Goal: Task Accomplishment & Management: Use online tool/utility

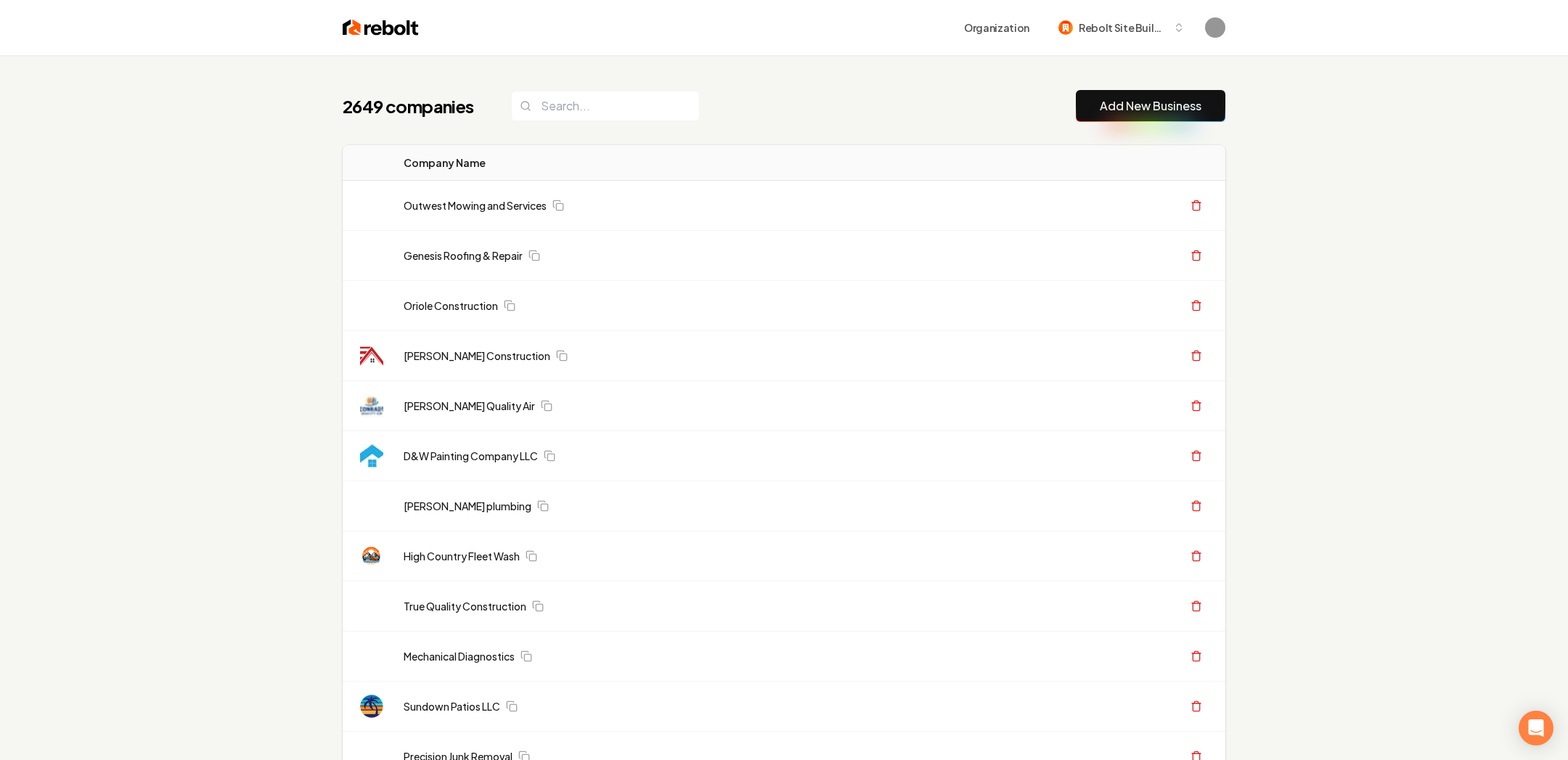
click at [1169, 101] on link "Add New Business" at bounding box center [1150, 105] width 101 height 17
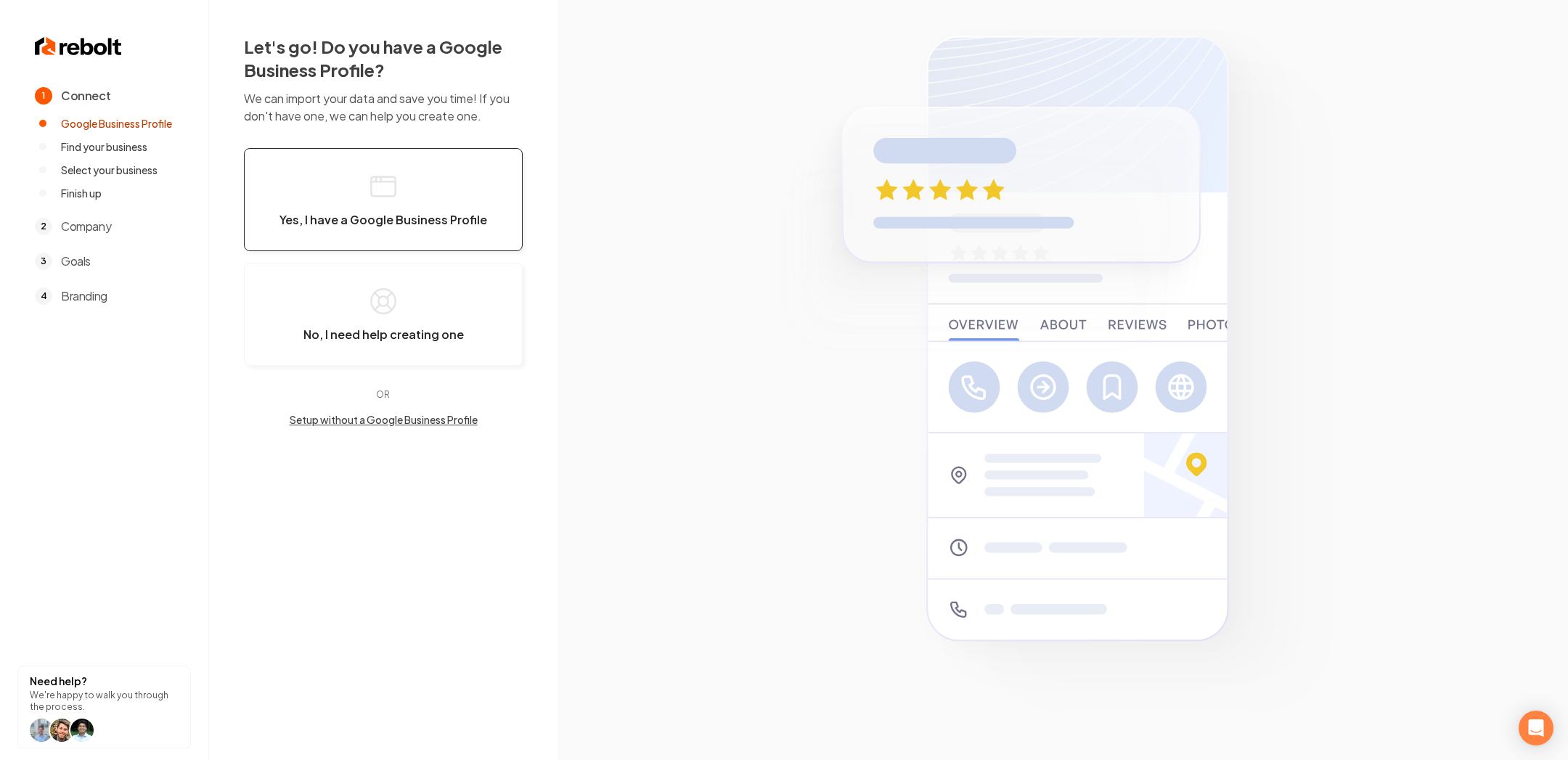
click at [417, 239] on button "Yes, I have a Google Business Profile" at bounding box center [383, 199] width 278 height 103
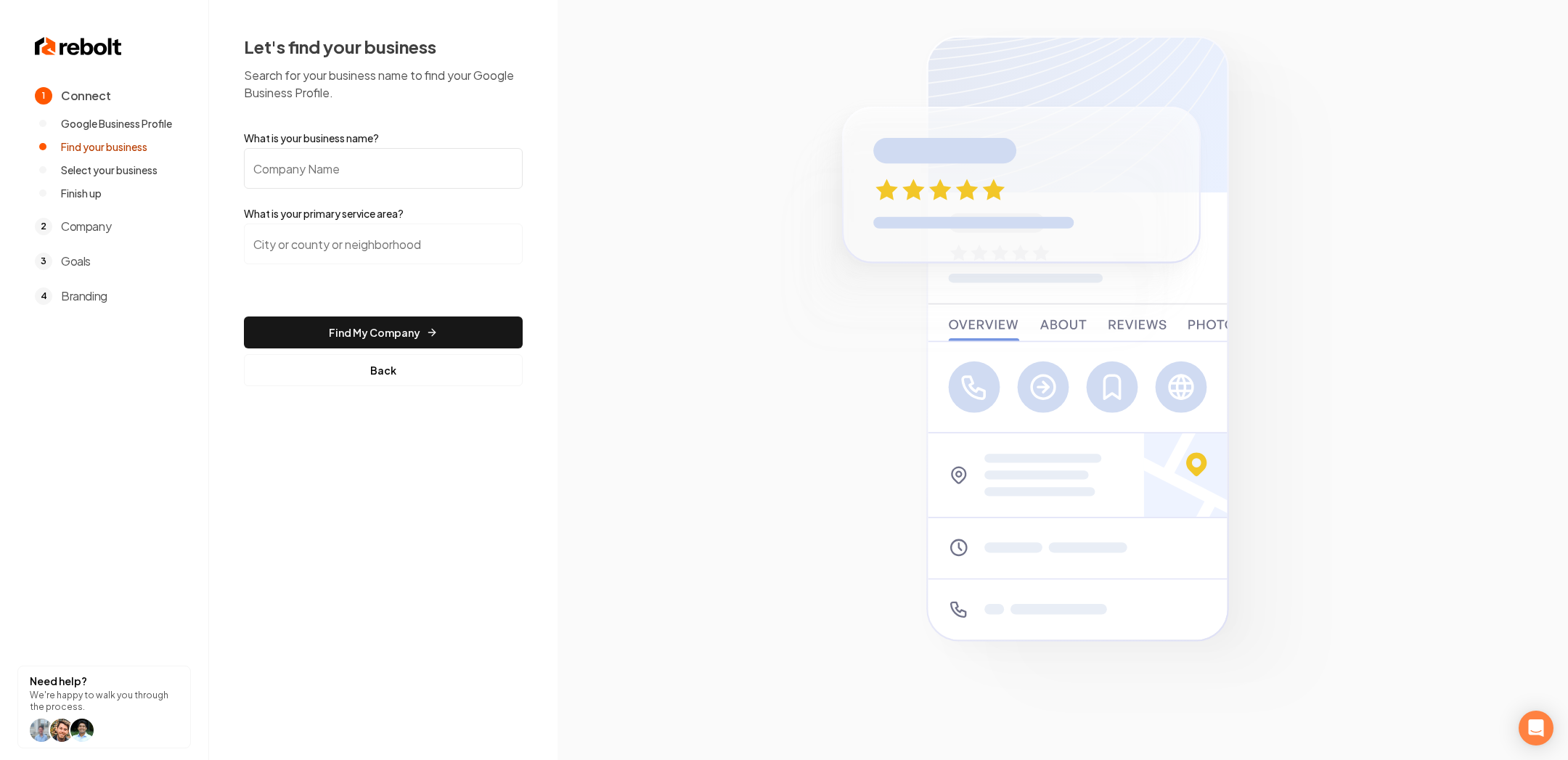
click at [333, 170] on input "What is your business name?" at bounding box center [383, 168] width 278 height 40
paste input "Informative Heating and Cooling Solutions LLC"
type input "Informative Heating and Cooling Solutions LLC"
click at [679, 249] on section at bounding box center [1062, 380] width 1010 height 760
click at [328, 248] on input "search" at bounding box center [383, 243] width 278 height 40
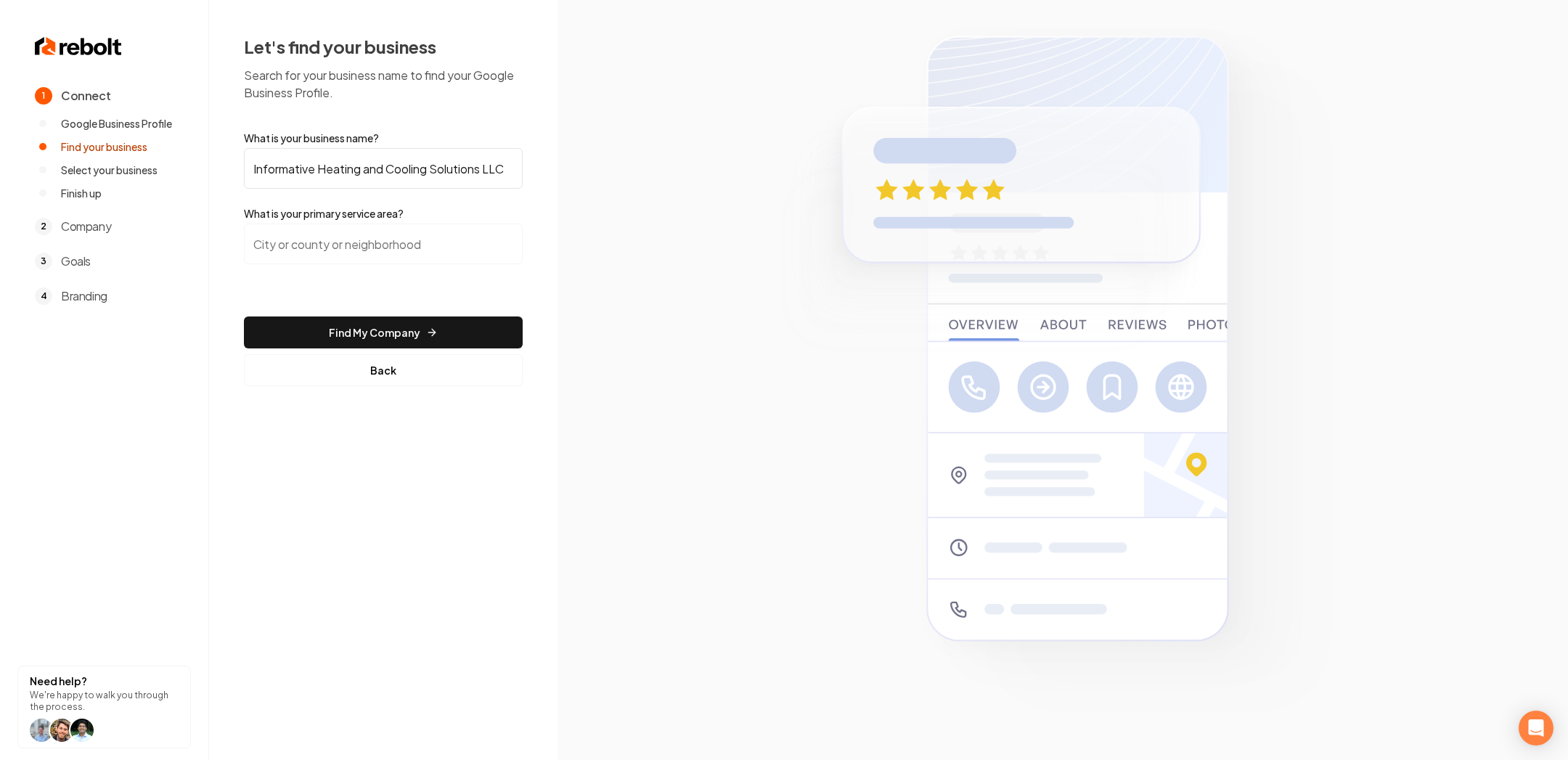
paste input "Kendall County"
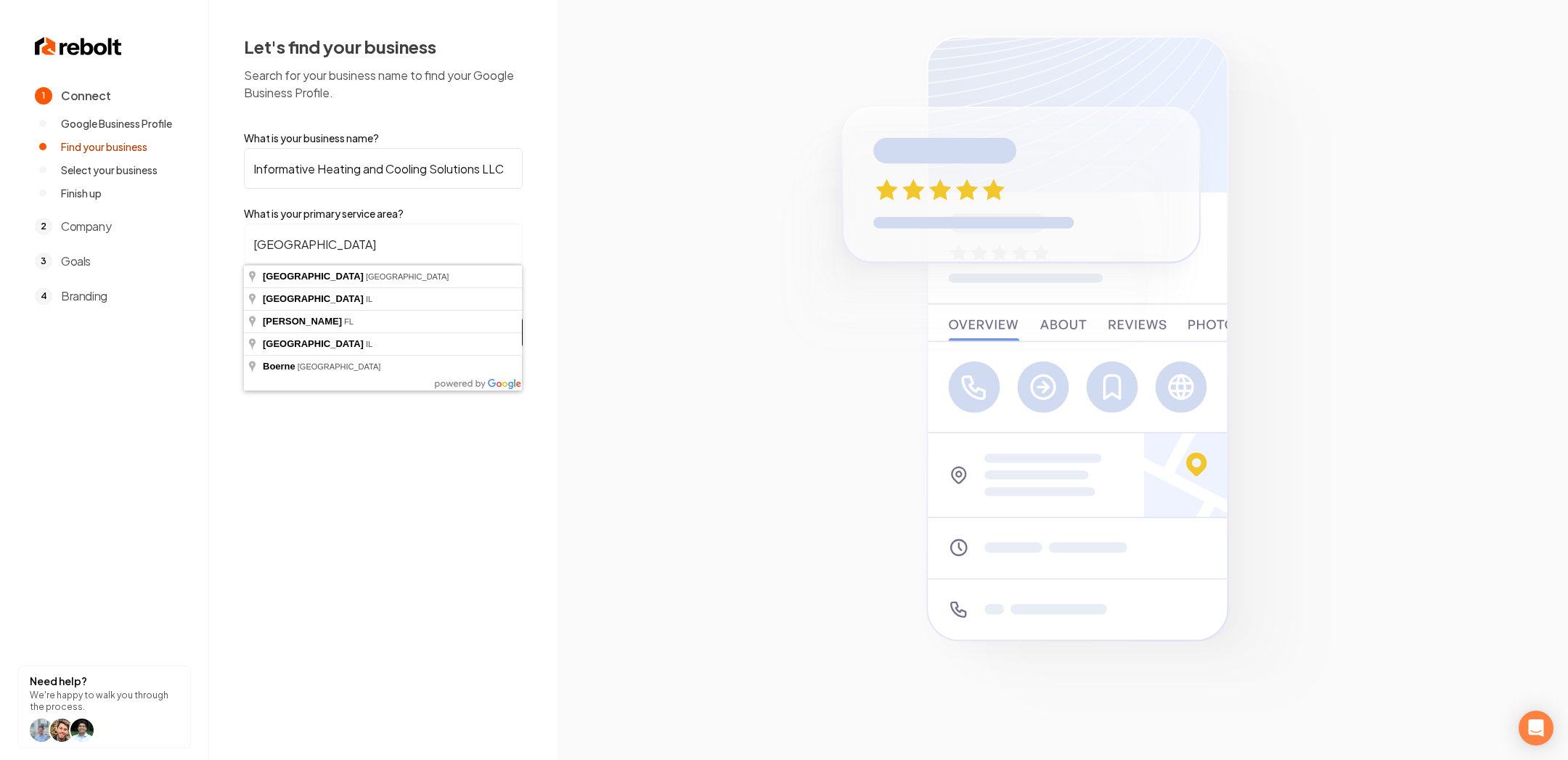
click at [703, 304] on section at bounding box center [1062, 380] width 1010 height 760
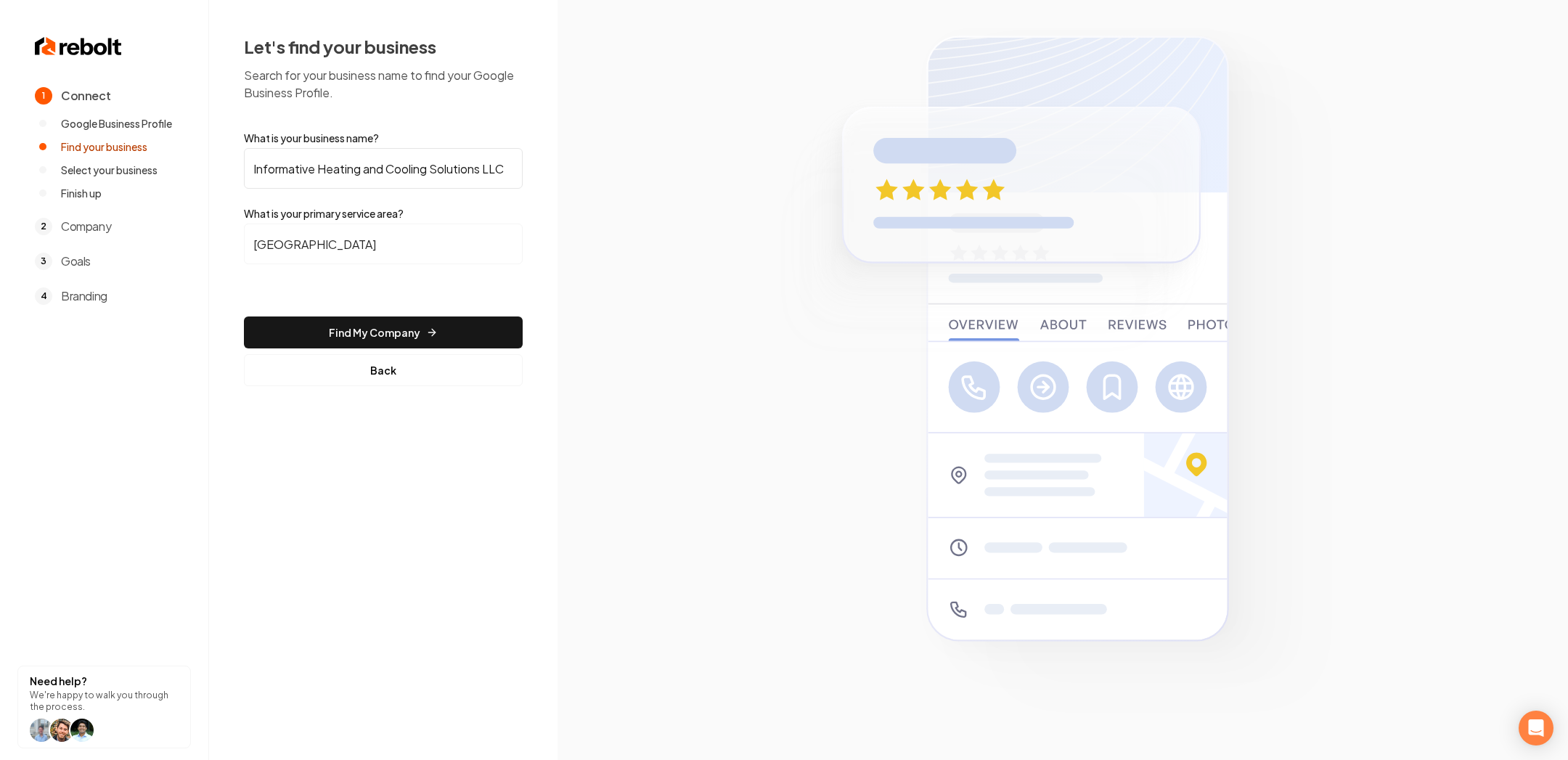
click at [401, 238] on input "Kendall County" at bounding box center [383, 243] width 278 height 40
click at [389, 251] on input "Kendall County, TX" at bounding box center [383, 243] width 278 height 40
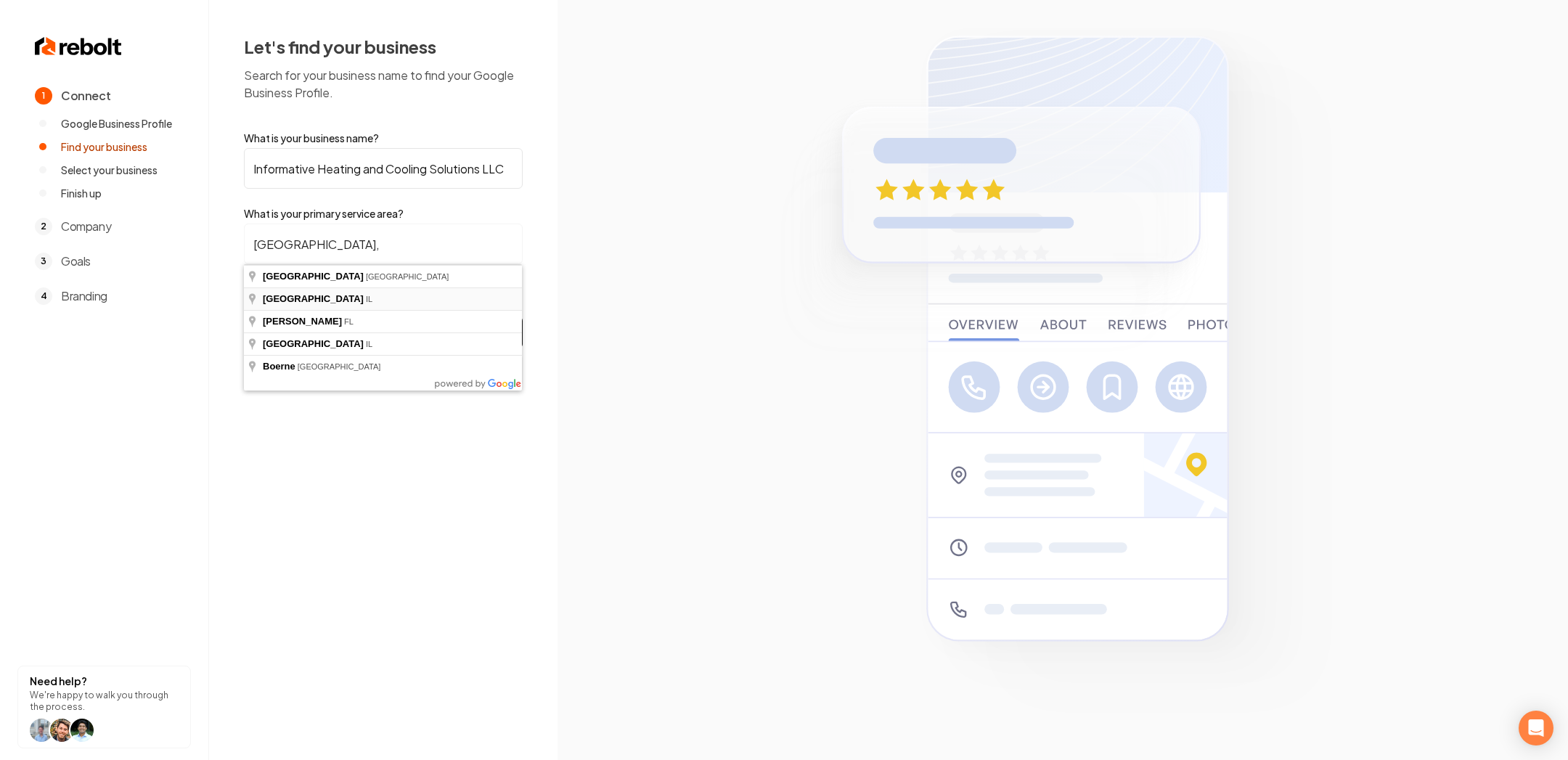
type input "Kendall County, IL"
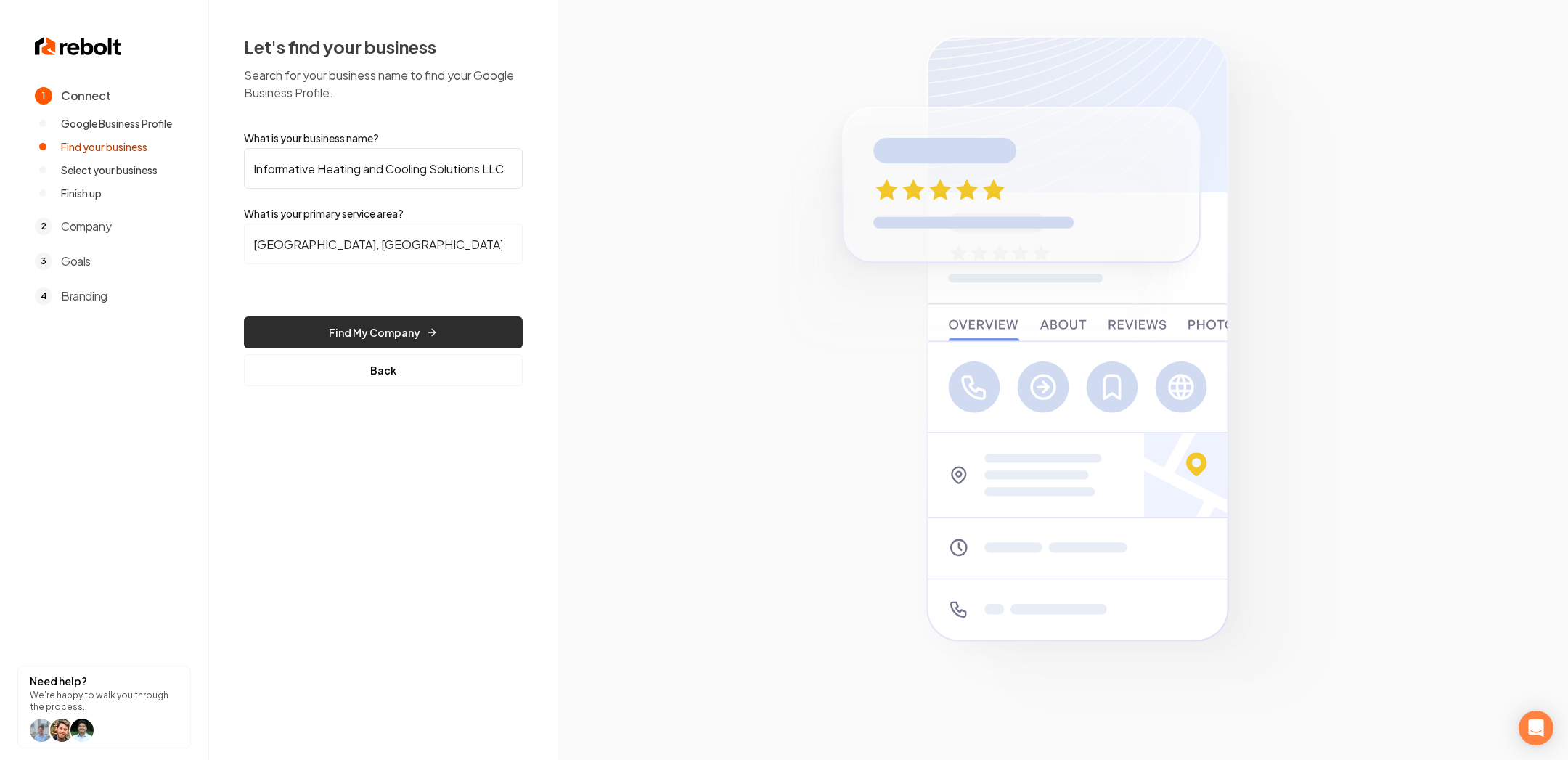
click at [412, 332] on button "Find My Company" at bounding box center [383, 332] width 278 height 32
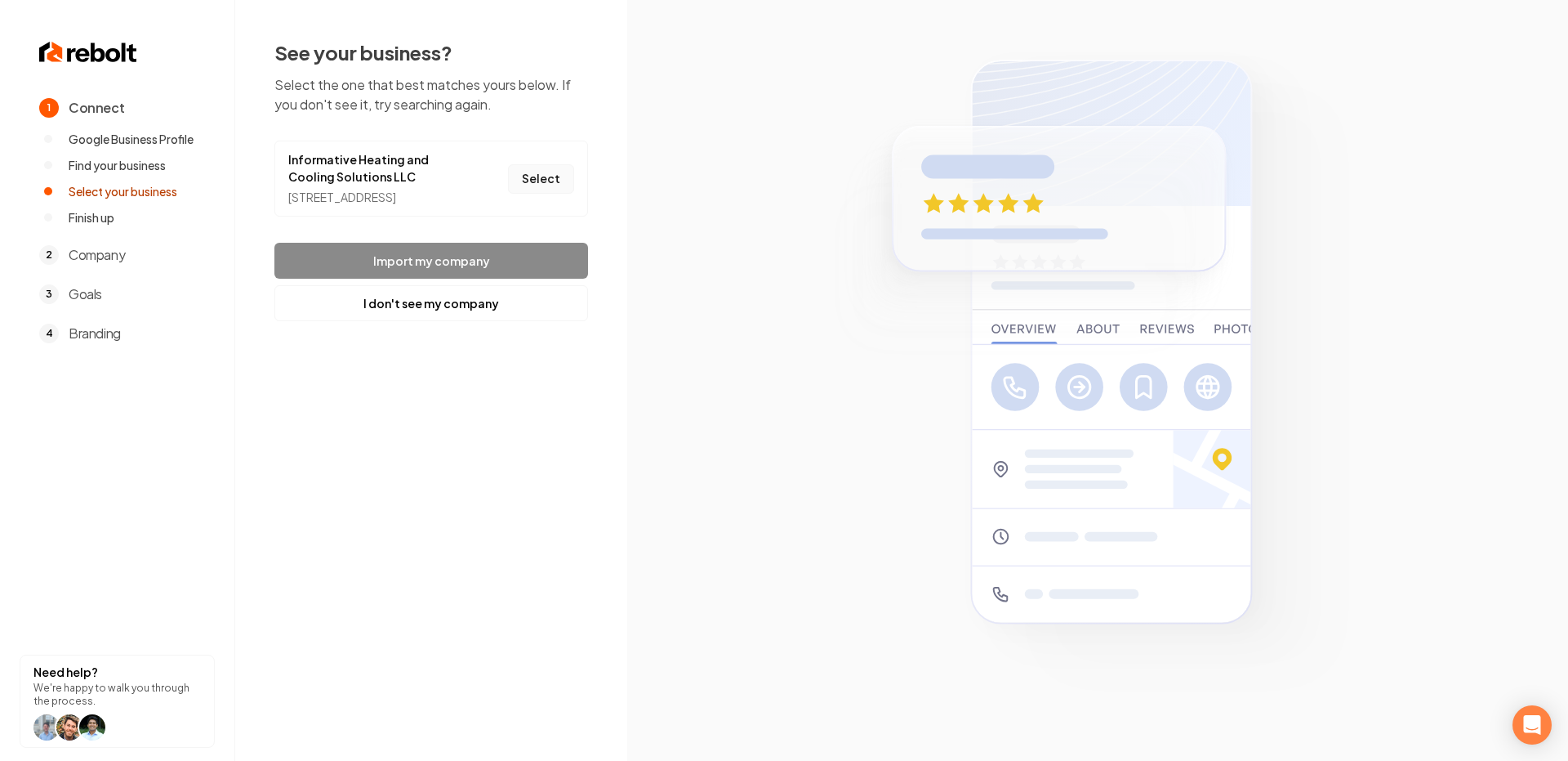
click at [563, 185] on button "Select" at bounding box center [540, 179] width 66 height 30
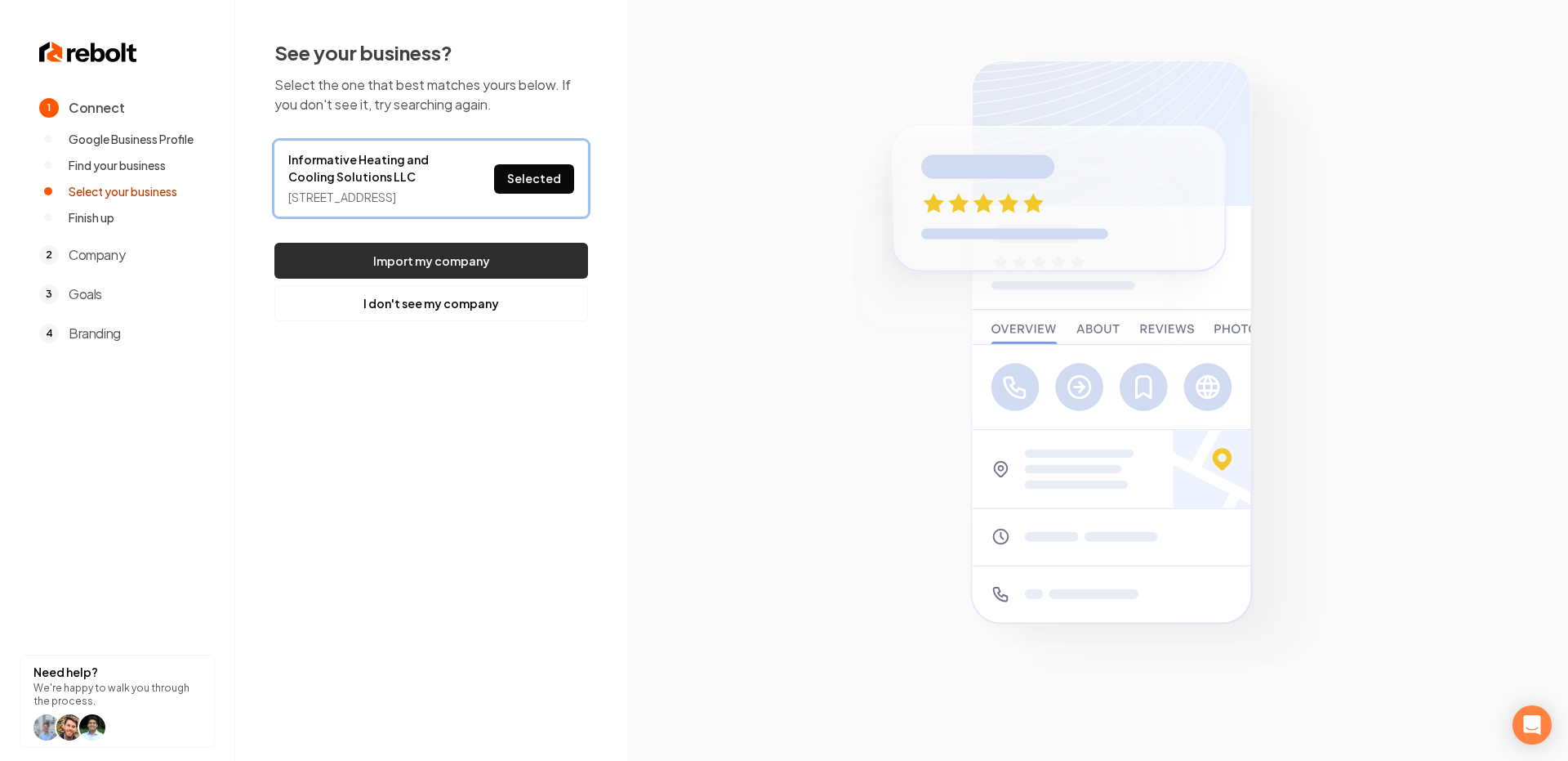
click at [494, 269] on button "Import my company" at bounding box center [431, 260] width 313 height 36
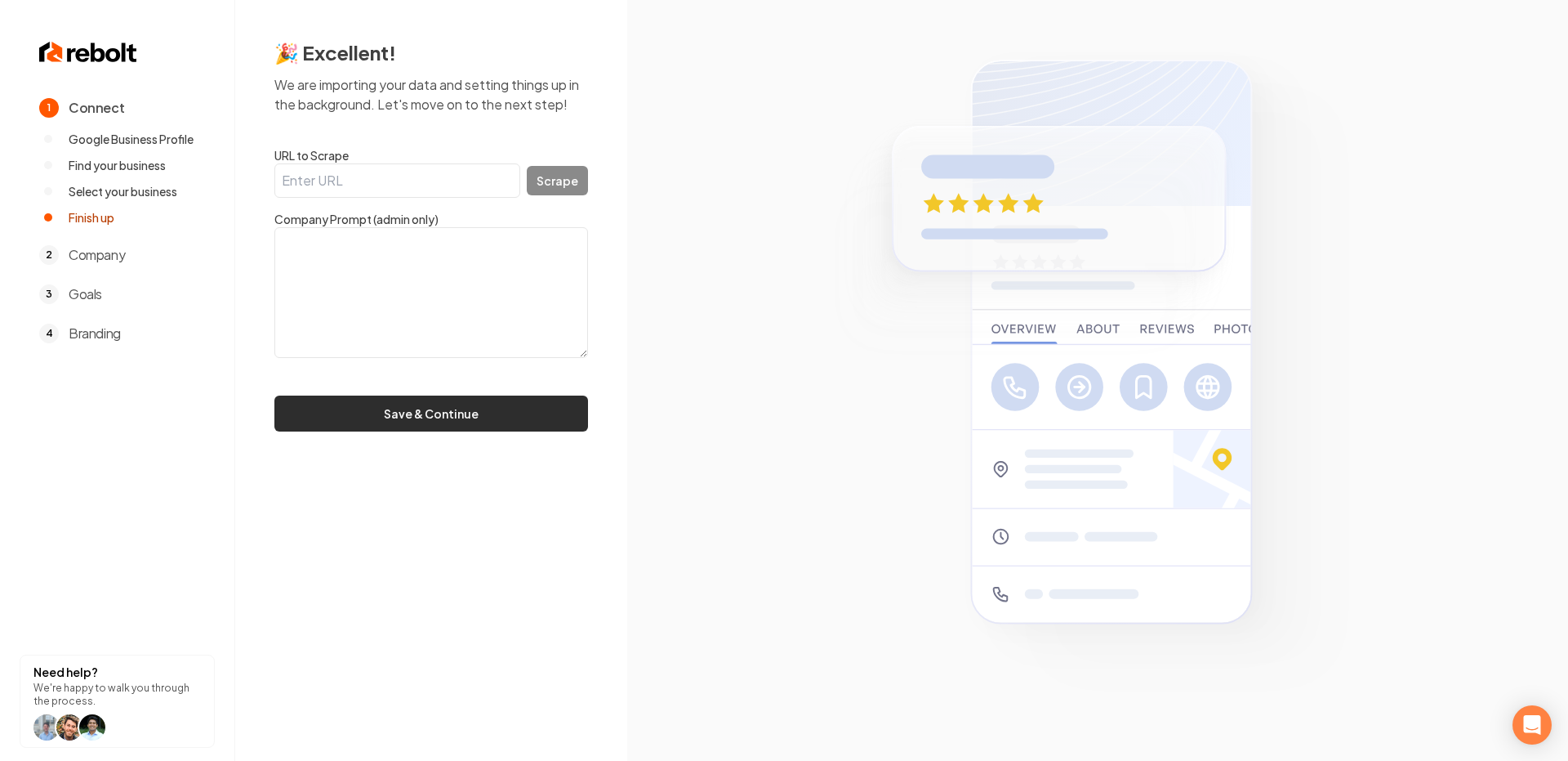
click at [400, 421] on button "Save & Continue" at bounding box center [431, 413] width 313 height 36
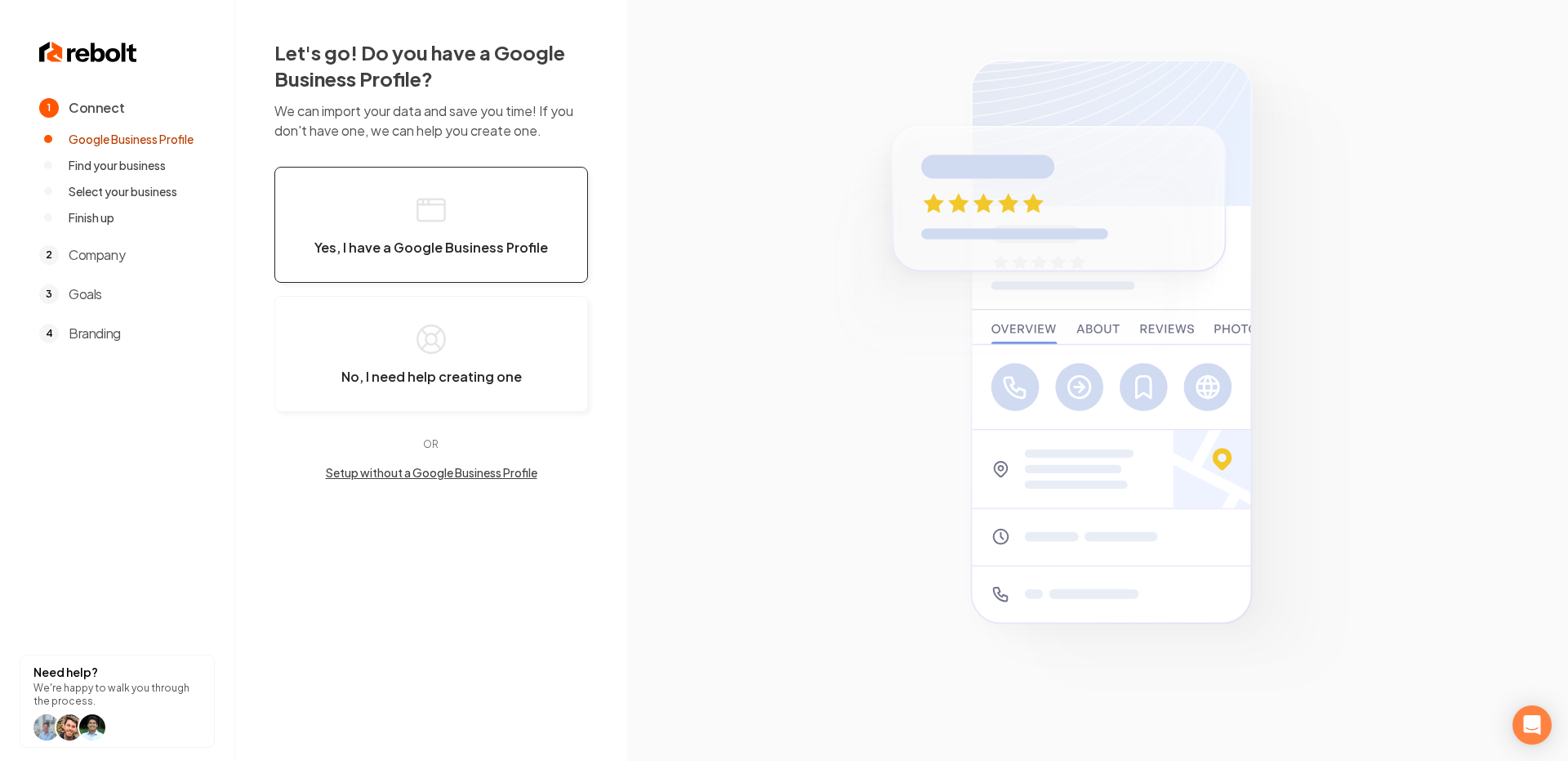
click at [504, 211] on button "Yes, I have a Google Business Profile" at bounding box center [431, 224] width 313 height 116
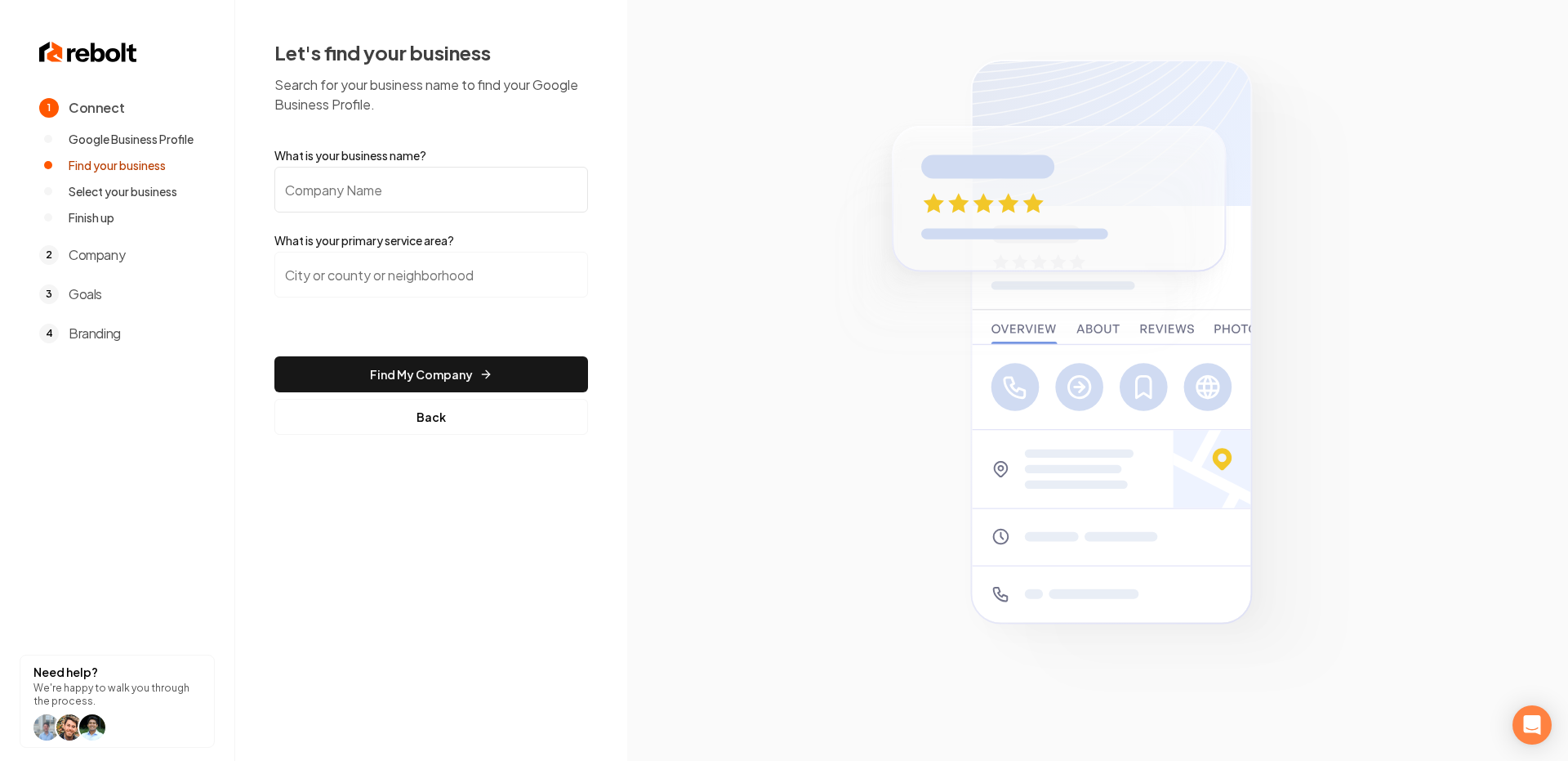
click at [459, 188] on input "What is your business name?" at bounding box center [431, 189] width 313 height 45
paste input "Informative Heating and Cooling Solutions LLC"
type input "Informative Heating and Cooling Solutions LLC"
click at [633, 254] on section at bounding box center [1097, 380] width 941 height 761
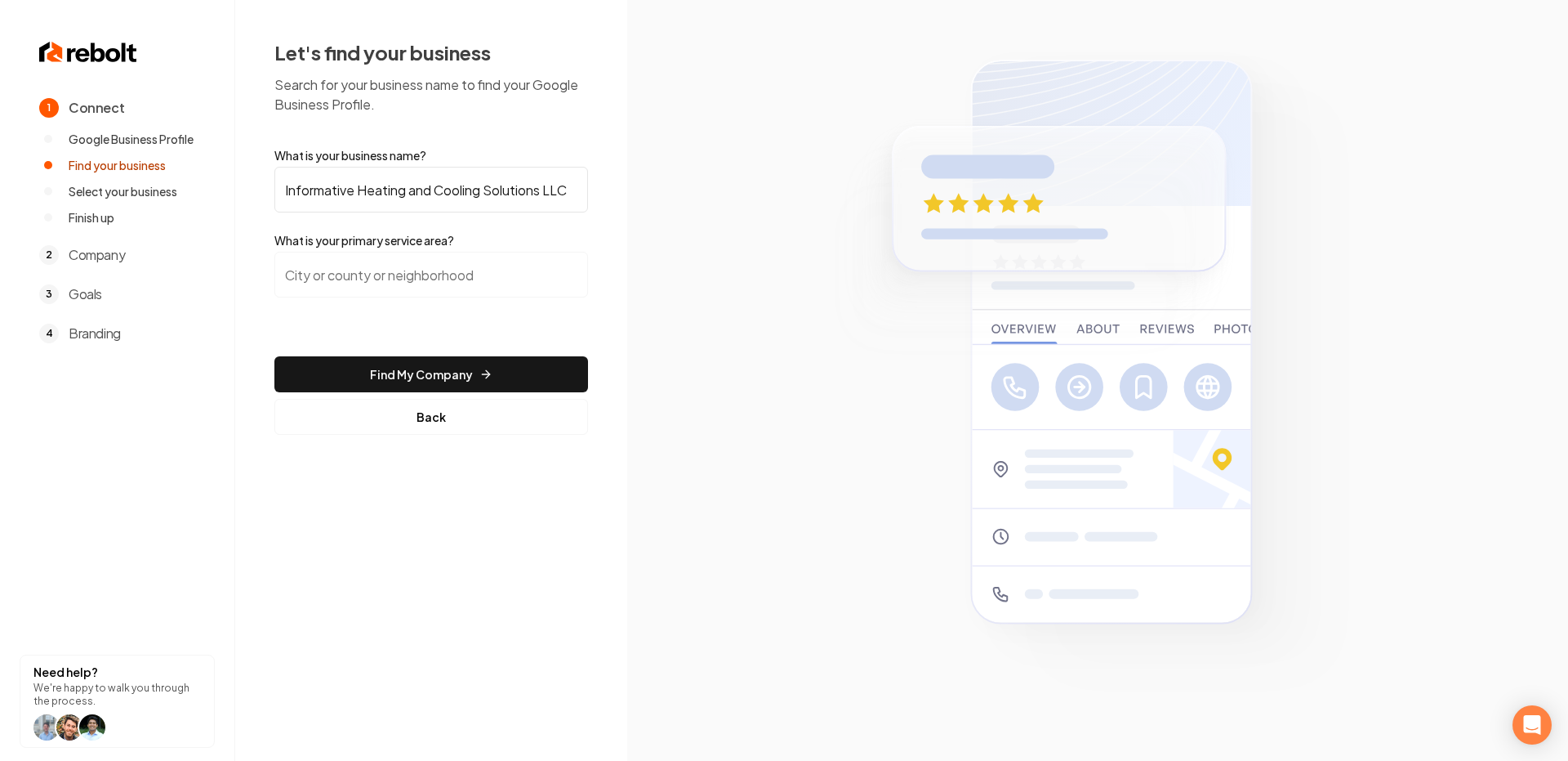
click at [458, 254] on input "search" at bounding box center [431, 273] width 313 height 45
click at [452, 275] on input "search" at bounding box center [431, 273] width 313 height 45
click at [452, 294] on input "search" at bounding box center [431, 273] width 313 height 45
paste input "Kendall County"
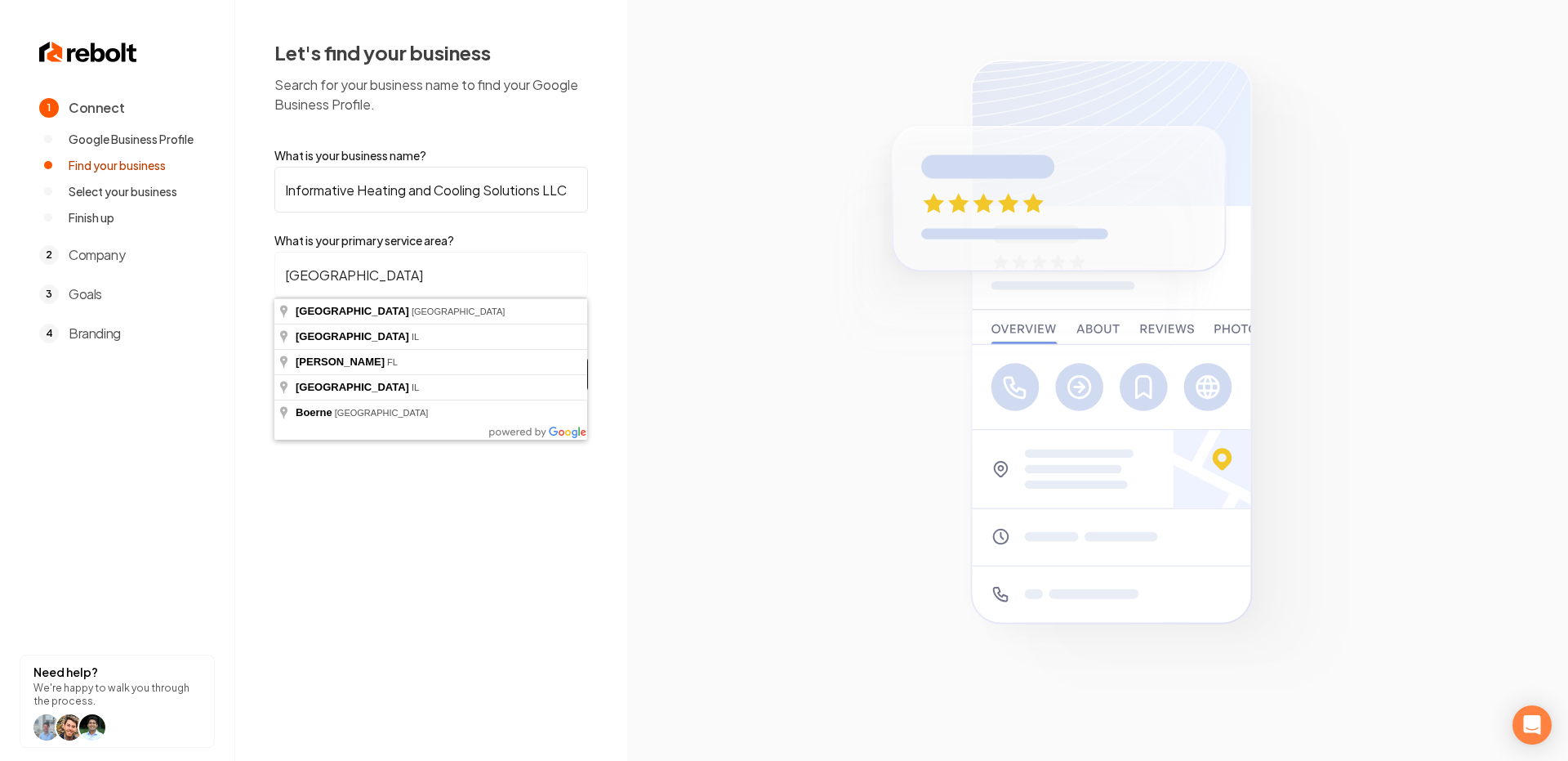
type input "Kendall County, IL"
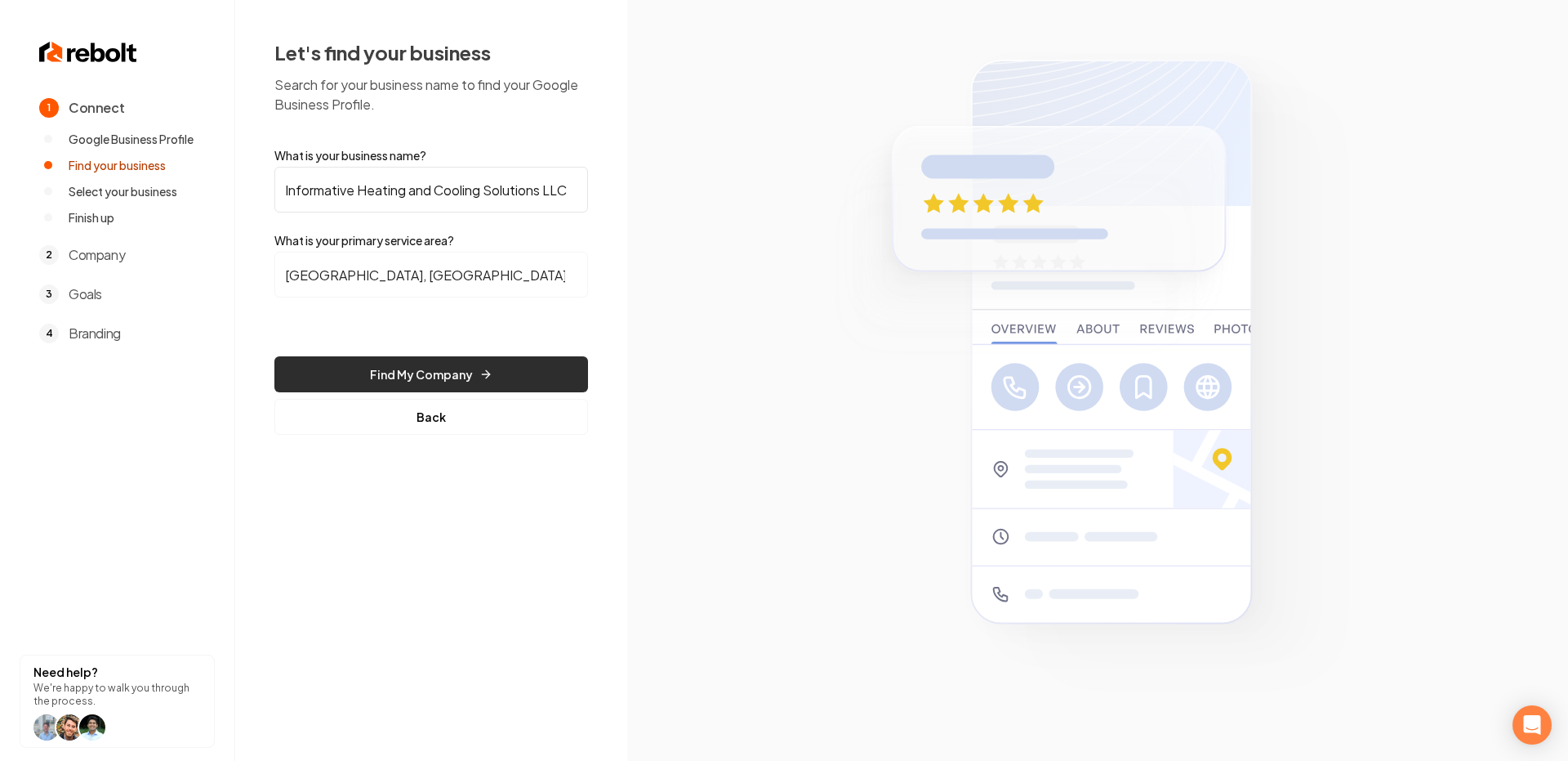
click at [462, 367] on button "Find My Company" at bounding box center [431, 374] width 313 height 36
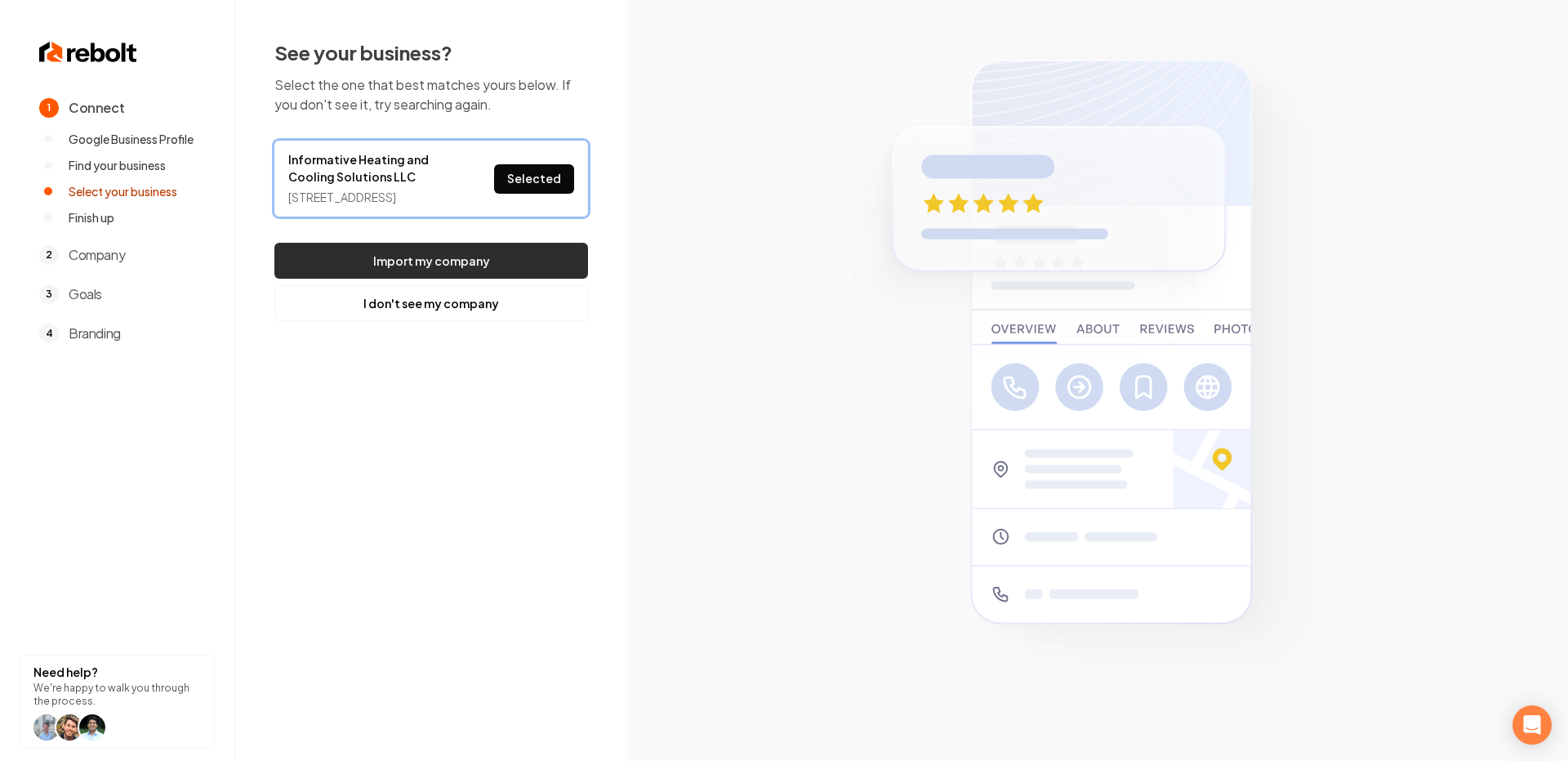
click at [462, 275] on button "Import my company" at bounding box center [431, 260] width 313 height 36
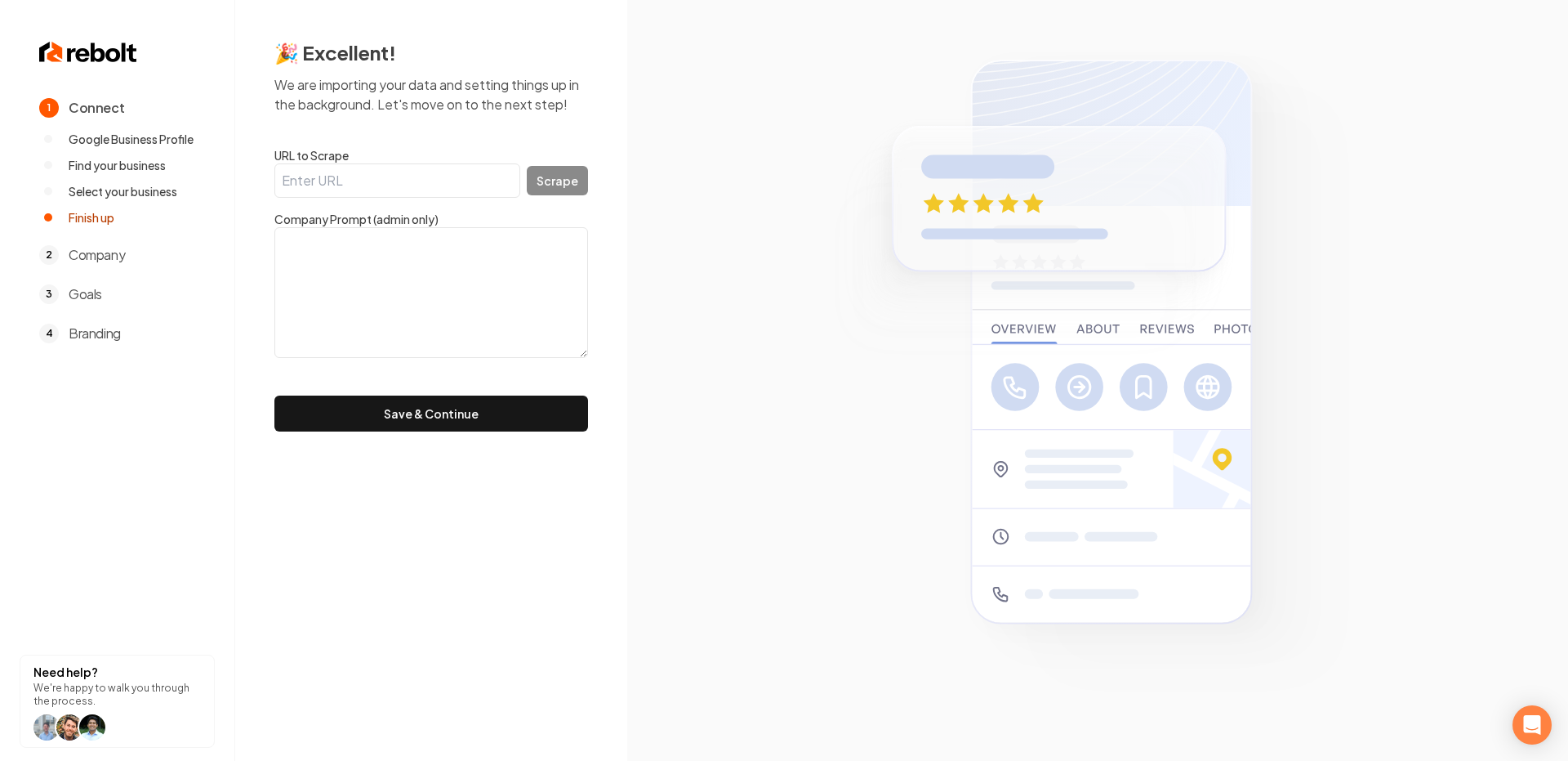
click at [301, 179] on input "URL to Scrape" at bounding box center [397, 180] width 246 height 34
paste input "https://www.informativeheatingandcooling.com/home"
type input "https://www.informativeheatingandcooling.com/home"
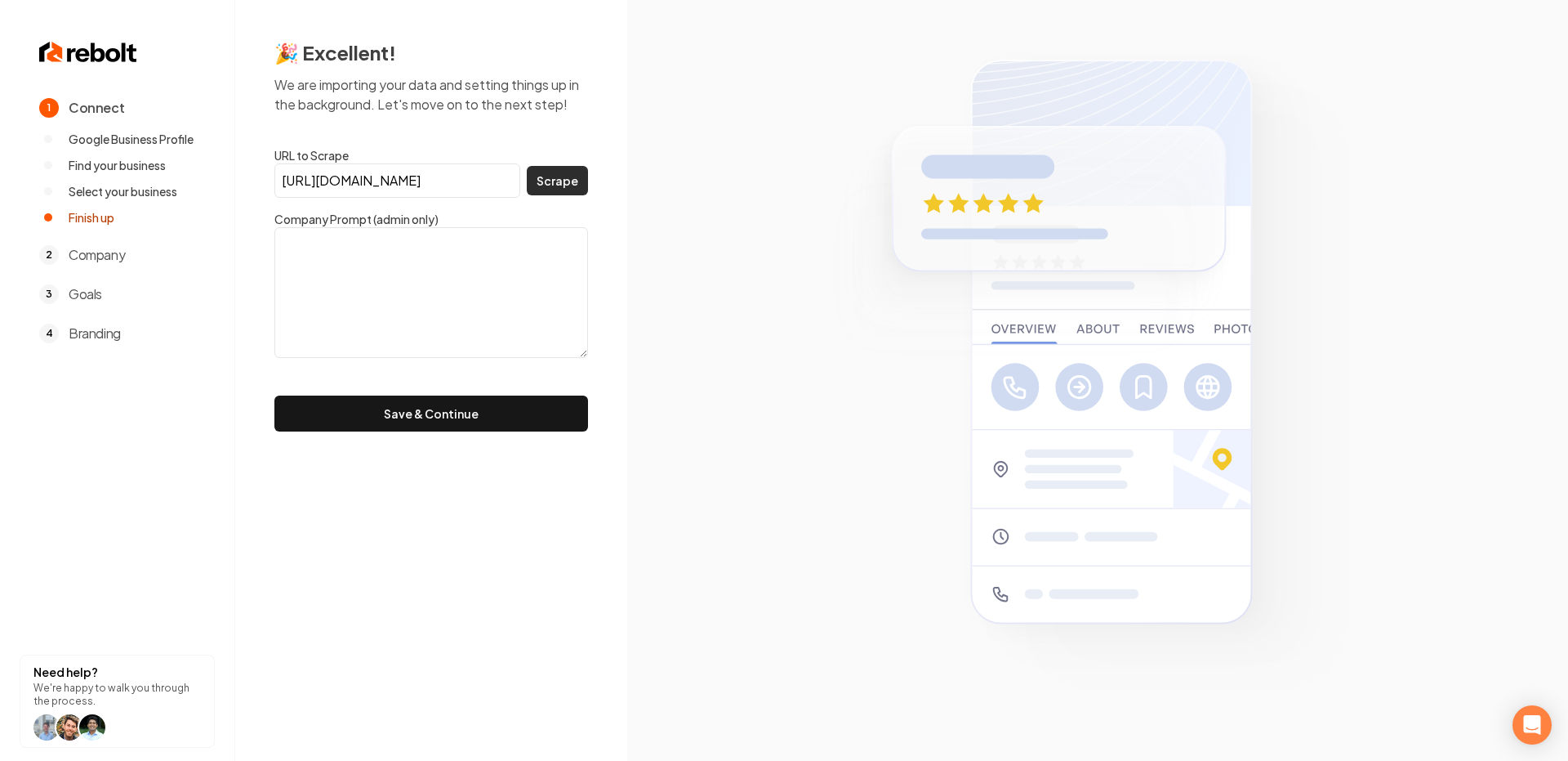
click at [568, 184] on button "Scrape" at bounding box center [558, 181] width 61 height 30
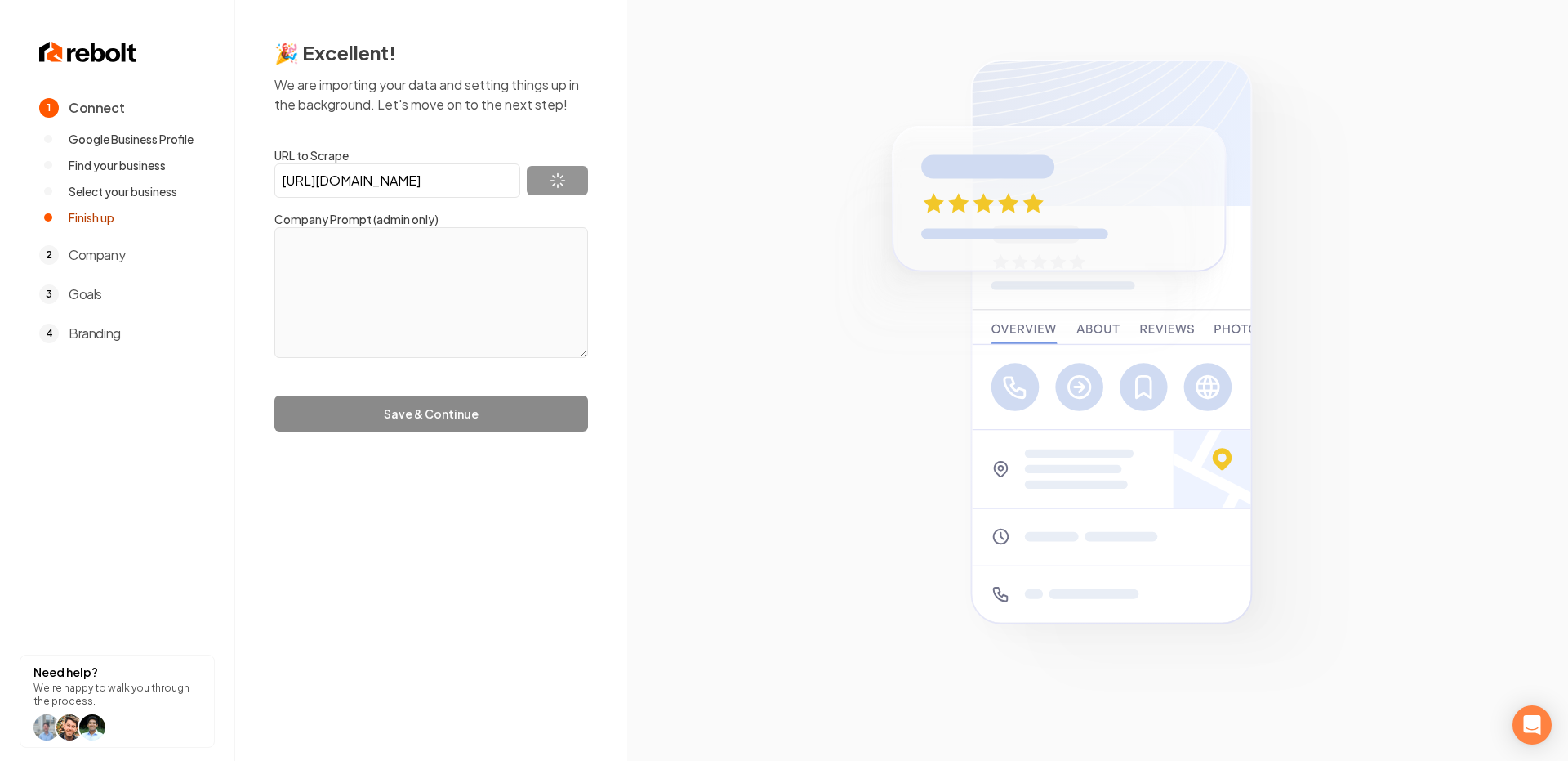
type textarea "Welcome to Informative Heating and Cooling — where comfort and reliability come…"
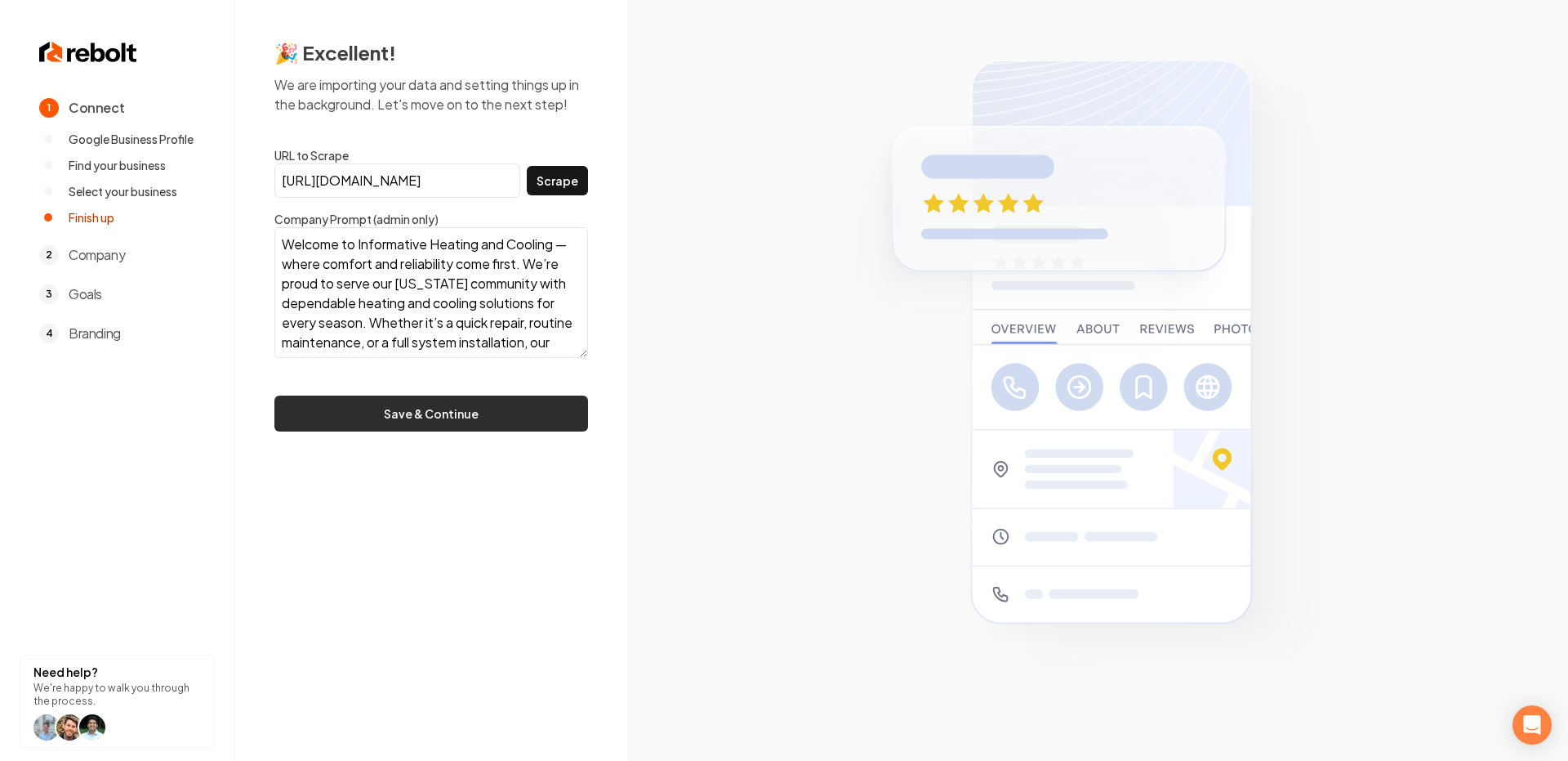
click at [471, 408] on button "Save & Continue" at bounding box center [431, 413] width 313 height 36
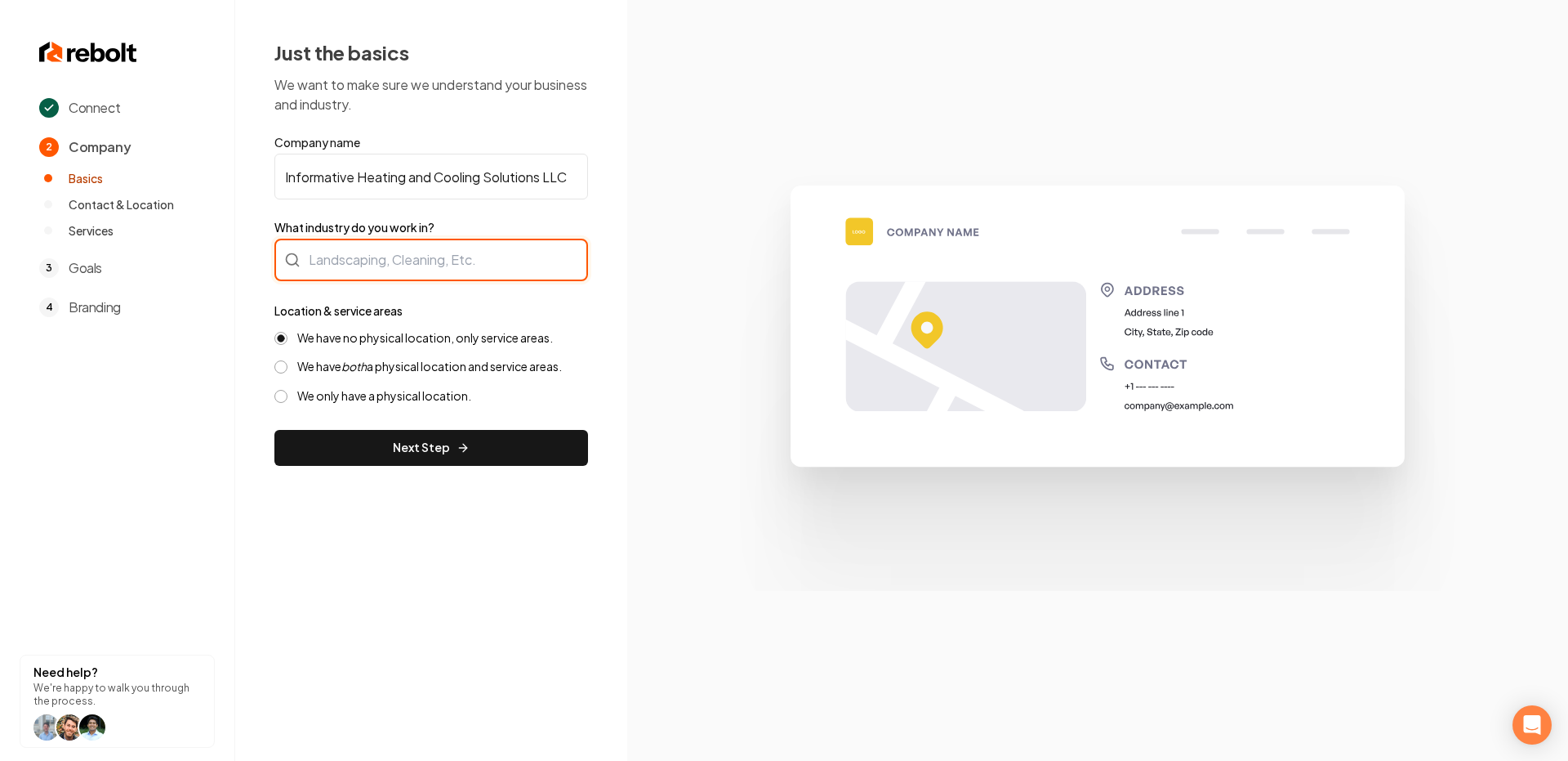
click at [438, 252] on div at bounding box center [431, 260] width 313 height 43
paste input "Heating and Cooling"
type input "Heating and Cooling"
click at [374, 357] on div "We have no physical location, only service areas. We have both a physical locat…" at bounding box center [431, 366] width 313 height 73
click at [374, 365] on label "We have both a physical location and service areas." at bounding box center [430, 366] width 265 height 16
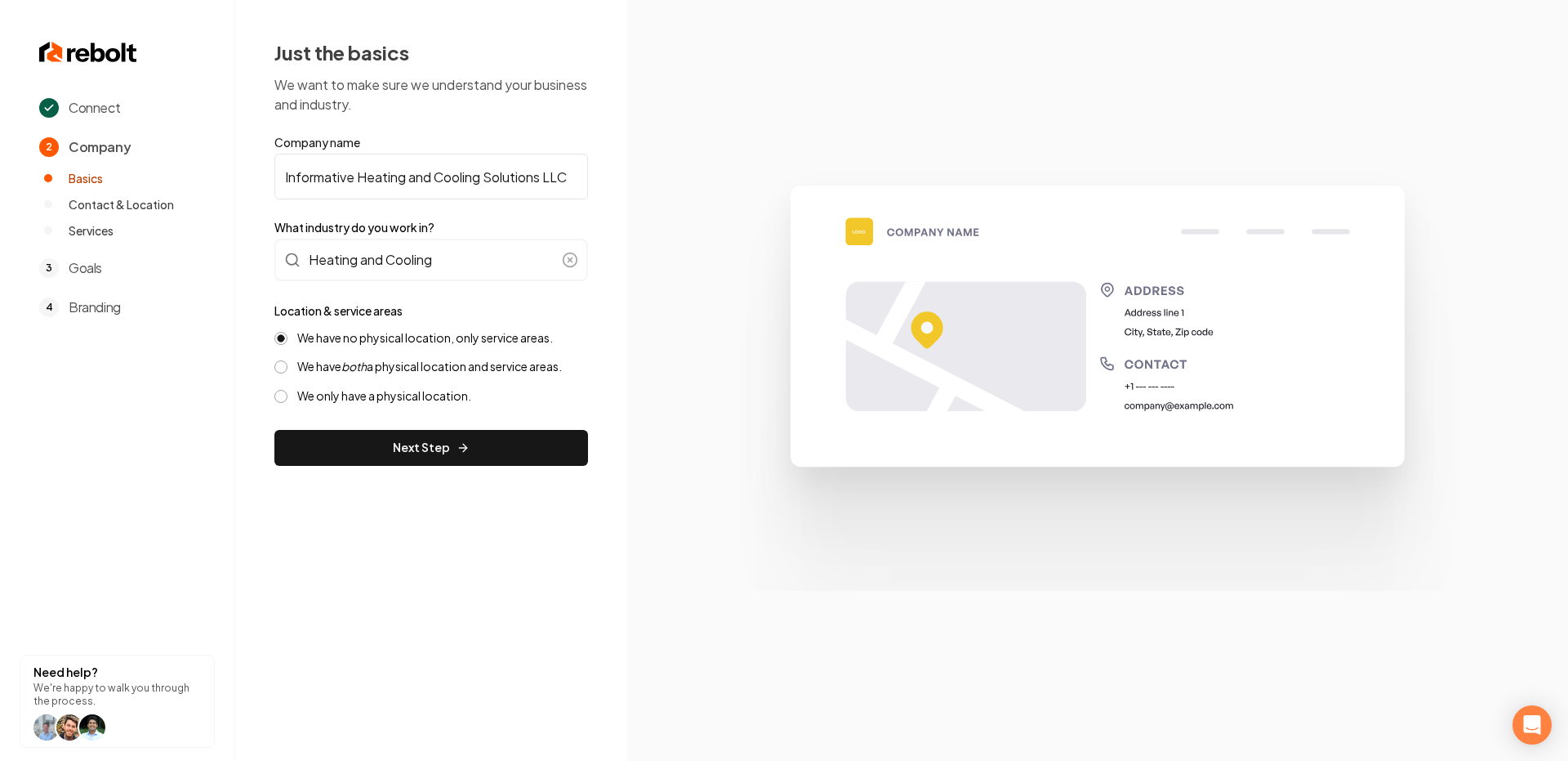
click at [287, 365] on button "We have both a physical location and service areas." at bounding box center [281, 367] width 13 height 13
click at [507, 431] on button "Next Step" at bounding box center [431, 448] width 313 height 36
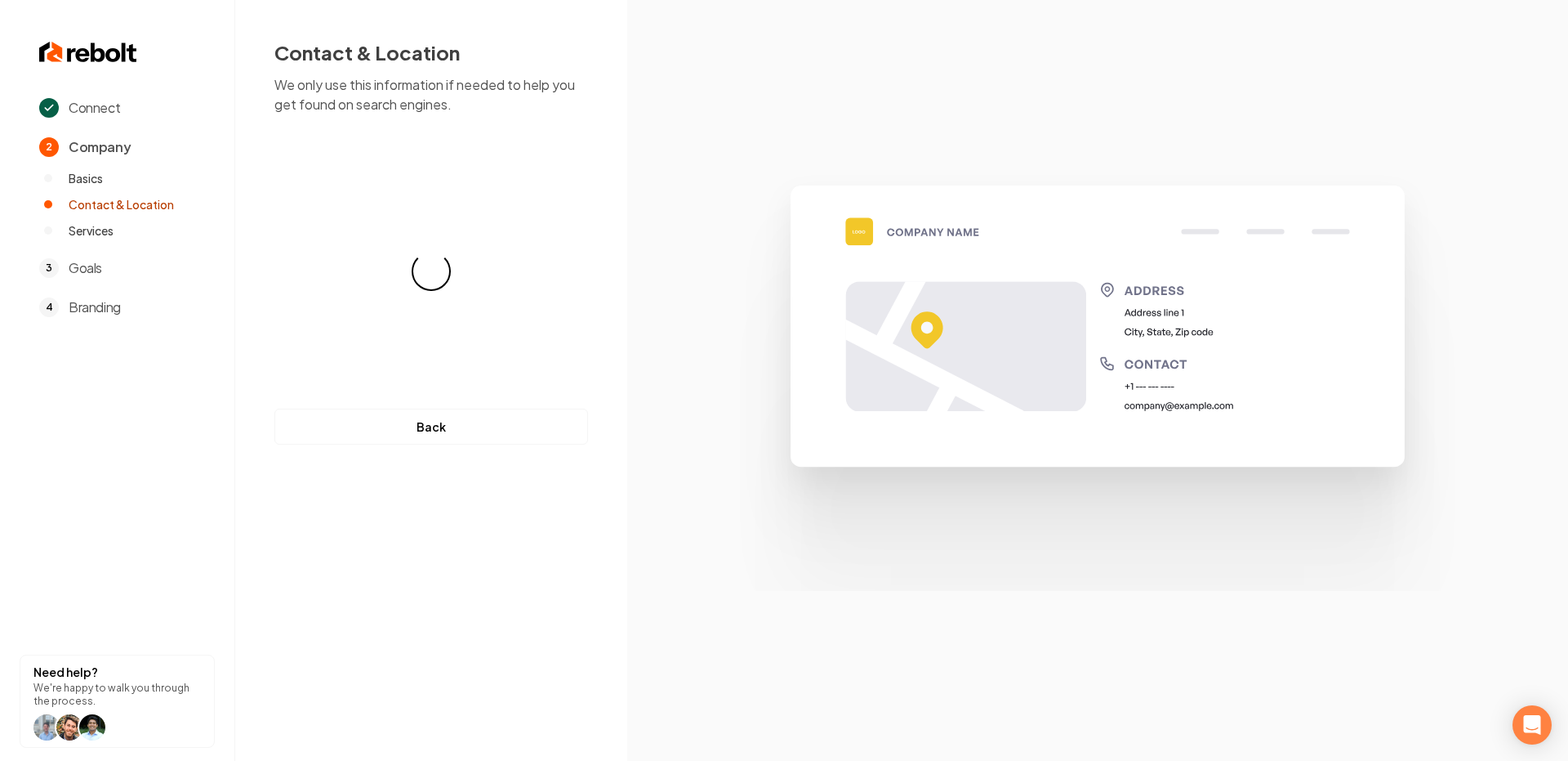
select select "**"
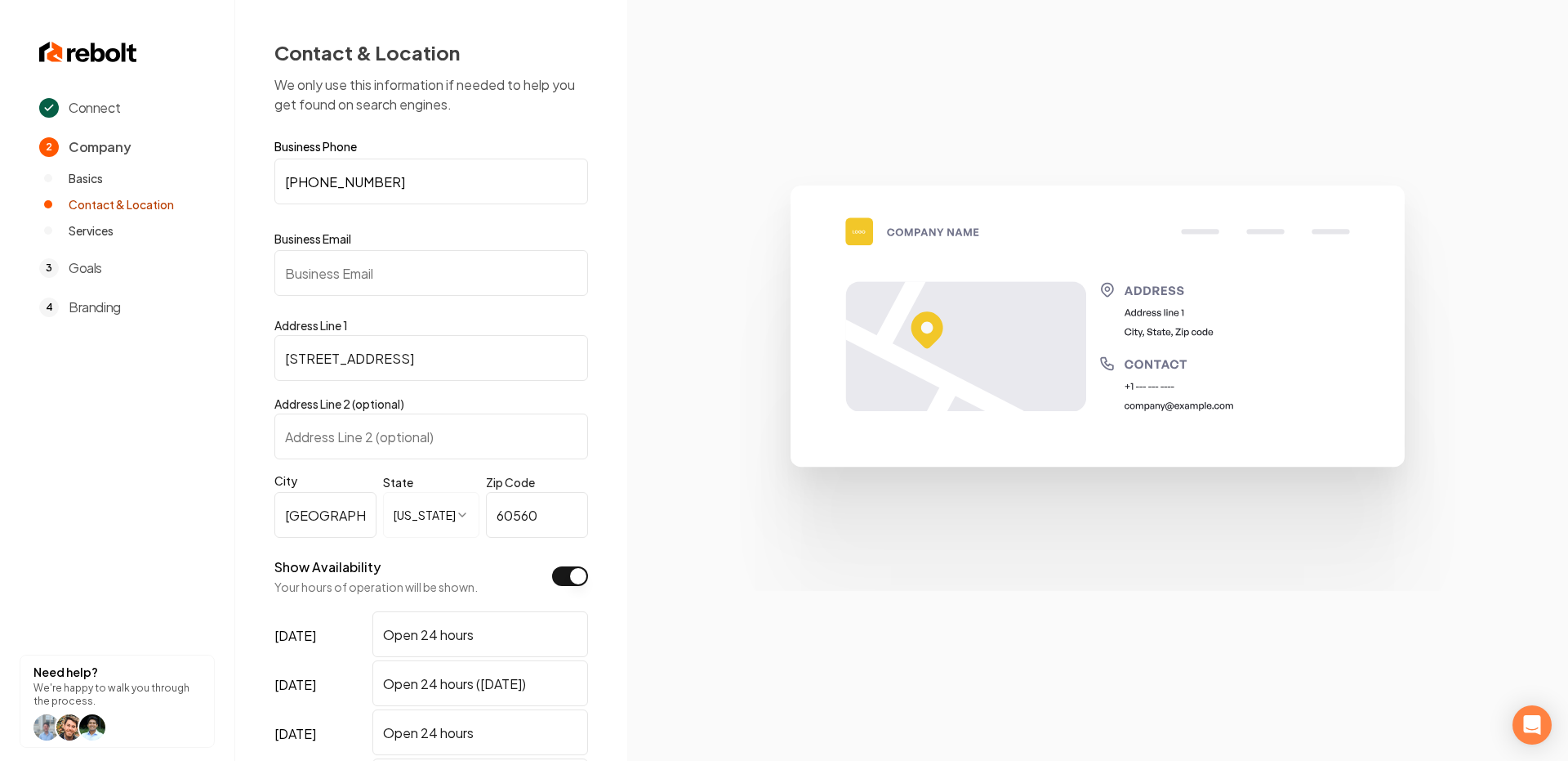
click at [411, 246] on label "Business Email" at bounding box center [431, 239] width 313 height 17
click at [411, 250] on input "Business Email" at bounding box center [431, 273] width 313 height 45
click at [410, 269] on input "Business Email" at bounding box center [431, 273] width 313 height 45
paste input "informativeheatingandcooling@gmail.com"
type input "informativeheatingandcooling@gmail.com"
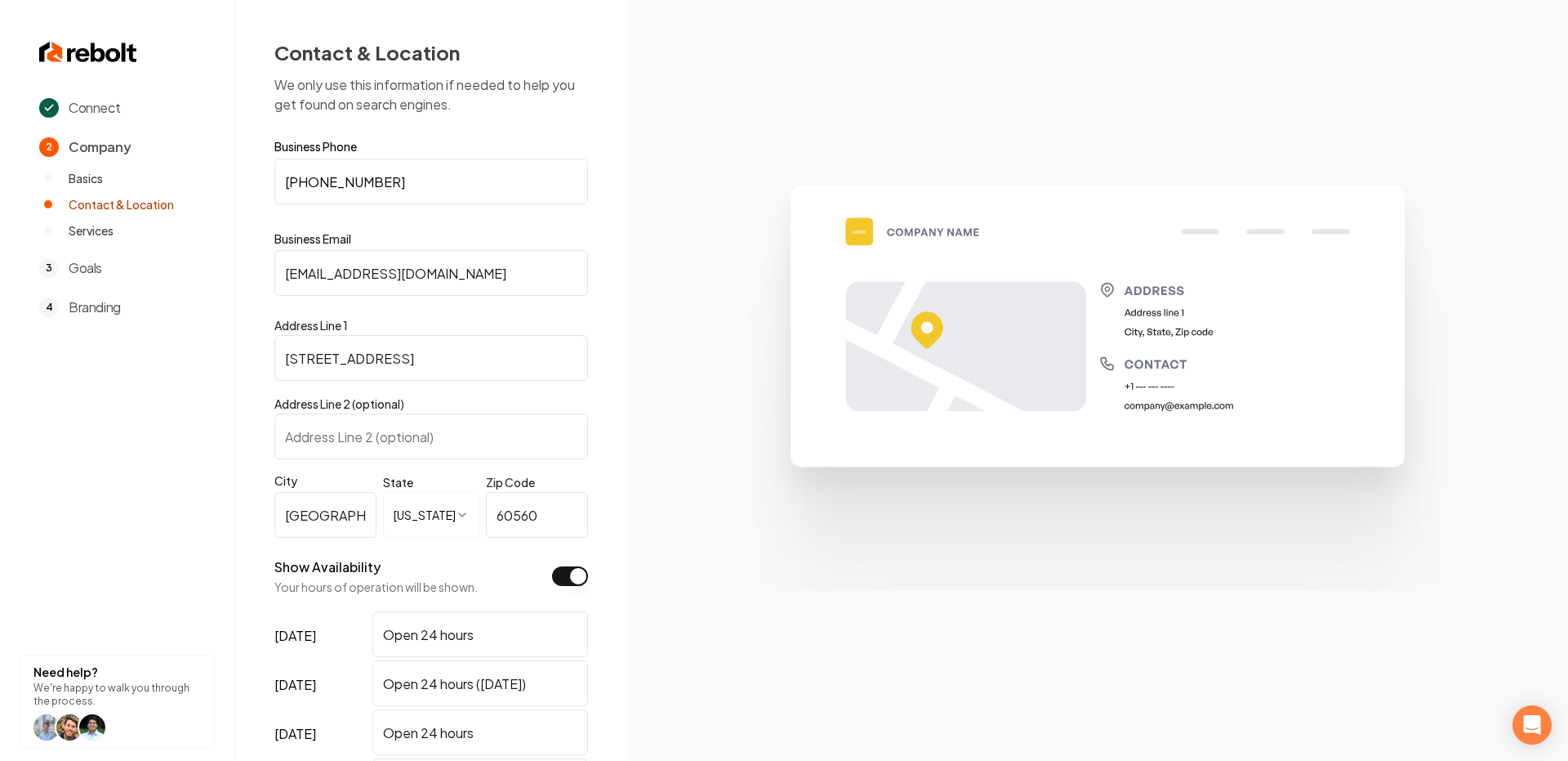
click at [803, 389] on img at bounding box center [1098, 379] width 784 height 420
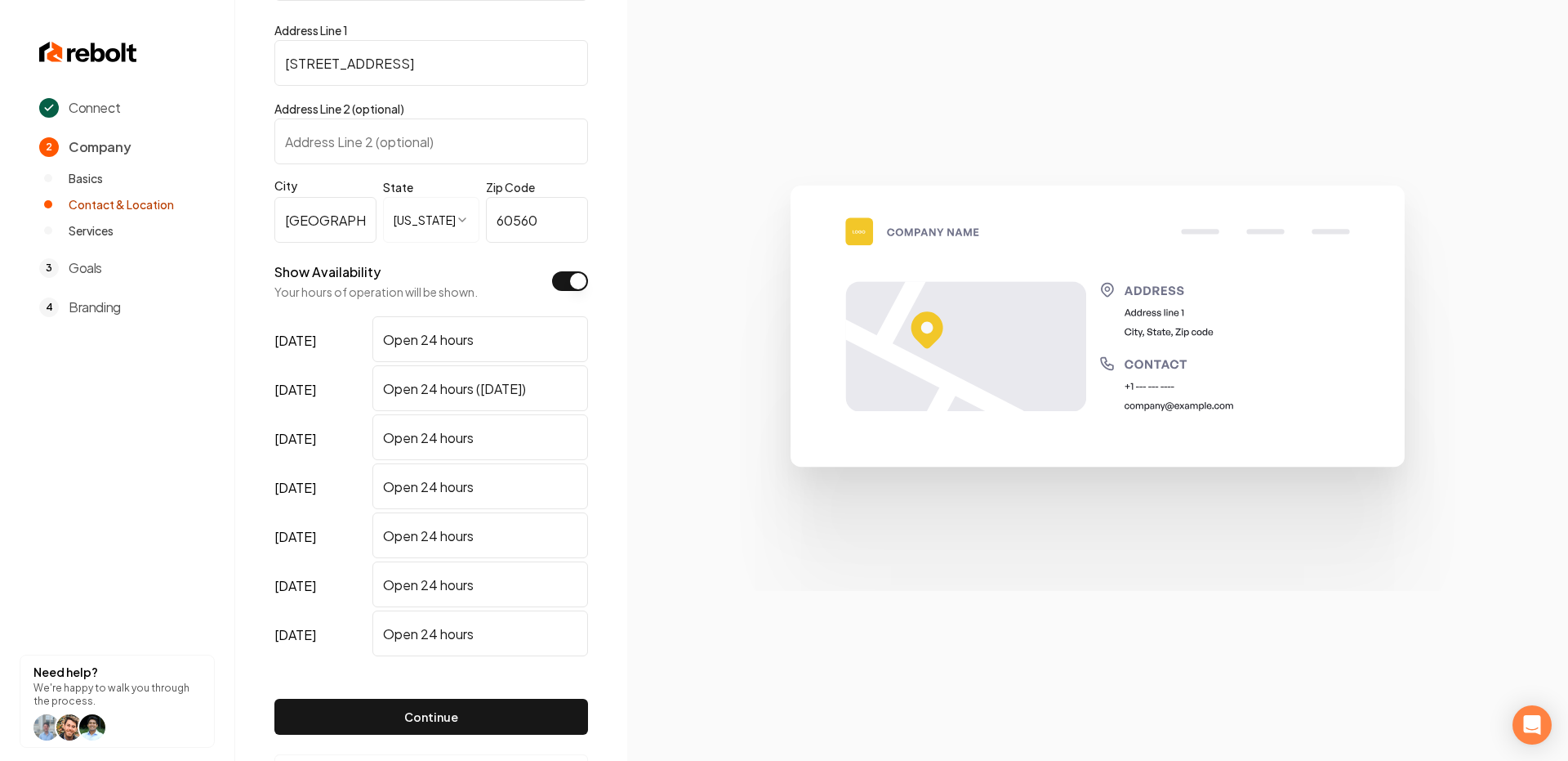
scroll to position [363, 0]
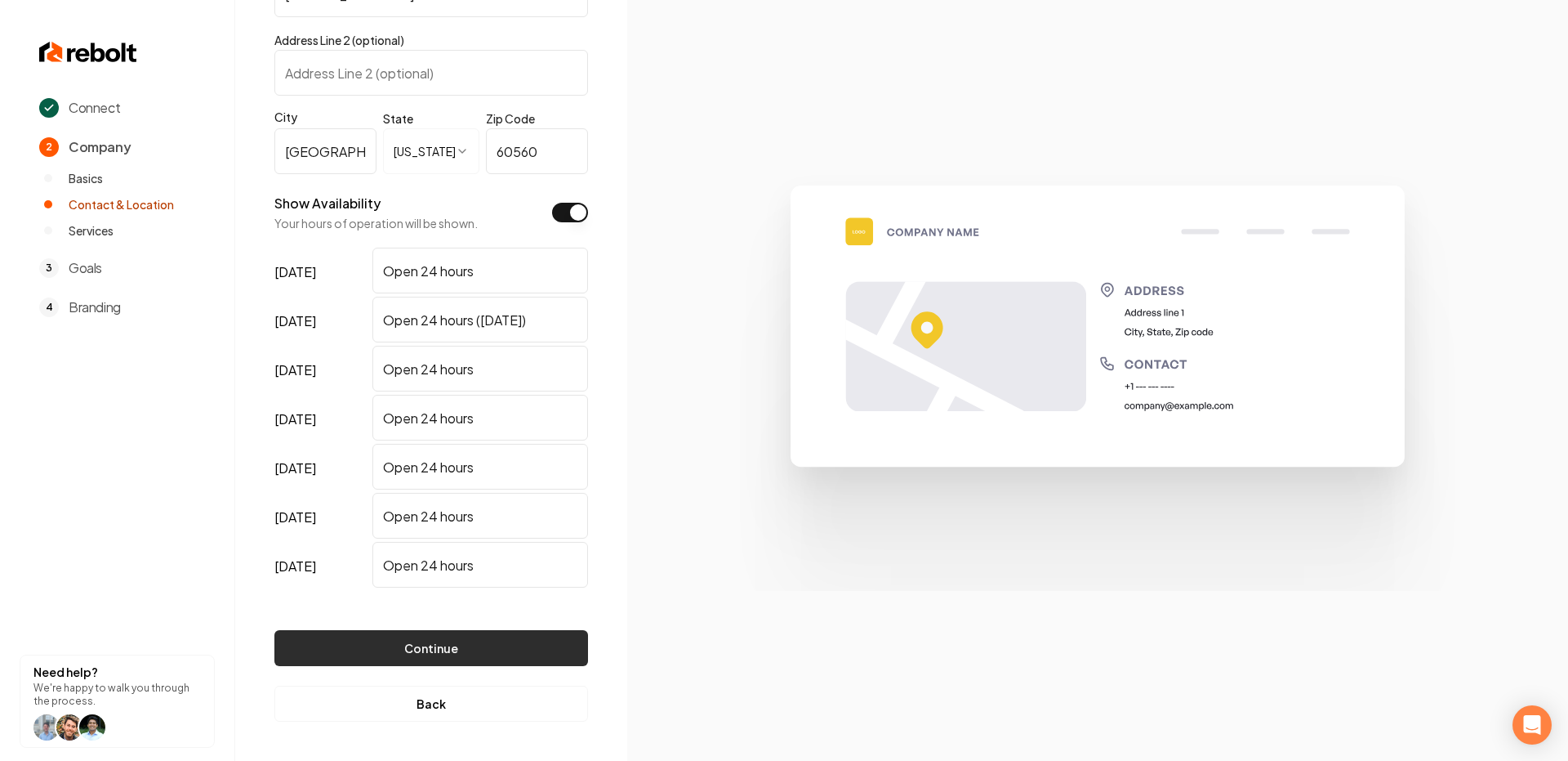
click at [463, 654] on button "Continue" at bounding box center [431, 648] width 313 height 36
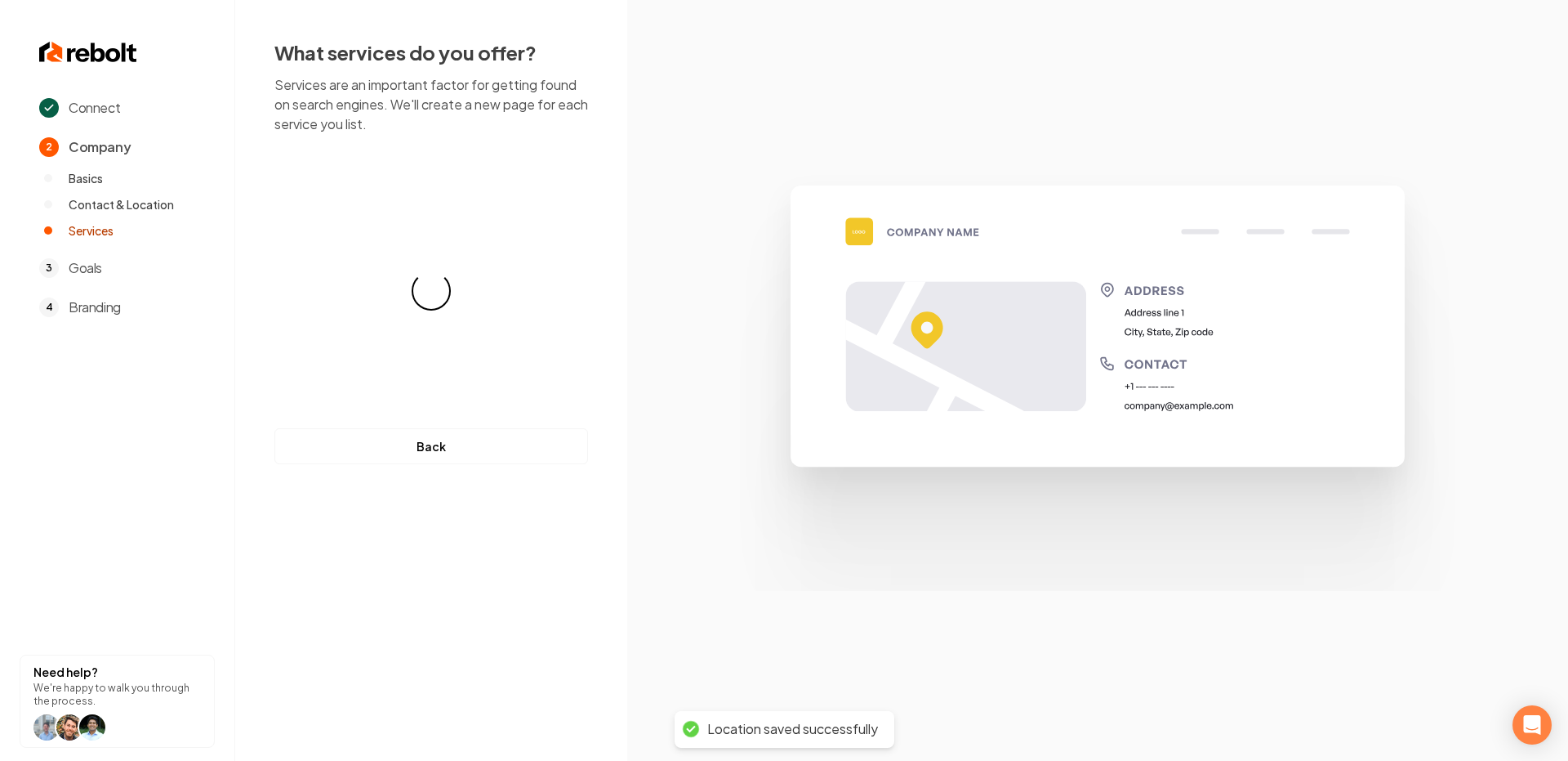
scroll to position [0, 0]
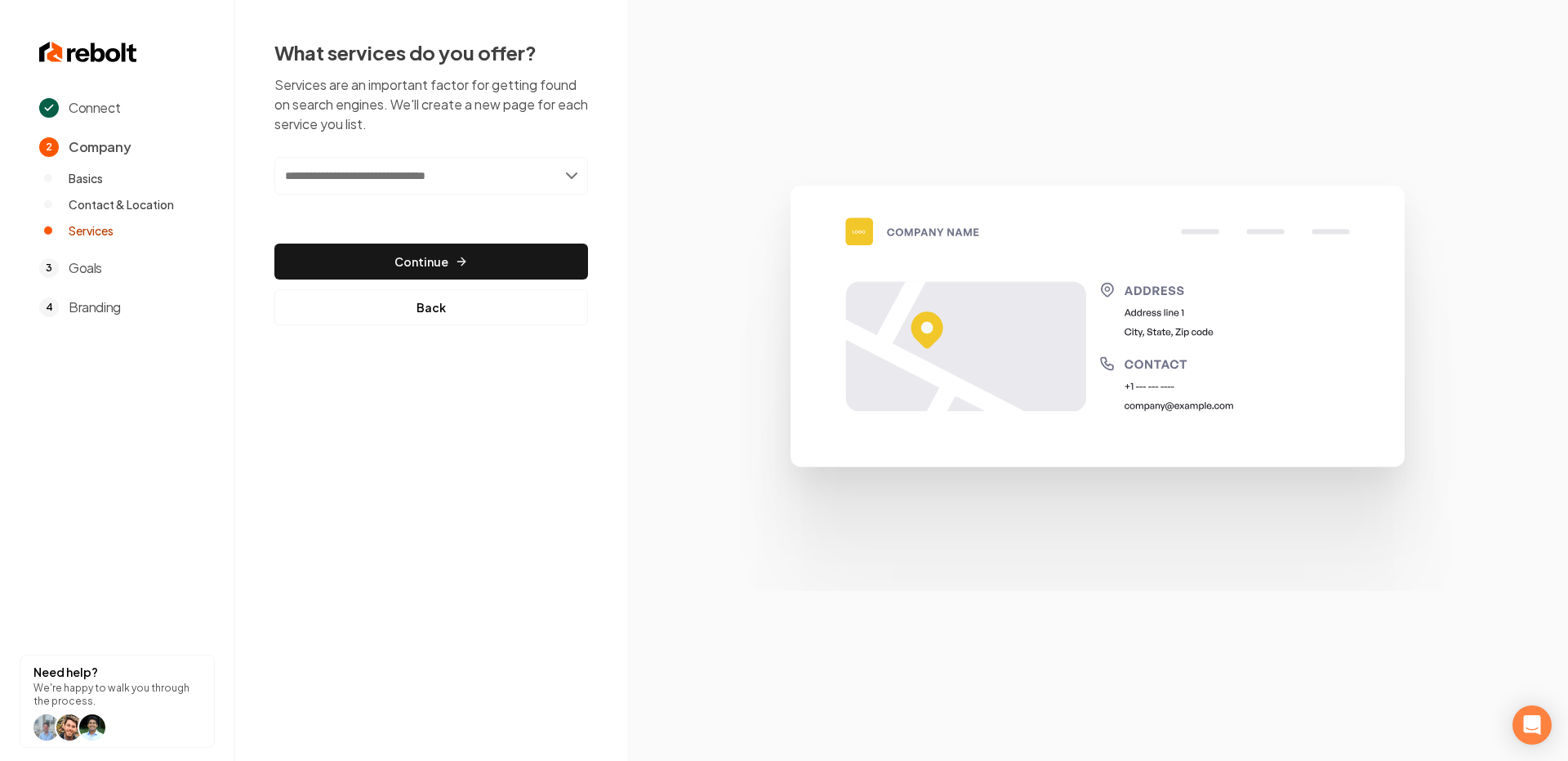
click at [416, 182] on input "text" at bounding box center [431, 175] width 313 height 38
paste input "**********"
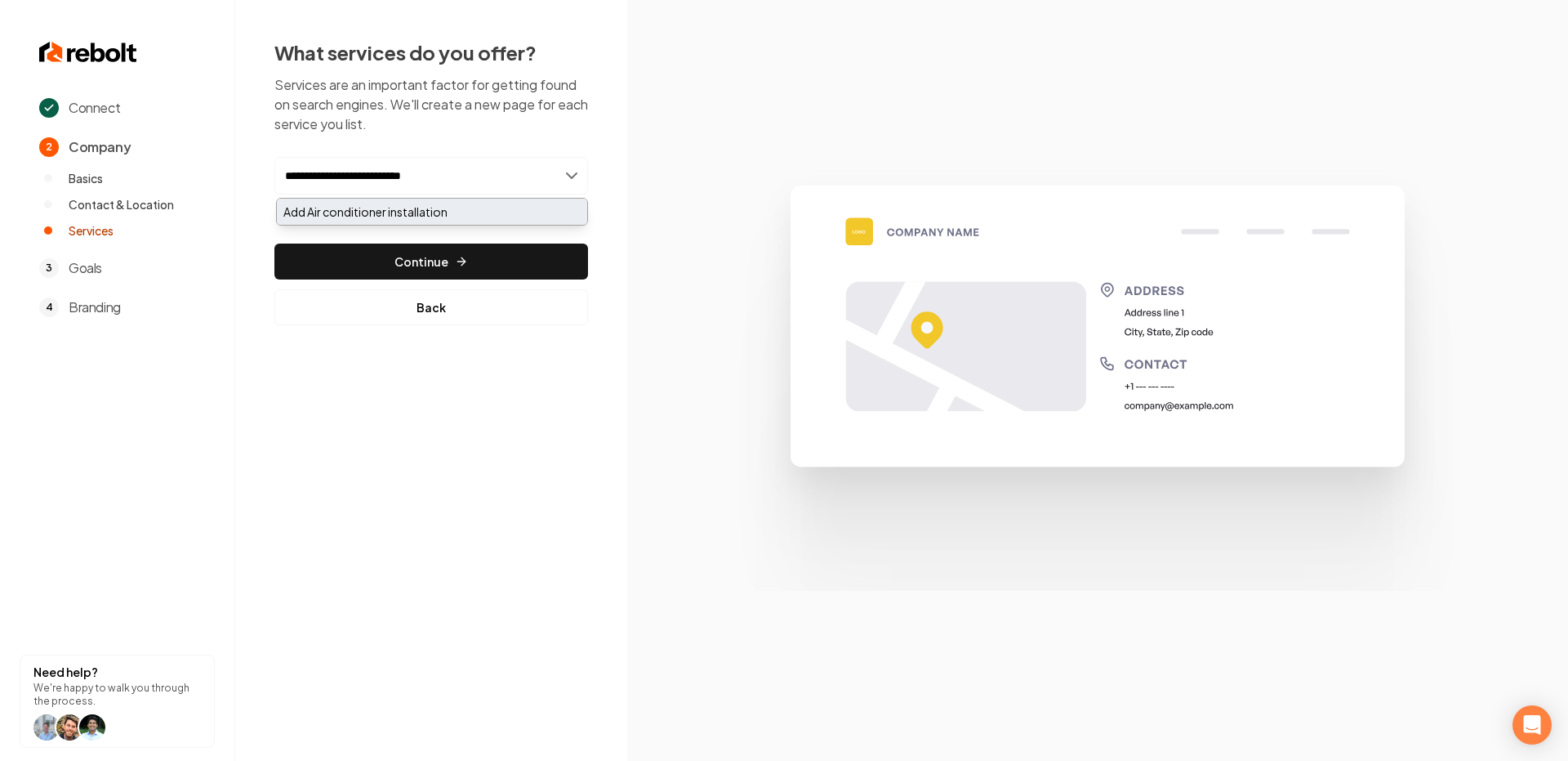
type input "**********"
click at [385, 222] on div "Add Air conditioner installation" at bounding box center [432, 211] width 310 height 26
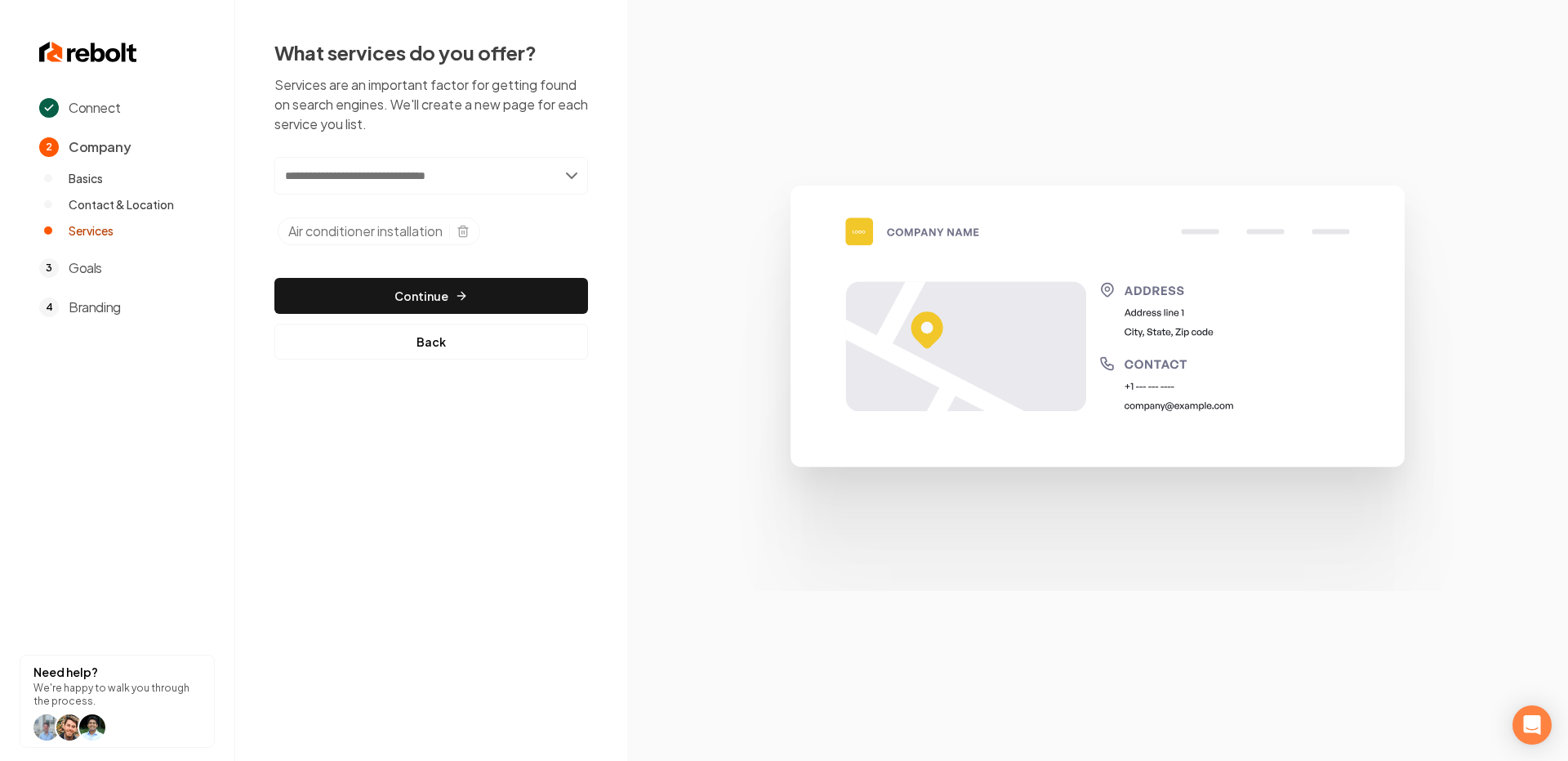
paste input "**********"
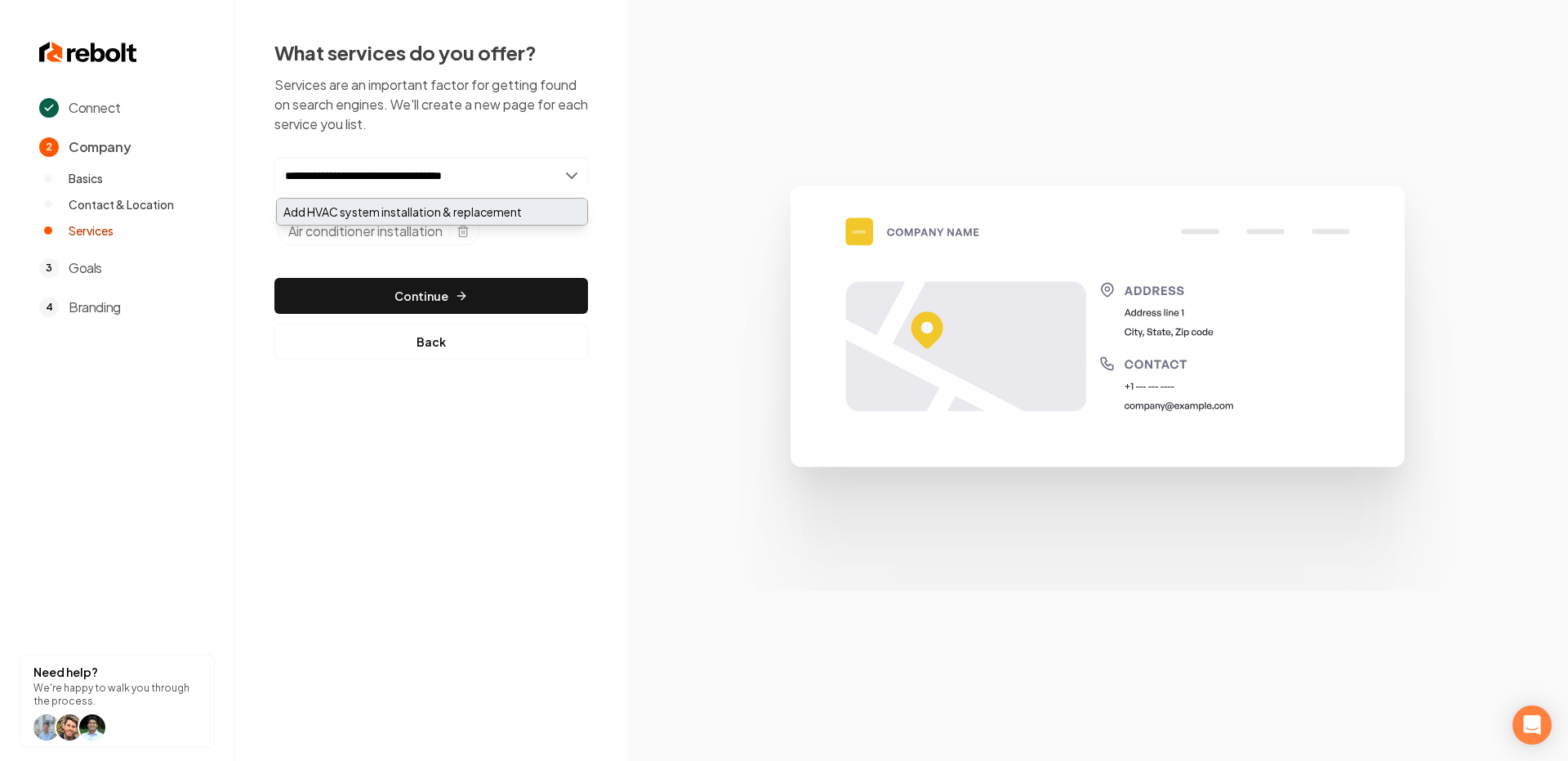
type input "**********"
click at [452, 211] on div "Add HVAC system installation & replacement" at bounding box center [432, 211] width 310 height 26
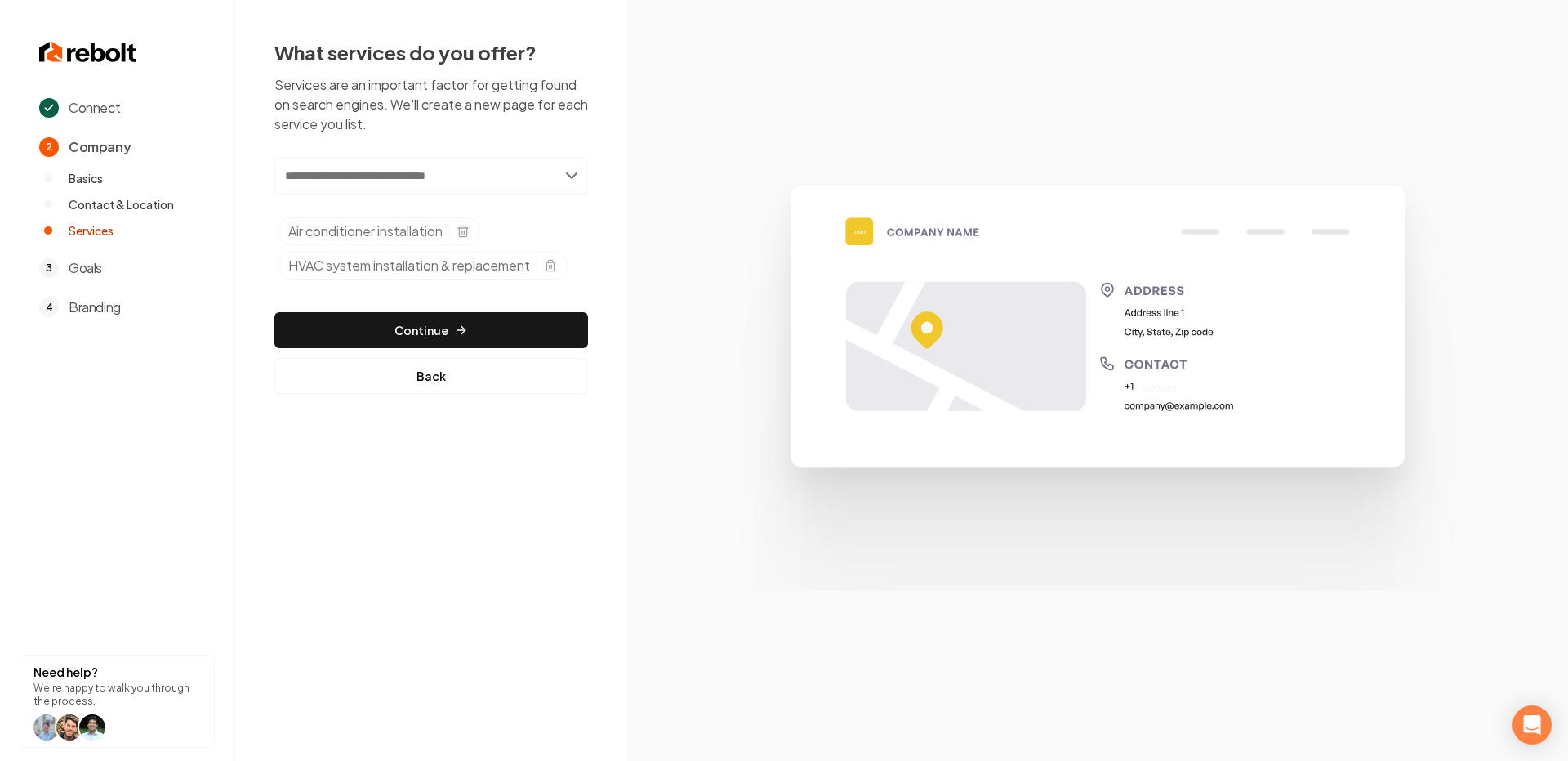
click at [397, 176] on input "text" at bounding box center [431, 175] width 313 height 38
paste input "**********"
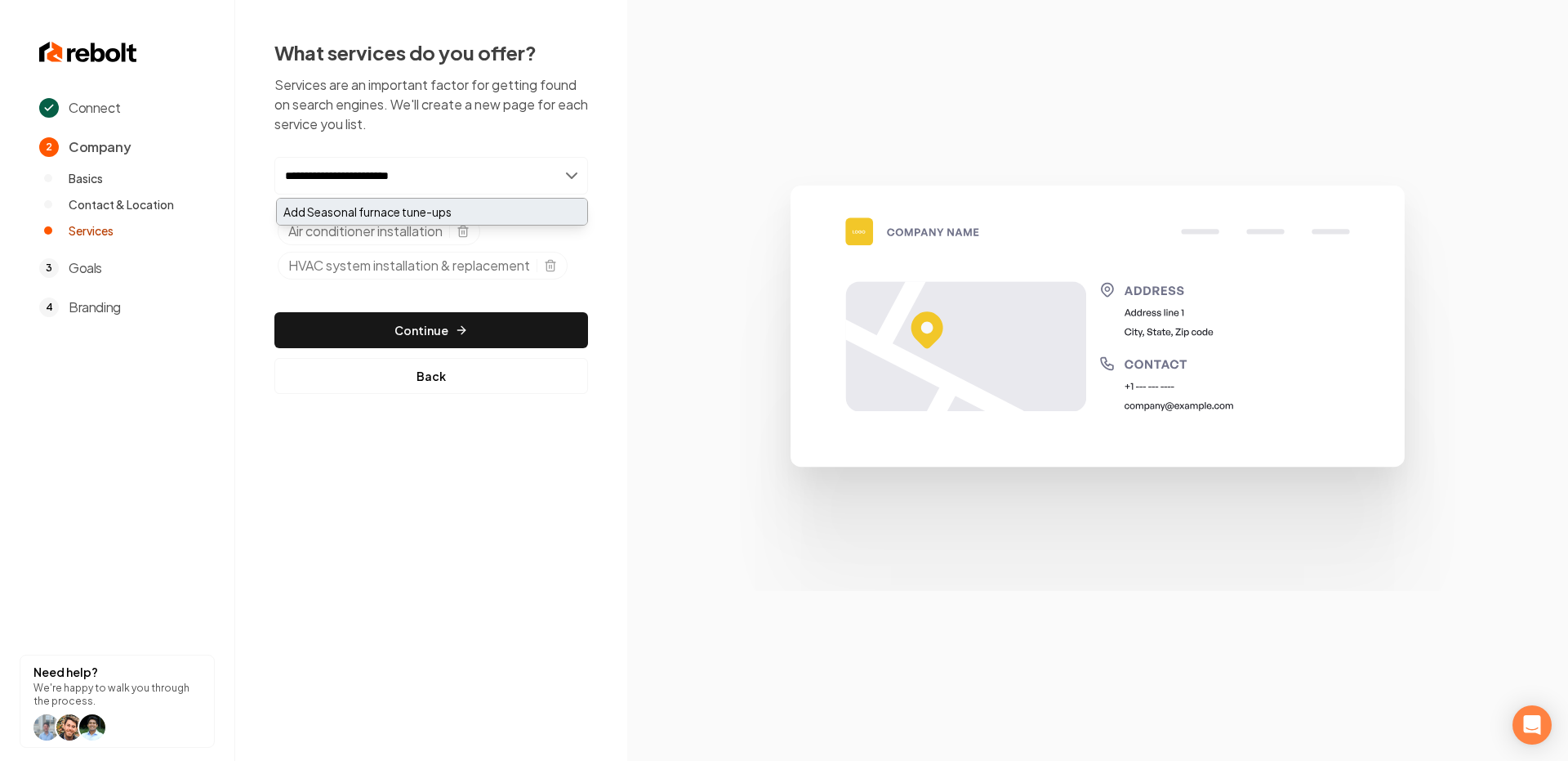
type input "**********"
click at [411, 203] on div "Add Seasonal furnace tune-ups" at bounding box center [432, 211] width 310 height 26
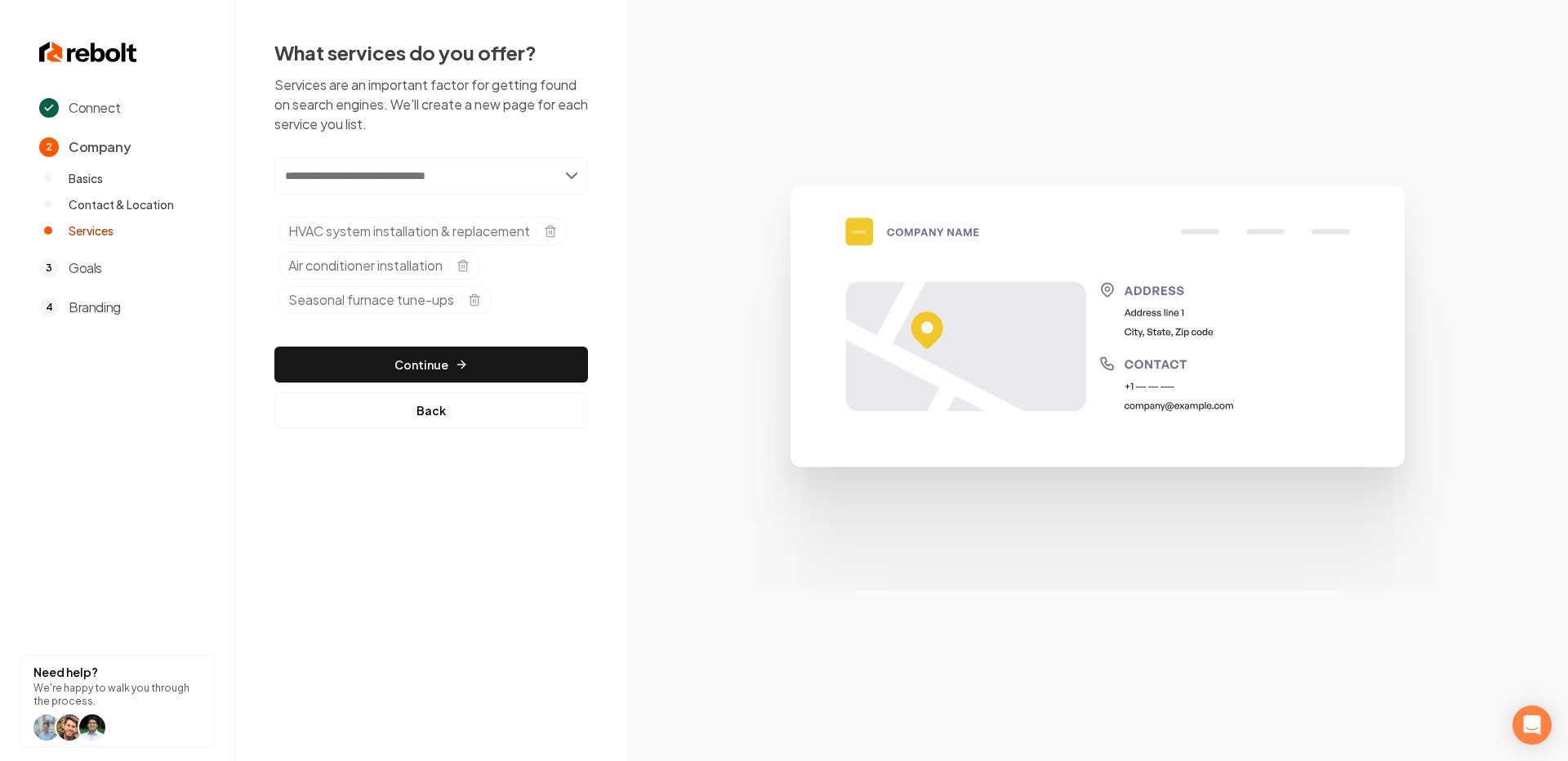
paste input "**********"
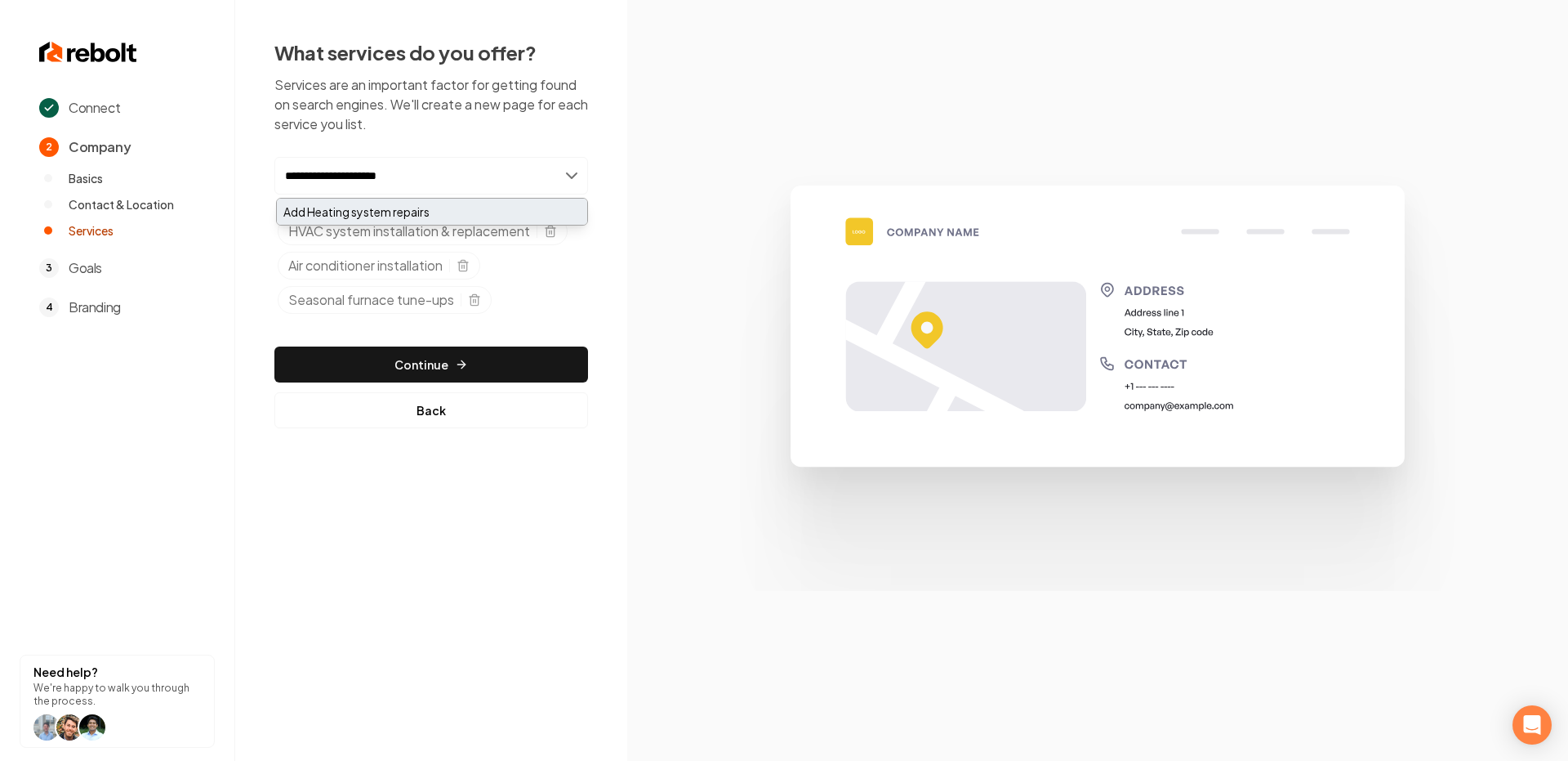
type input "**********"
click at [381, 205] on div "Add Heating system repairs" at bounding box center [432, 211] width 310 height 26
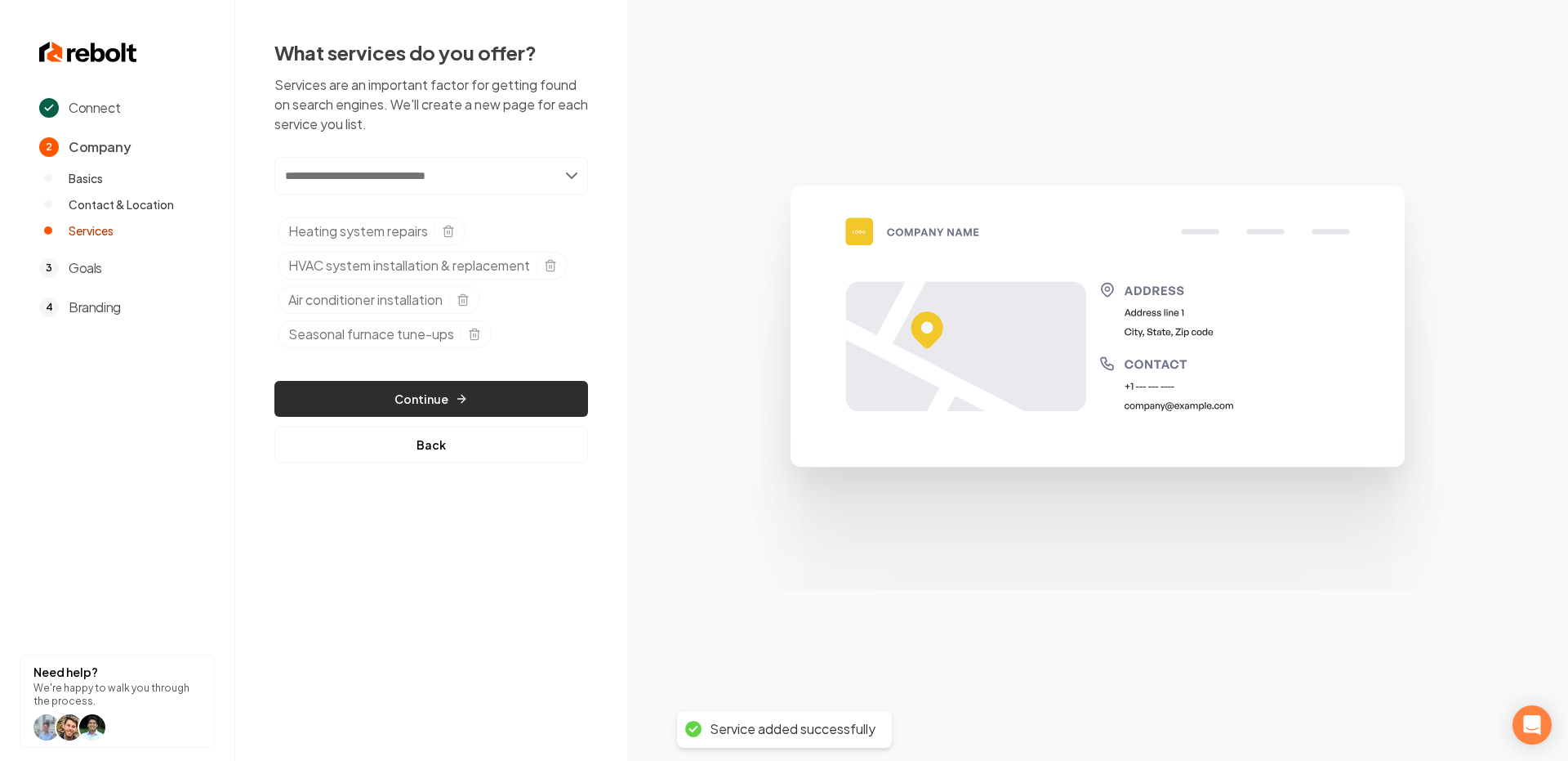
click at [432, 387] on button "Continue" at bounding box center [431, 399] width 313 height 36
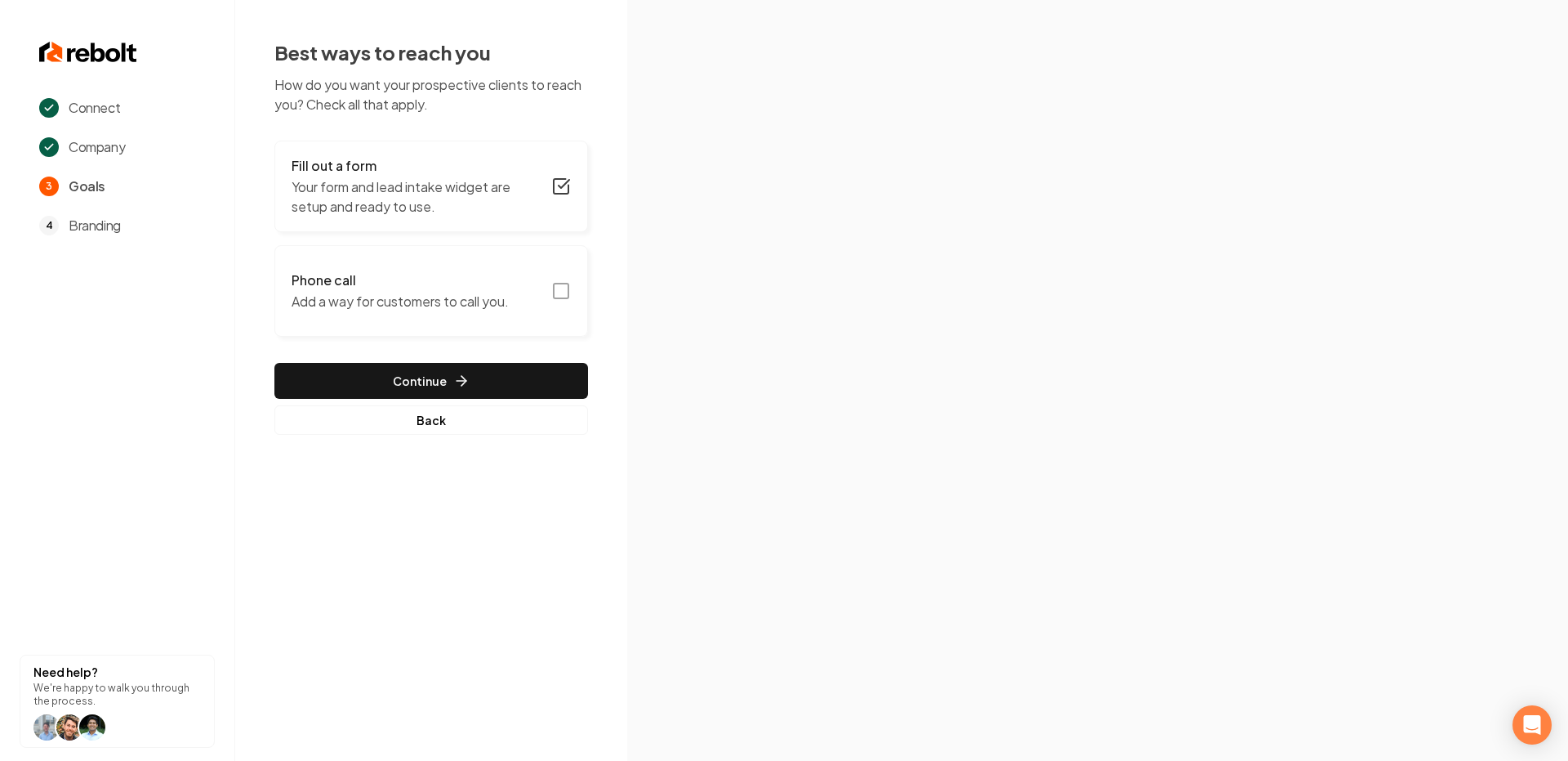
click at [564, 288] on icon "button" at bounding box center [561, 290] width 19 height 19
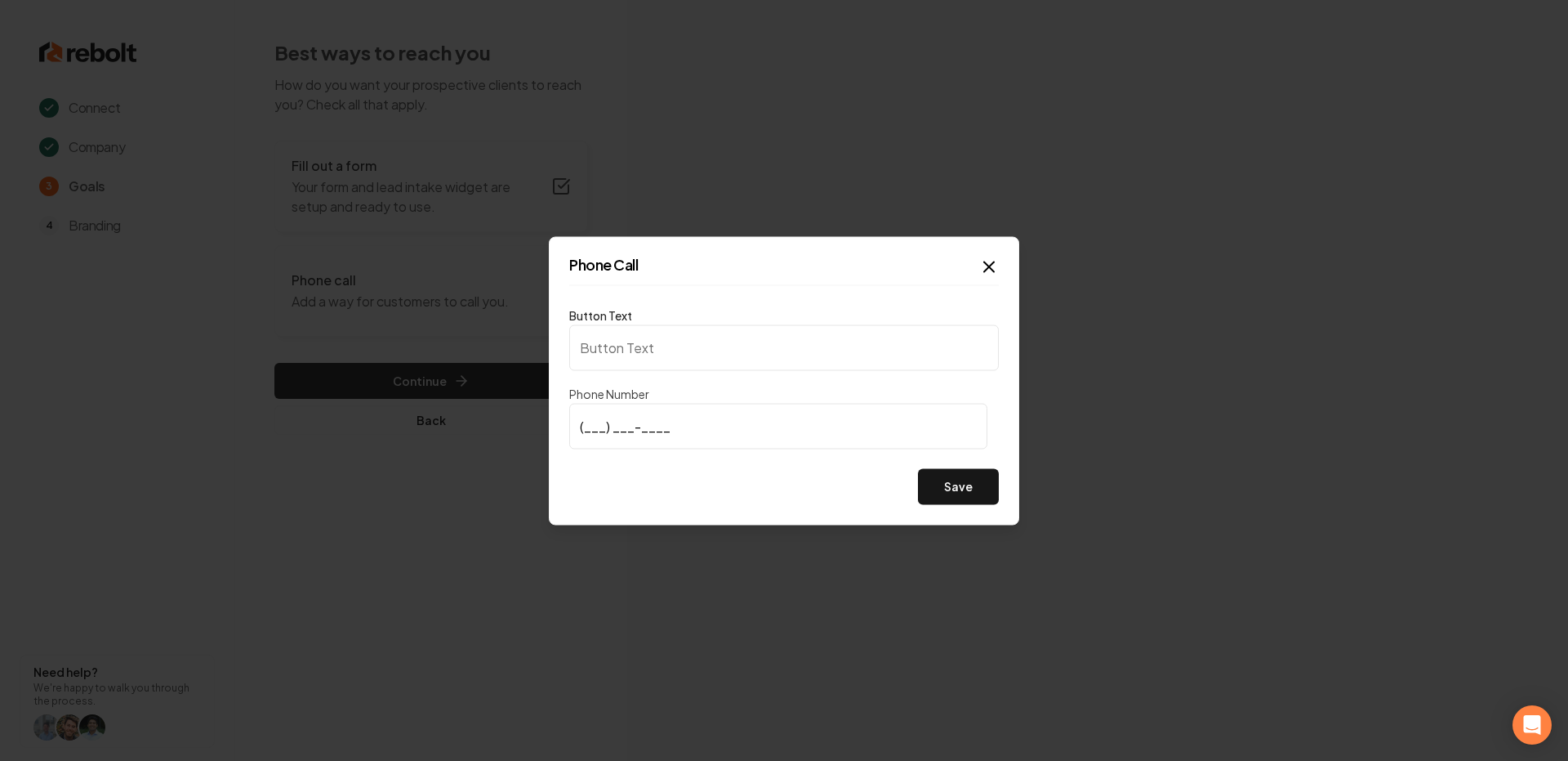
type input "Call us"
type input "(630) 917-1346"
click at [982, 493] on button "Save" at bounding box center [958, 486] width 81 height 36
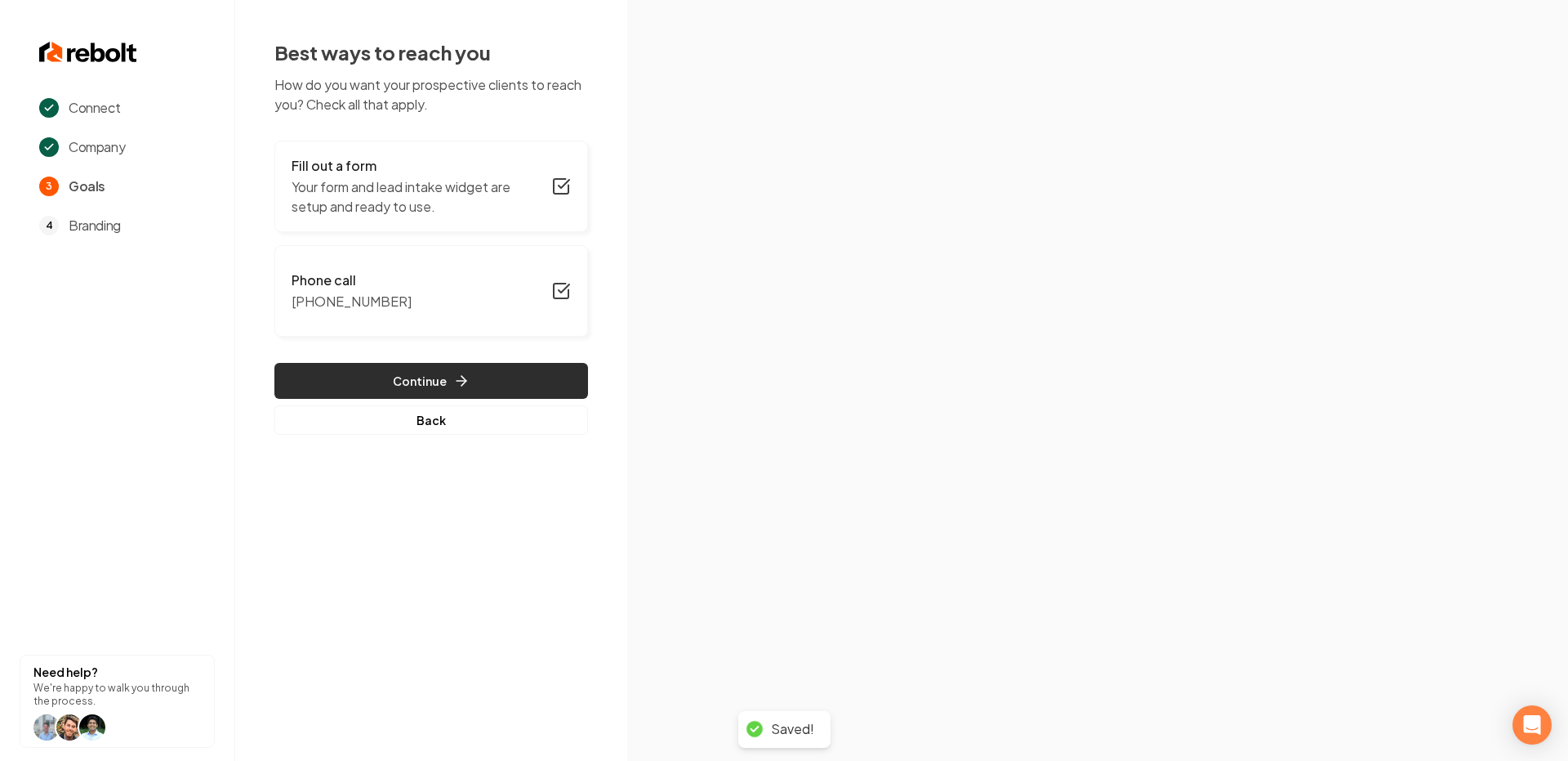
click at [411, 373] on button "Continue" at bounding box center [431, 380] width 313 height 36
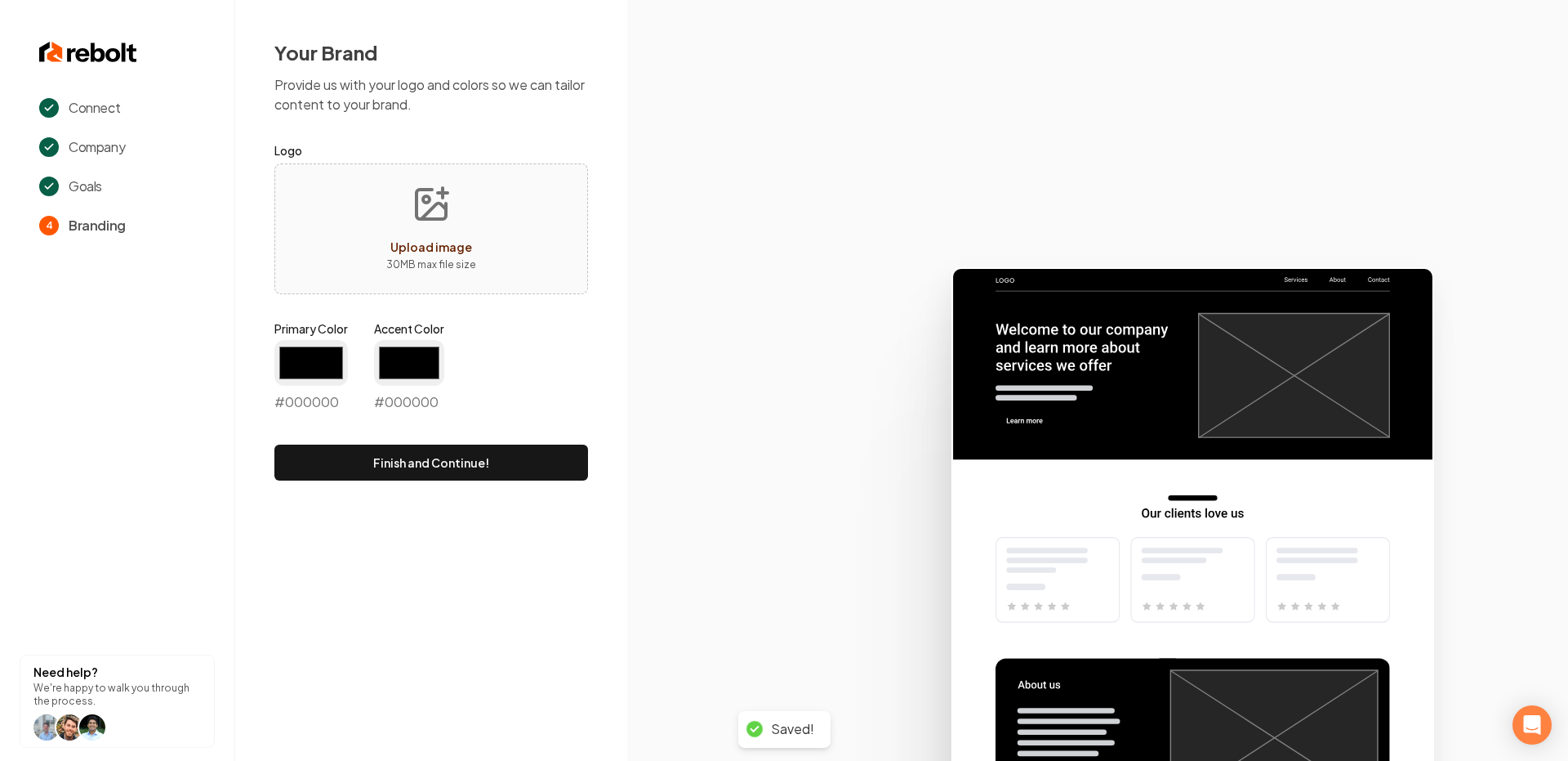
type input "#194d33"
type input "#70be00"
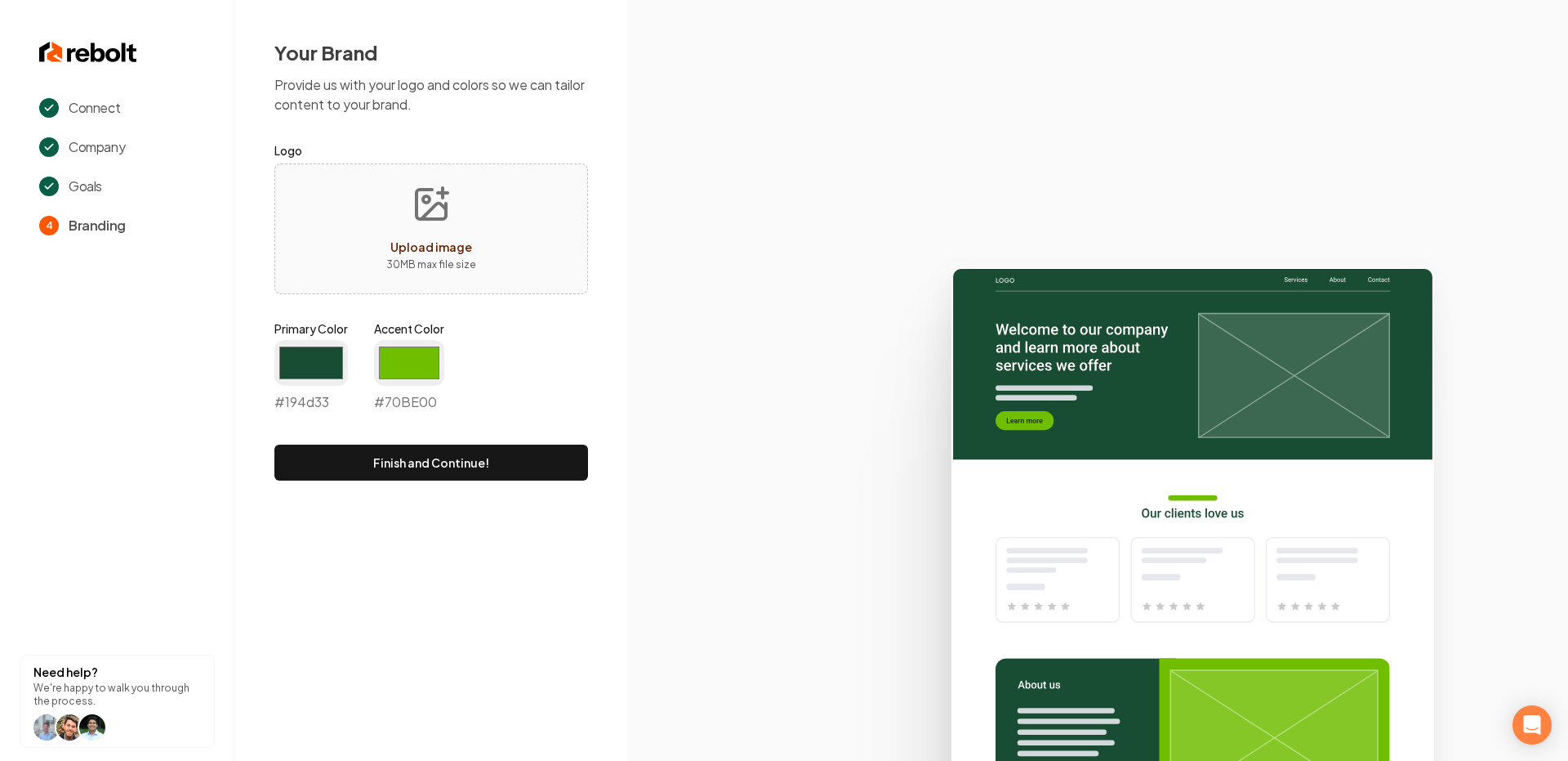
click at [448, 240] on span "Upload image" at bounding box center [431, 247] width 82 height 15
type input "**********"
click at [658, 385] on icon at bounding box center [1097, 506] width 941 height 507
click at [290, 371] on input "#194d33" at bounding box center [310, 362] width 73 height 45
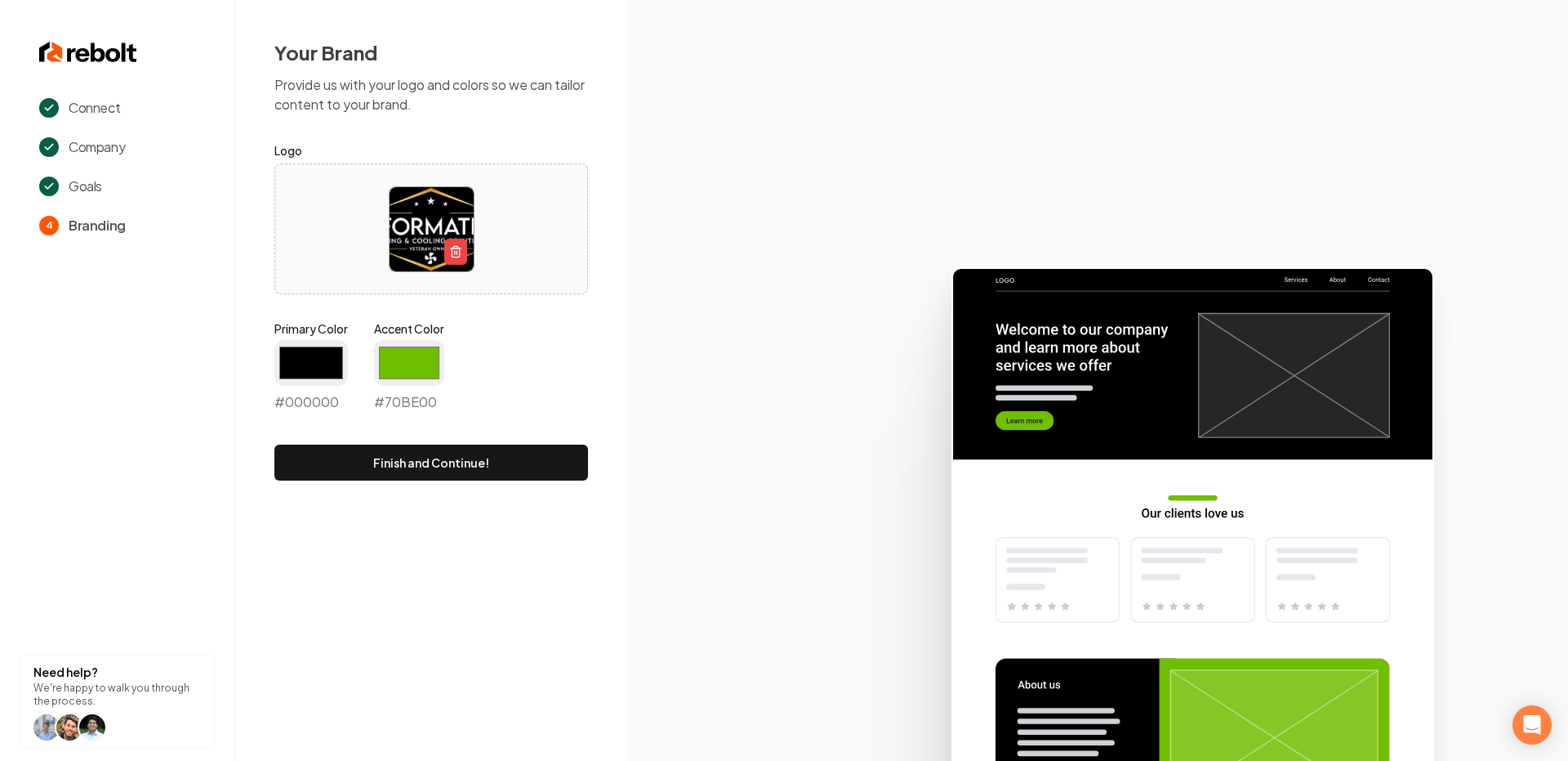
type input "#000000"
click at [419, 341] on input "#70be00" at bounding box center [410, 362] width 70 height 45
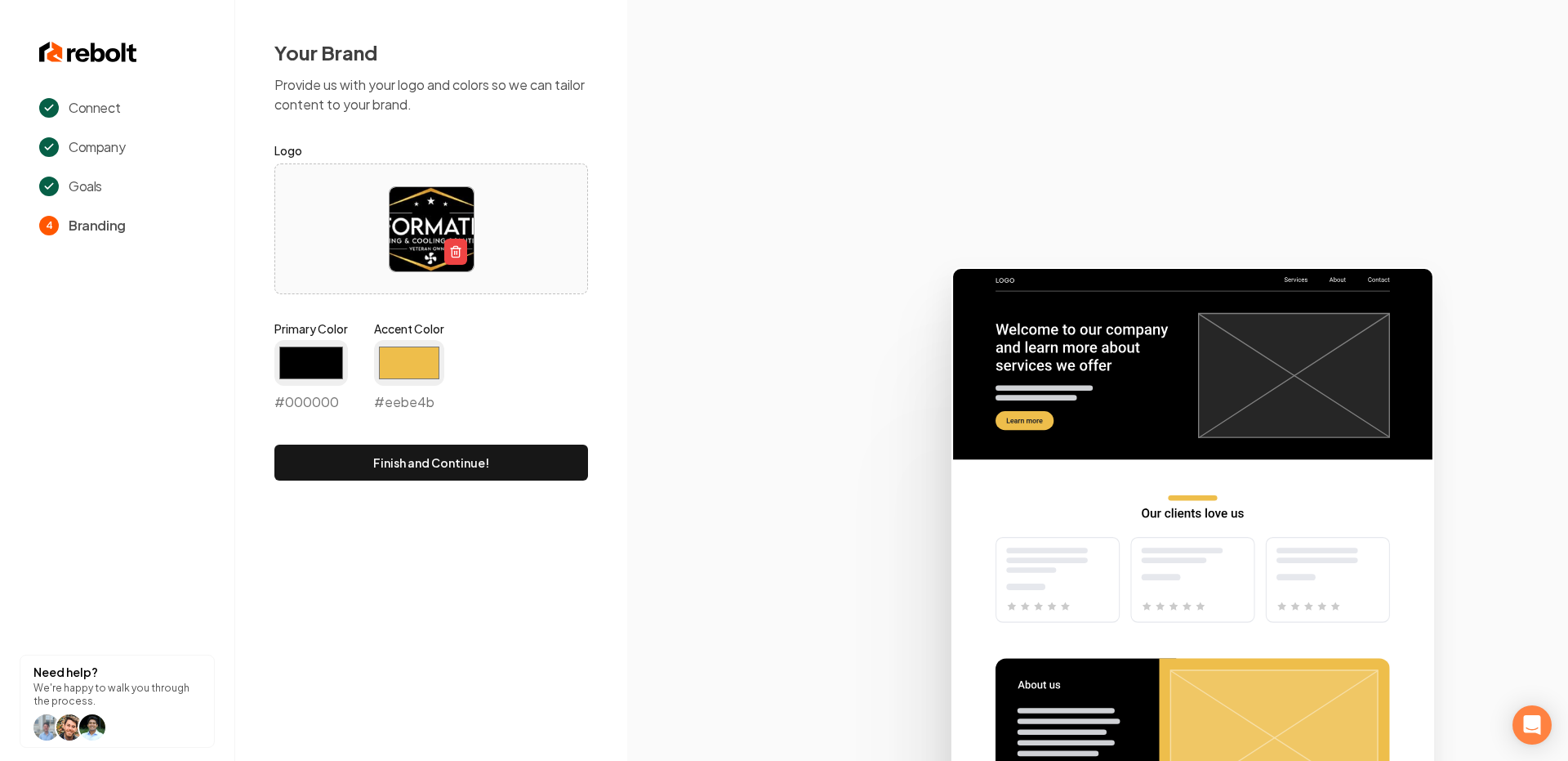
type input "#eebe4b"
click at [745, 362] on icon at bounding box center [1097, 506] width 941 height 507
click at [479, 462] on button "Finish and Continue!" at bounding box center [431, 463] width 313 height 36
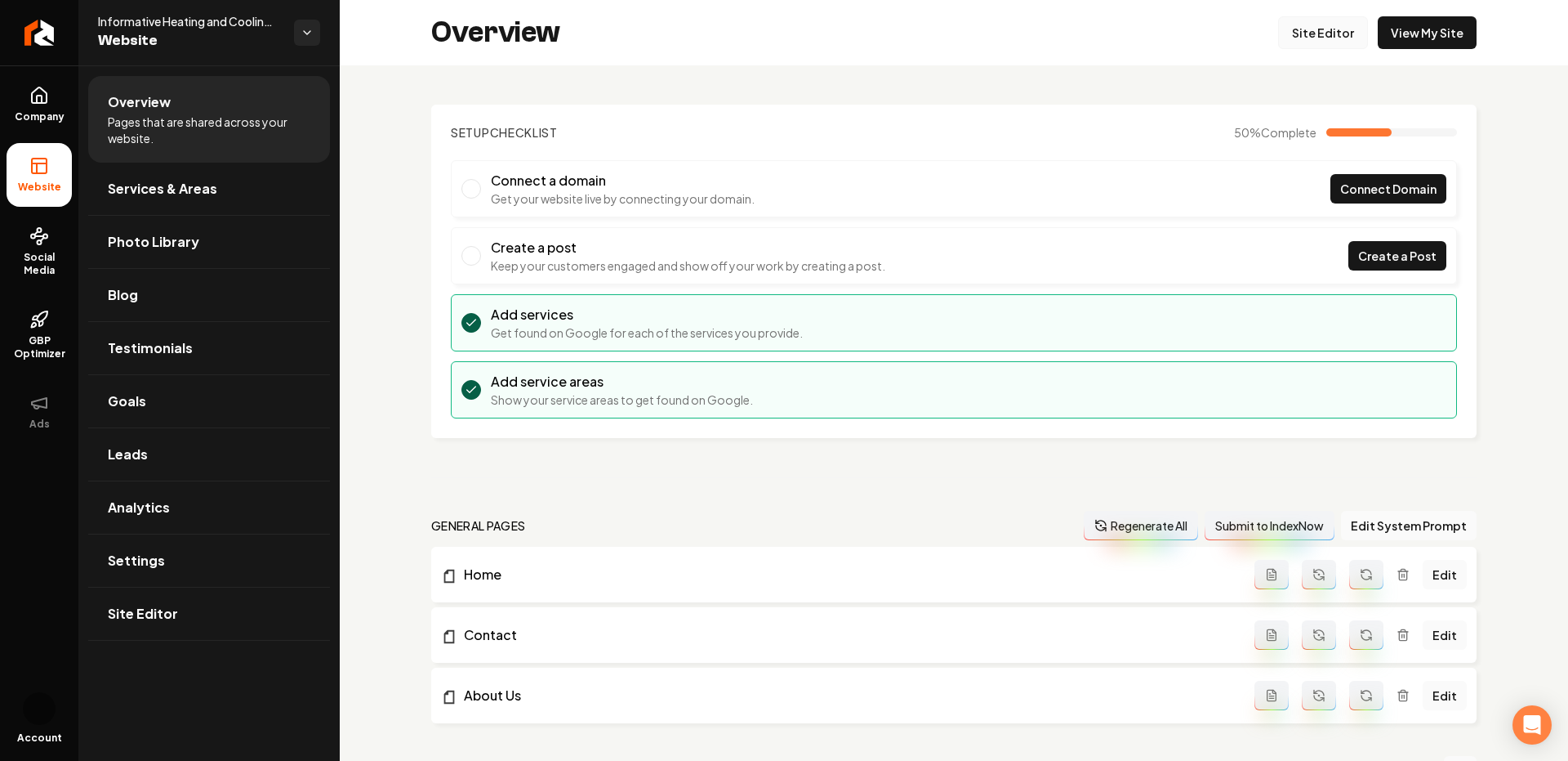
click at [1335, 28] on link "Site Editor" at bounding box center [1322, 32] width 90 height 32
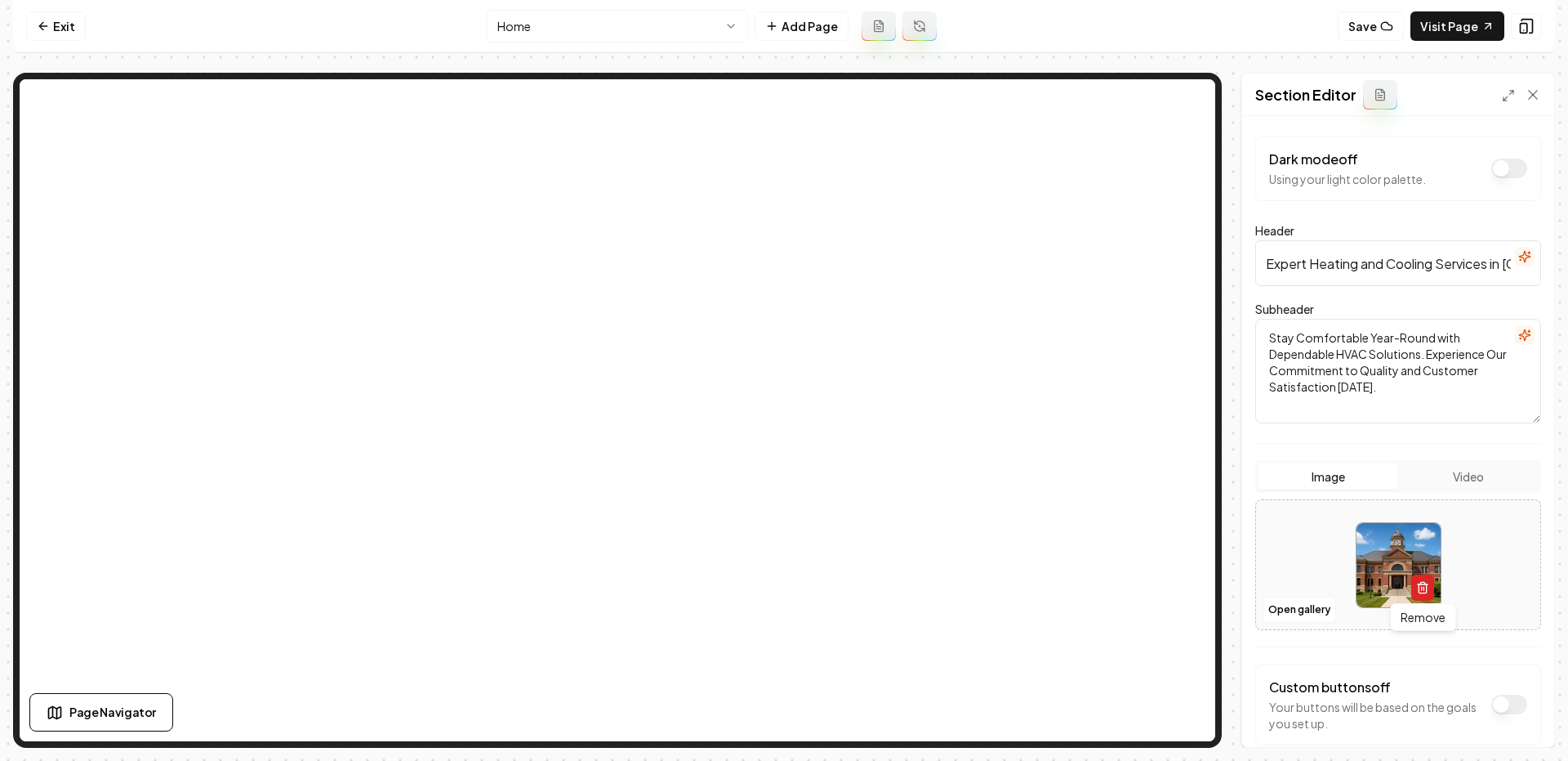
click at [1423, 585] on icon "button" at bounding box center [1423, 588] width 13 height 13
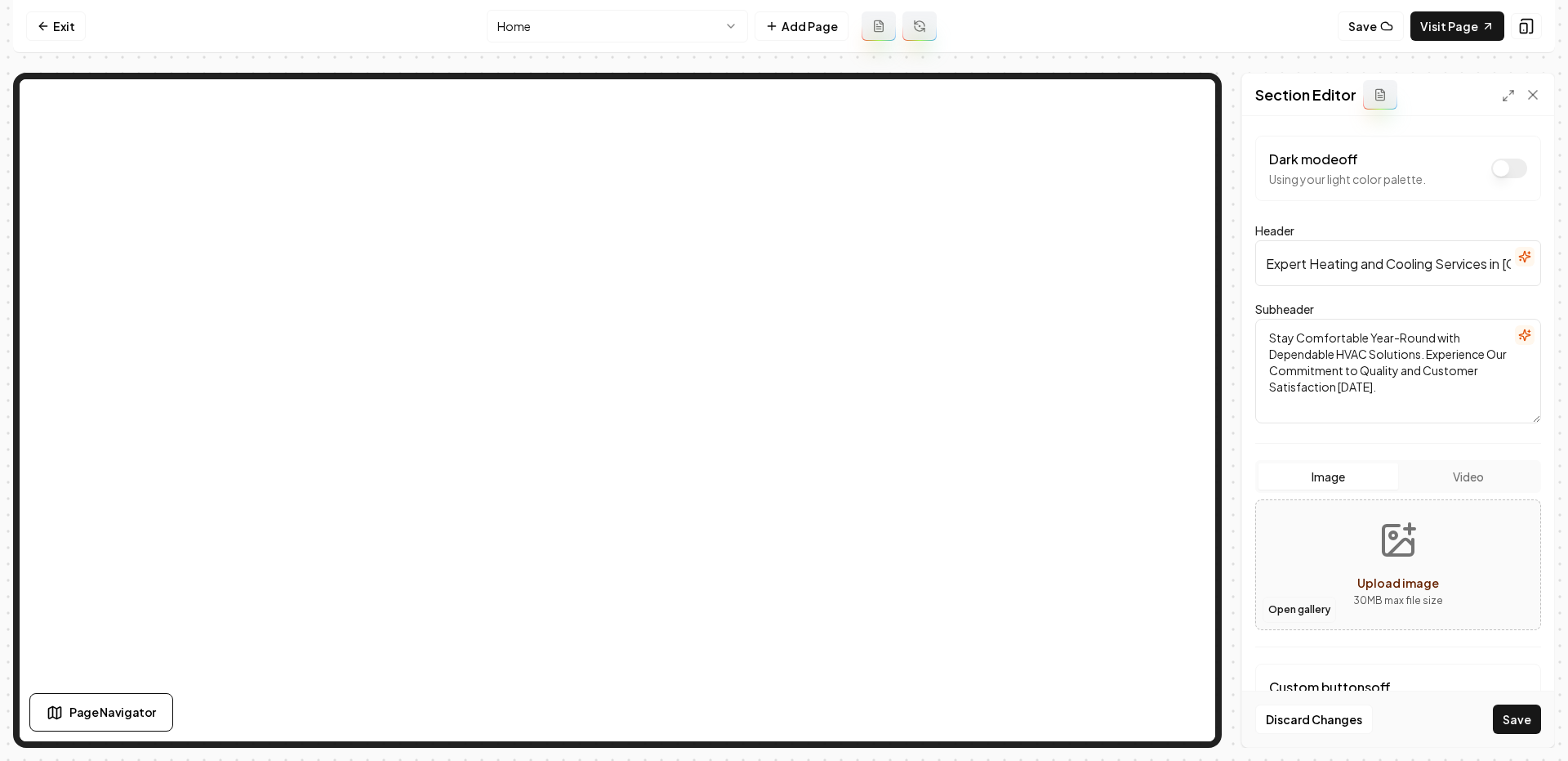
click at [1326, 603] on button "Open gallery" at bounding box center [1299, 609] width 73 height 26
click at [1375, 536] on button "Upload image 30 MB max file size" at bounding box center [1397, 564] width 116 height 114
type input "**********"
click at [1538, 735] on div "Discard Changes Save" at bounding box center [1398, 718] width 312 height 57
click at [1505, 718] on button "Save" at bounding box center [1517, 719] width 48 height 30
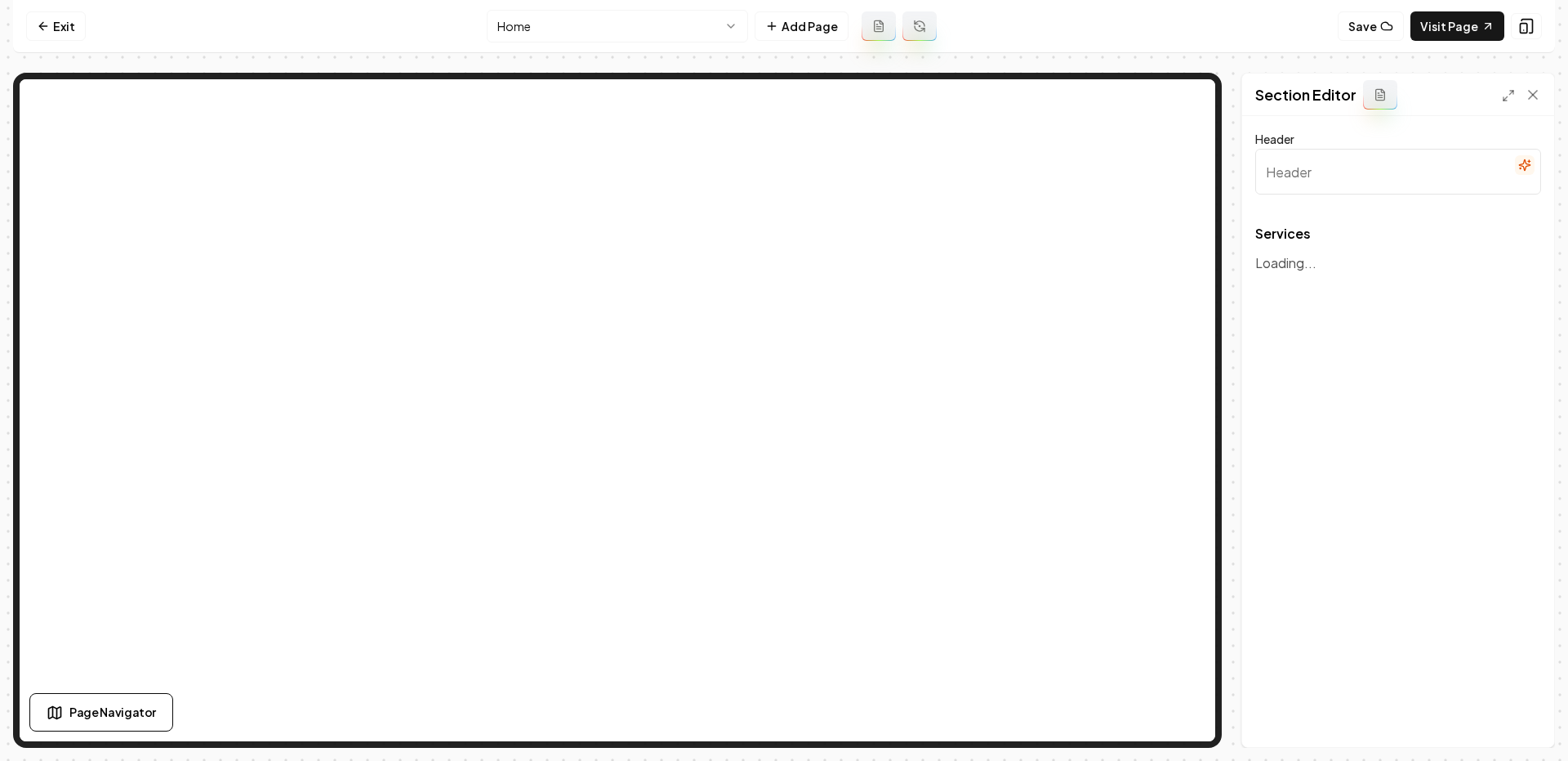
type input "Our Expert Heating and Cooling Services"
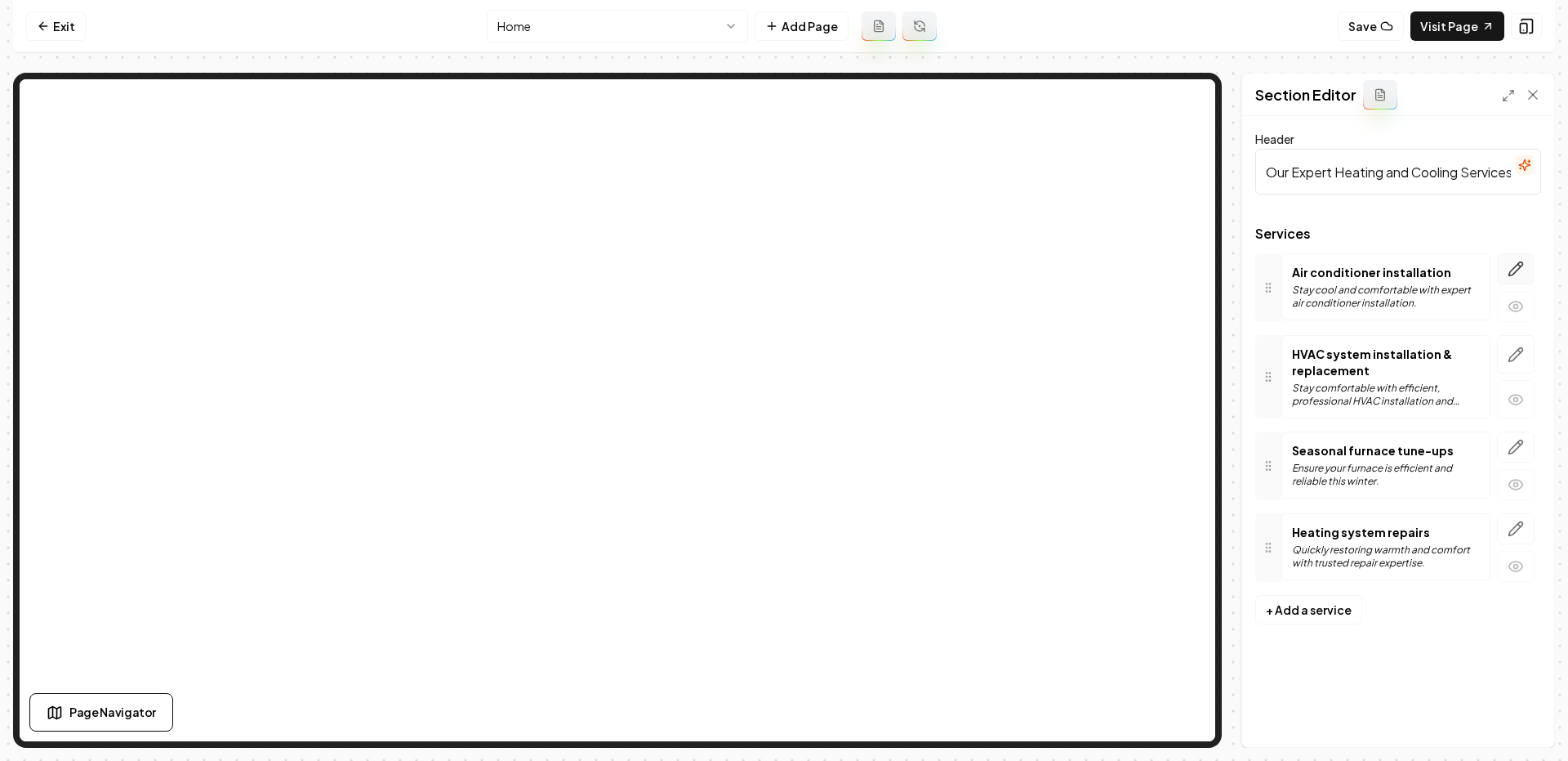
click at [1509, 274] on icon "button" at bounding box center [1516, 269] width 17 height 17
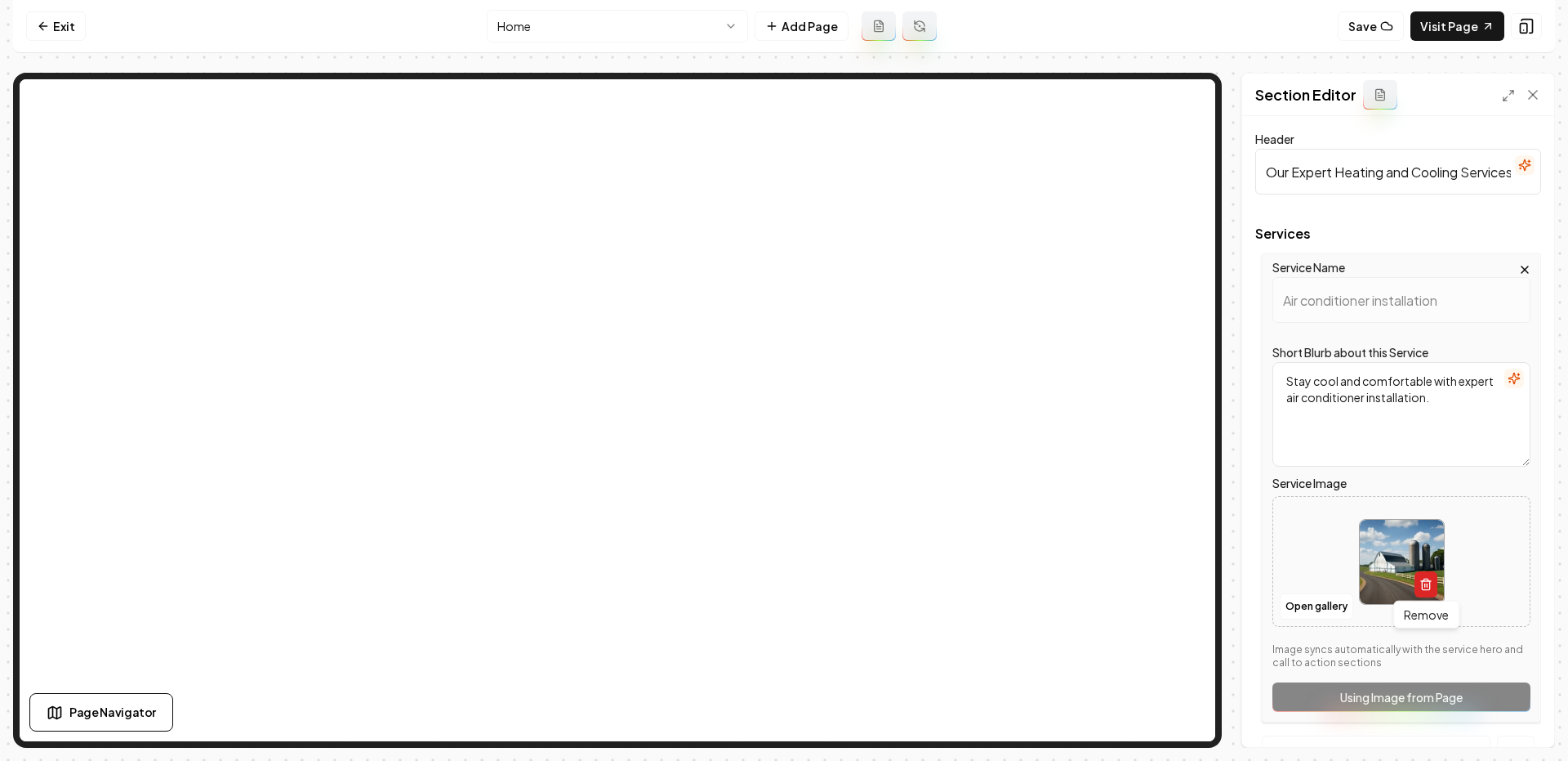
click at [1418, 583] on button "button" at bounding box center [1426, 584] width 23 height 26
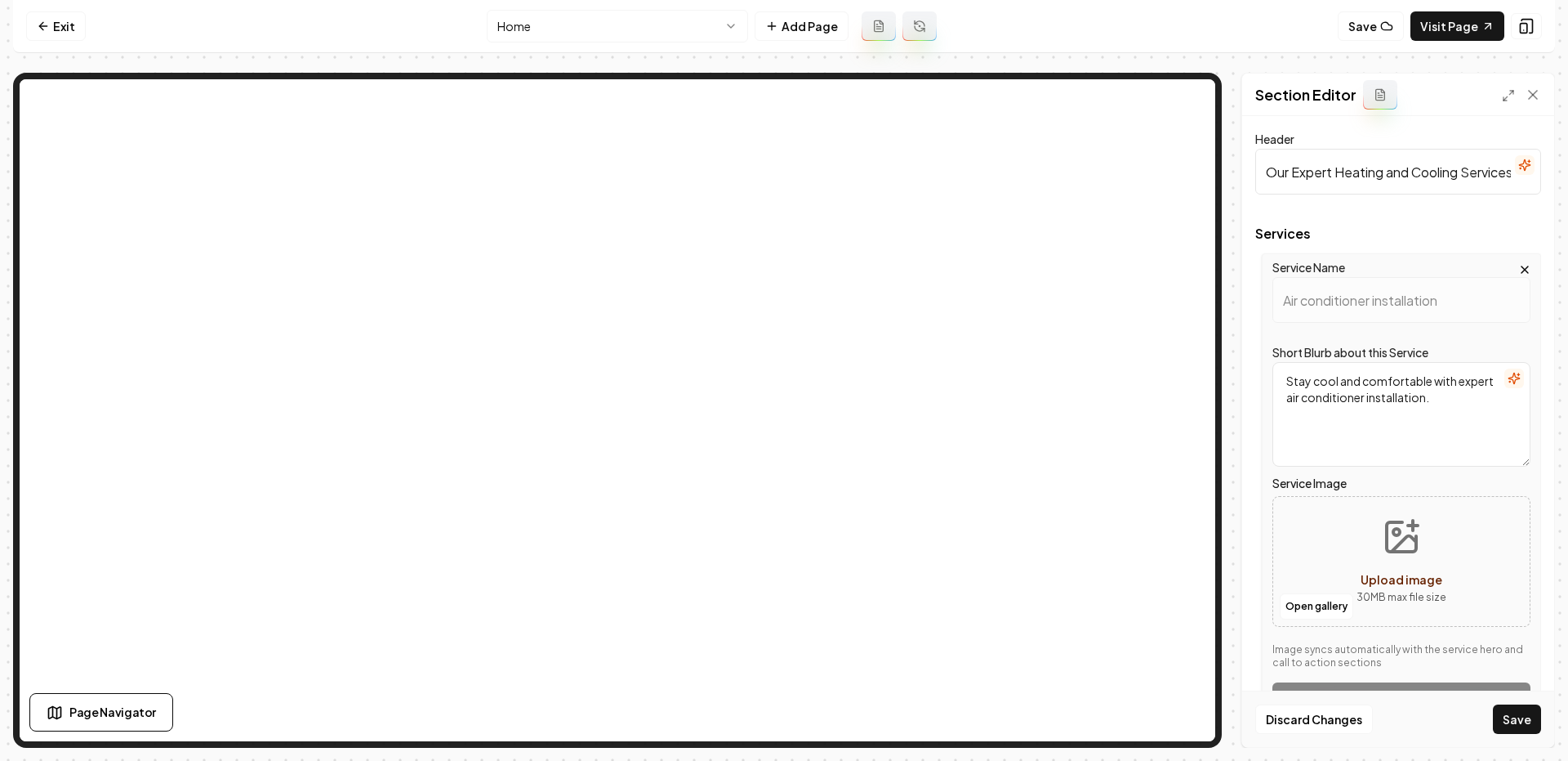
click at [1388, 548] on icon "Upload image" at bounding box center [1401, 537] width 39 height 39
type input "**********"
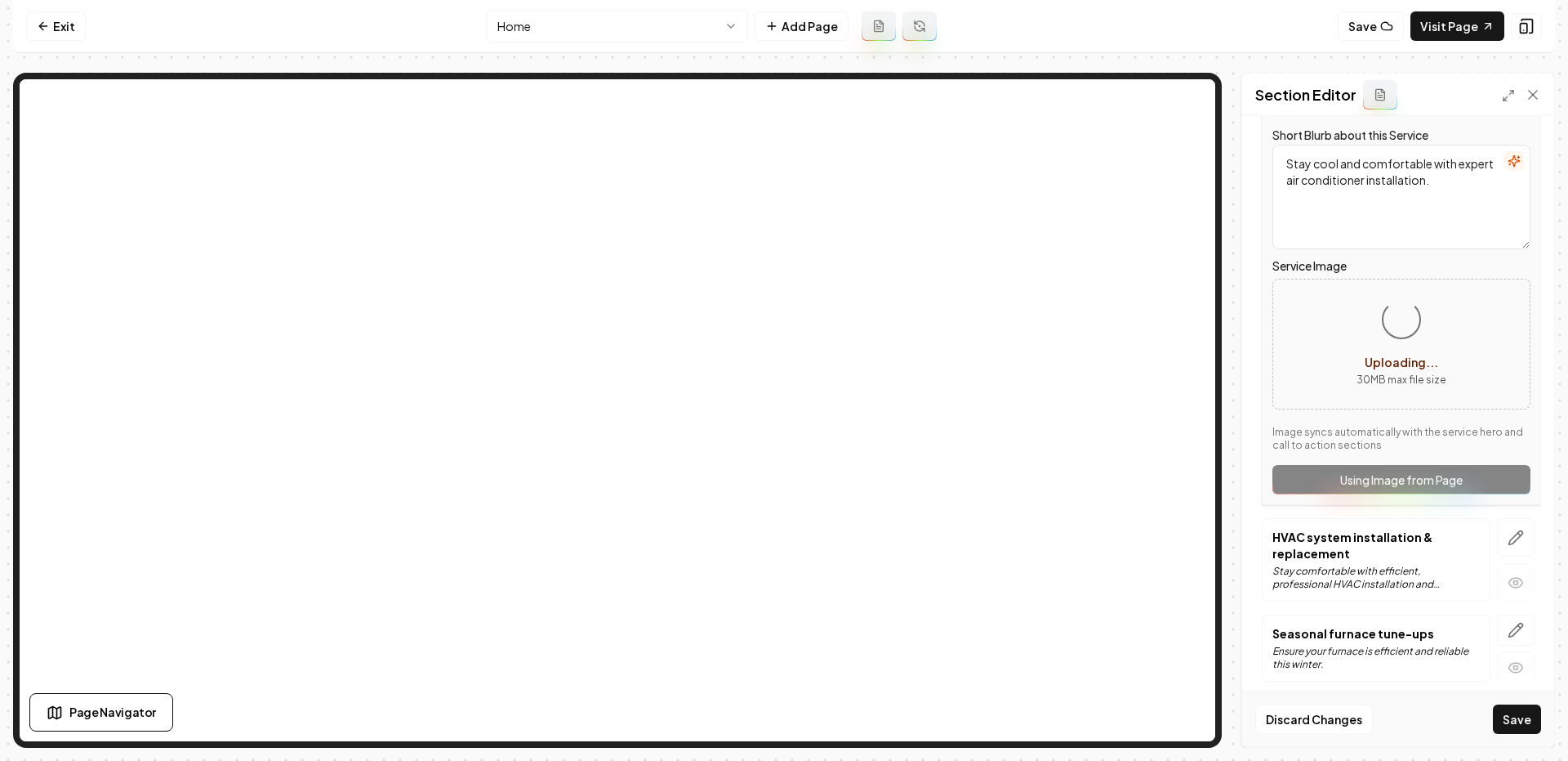
scroll to position [259, 0]
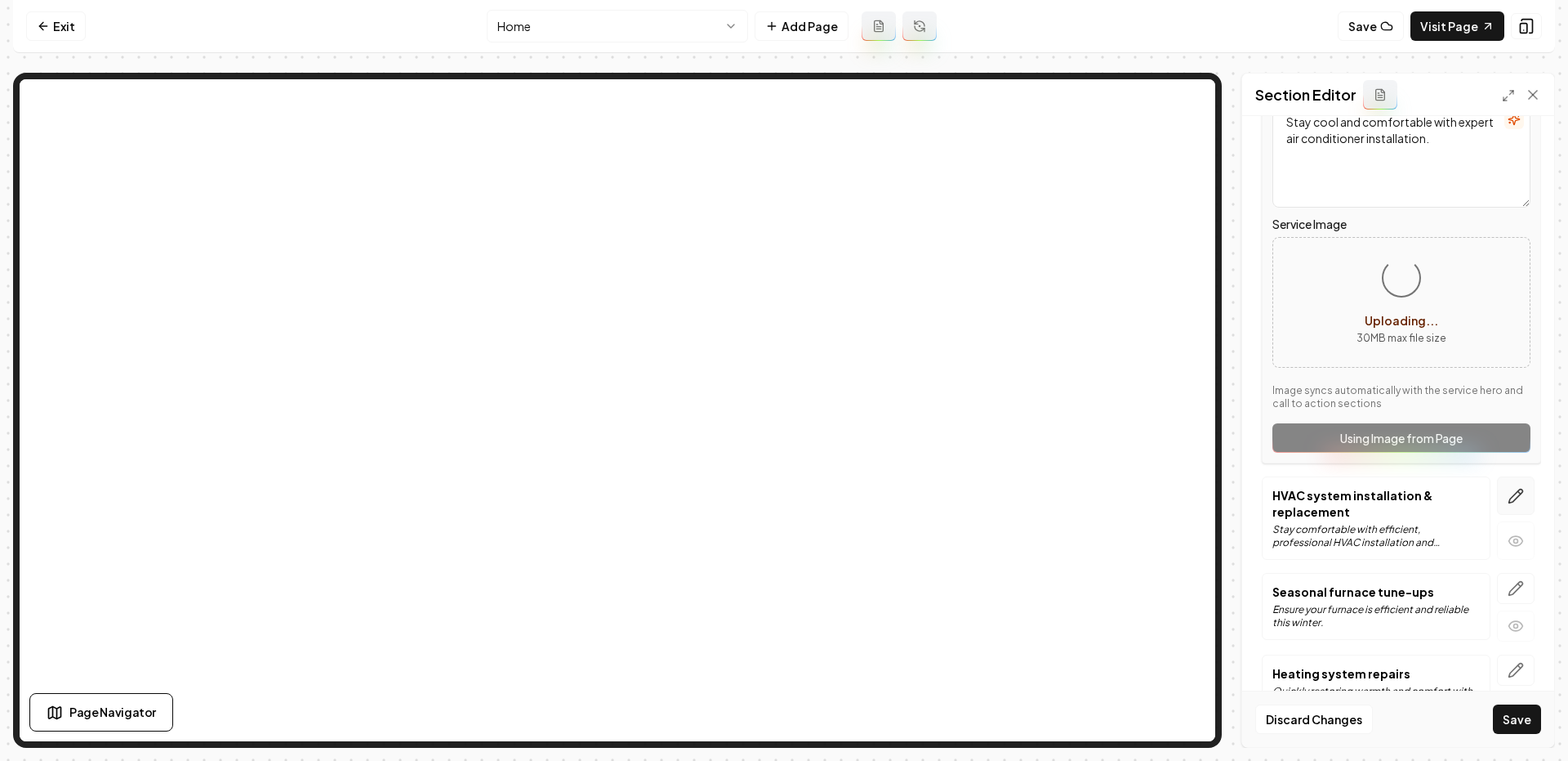
click at [1513, 490] on icon "button" at bounding box center [1516, 496] width 17 height 17
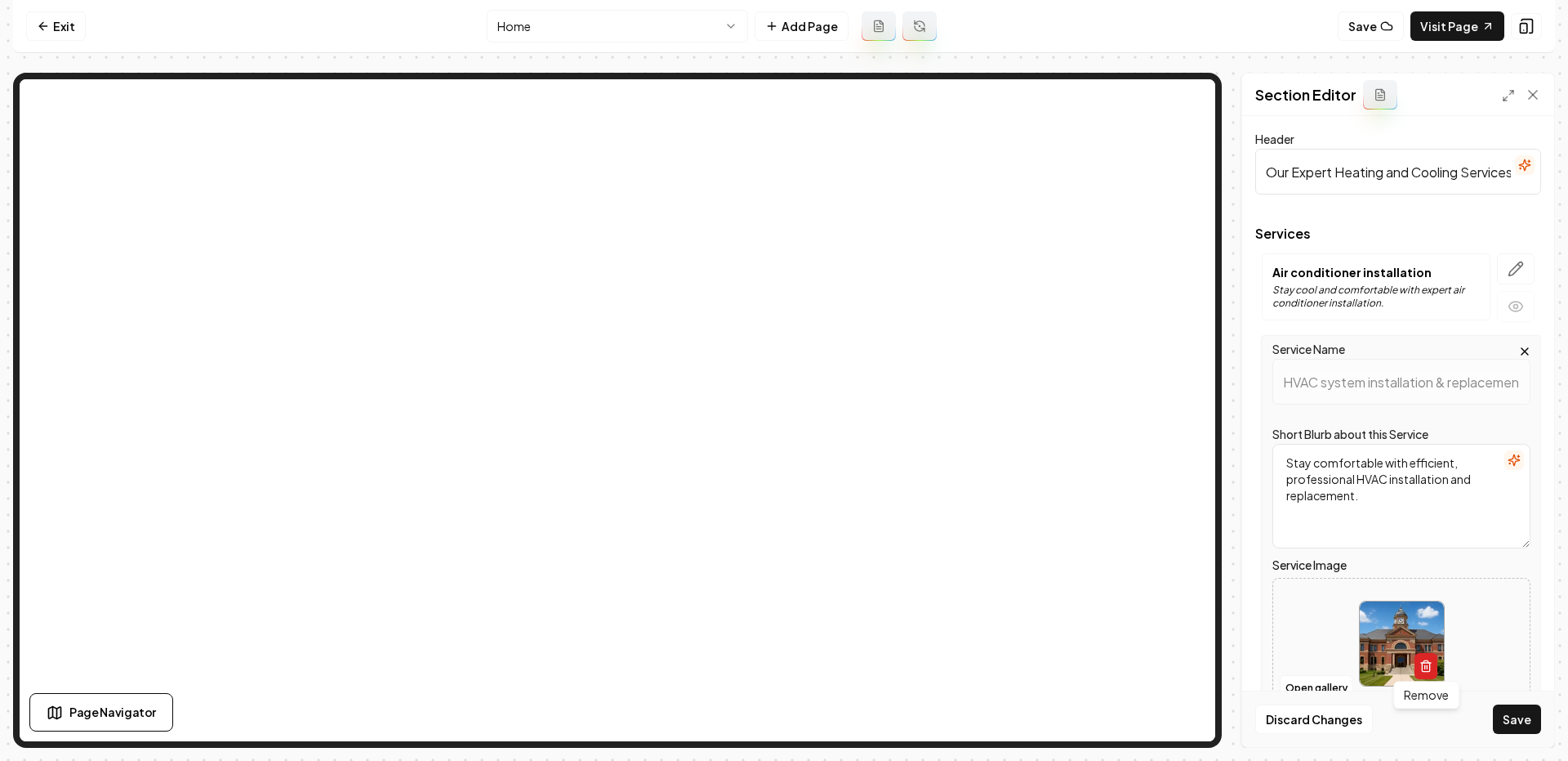
click at [1423, 663] on icon "button" at bounding box center [1426, 667] width 7 height 9
click at [1388, 612] on icon "Upload image" at bounding box center [1402, 618] width 30 height 30
type input "**********"
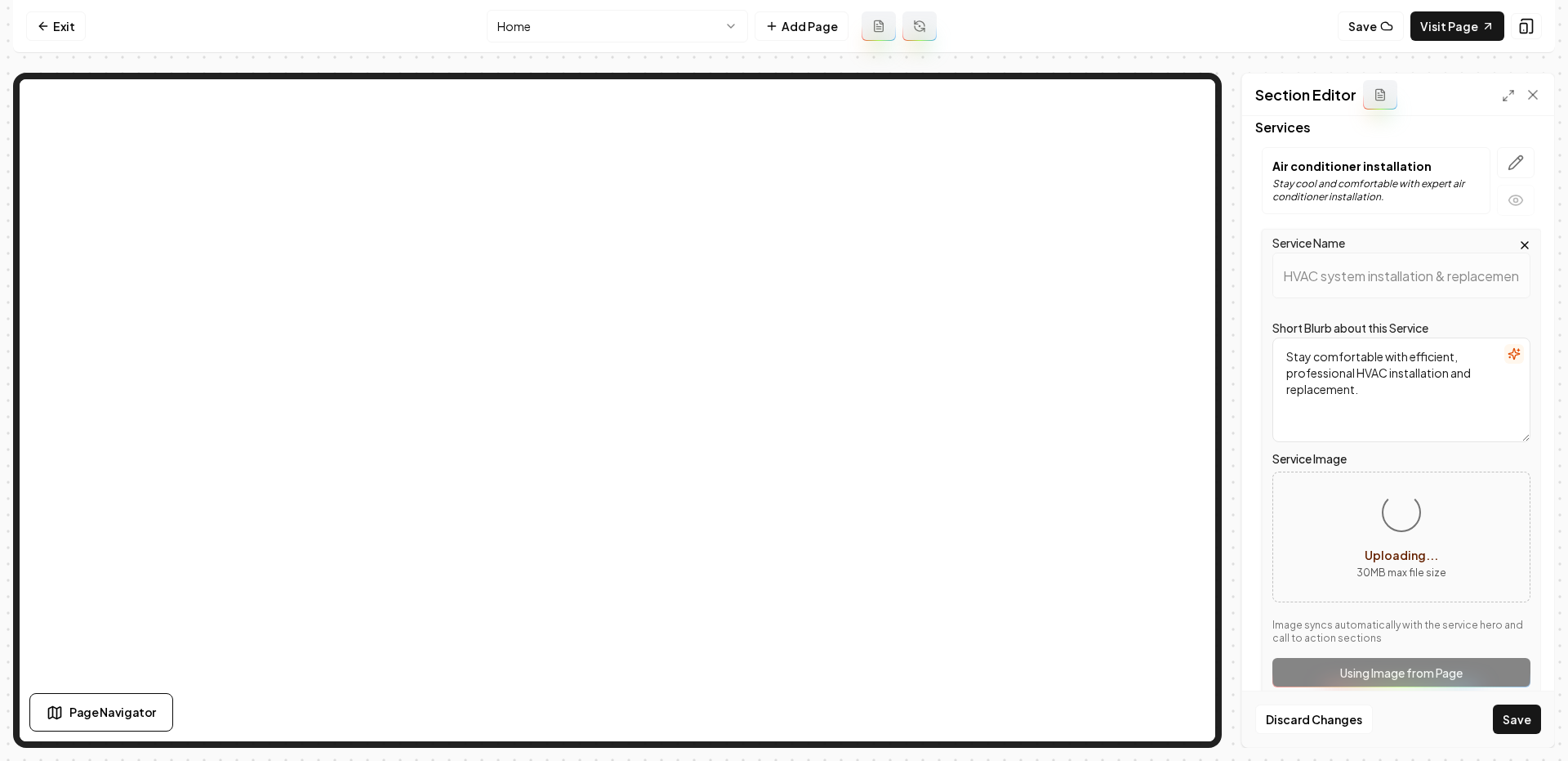
scroll to position [291, 0]
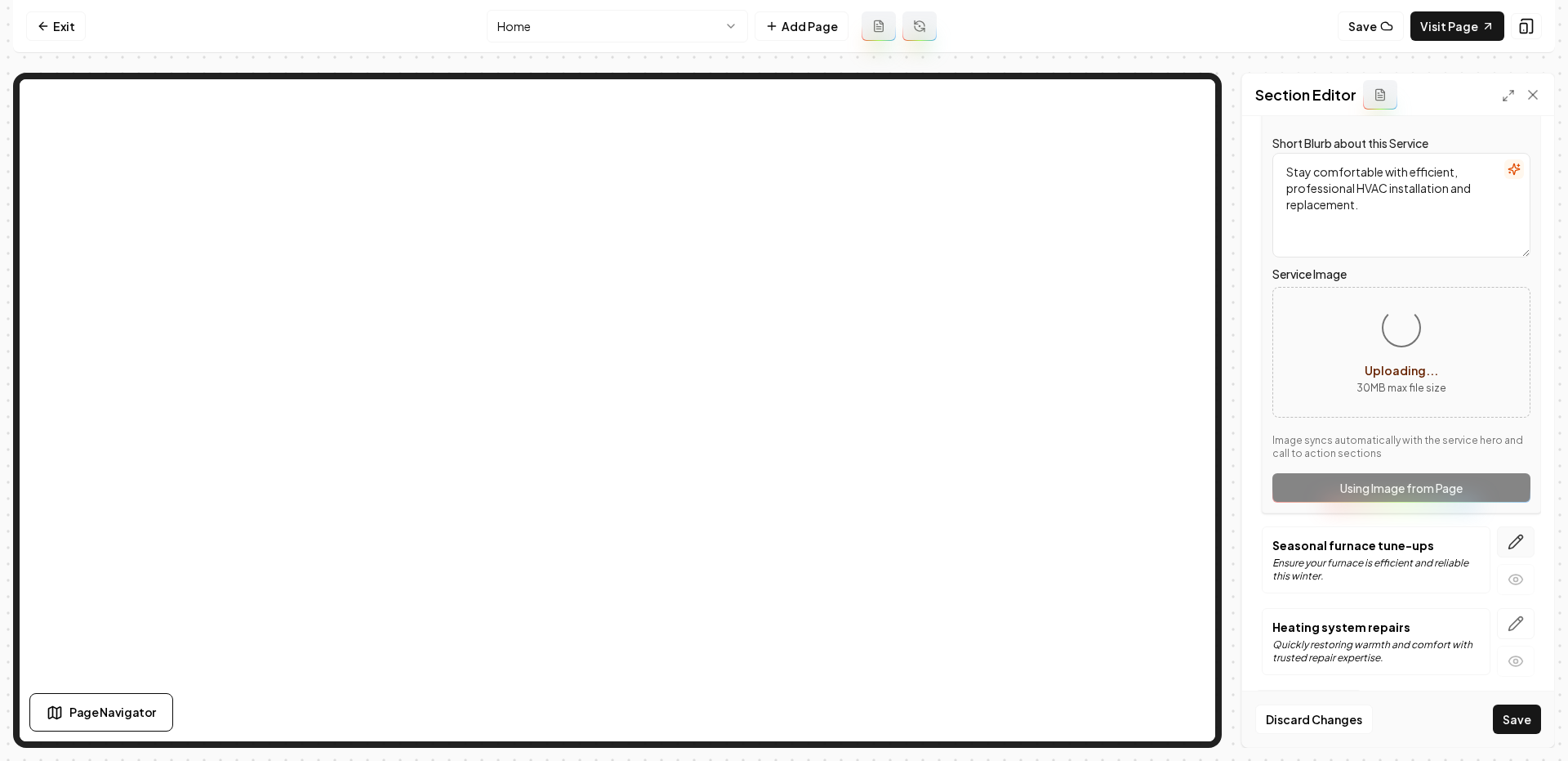
click at [1517, 546] on icon "button" at bounding box center [1516, 542] width 17 height 17
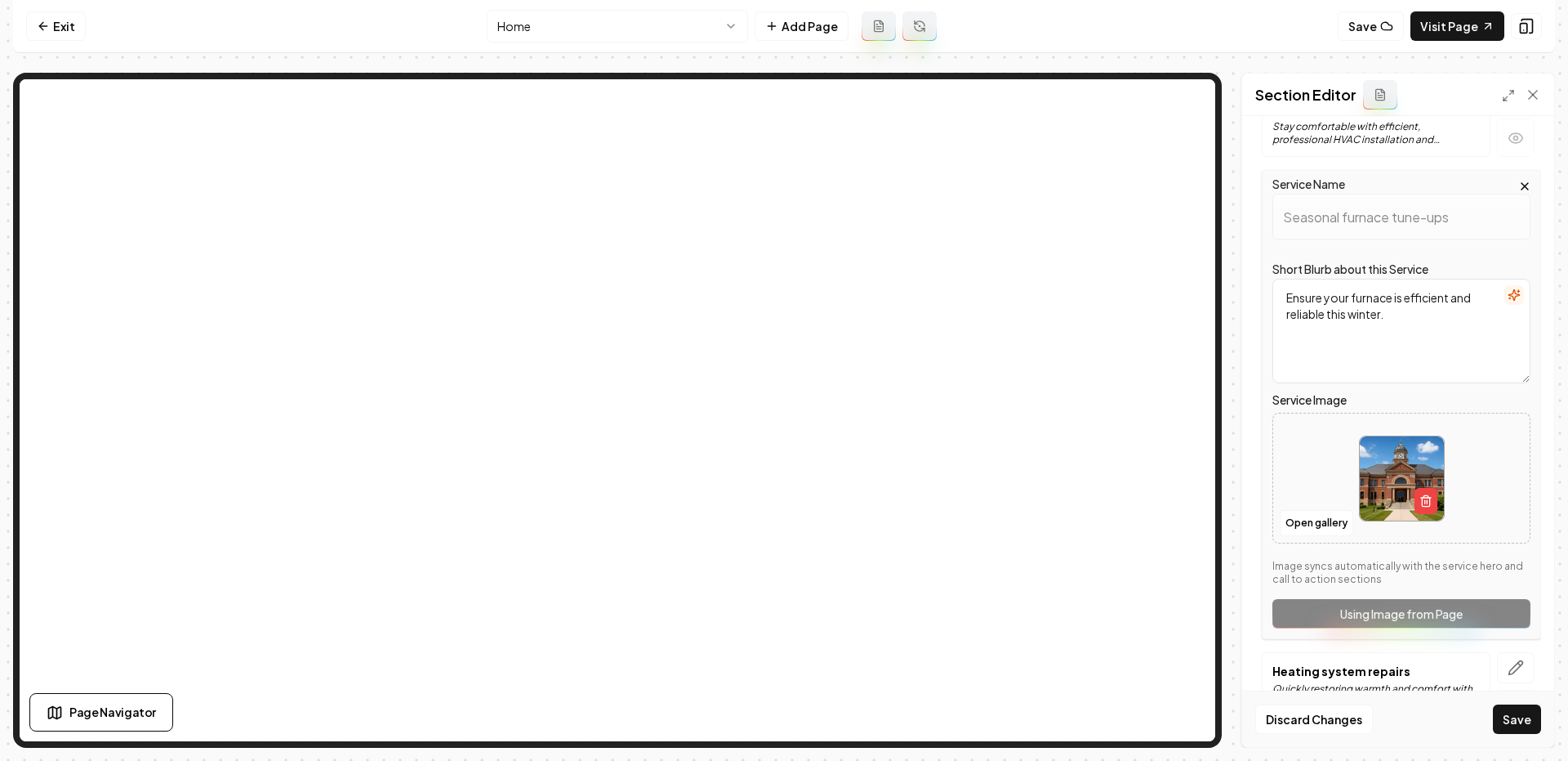
scroll to position [262, 0]
click at [1435, 510] on img at bounding box center [1402, 477] width 84 height 84
click at [1421, 501] on icon "button" at bounding box center [1426, 500] width 13 height 13
click at [1387, 442] on icon "Upload image" at bounding box center [1402, 452] width 30 height 30
type input "**********"
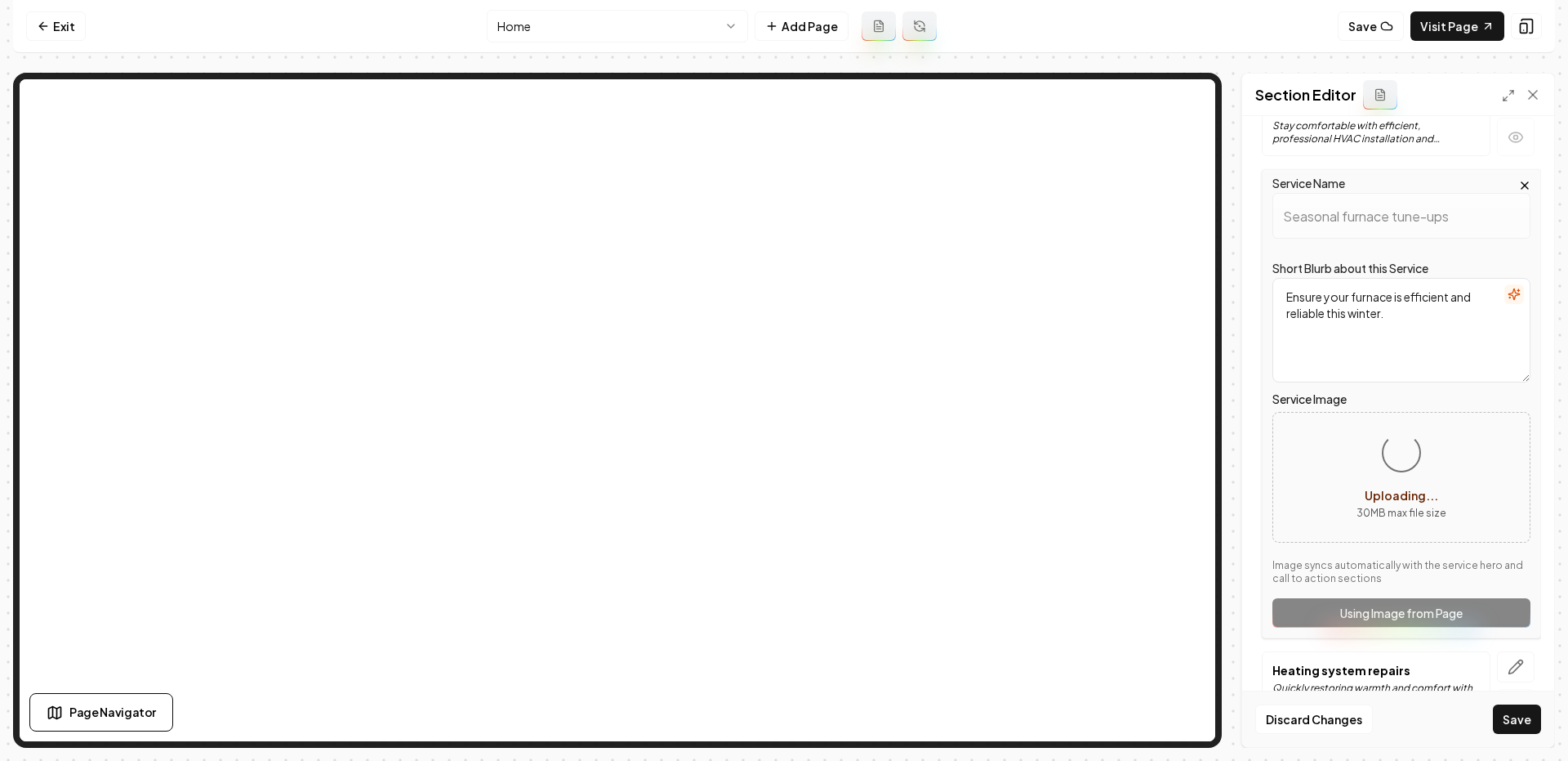
scroll to position [307, 0]
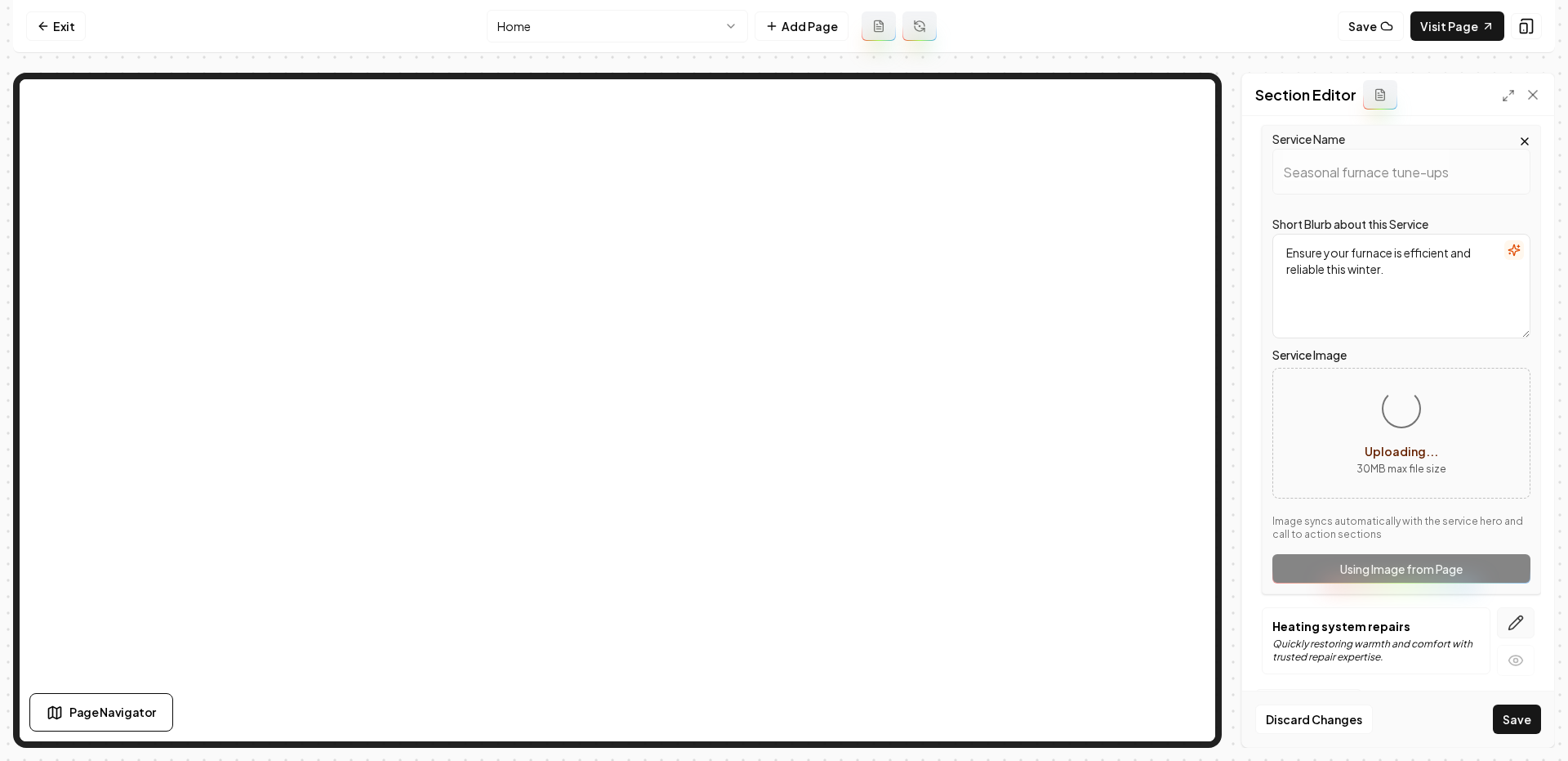
click at [1520, 619] on icon "button" at bounding box center [1516, 623] width 17 height 17
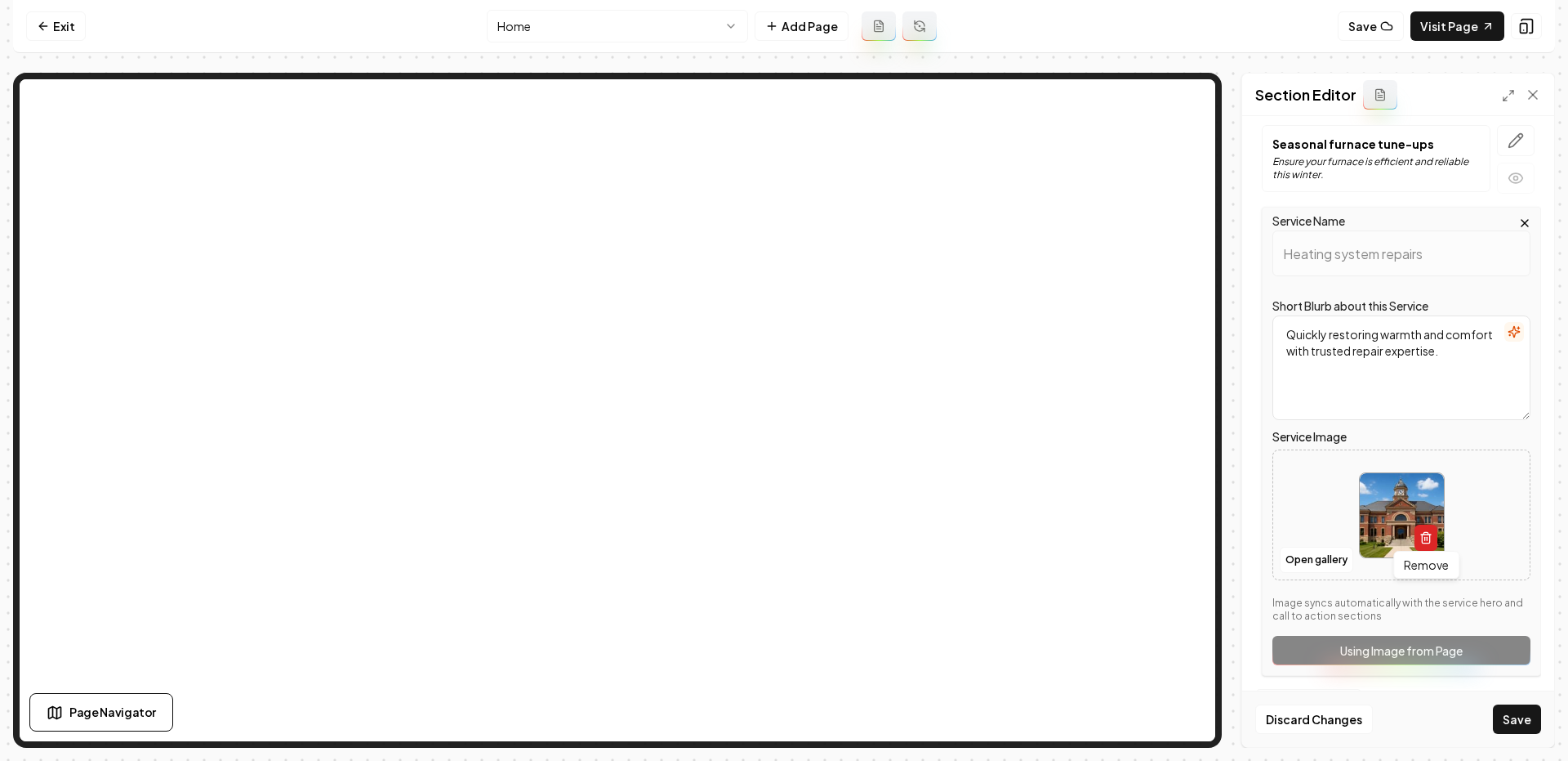
click at [1420, 534] on icon "button" at bounding box center [1426, 538] width 13 height 13
click at [1379, 508] on button "Upload image 30 MB max file size" at bounding box center [1401, 514] width 116 height 114
type input "**********"
click at [1512, 723] on button "Save" at bounding box center [1517, 719] width 48 height 30
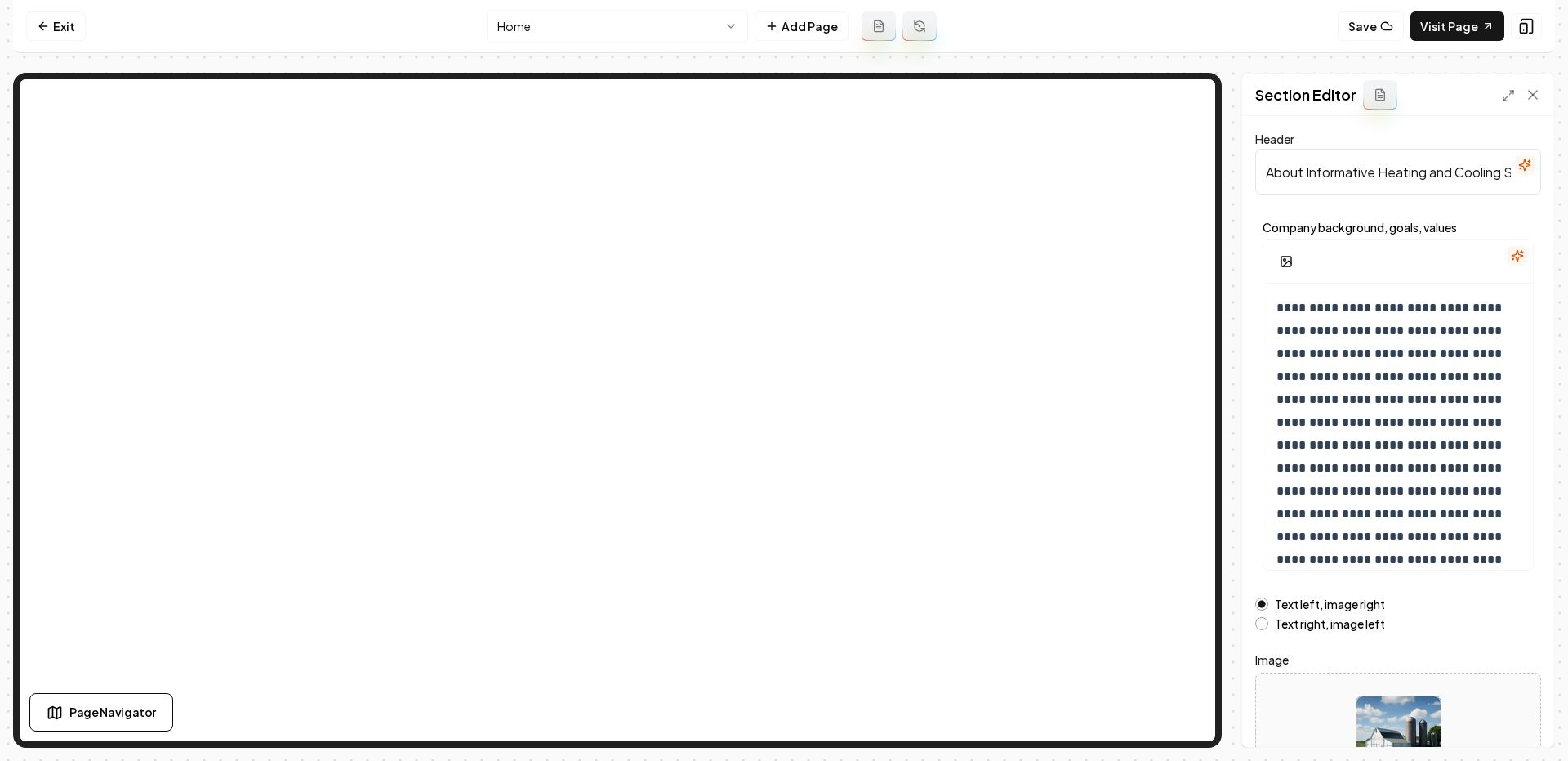
scroll to position [120, 0]
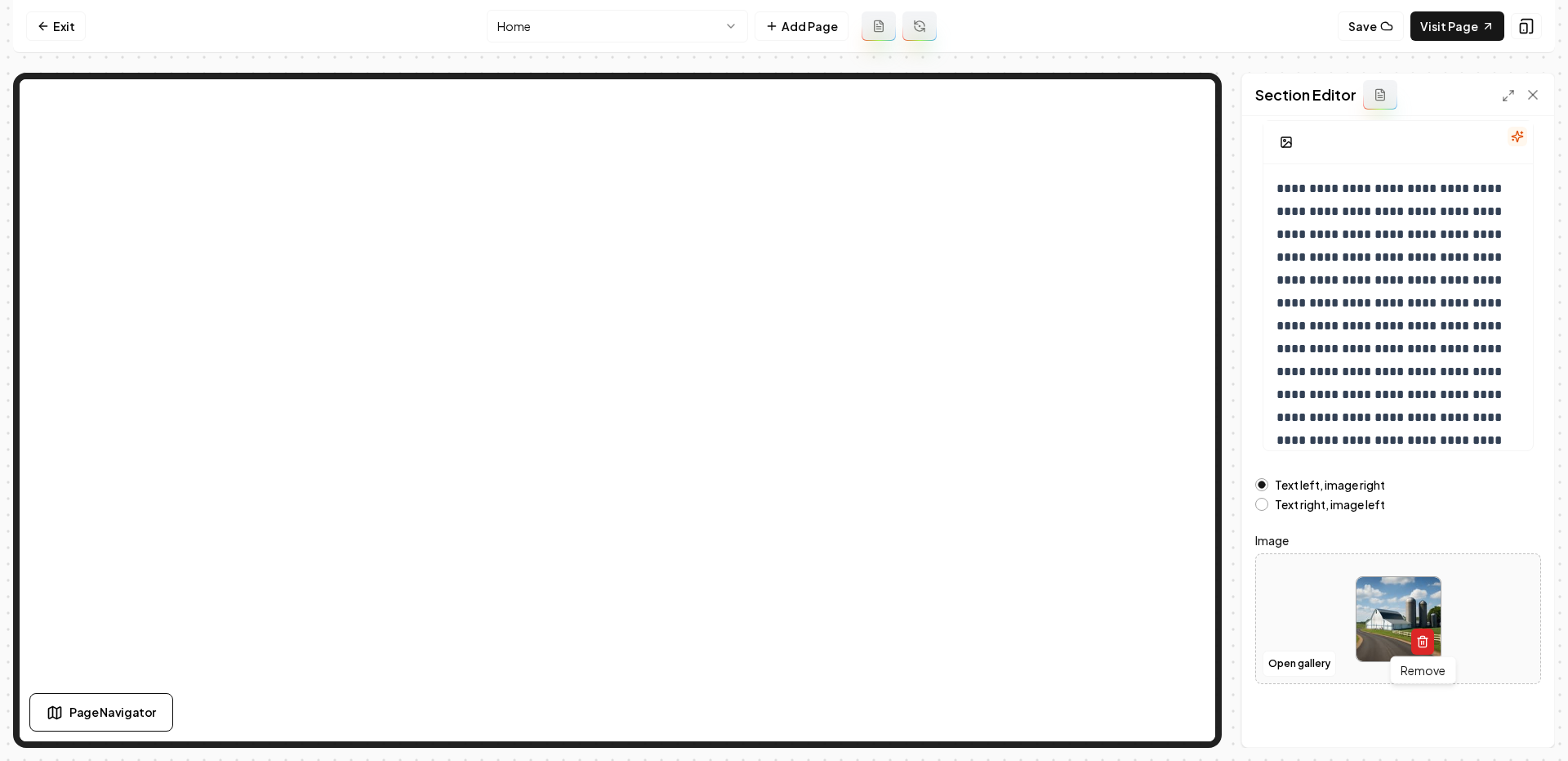
click at [1428, 635] on icon "button" at bounding box center [1423, 641] width 13 height 13
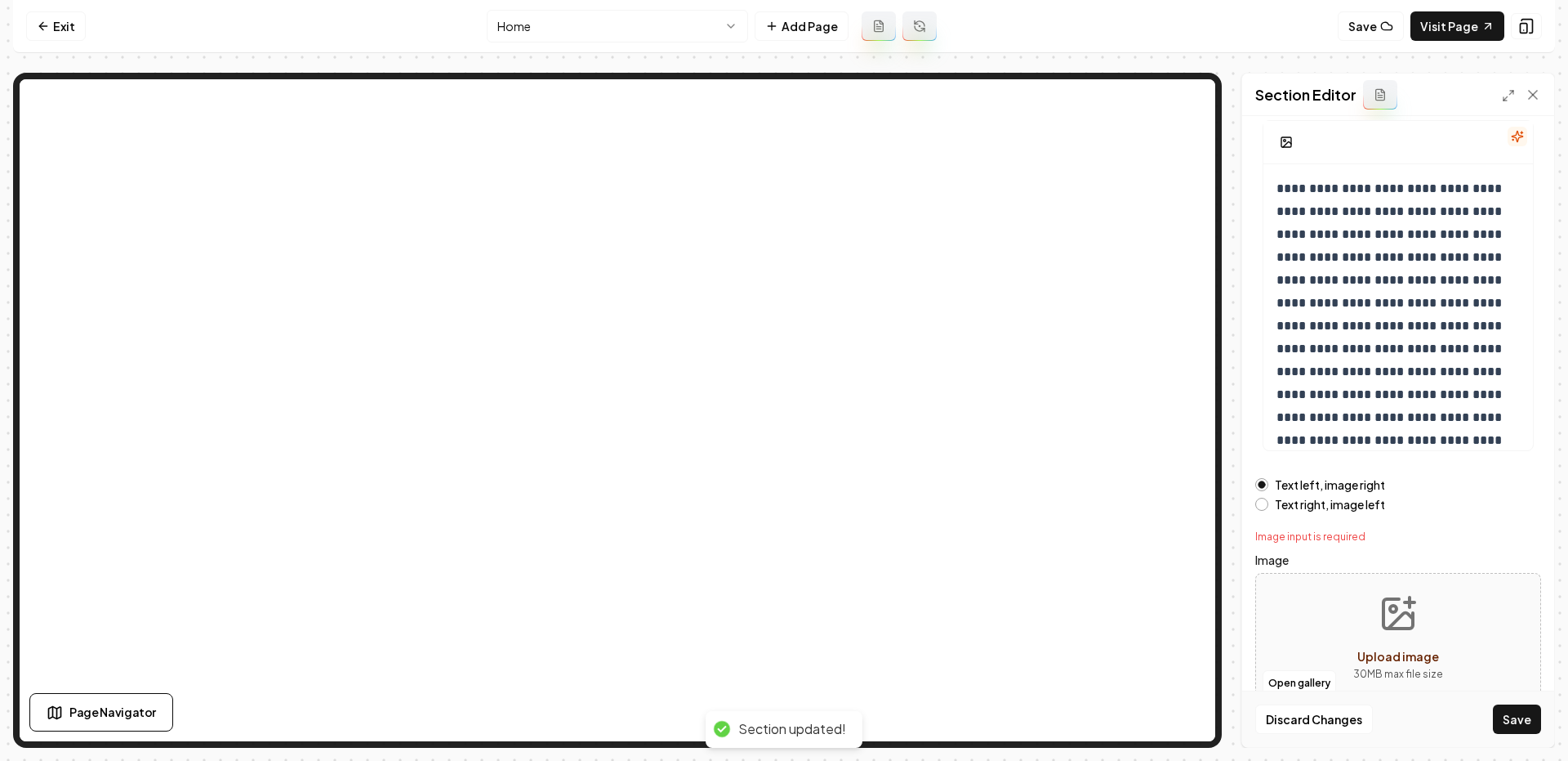
click at [1384, 622] on icon "Upload image" at bounding box center [1398, 614] width 30 height 30
type input "**********"
click at [1513, 715] on button "Save" at bounding box center [1517, 719] width 48 height 30
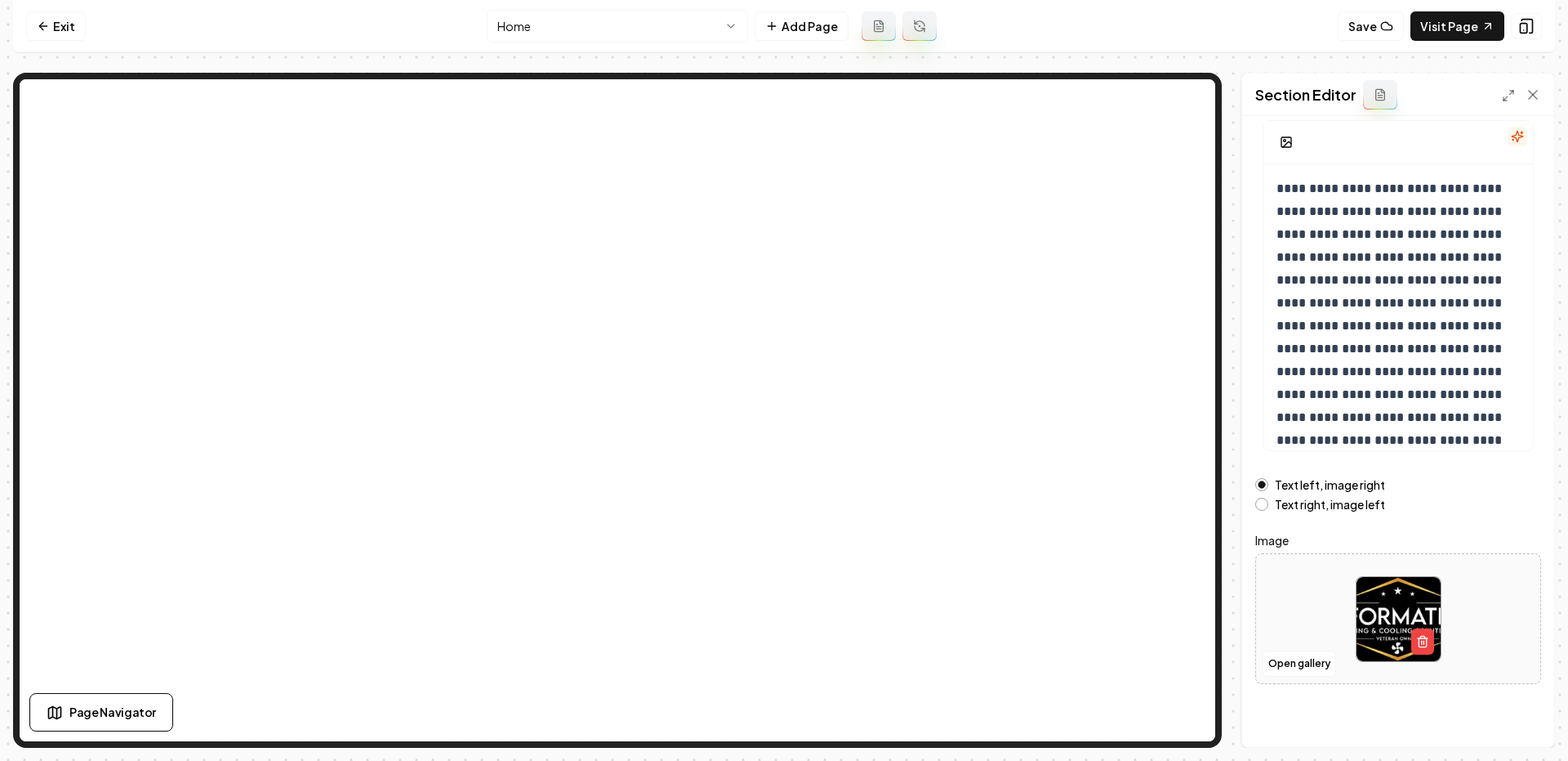
scroll to position [0, 0]
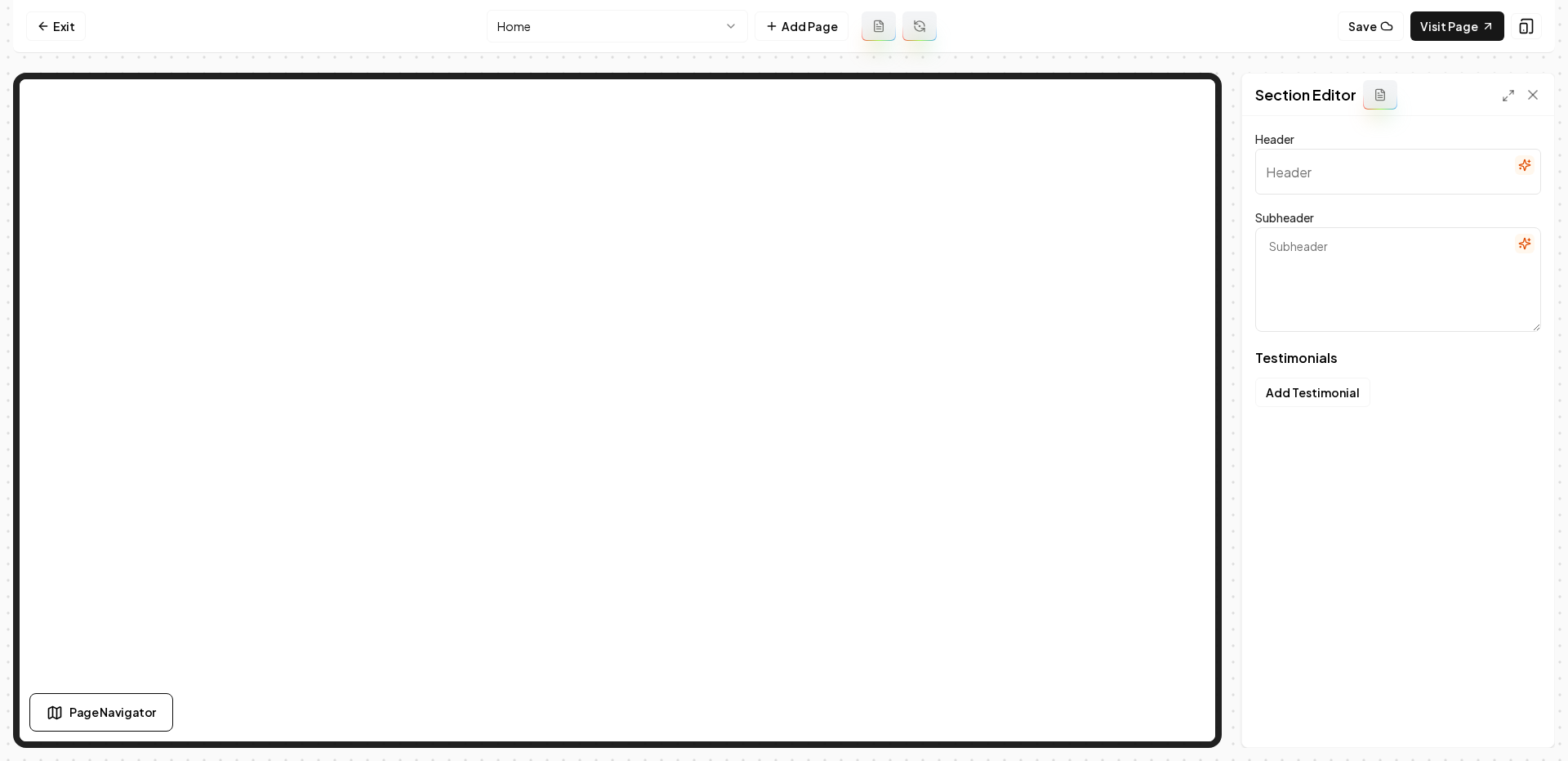
type input "What Our Clients Love"
type textarea "Find out why they trust us with their heating and cooling needs"
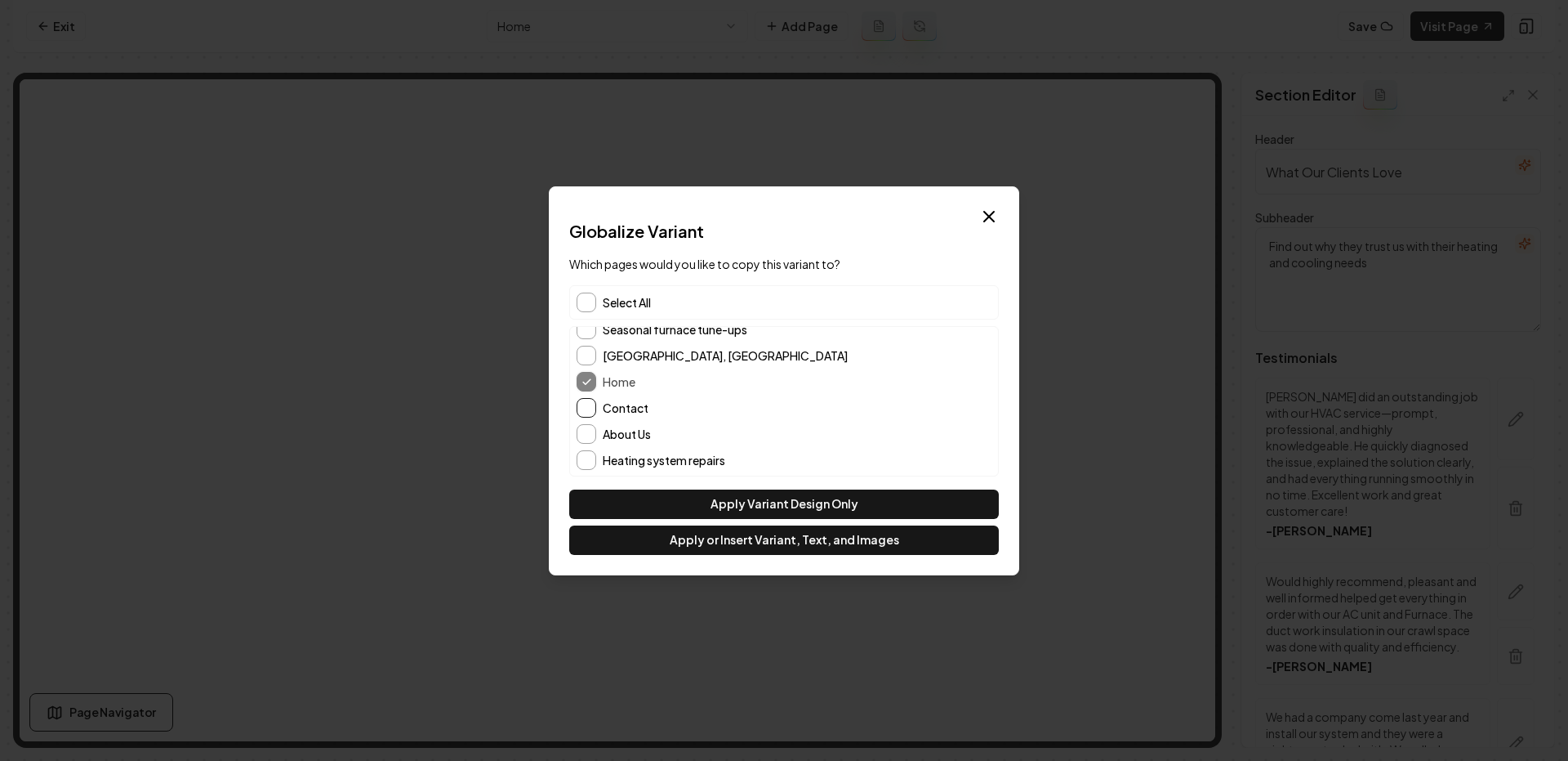
scroll to position [66, 0]
click at [592, 406] on button "Contact" at bounding box center [586, 408] width 19 height 19
click at [722, 541] on button "Apply or Insert Variant, Text, and Images" at bounding box center [784, 540] width 430 height 30
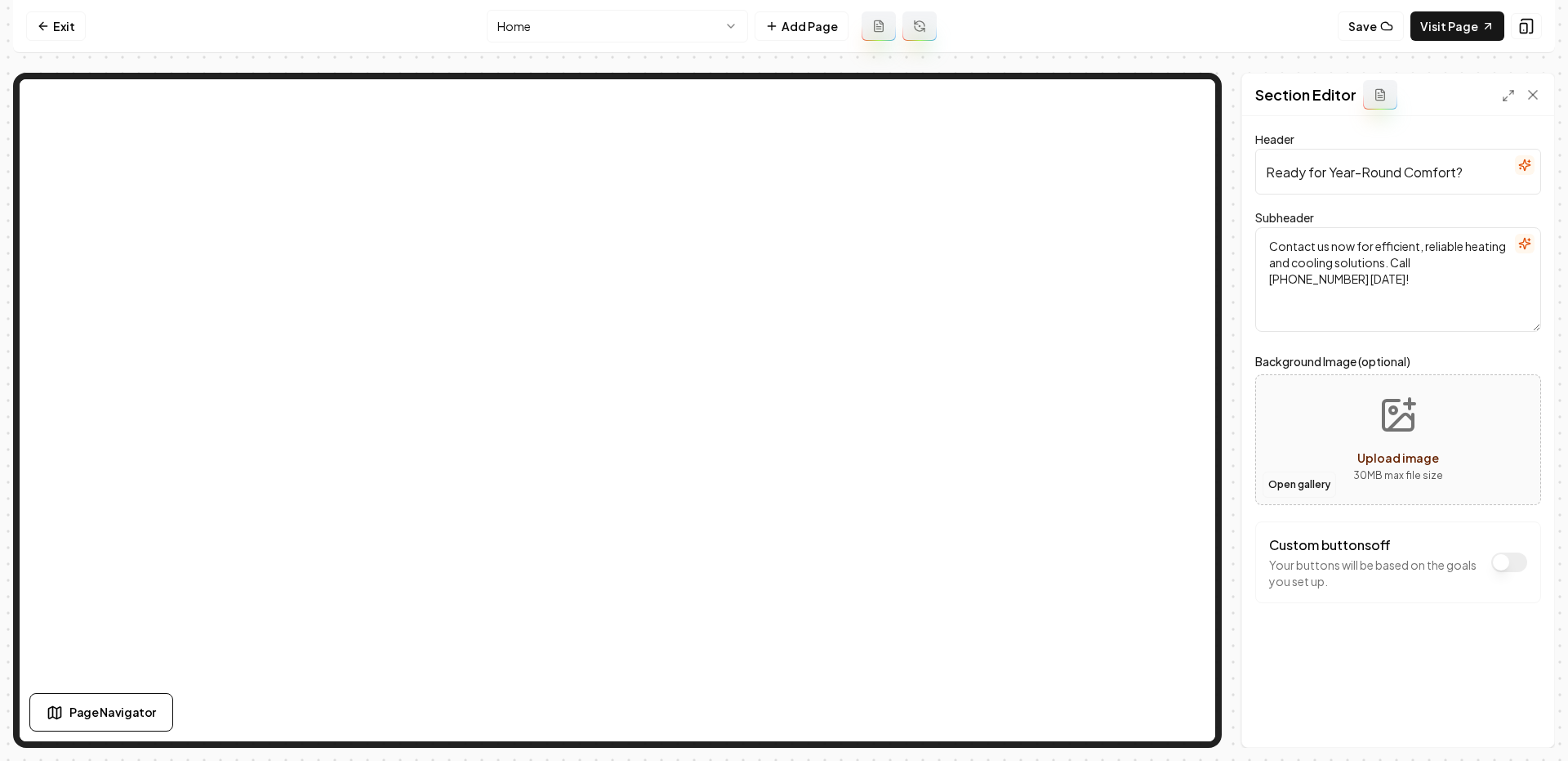
click at [1295, 484] on button "Open gallery" at bounding box center [1299, 485] width 73 height 26
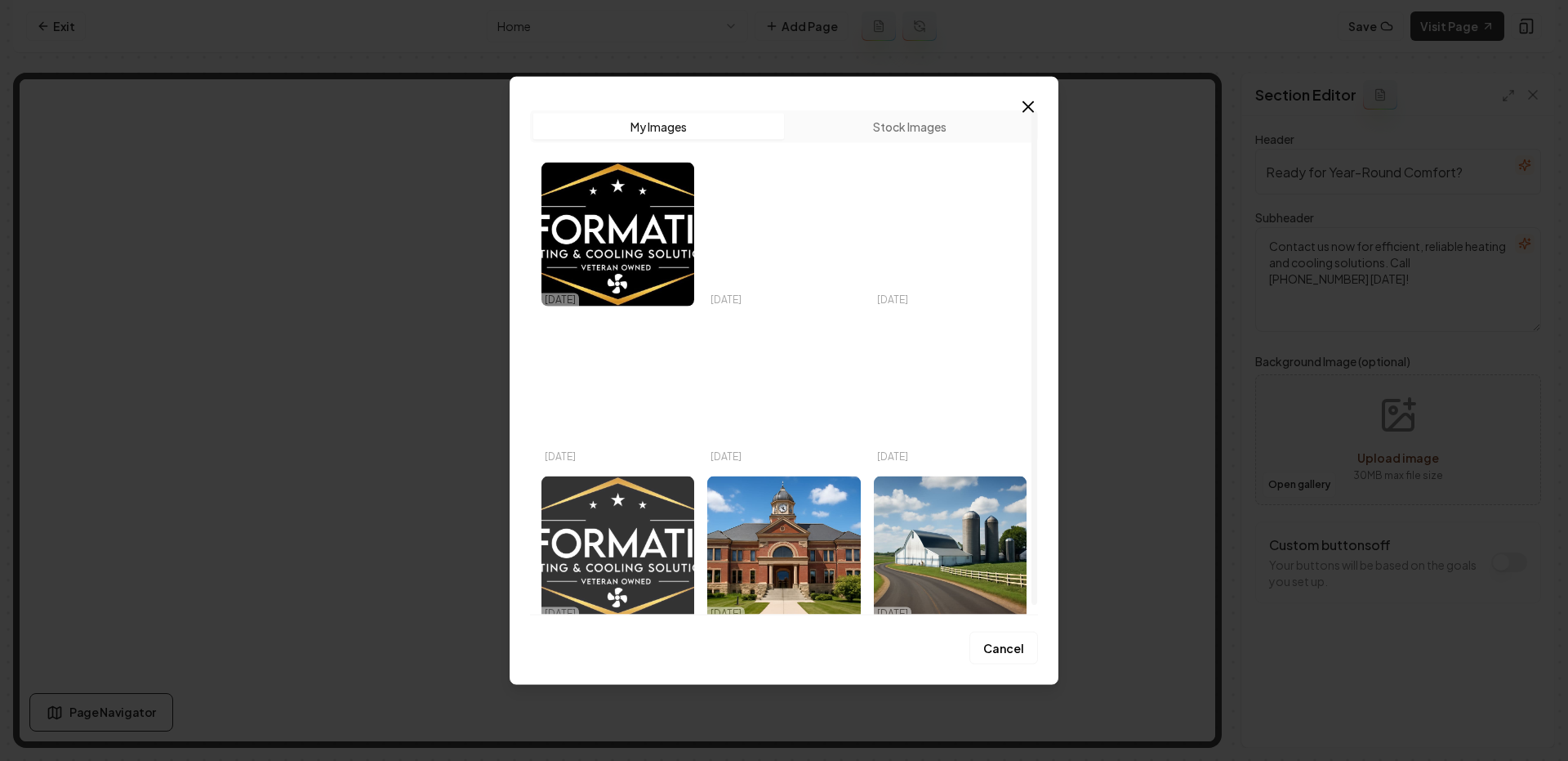
scroll to position [10, 0]
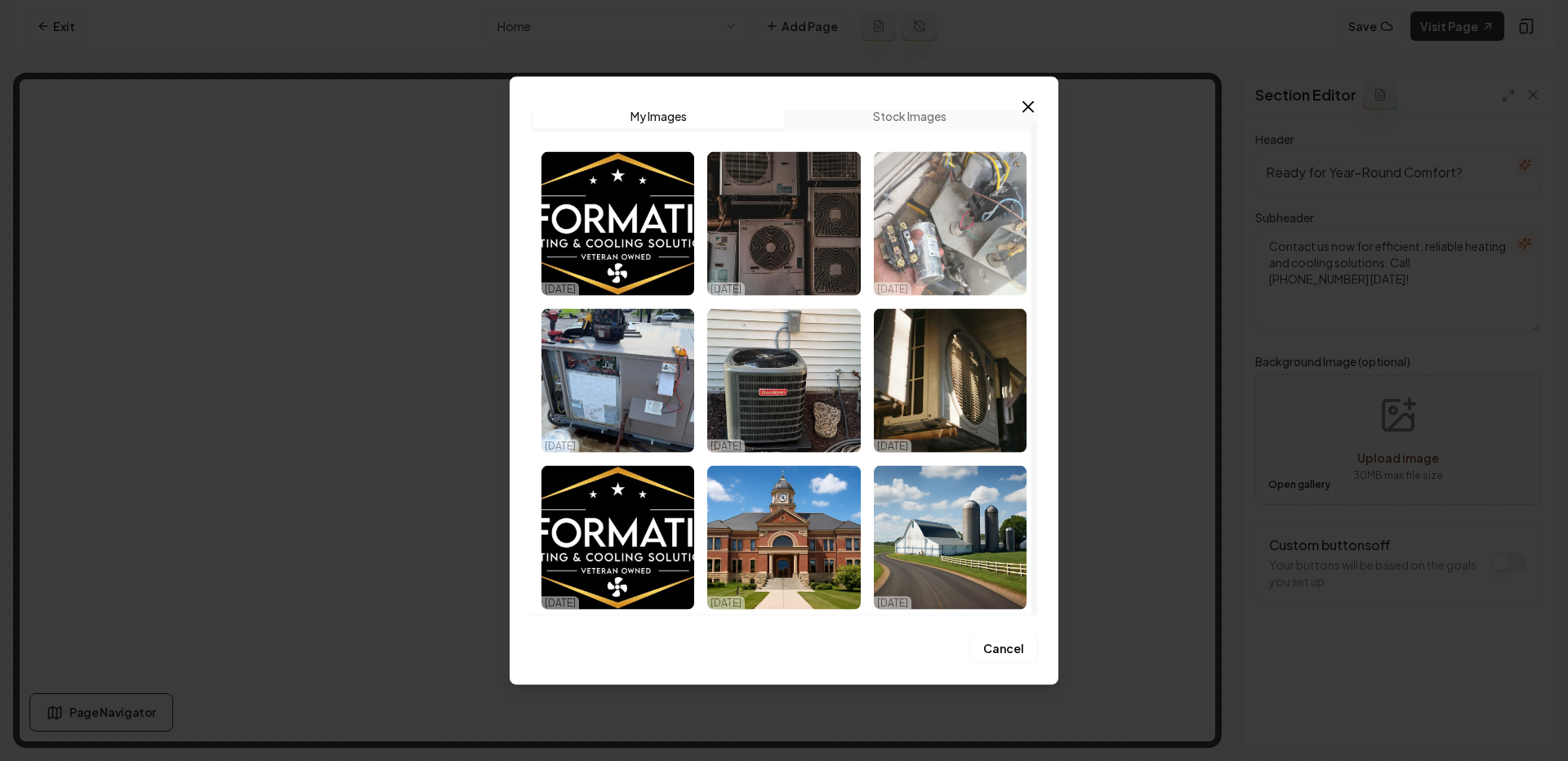
click at [974, 265] on img "Select image image_68e9a5865c7cd75eb894502d.jpg" at bounding box center [950, 222] width 153 height 144
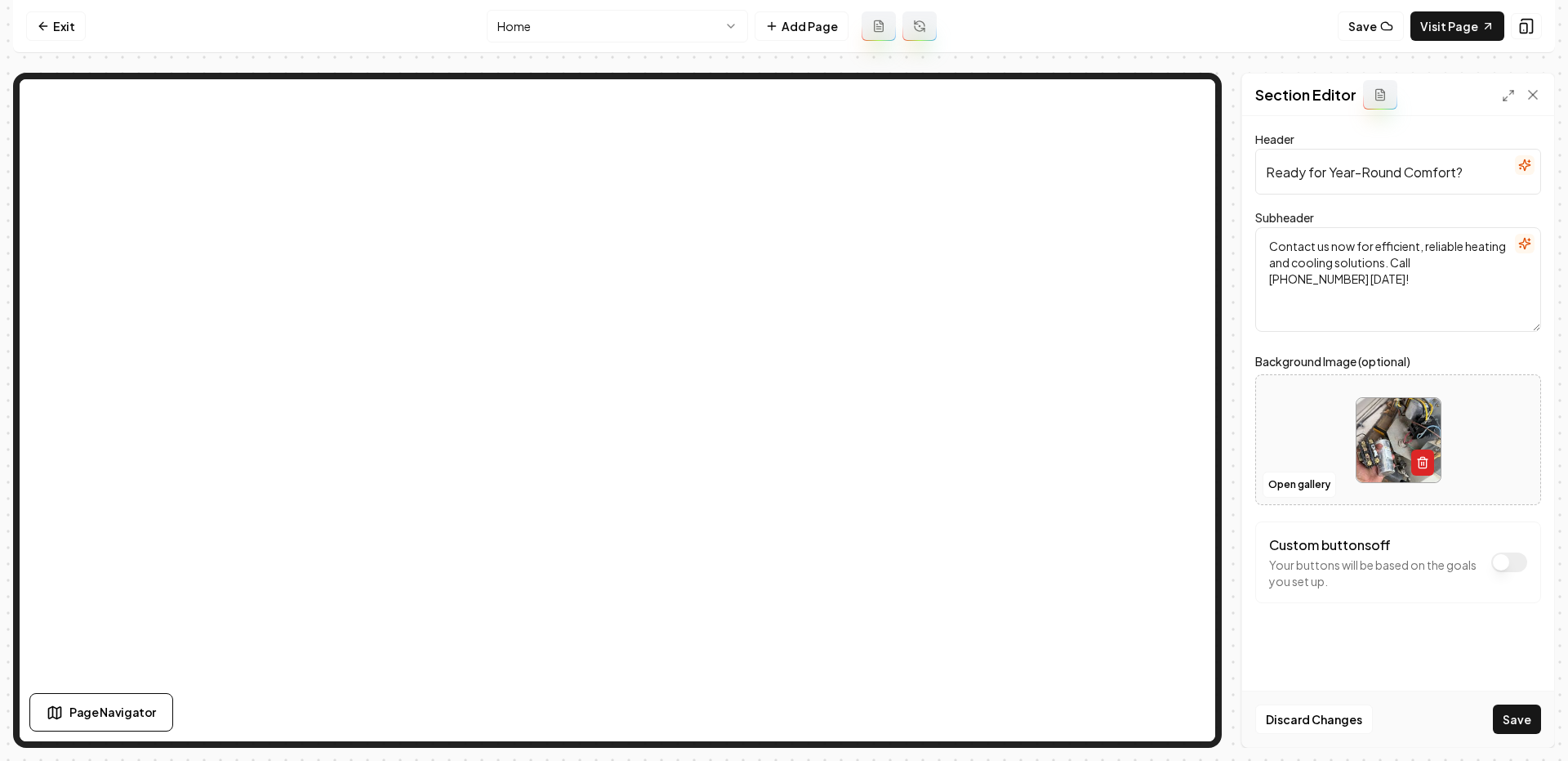
click at [1423, 457] on icon "button" at bounding box center [1423, 458] width 4 height 3
click at [1313, 469] on div "Open gallery Upload image 30 MB max file size" at bounding box center [1398, 439] width 286 height 131
type input "**********"
click at [1510, 722] on button "Save" at bounding box center [1517, 719] width 48 height 30
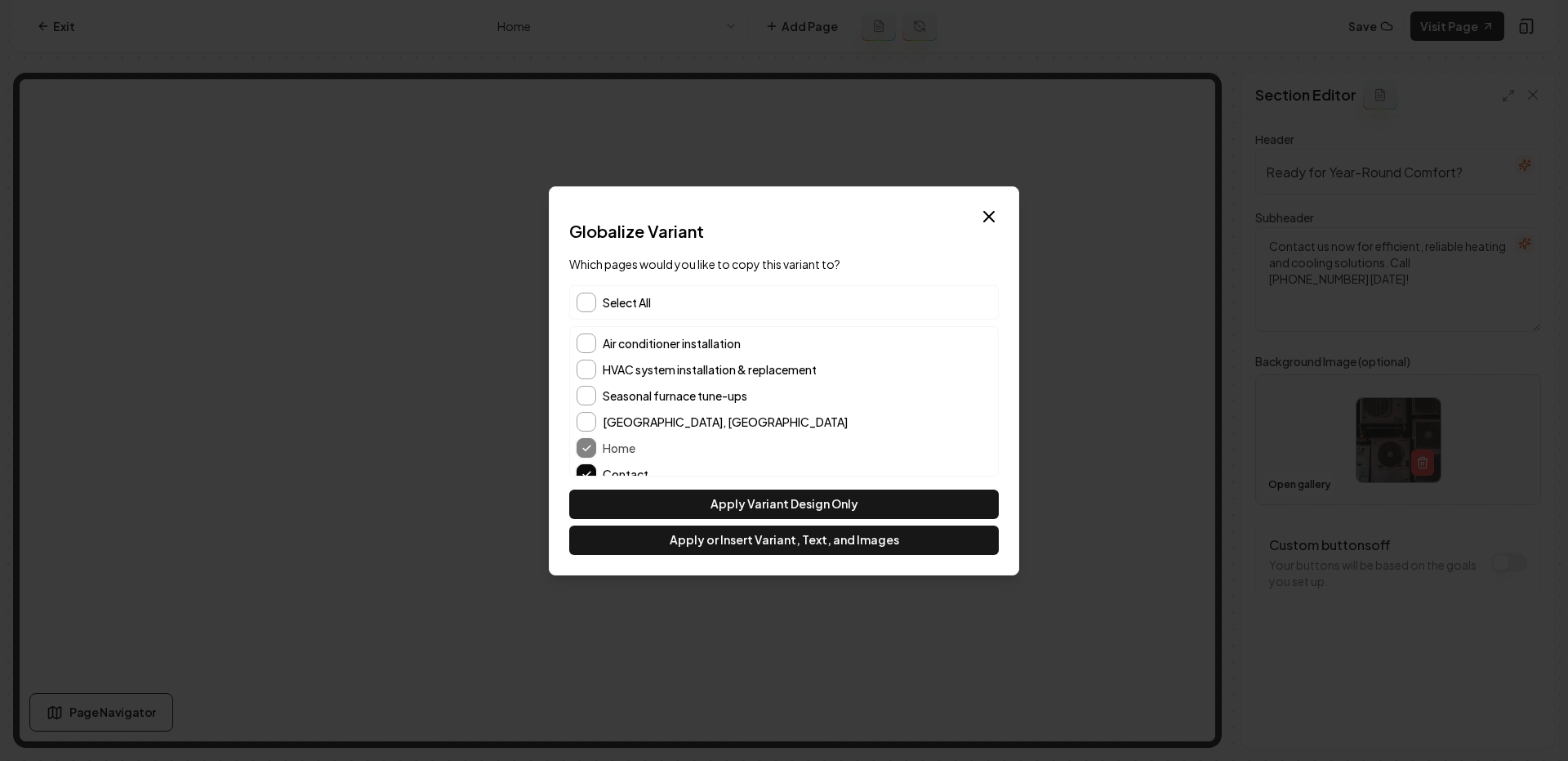
click at [589, 285] on div "Select All" at bounding box center [784, 302] width 430 height 34
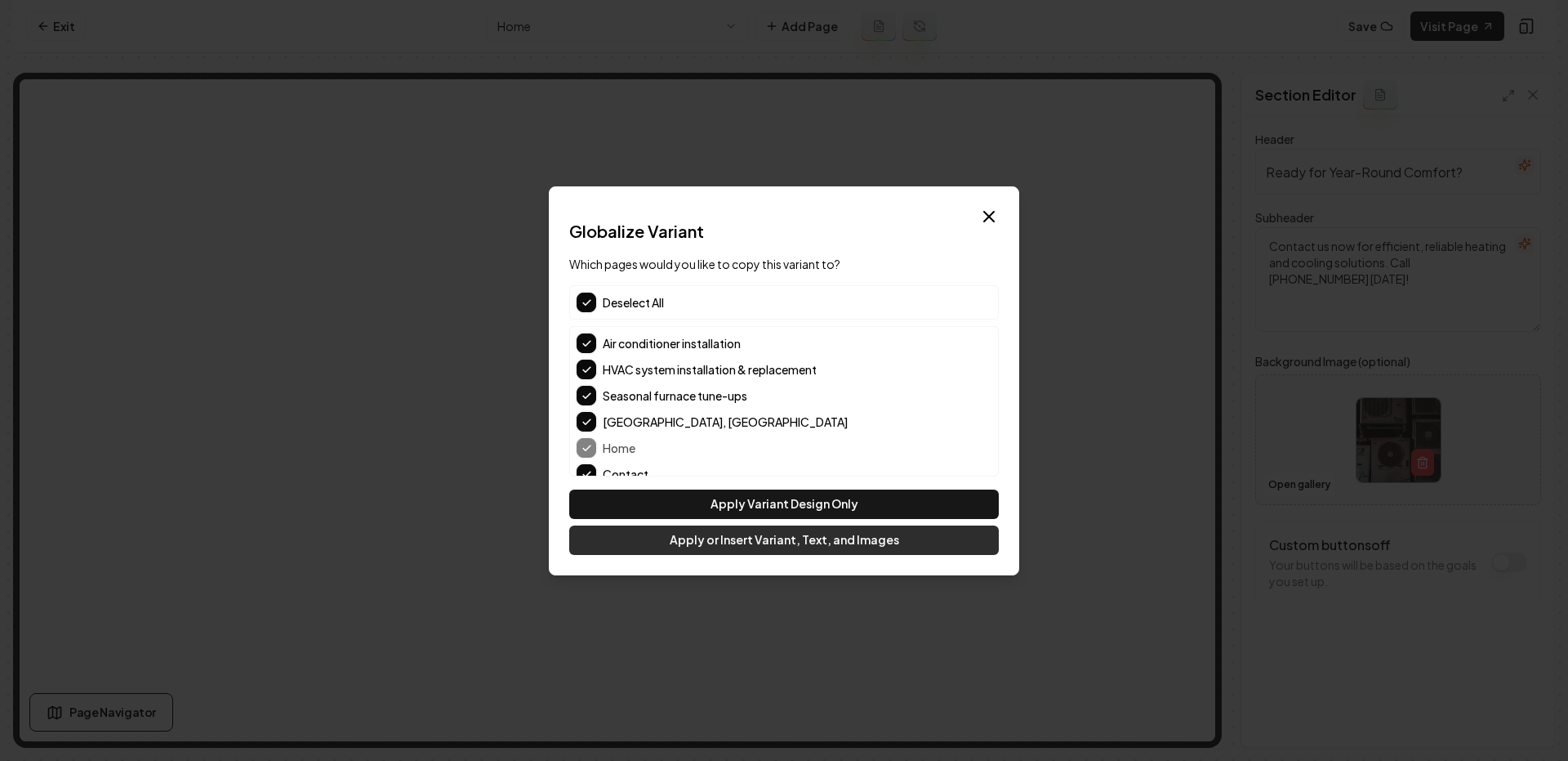
click at [766, 544] on button "Apply or Insert Variant, Text, and Images" at bounding box center [784, 540] width 430 height 30
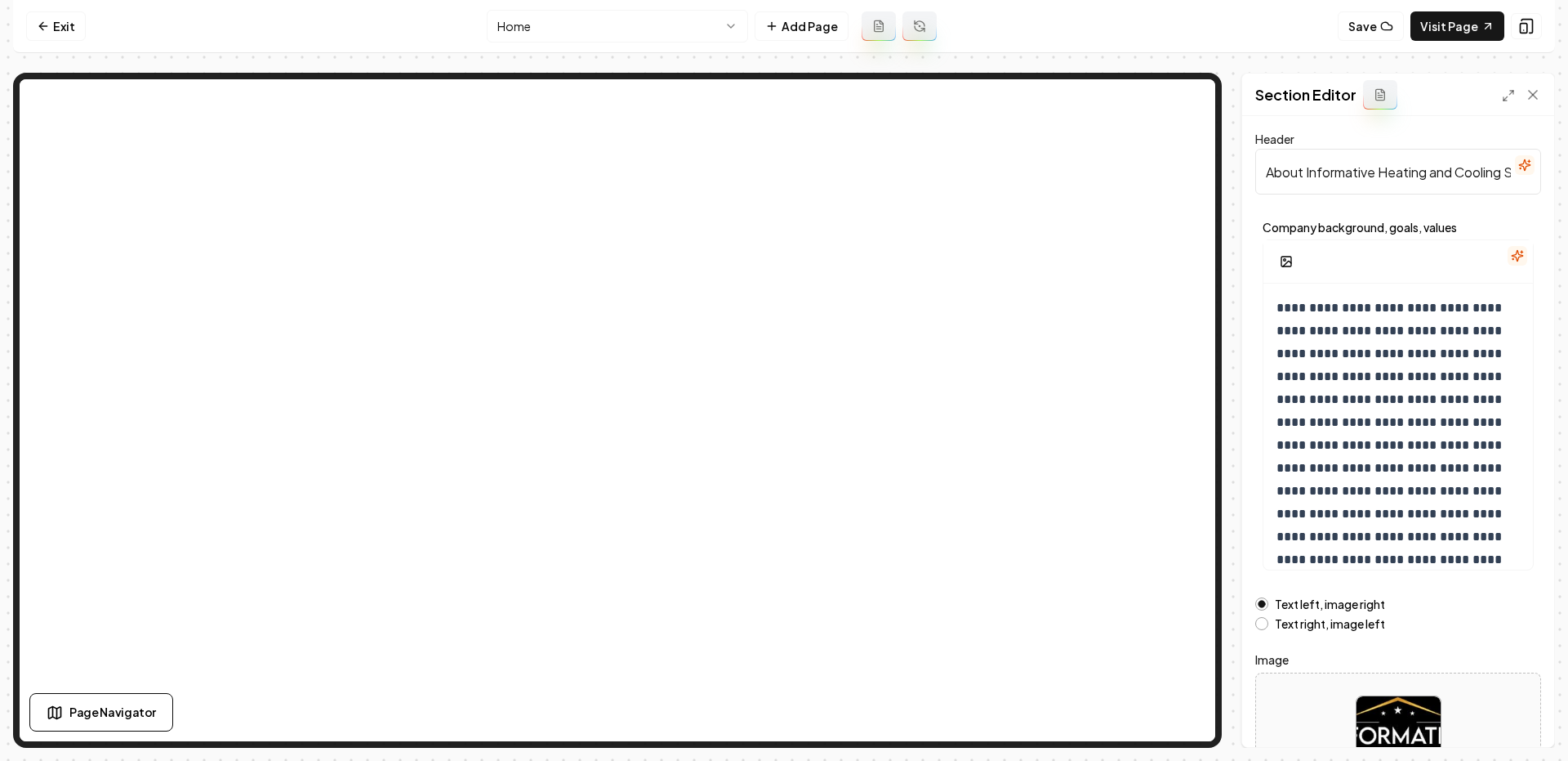
scroll to position [120, 0]
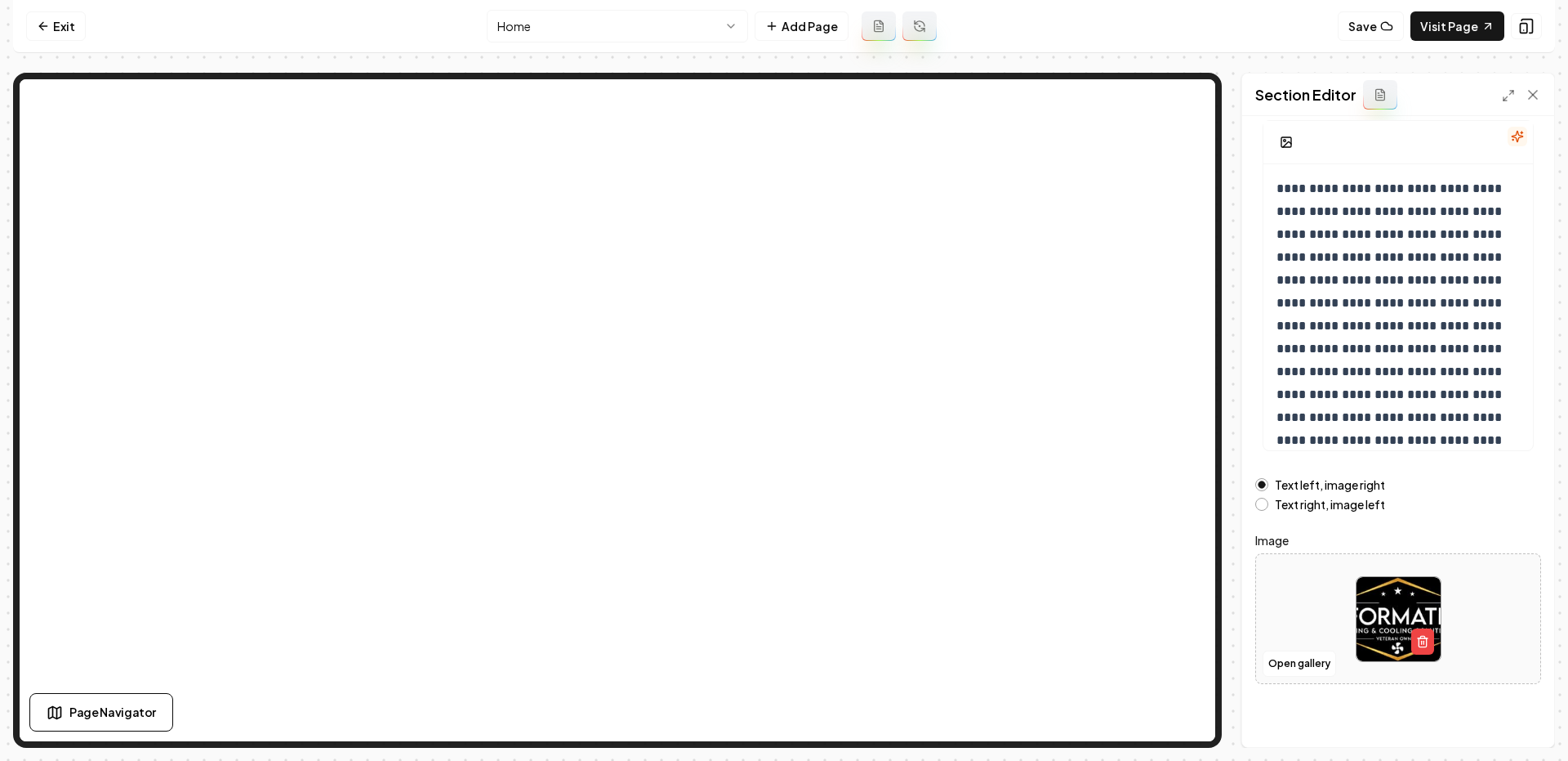
click at [628, 12] on html "**********" at bounding box center [784, 380] width 1568 height 761
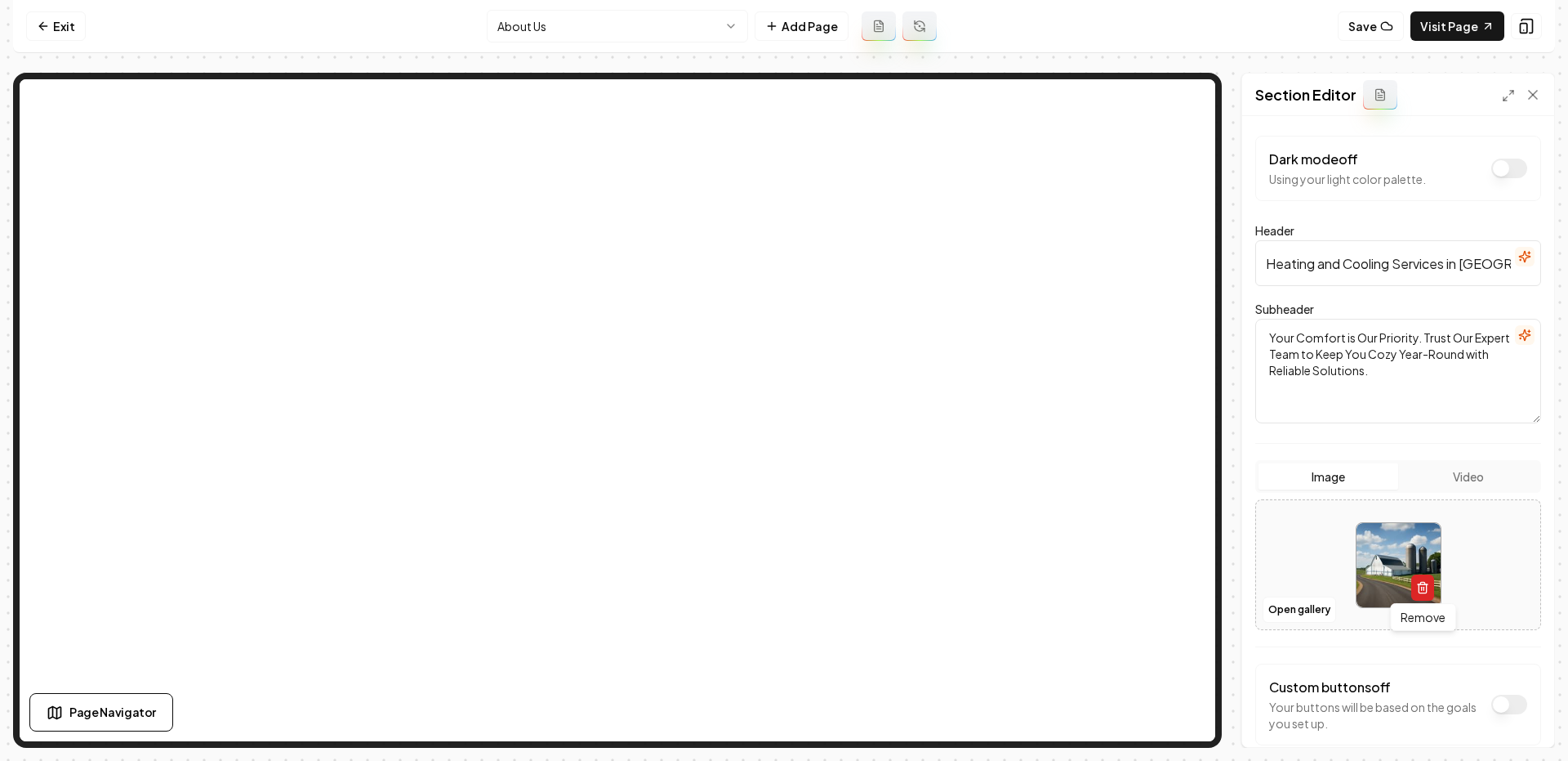
click at [1428, 583] on icon "button" at bounding box center [1423, 588] width 13 height 13
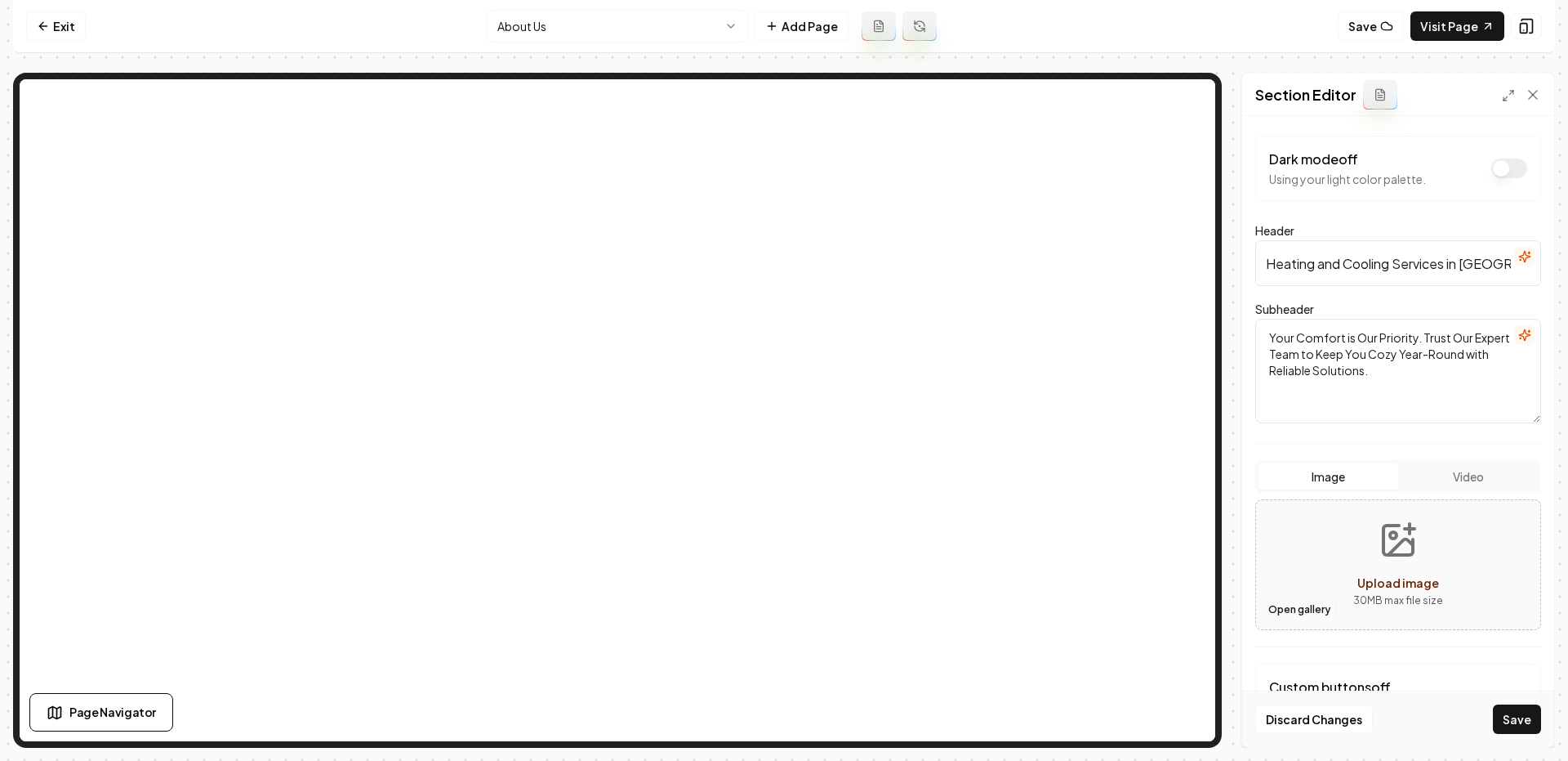
click at [1291, 606] on button "Open gallery" at bounding box center [1299, 609] width 73 height 26
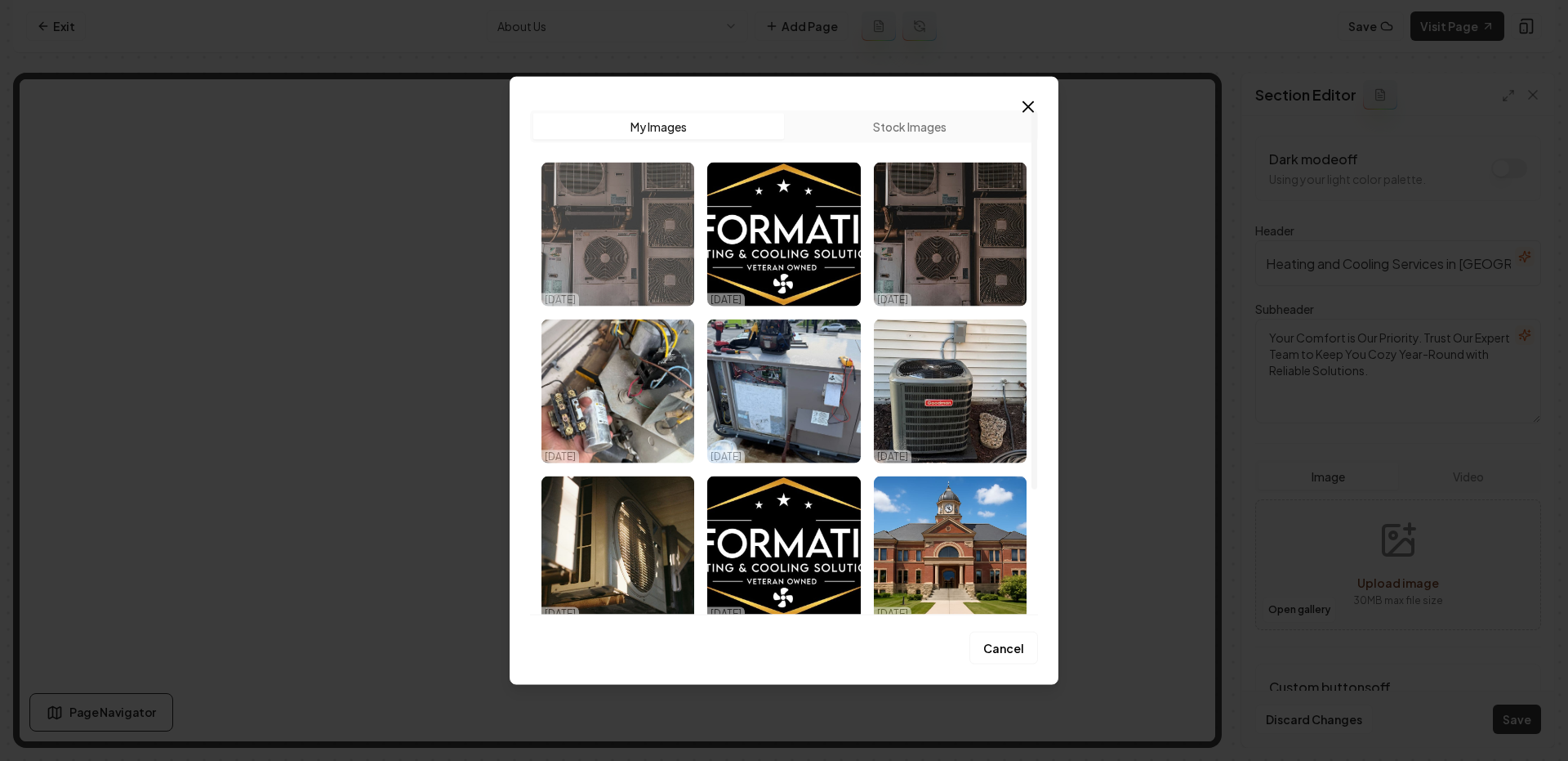
click at [626, 239] on img "Select image image_68e9a6025c7cd75eb8974609.jpg" at bounding box center [617, 234] width 153 height 144
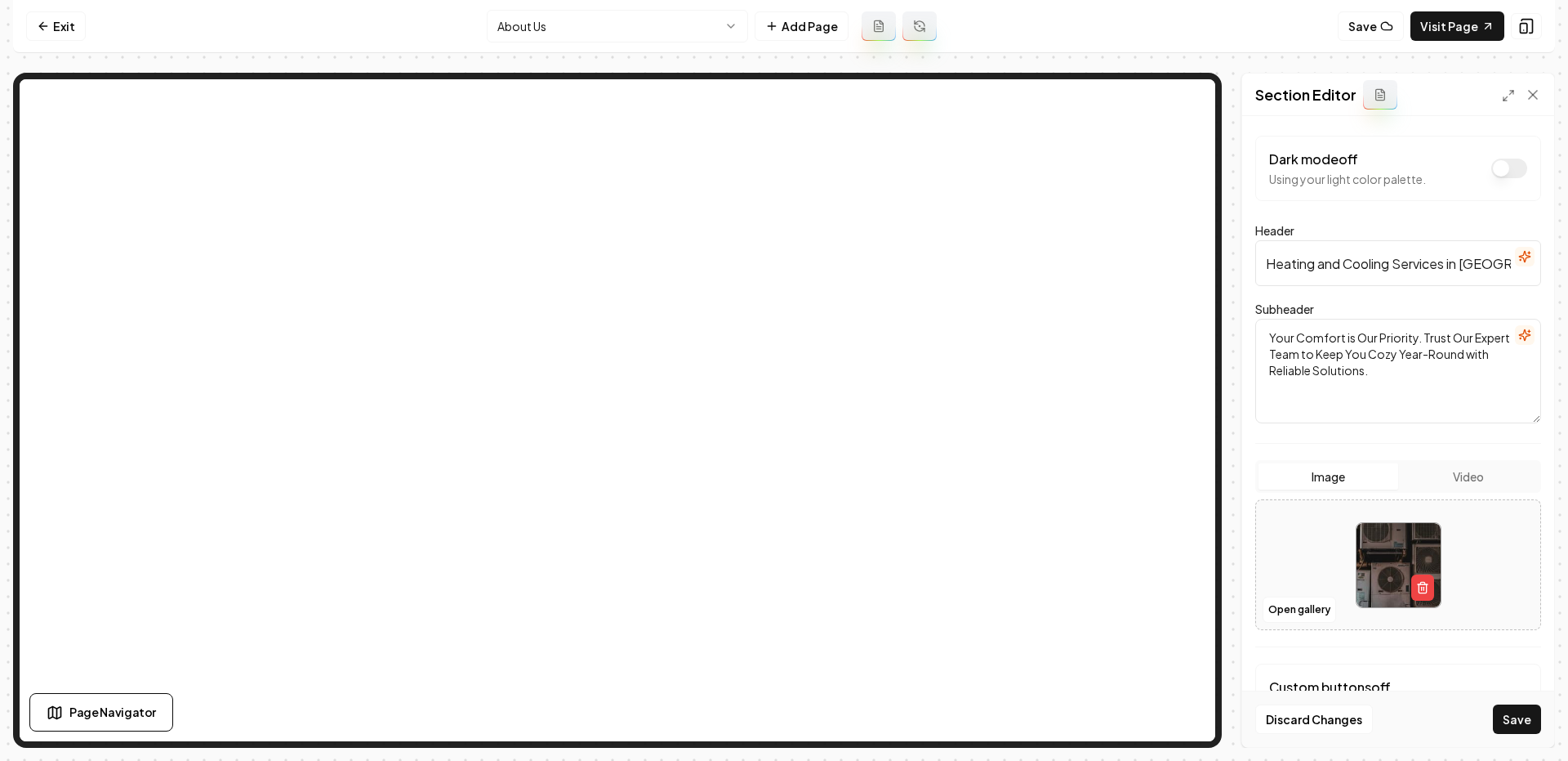
click at [1515, 734] on div "Discard Changes Save" at bounding box center [1398, 718] width 312 height 57
click at [1547, 725] on div "Discard Changes Save" at bounding box center [1398, 718] width 312 height 57
click at [1507, 724] on button "Save" at bounding box center [1517, 719] width 48 height 30
click at [1430, 21] on link "Visit Page" at bounding box center [1457, 26] width 94 height 30
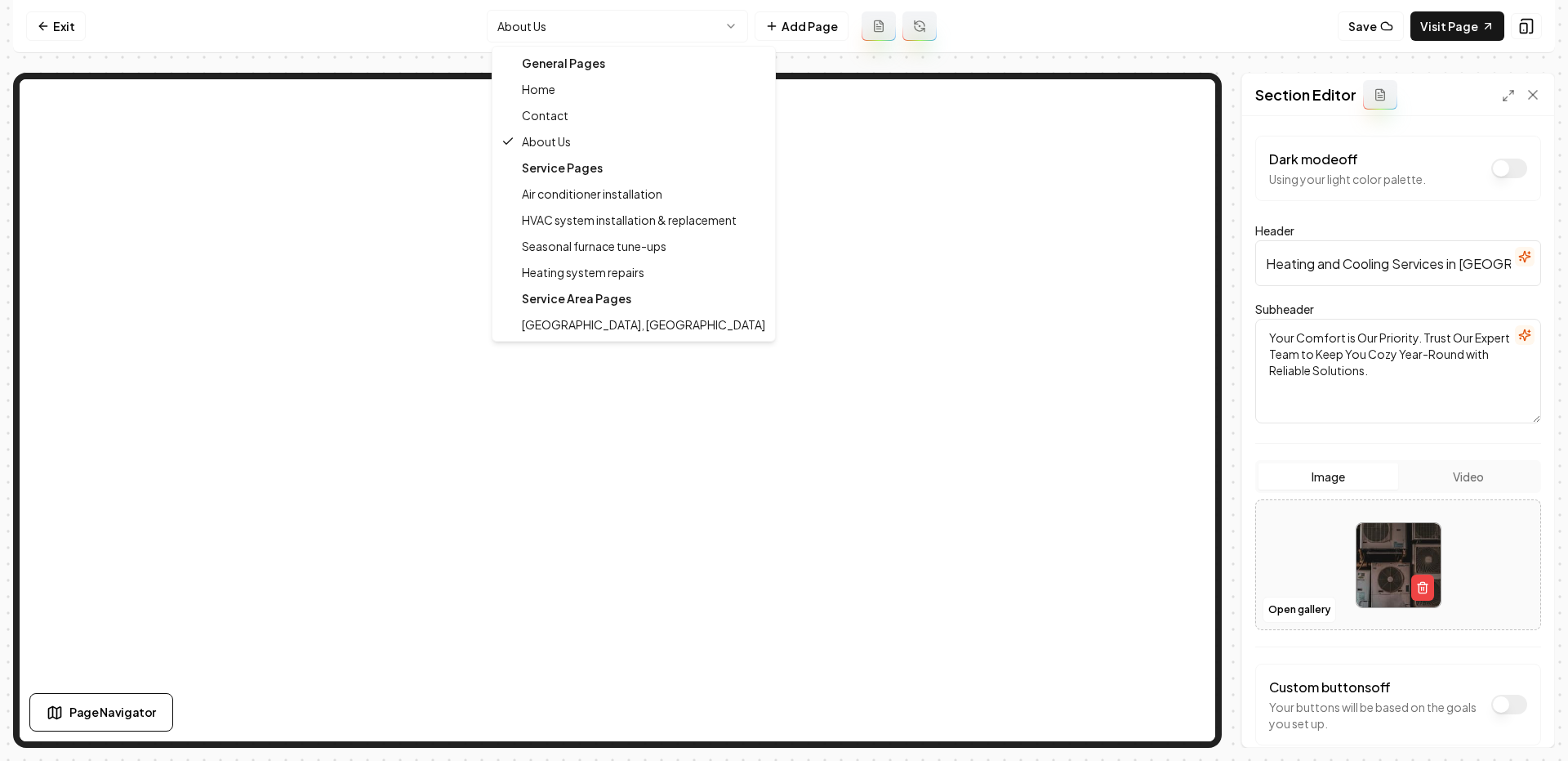
click at [646, 38] on html "Computer Required This feature is only available on a computer. Please switch t…" at bounding box center [784, 380] width 1568 height 761
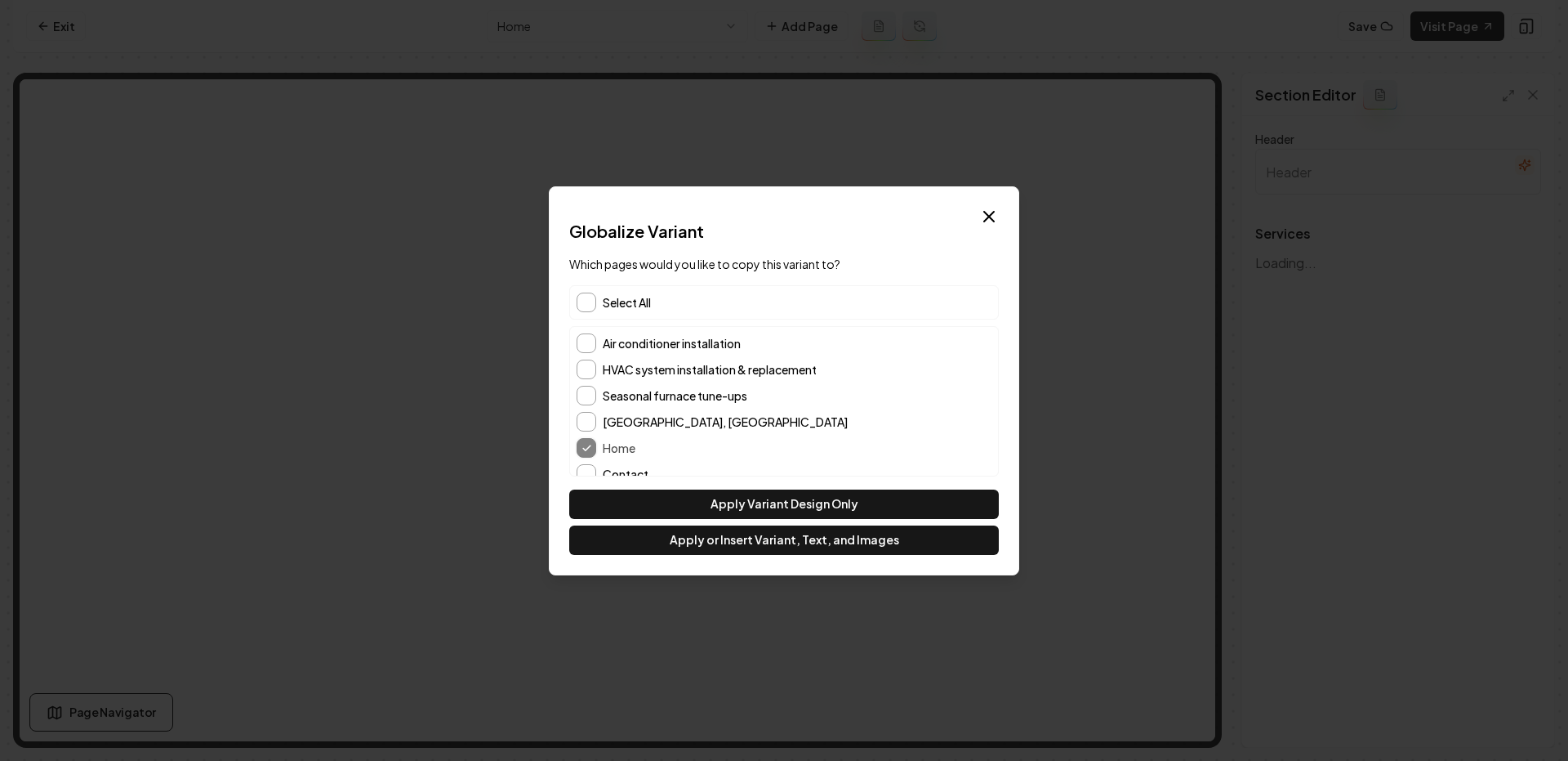
scroll to position [66, 0]
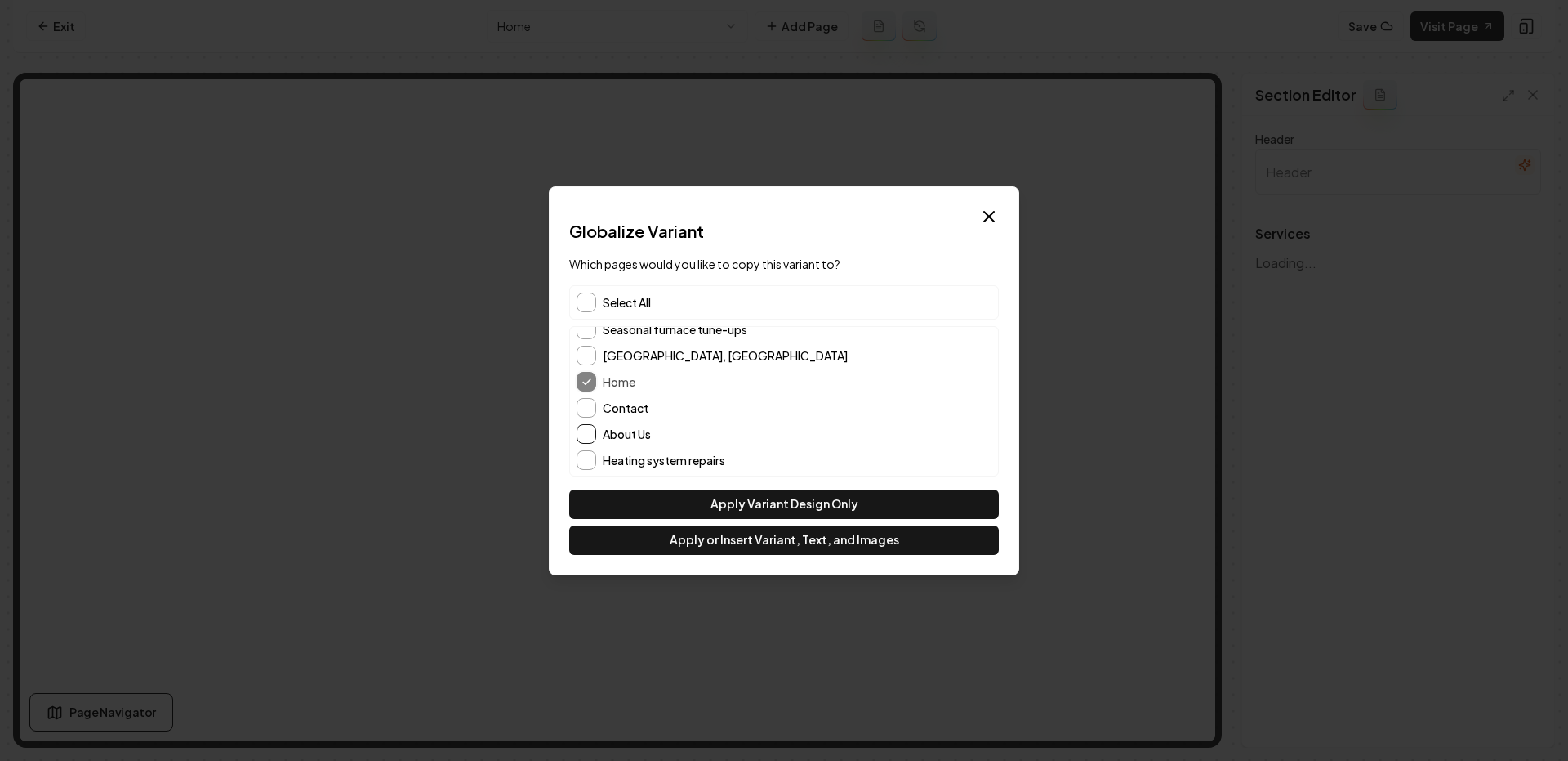
type input "Our Expert Heating and Cooling Services"
click at [582, 438] on button "About Us" at bounding box center [586, 433] width 19 height 19
click at [714, 537] on button "Apply or Insert Variant, Text, and Images" at bounding box center [784, 540] width 430 height 30
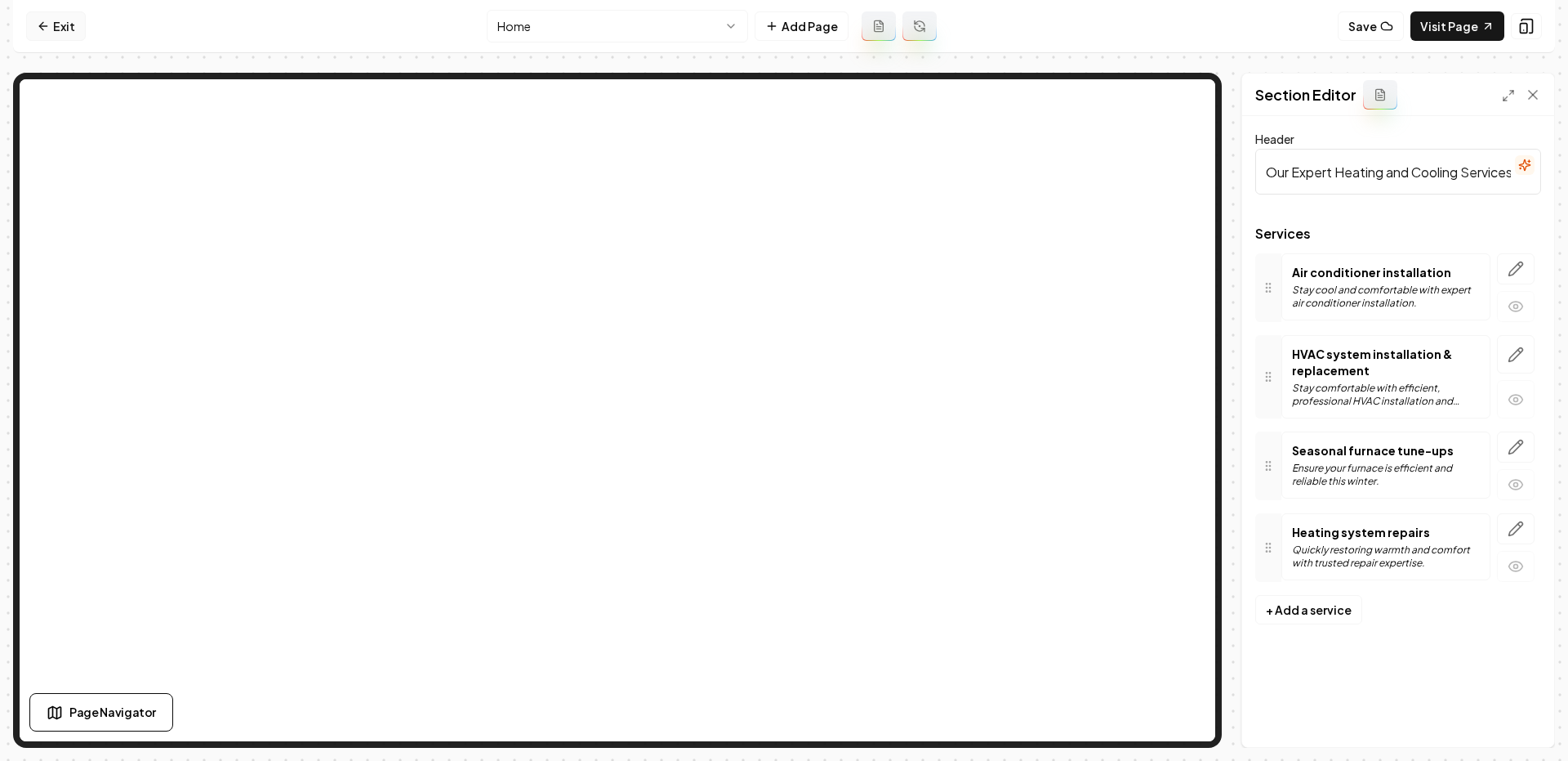
click at [52, 28] on link "Exit" at bounding box center [56, 26] width 59 height 30
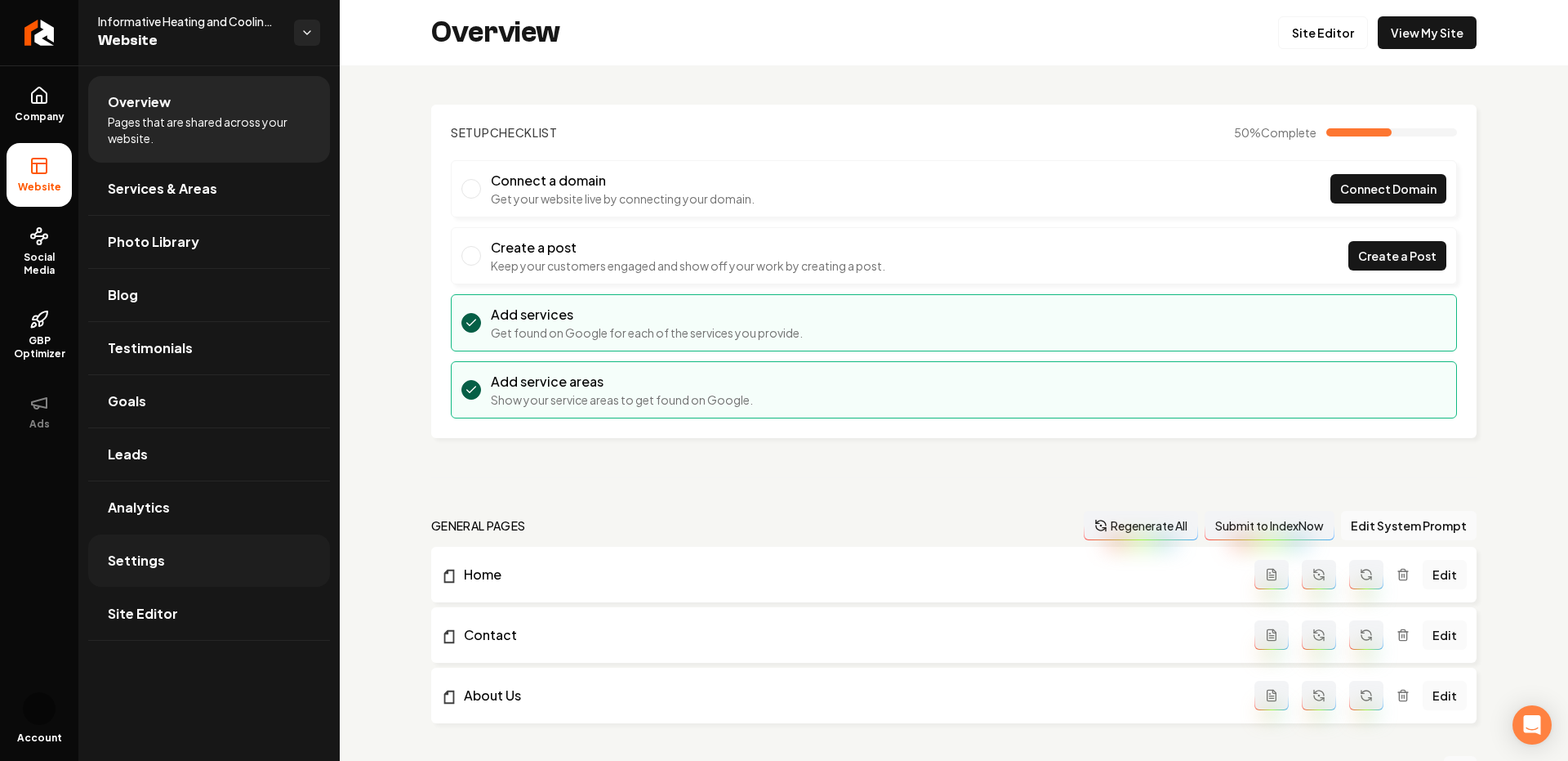
click at [134, 574] on link "Settings" at bounding box center [209, 560] width 242 height 52
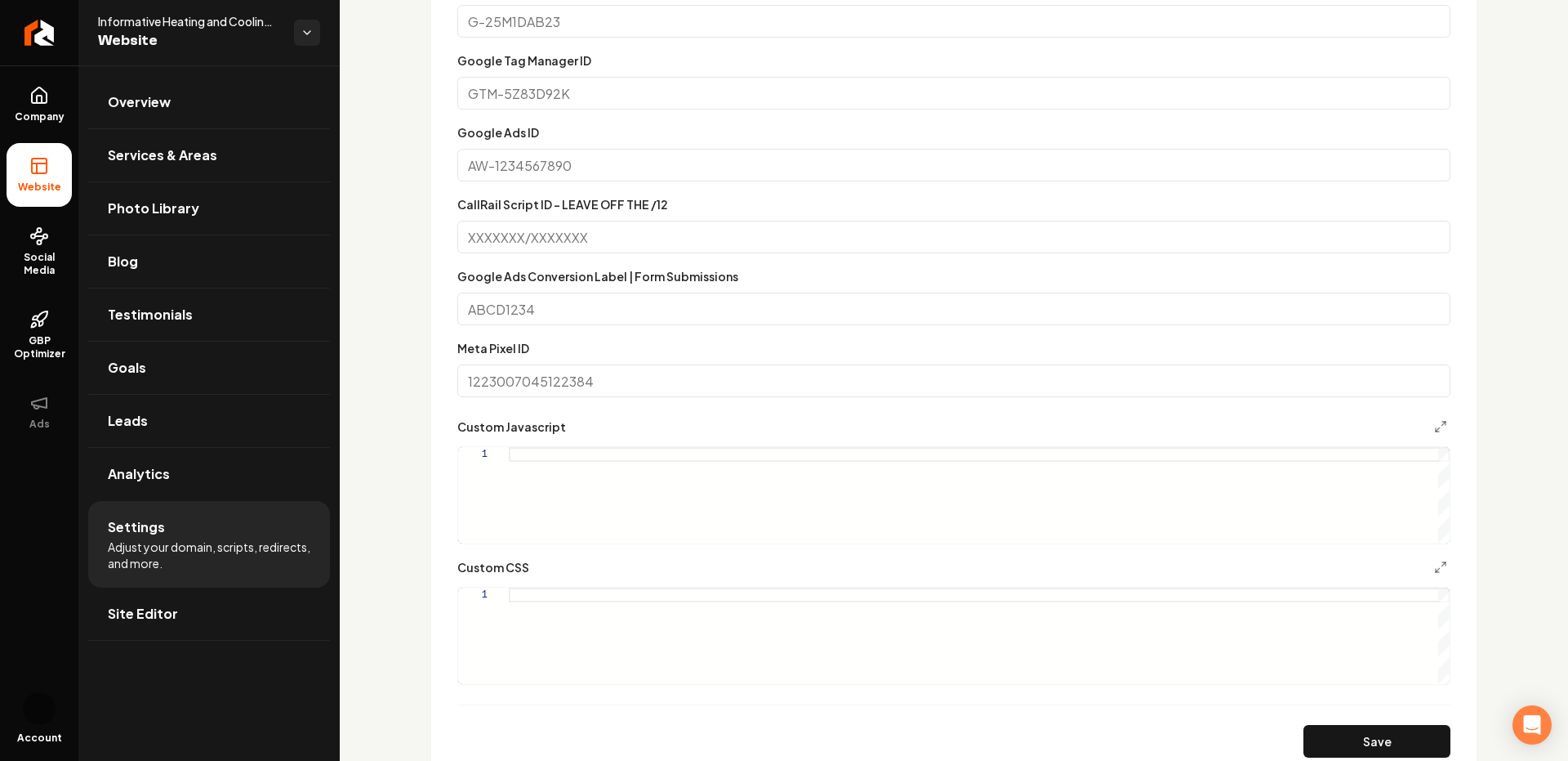
scroll to position [1085, 0]
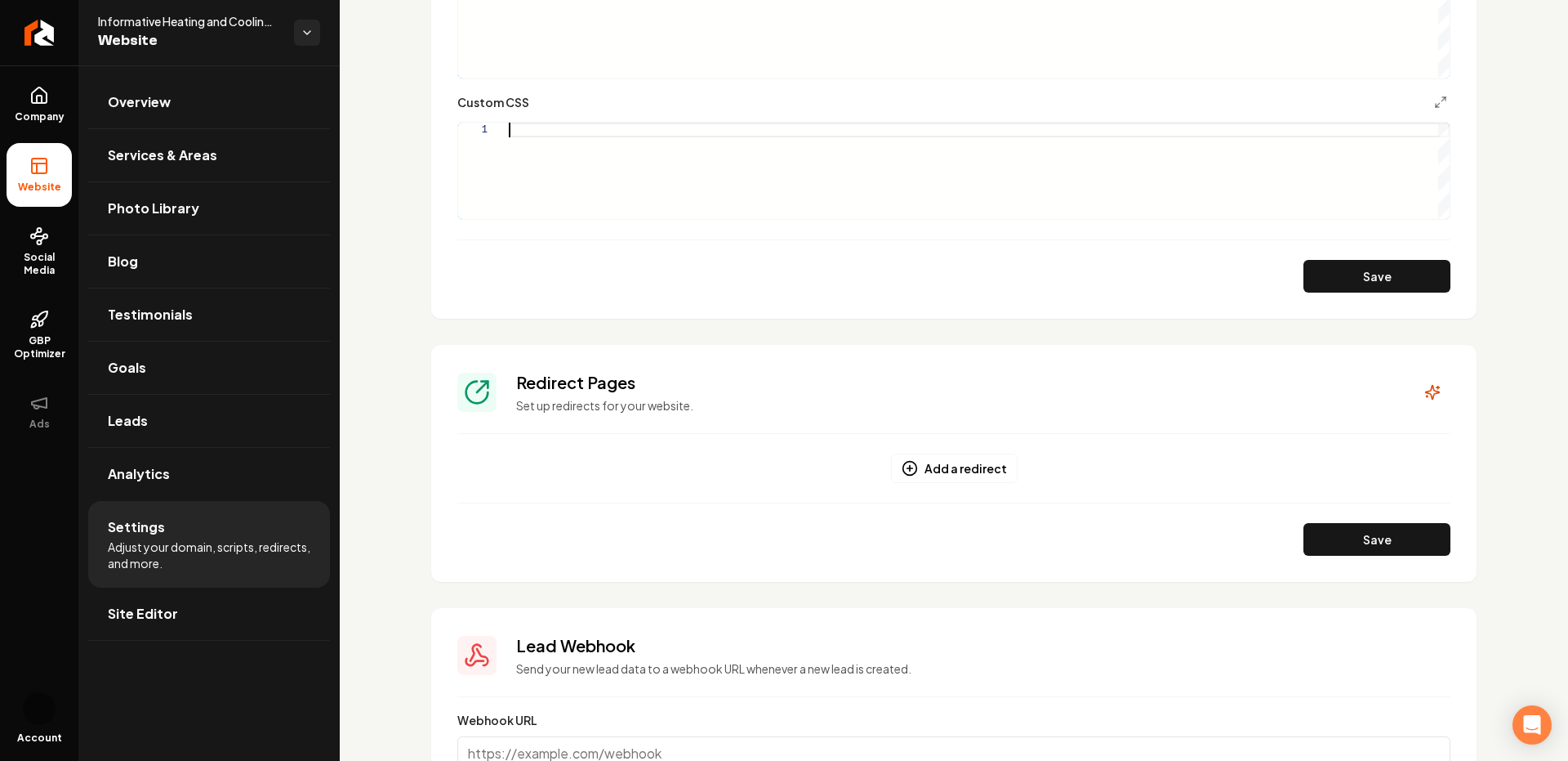
click at [588, 125] on div "Main content area" at bounding box center [979, 171] width 941 height 96
type textarea "**********"
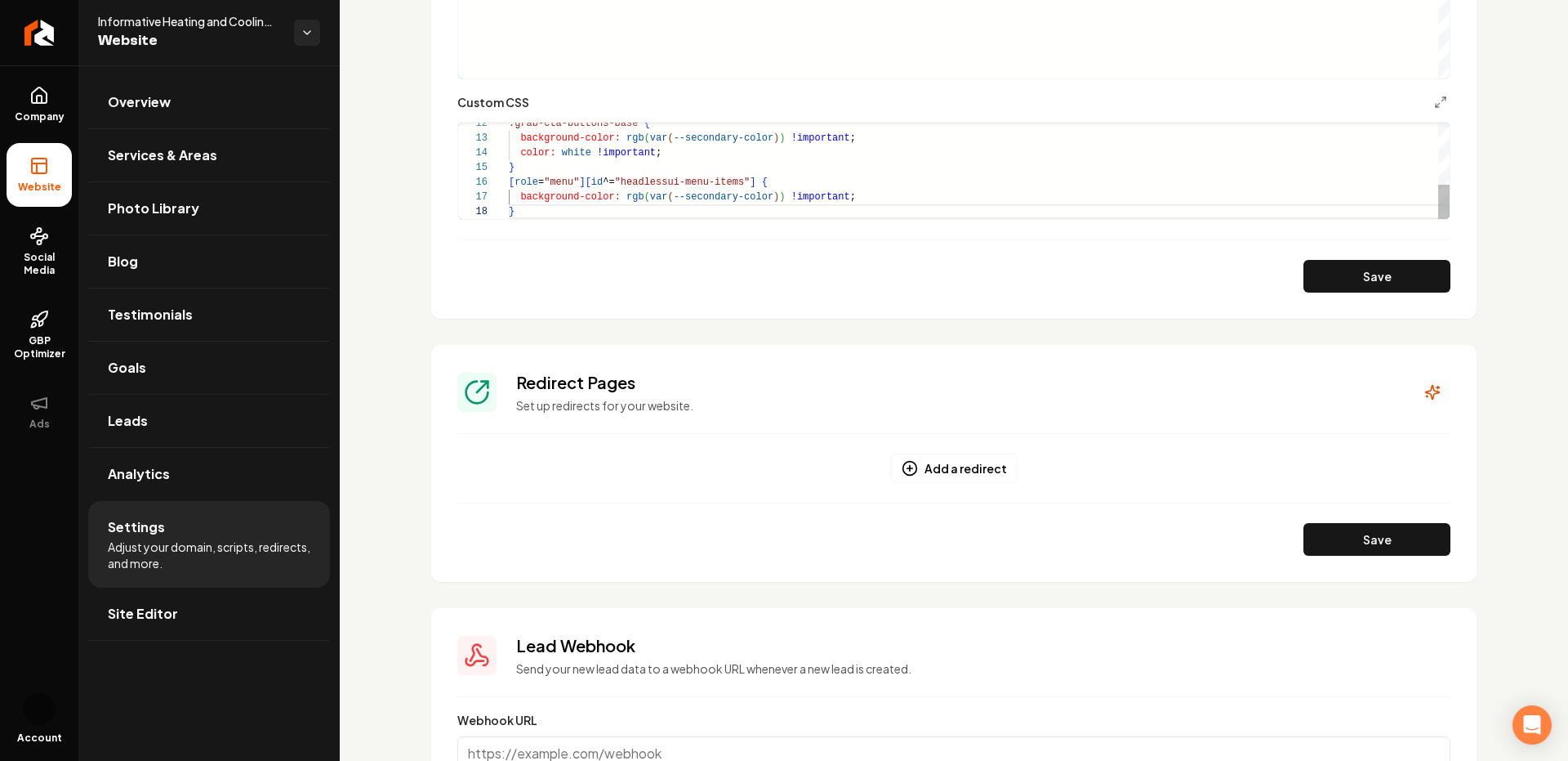
scroll to position [103, 6]
drag, startPoint x: 743, startPoint y: 222, endPoint x: 1044, endPoint y: 216, distance: 301.1
click at [1303, 265] on div "Save" at bounding box center [955, 275] width 993 height 32
click at [1438, 120] on div "**********" at bounding box center [955, 157] width 993 height 128
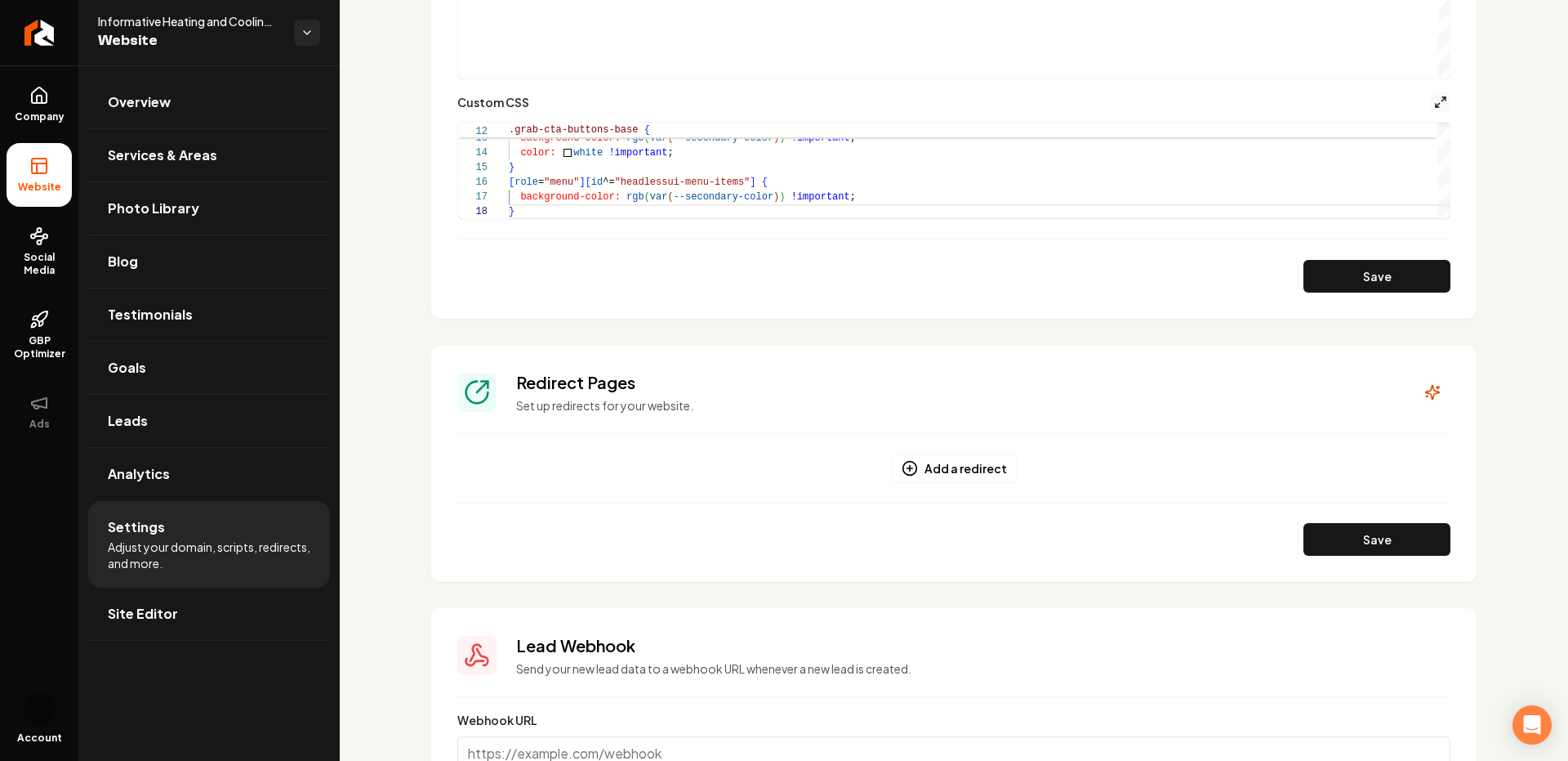
click at [1435, 108] on icon "Main content area" at bounding box center [1441, 102] width 13 height 13
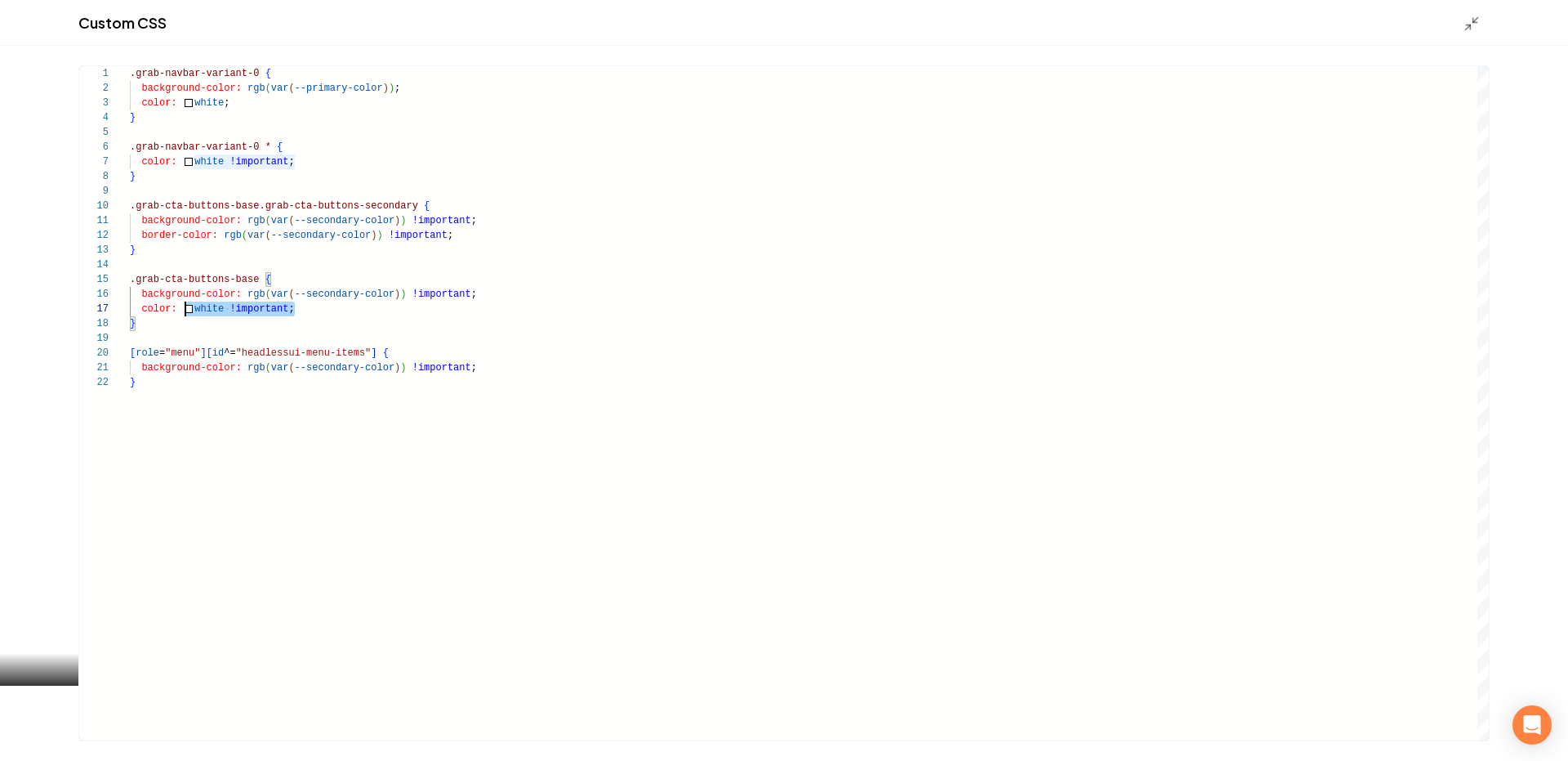
scroll to position [88, 0]
drag, startPoint x: 319, startPoint y: 308, endPoint x: 93, endPoint y: 311, distance: 226.0
click at [130, 311] on div ".grab-navbar-variant-0 { background-color: rgb ( var ( --primary-color ) ) ; co…" at bounding box center [809, 402] width 1359 height 674
type textarea "**********"
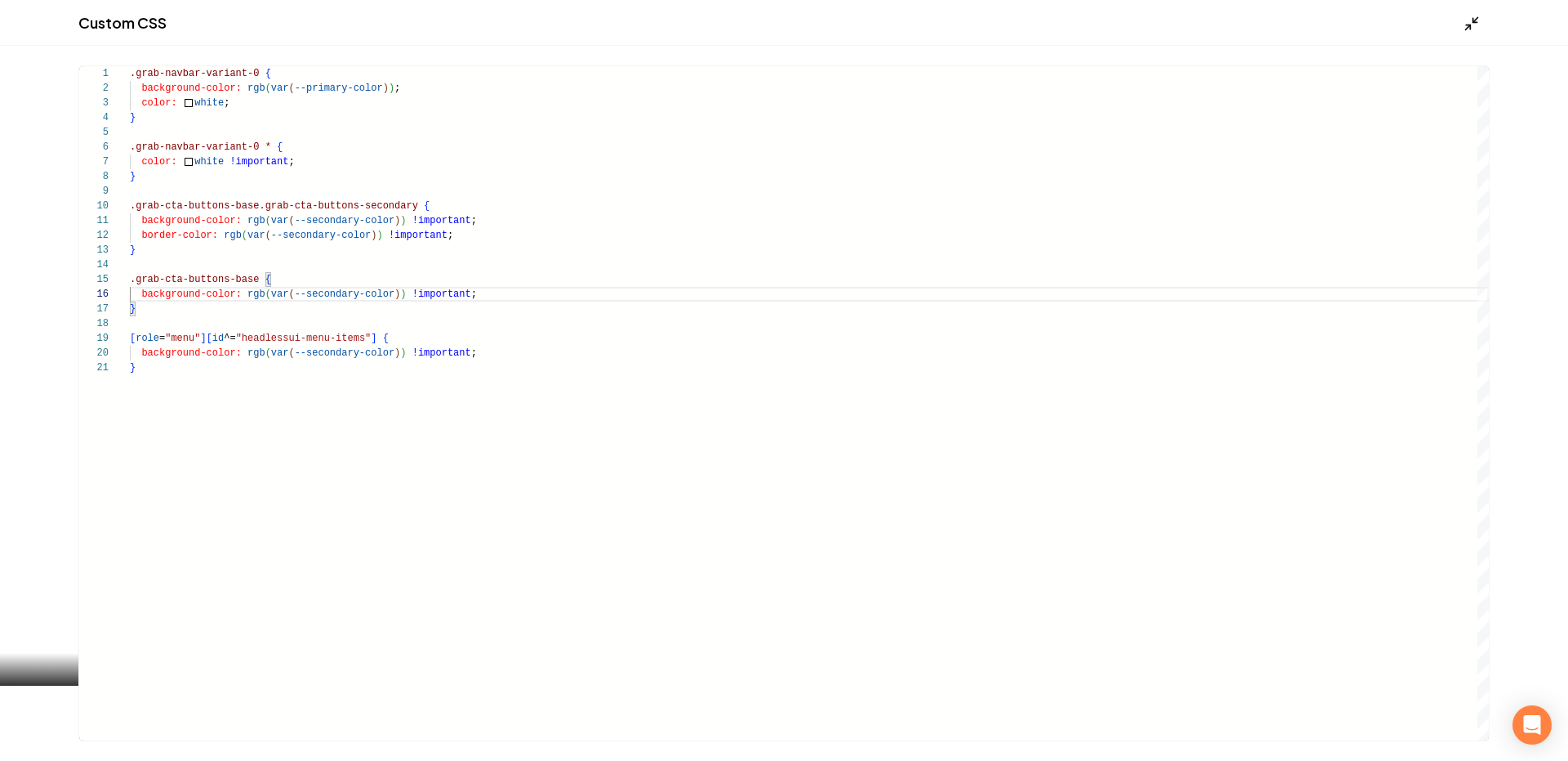
click at [1464, 27] on icon "Main content area" at bounding box center [1473, 24] width 17 height 17
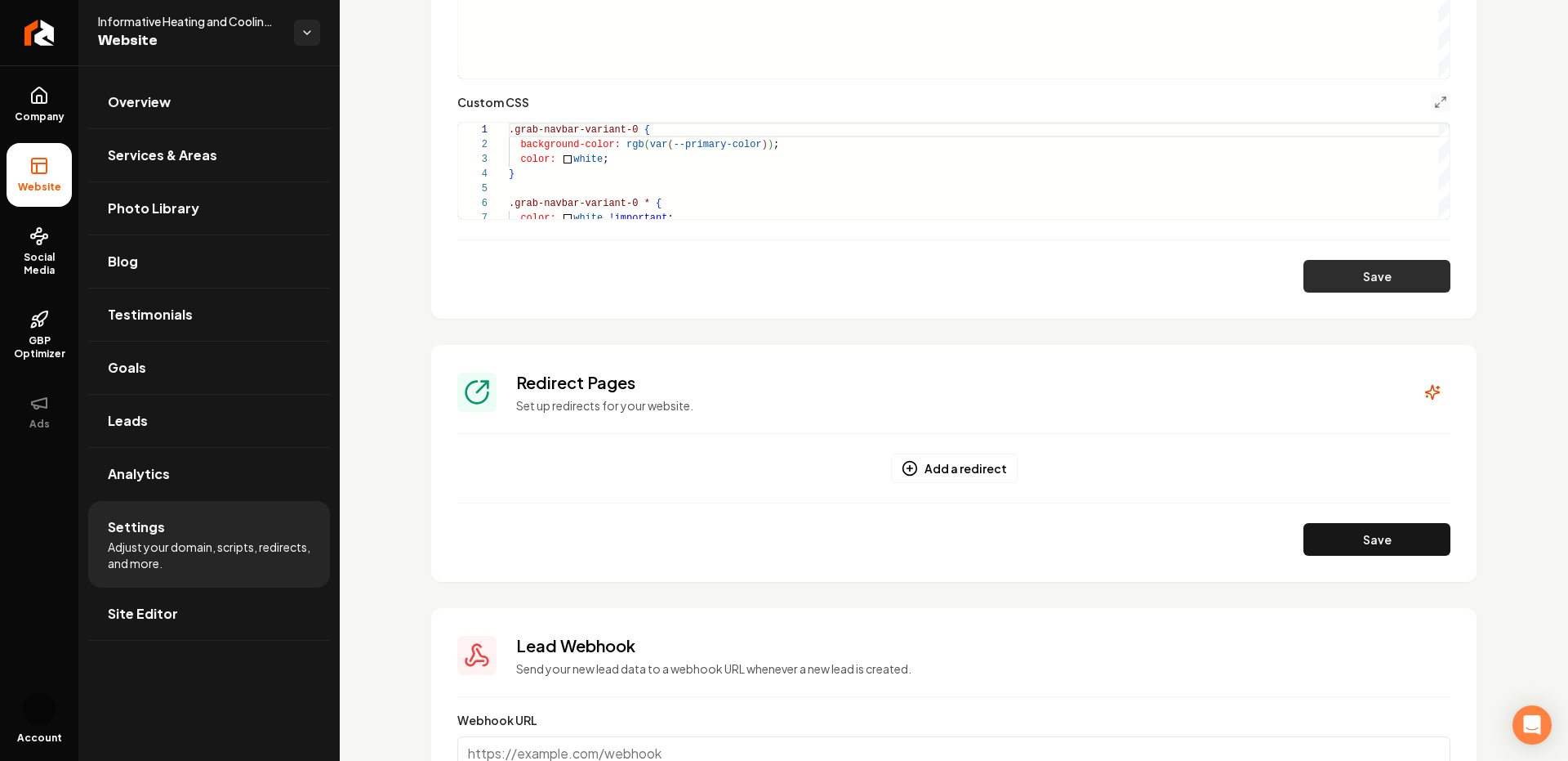
click at [1365, 284] on button "Save" at bounding box center [1377, 275] width 147 height 32
click at [1442, 104] on icon "Main content area" at bounding box center [1441, 102] width 13 height 13
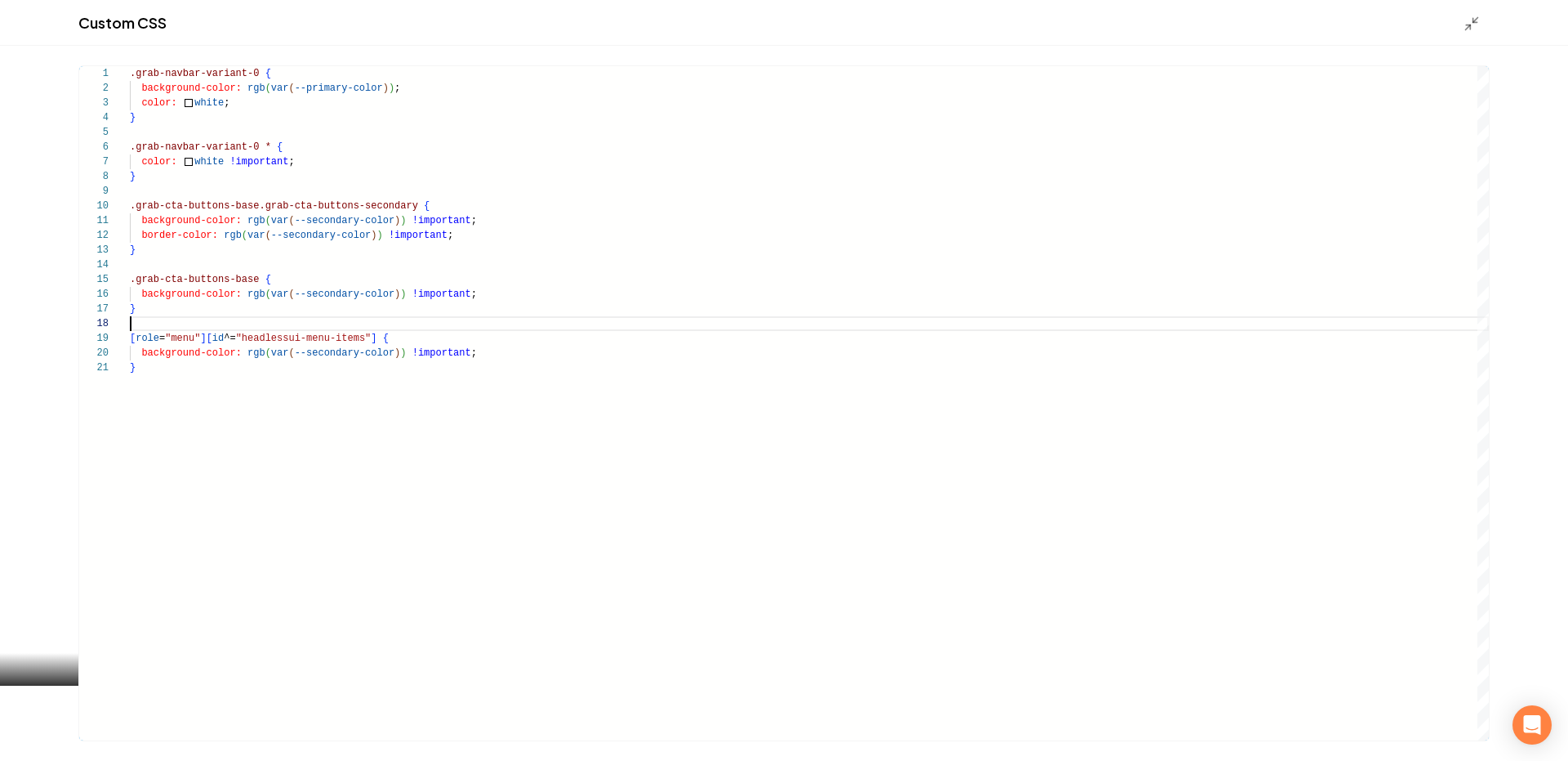
scroll to position [103, 0]
click at [642, 318] on div ".grab-navbar-variant-0 { background-color: rgb ( var ( --primary-color ) ) ; co…" at bounding box center [809, 402] width 1359 height 674
click at [500, 298] on div ".grab-navbar-variant-0 { background-color: rgb ( var ( --primary-color ) ) ; co…" at bounding box center [809, 402] width 1359 height 674
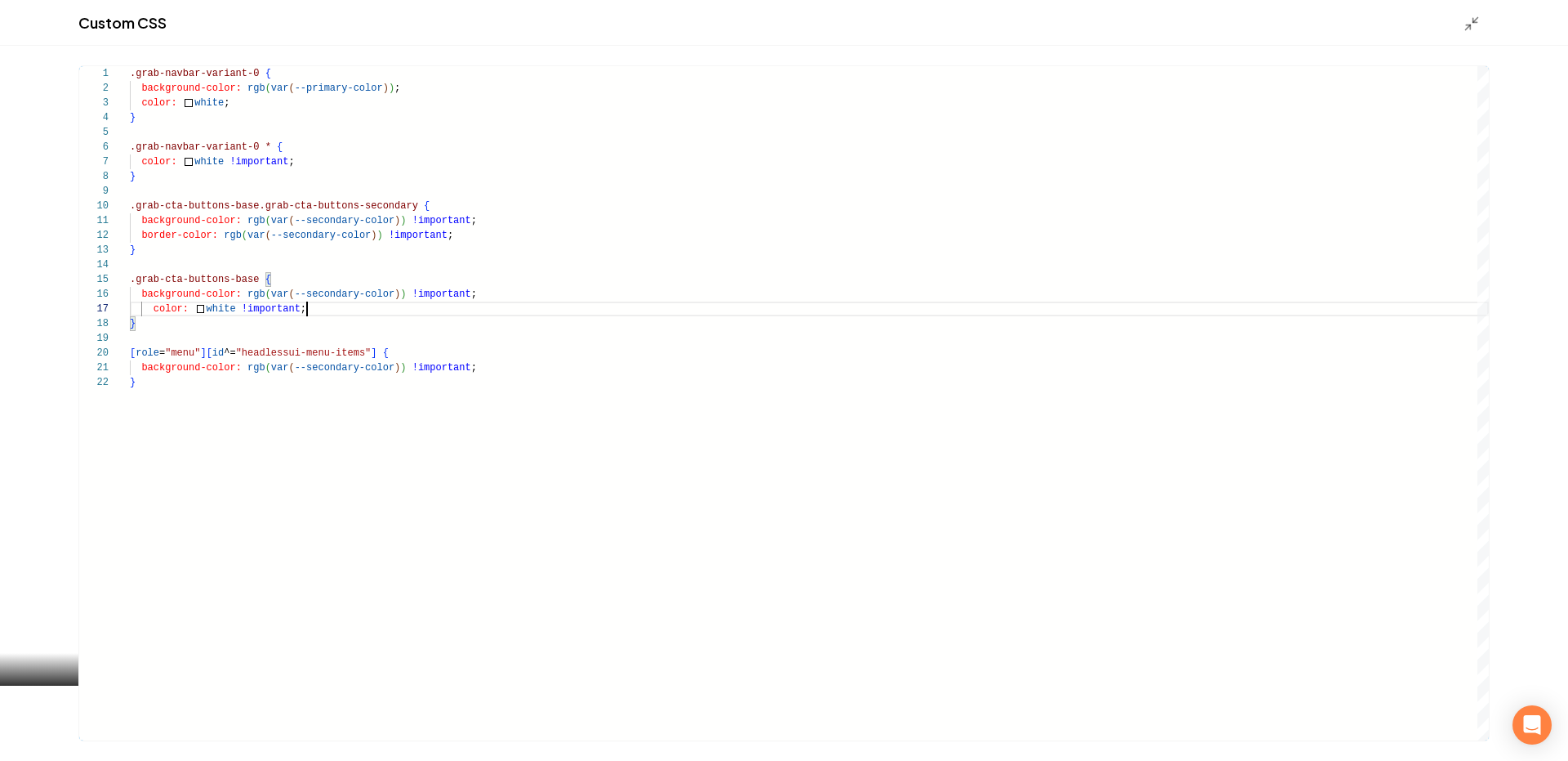
click at [149, 309] on div ".grab-navbar-variant-0 { background-color: rgb ( var ( --primary-color ) ) ; co…" at bounding box center [809, 402] width 1359 height 674
type textarea "**********"
click at [1469, 24] on polyline "Main content area" at bounding box center [1468, 26] width 4 height 4
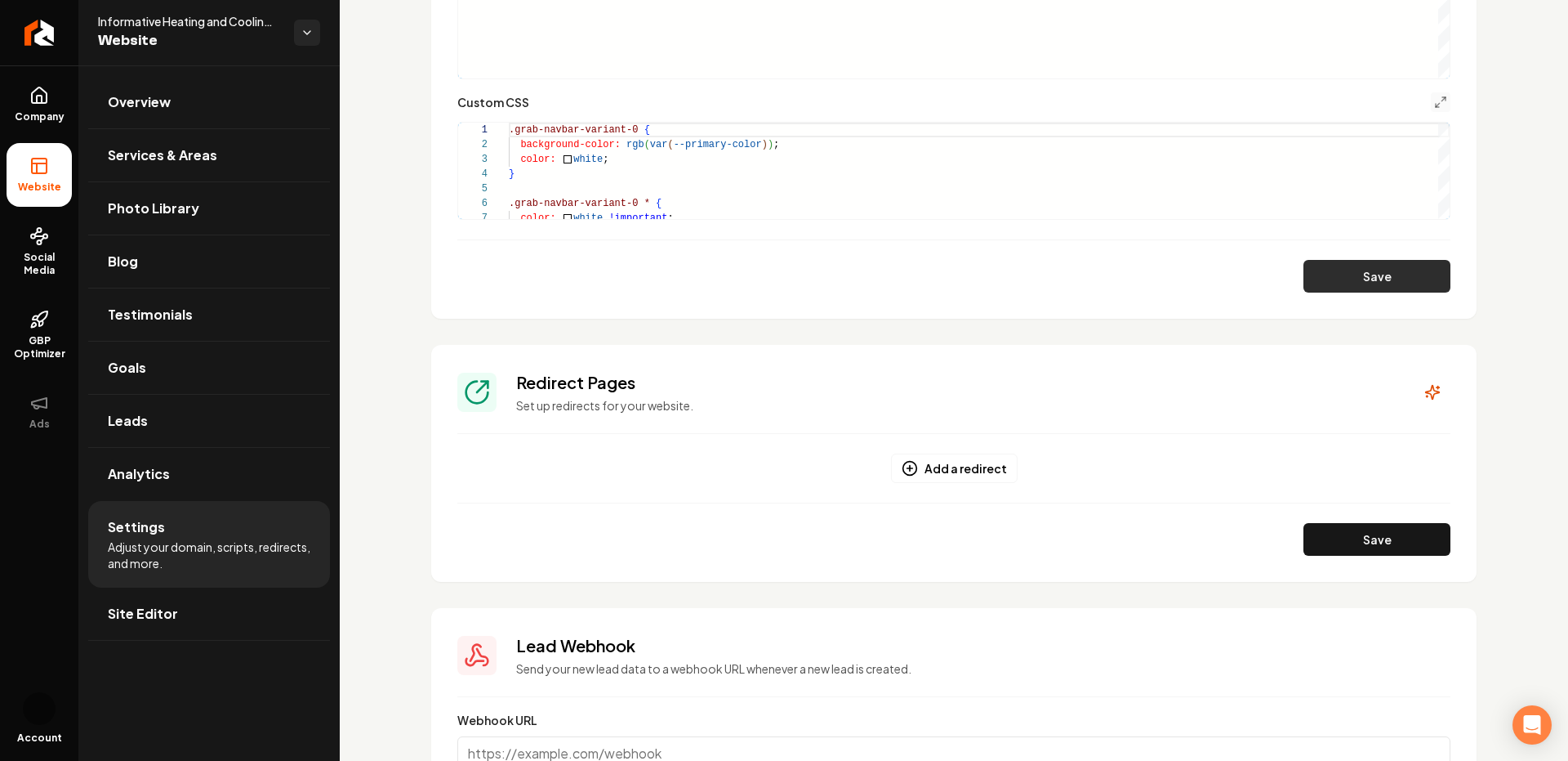
click at [1379, 273] on button "Save" at bounding box center [1377, 275] width 147 height 32
click at [1440, 107] on icon "Main content area" at bounding box center [1441, 102] width 13 height 13
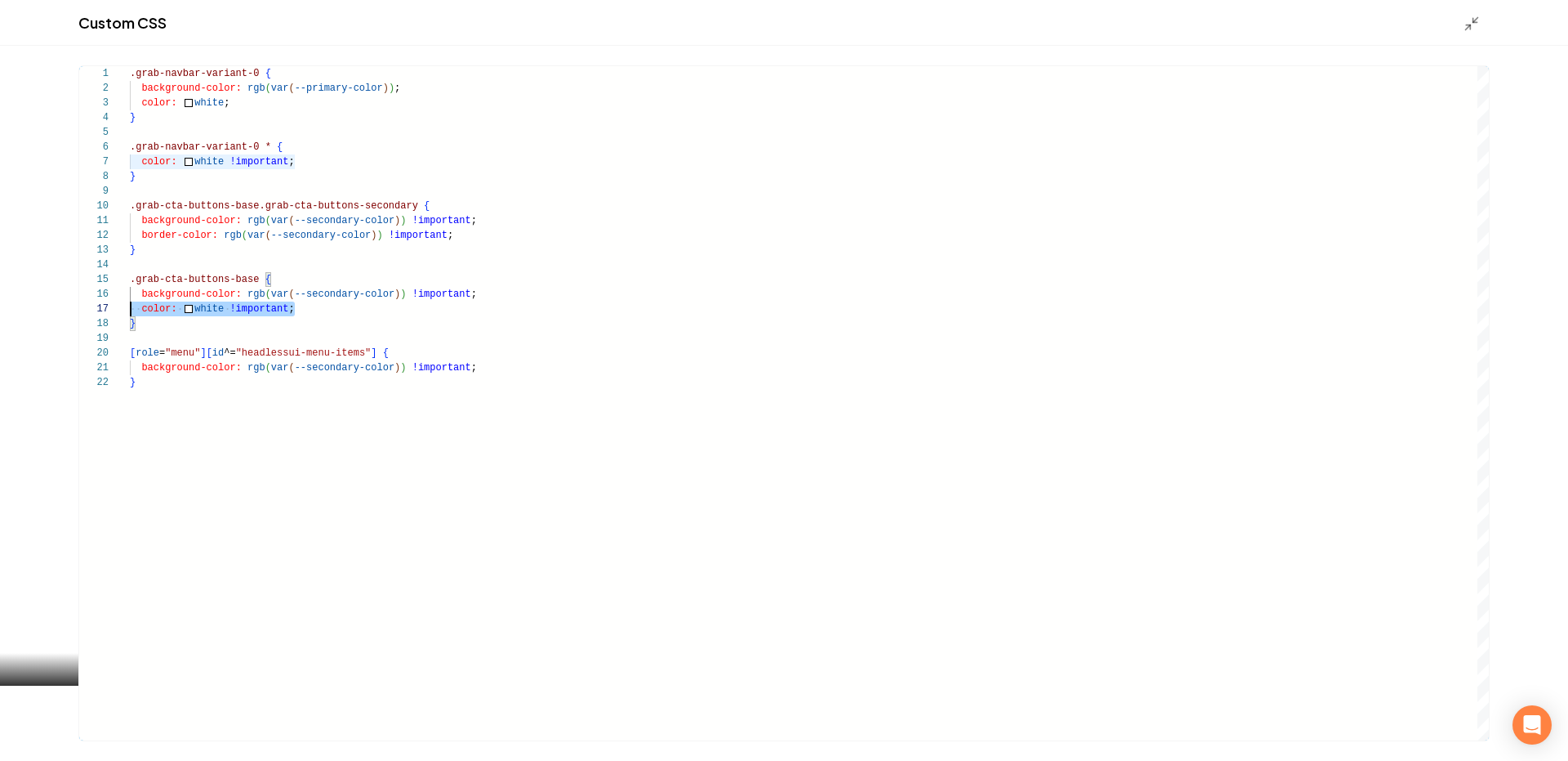
scroll to position [88, 0]
drag, startPoint x: 311, startPoint y: 307, endPoint x: 6, endPoint y: 299, distance: 305.1
click at [130, 307] on div ".grab-navbar-variant-0 { background-color: rgb ( var ( --primary-color ) ) ; co…" at bounding box center [809, 402] width 1359 height 674
type textarea "**********"
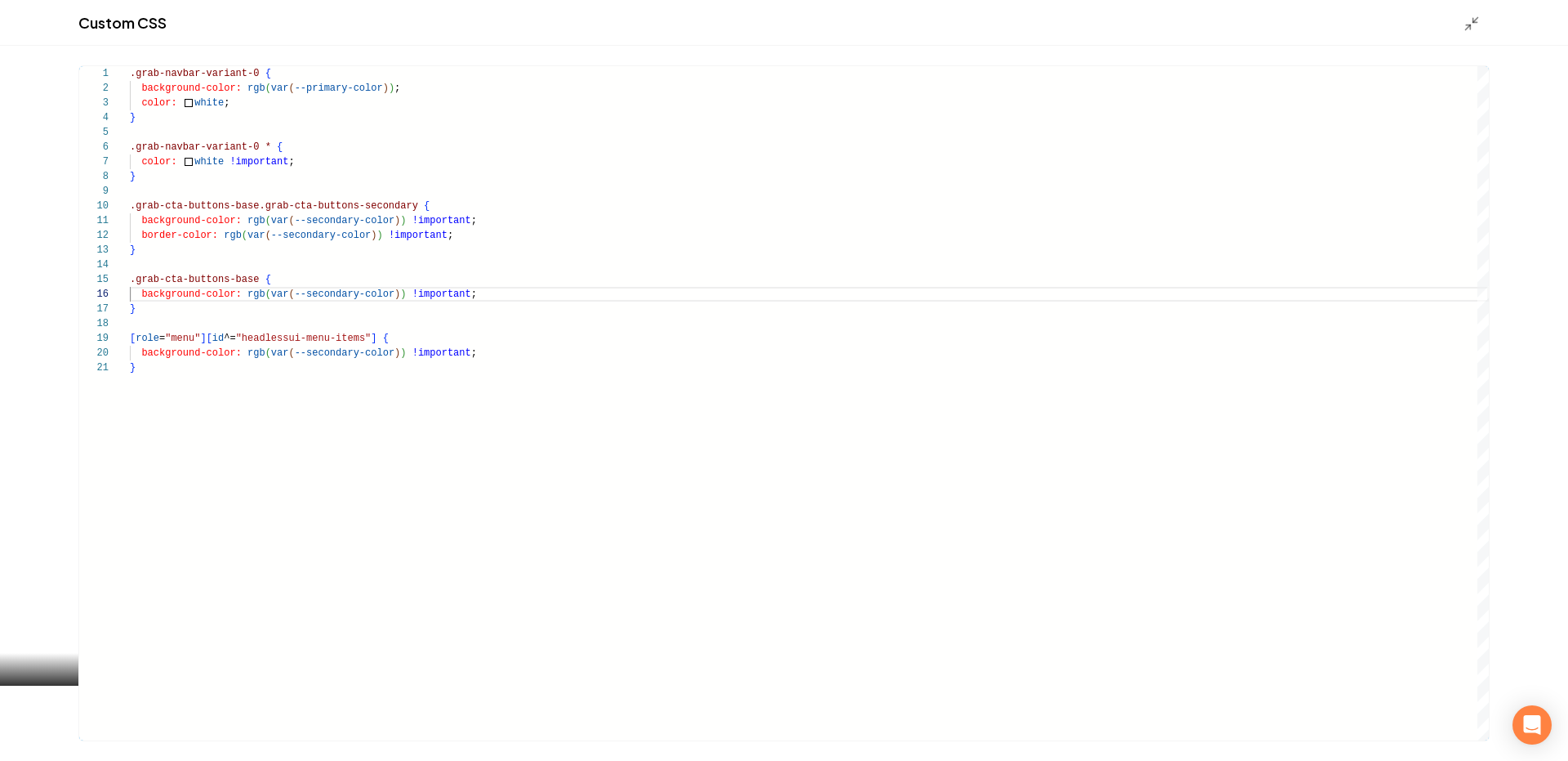
click at [1462, 7] on div "Custom CSS" at bounding box center [784, 22] width 1568 height 45
click at [1464, 24] on icon "Main content area" at bounding box center [1473, 24] width 17 height 17
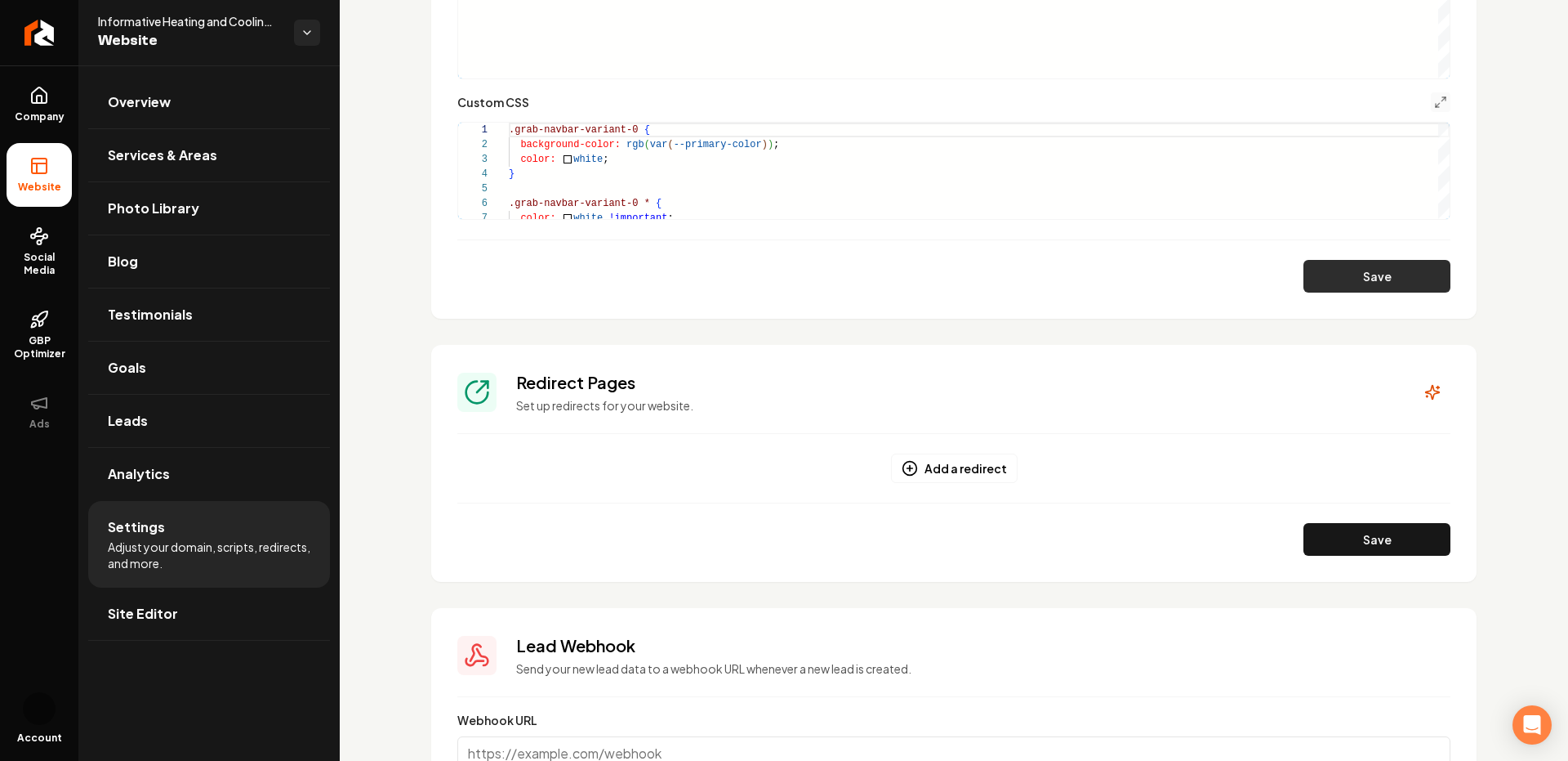
click at [1373, 262] on button "Save" at bounding box center [1377, 275] width 147 height 32
click at [1429, 97] on div "Custom CSS" at bounding box center [955, 102] width 993 height 19
click at [1436, 97] on icon "Main content area" at bounding box center [1441, 102] width 13 height 13
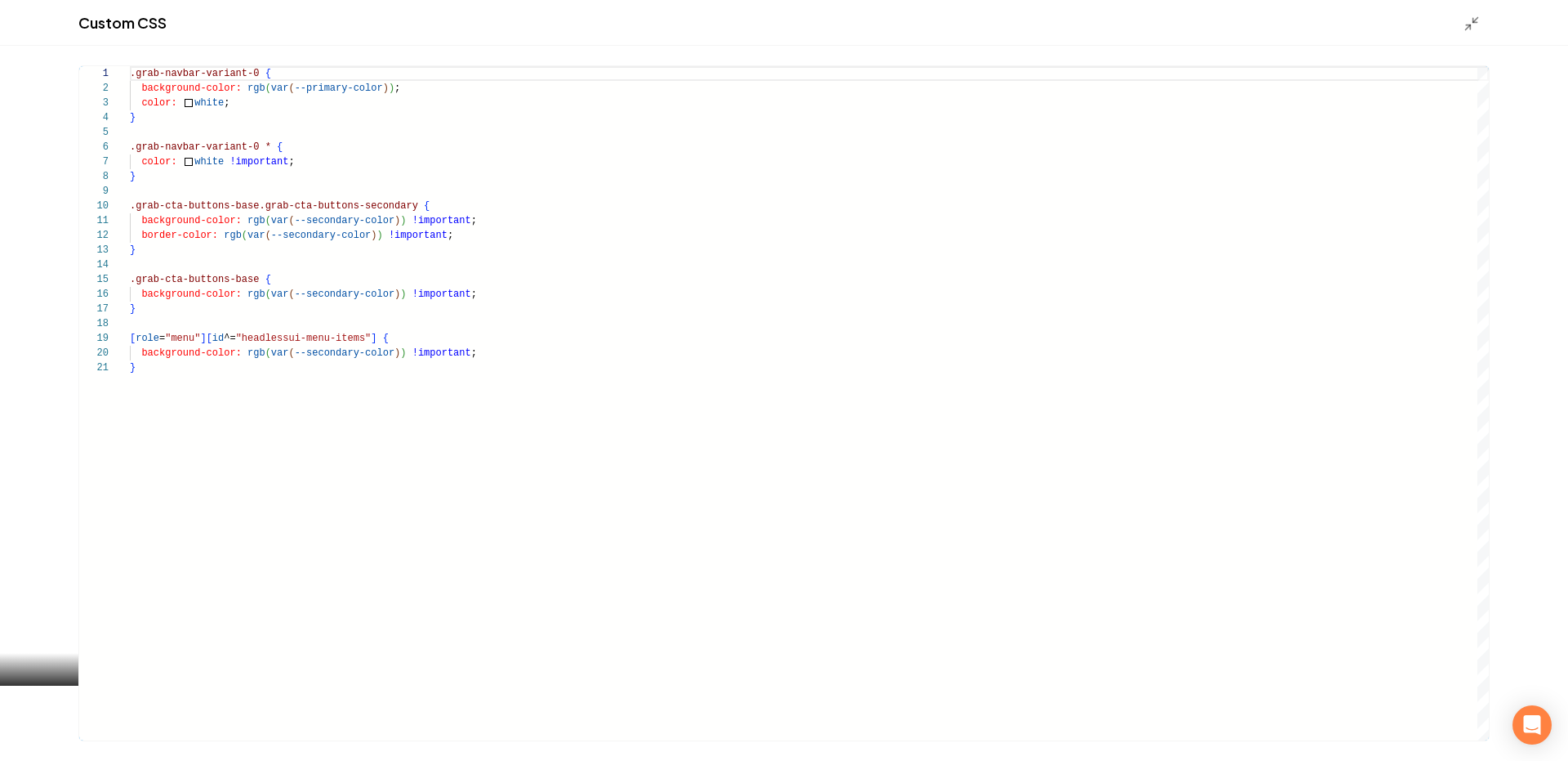
scroll to position [30, 6]
click at [188, 257] on div ".grab-navbar-variant-0 { background-color: rgb ( var ( --primary-color ) ) ; co…" at bounding box center [809, 402] width 1359 height 674
click at [198, 165] on div ".grab-navbar-variant-0 { background-color: rgb ( var ( --primary-color ) ) ; co…" at bounding box center [809, 402] width 1359 height 674
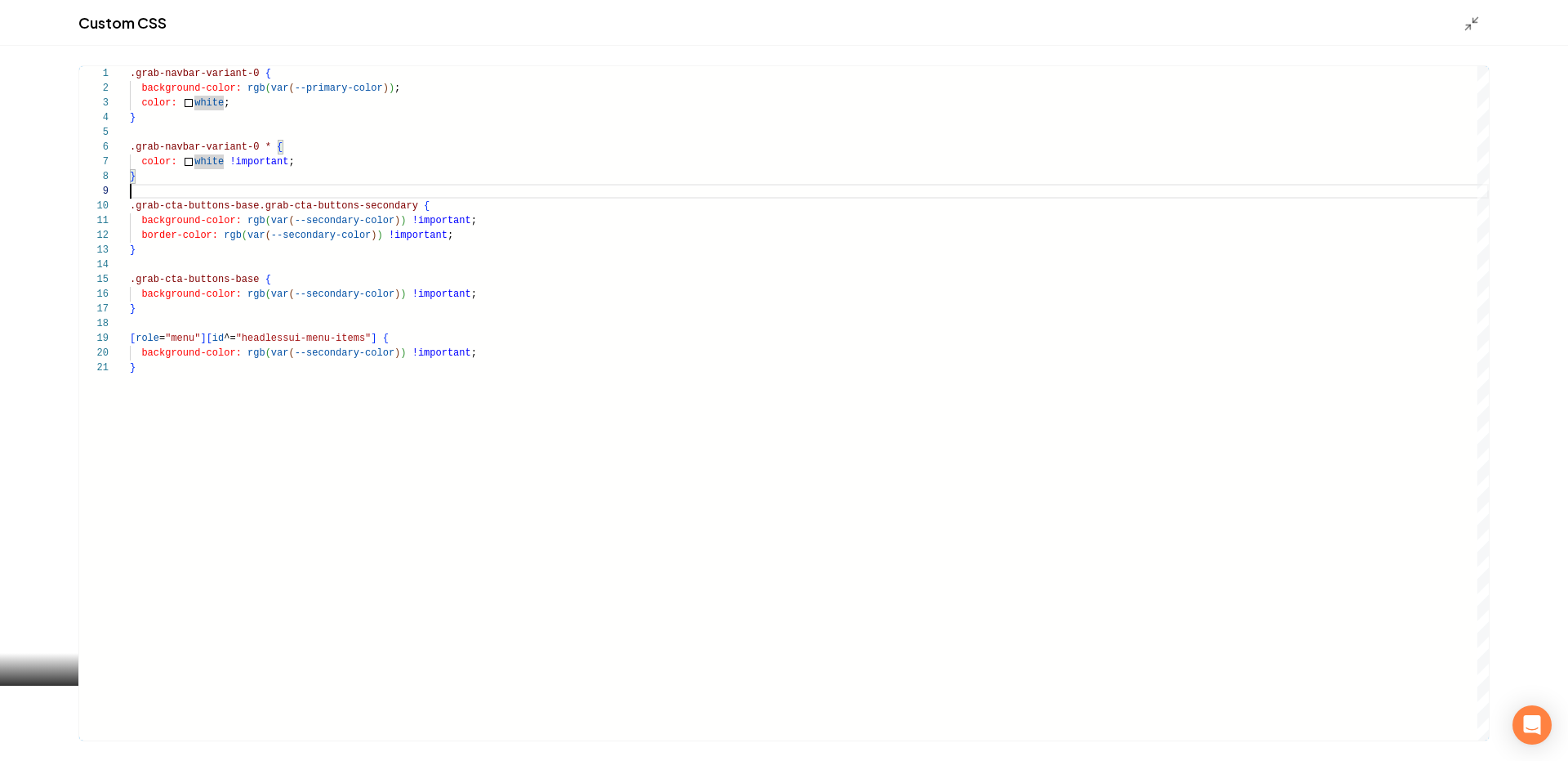
click at [350, 185] on div ".grab-navbar-variant-0 { background-color: rgb ( var ( --primary-color ) ) ; co…" at bounding box center [809, 402] width 1359 height 674
type textarea "**********"
click at [481, 217] on div ".grab-navbar-variant-0 { background-color: rgb ( var ( --primary-color ) ) ; co…" at bounding box center [809, 402] width 1359 height 674
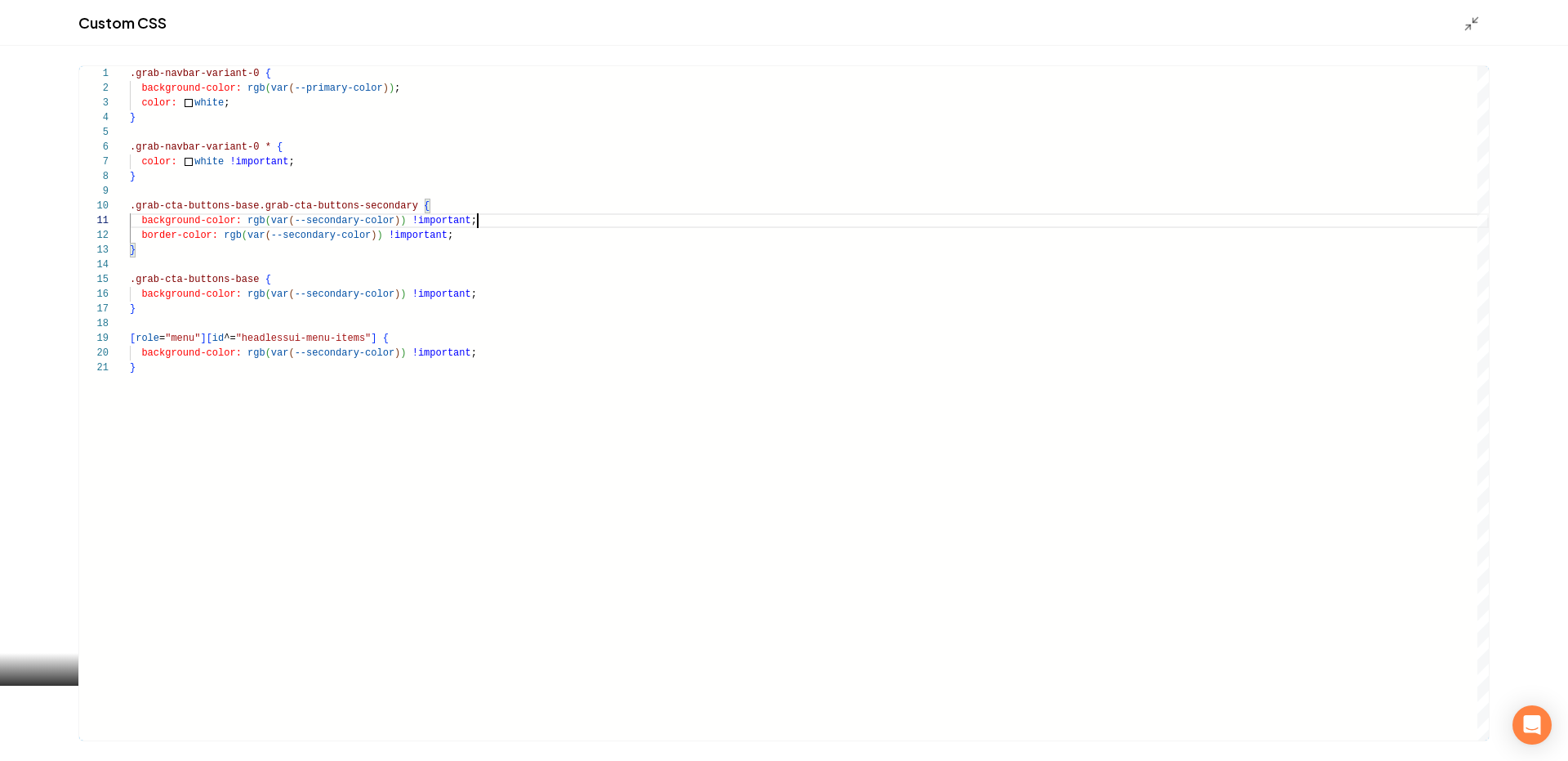
click at [518, 293] on div ".grab-navbar-variant-0 { background-color: rgb ( var ( --primary-color ) ) ; co…" at bounding box center [809, 402] width 1359 height 674
click at [1464, 30] on icon "Main content area" at bounding box center [1473, 24] width 17 height 17
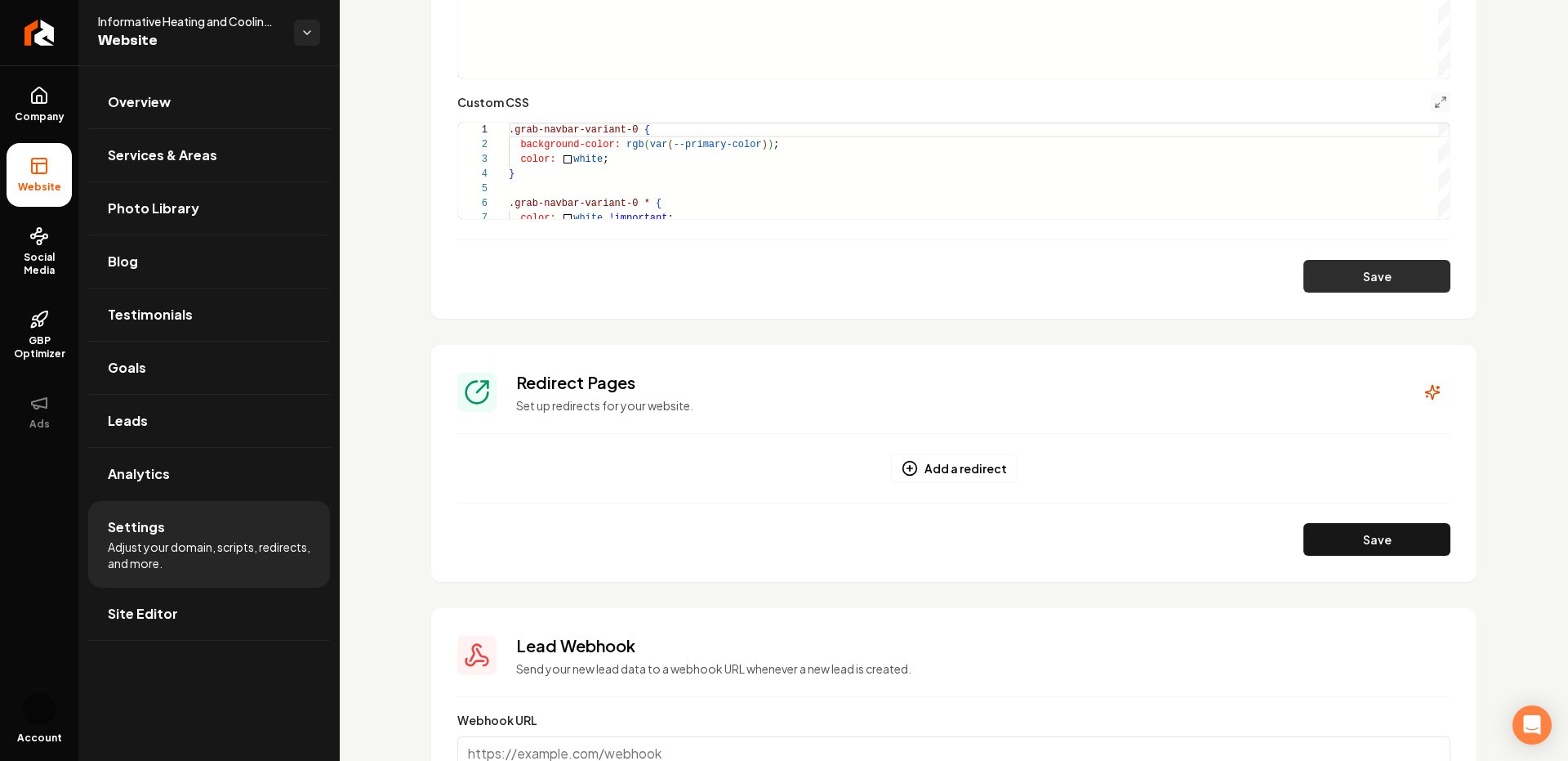
click at [1374, 275] on button "Save" at bounding box center [1377, 275] width 147 height 32
click at [57, 113] on span "Company" at bounding box center [40, 117] width 63 height 13
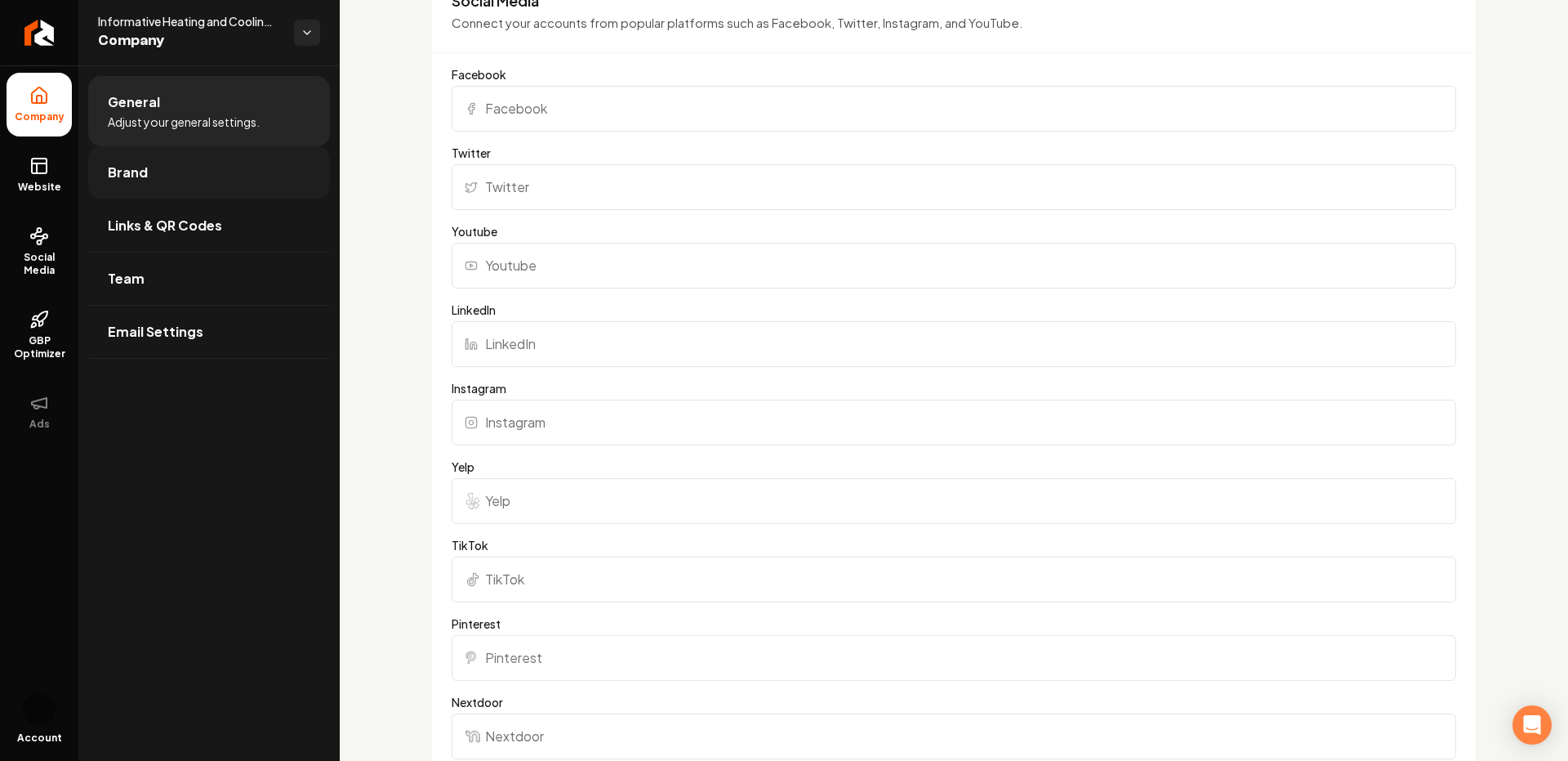
click at [193, 188] on link "Brand" at bounding box center [209, 172] width 242 height 52
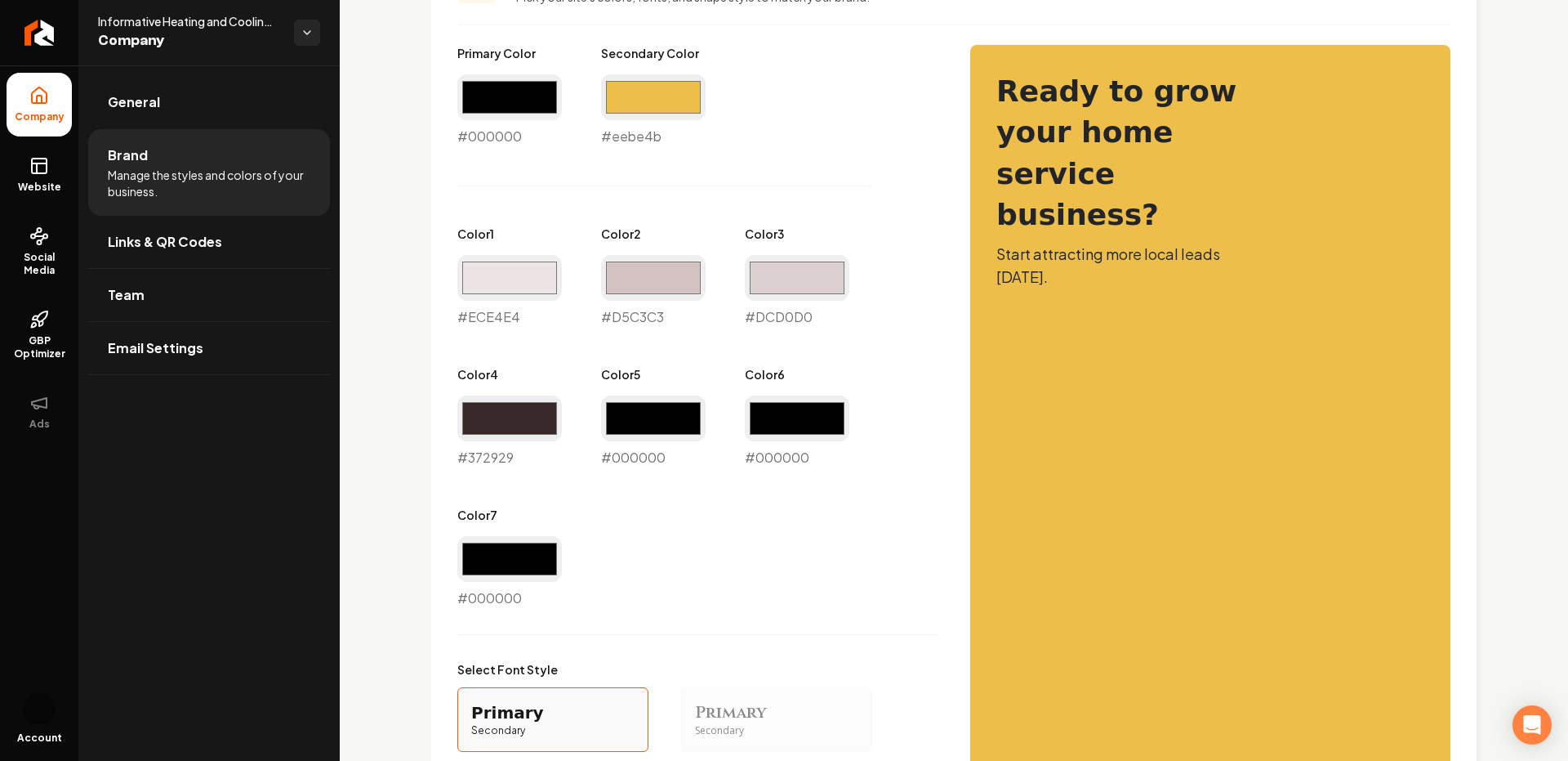
scroll to position [778, 0]
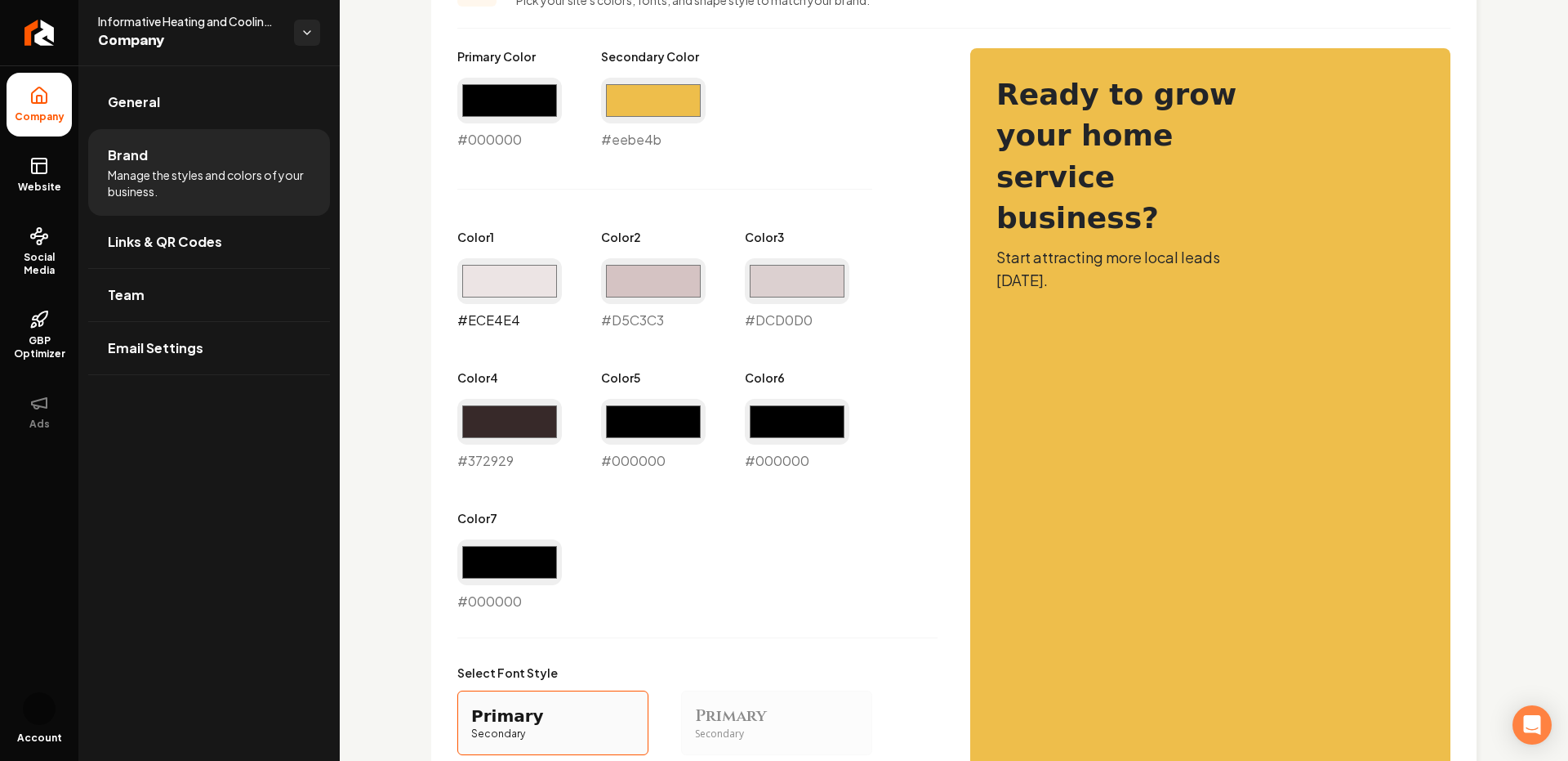
click at [515, 273] on input "#ece4e4" at bounding box center [510, 281] width 105 height 45
type input "#ecece4"
click at [678, 288] on input "#d5c3c3" at bounding box center [653, 281] width 105 height 45
type input "#d7d4c6"
click at [811, 274] on input "#dcd0d0" at bounding box center [797, 281] width 105 height 45
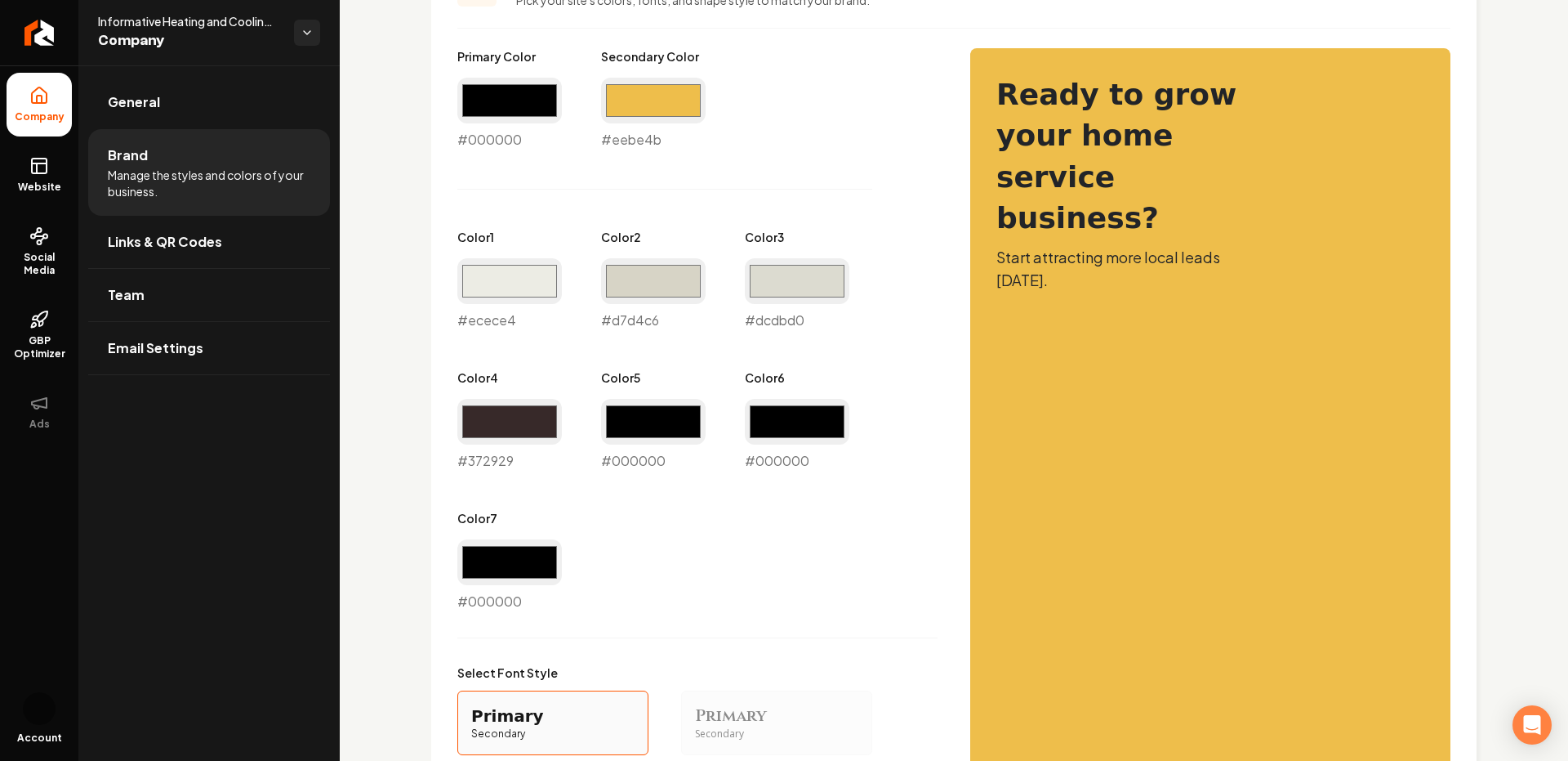
type input "#dcdbd0"
click at [917, 130] on div "Primary Color #000000 #000000 Secondary Color #eebe4b #eebe4b Color 1 #ecece4 #…" at bounding box center [698, 329] width 480 height 563
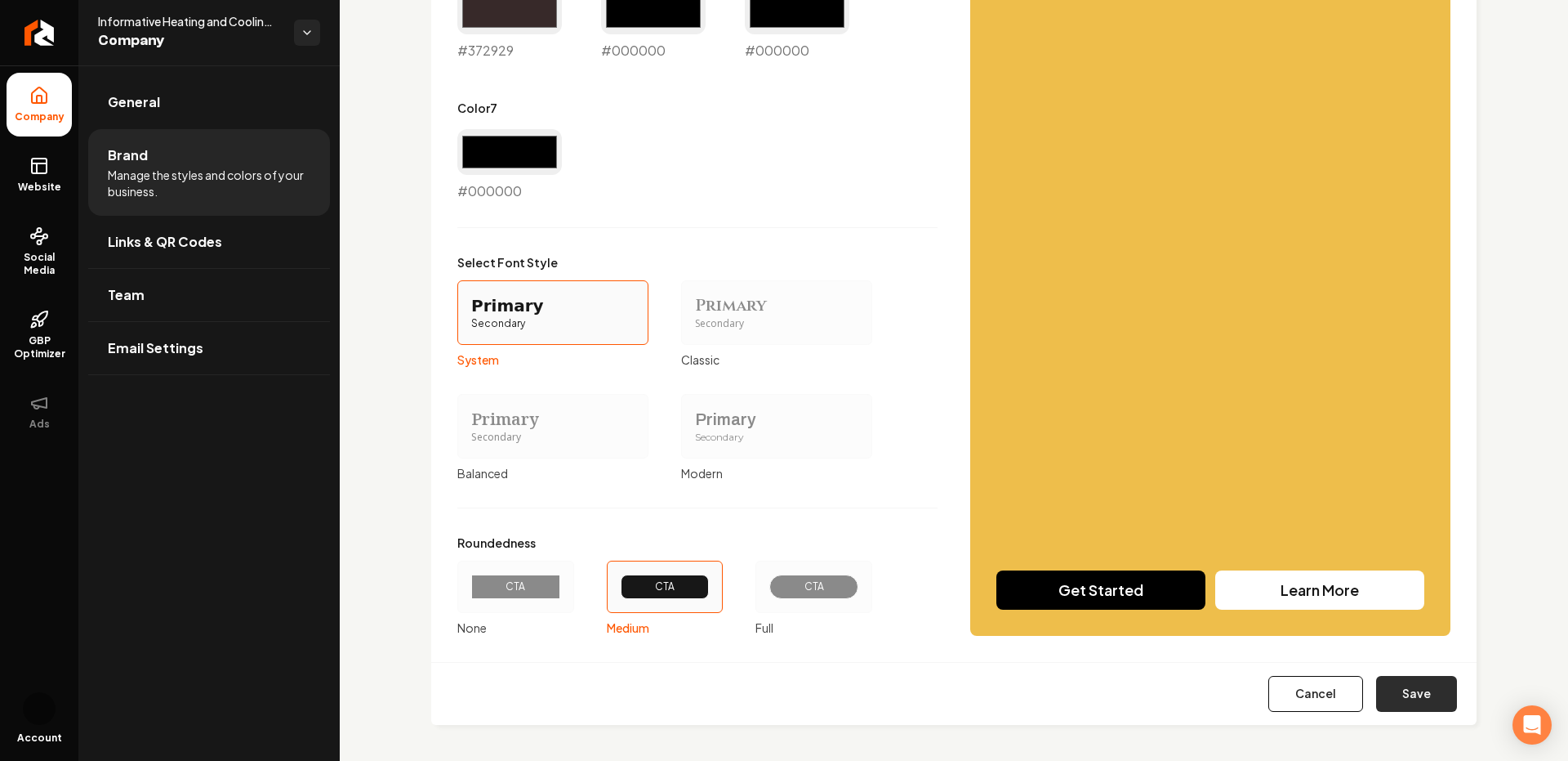
click at [1420, 686] on button "Save" at bounding box center [1416, 693] width 81 height 36
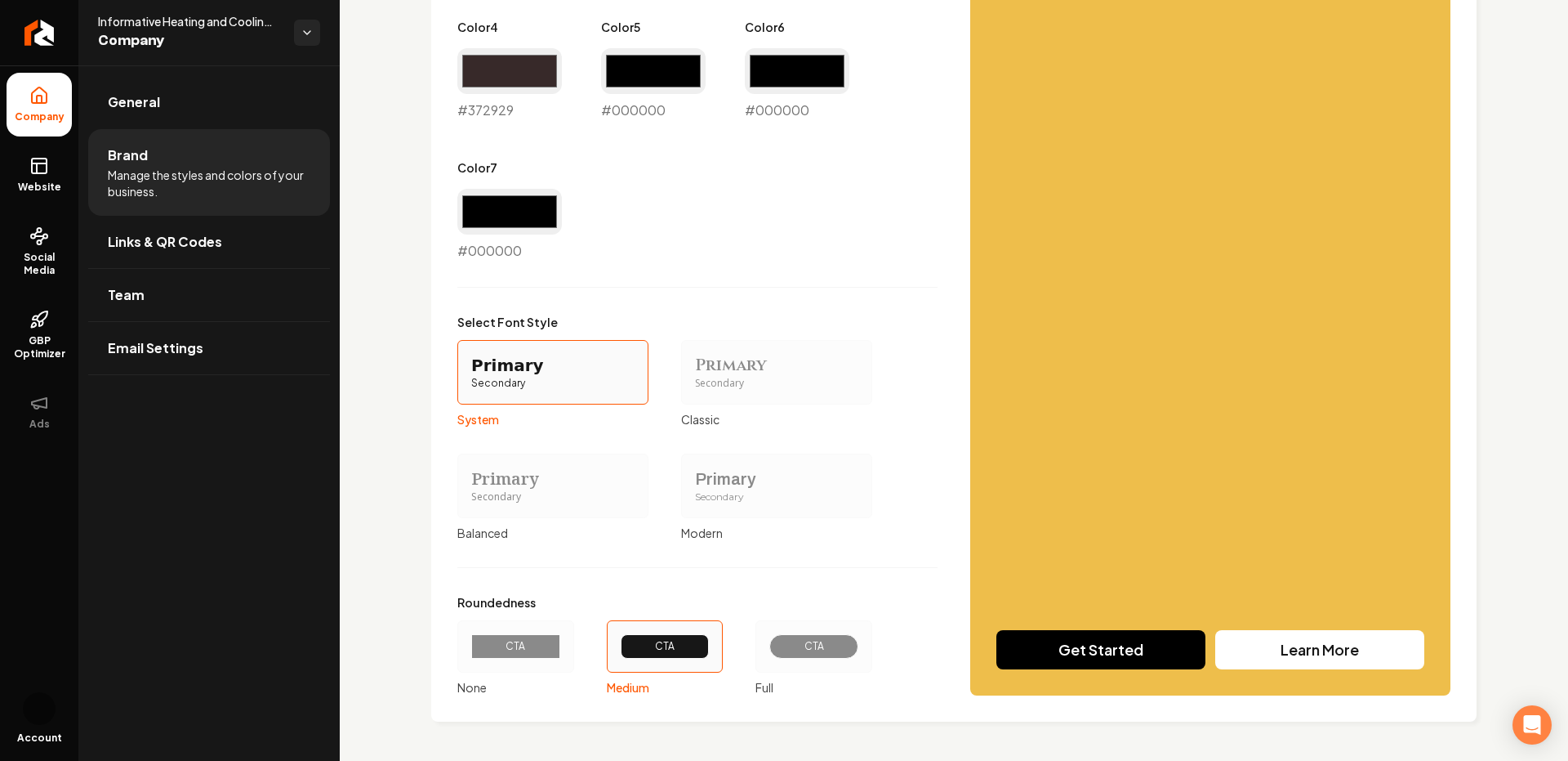
scroll to position [1126, 0]
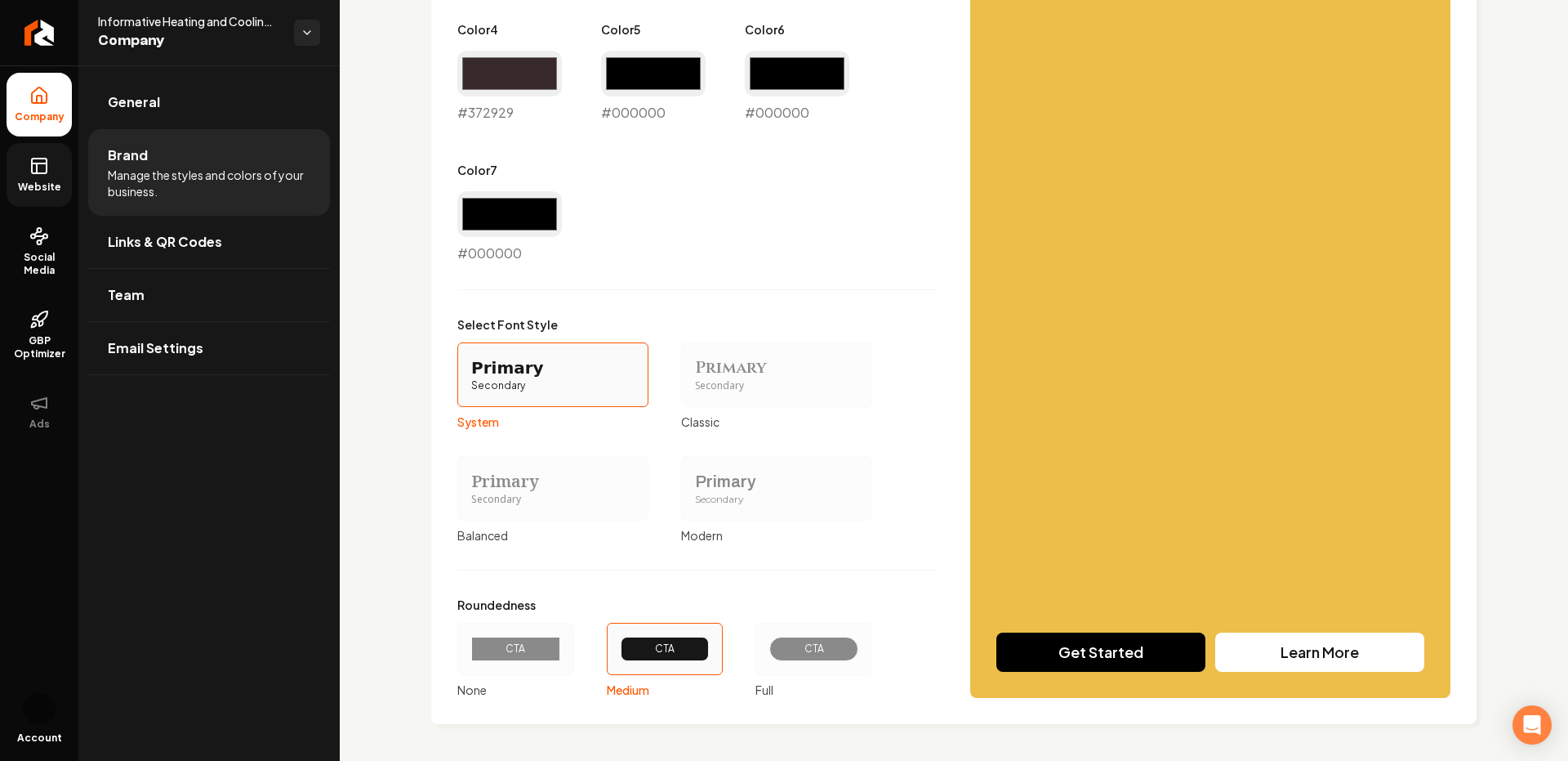
click at [44, 161] on icon at bounding box center [39, 165] width 19 height 19
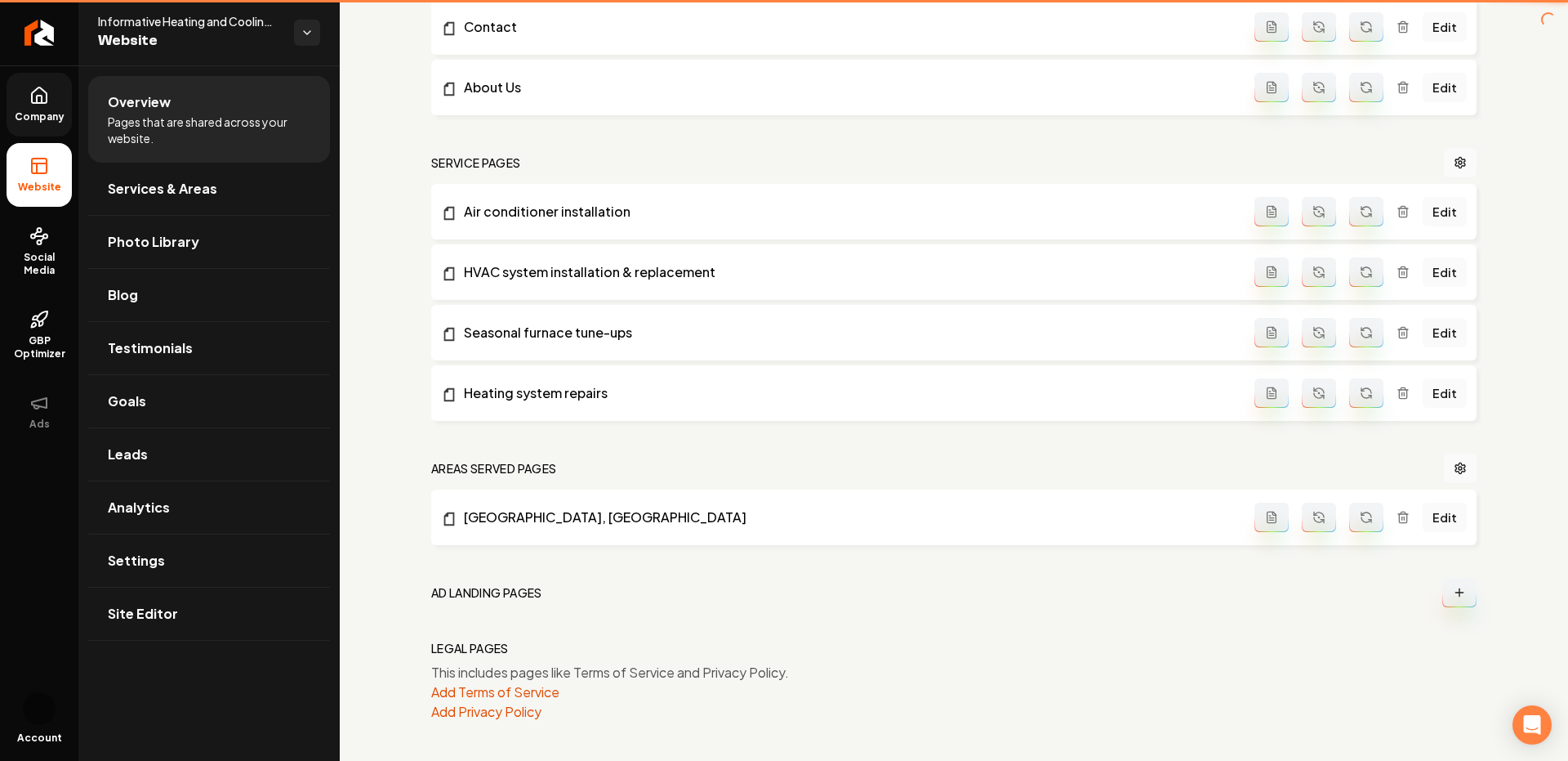
scroll to position [605, 0]
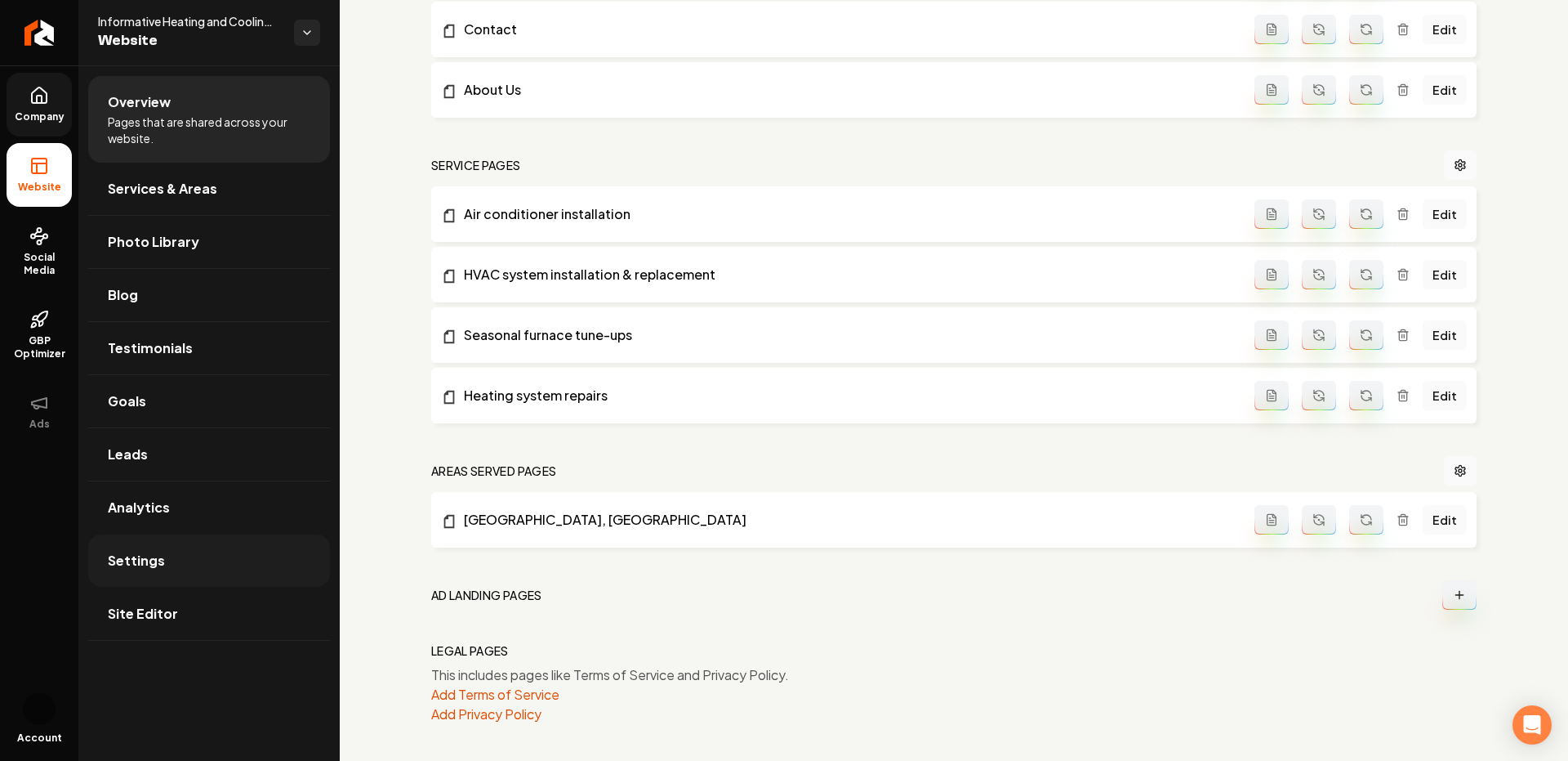
click at [162, 576] on link "Settings" at bounding box center [209, 560] width 242 height 52
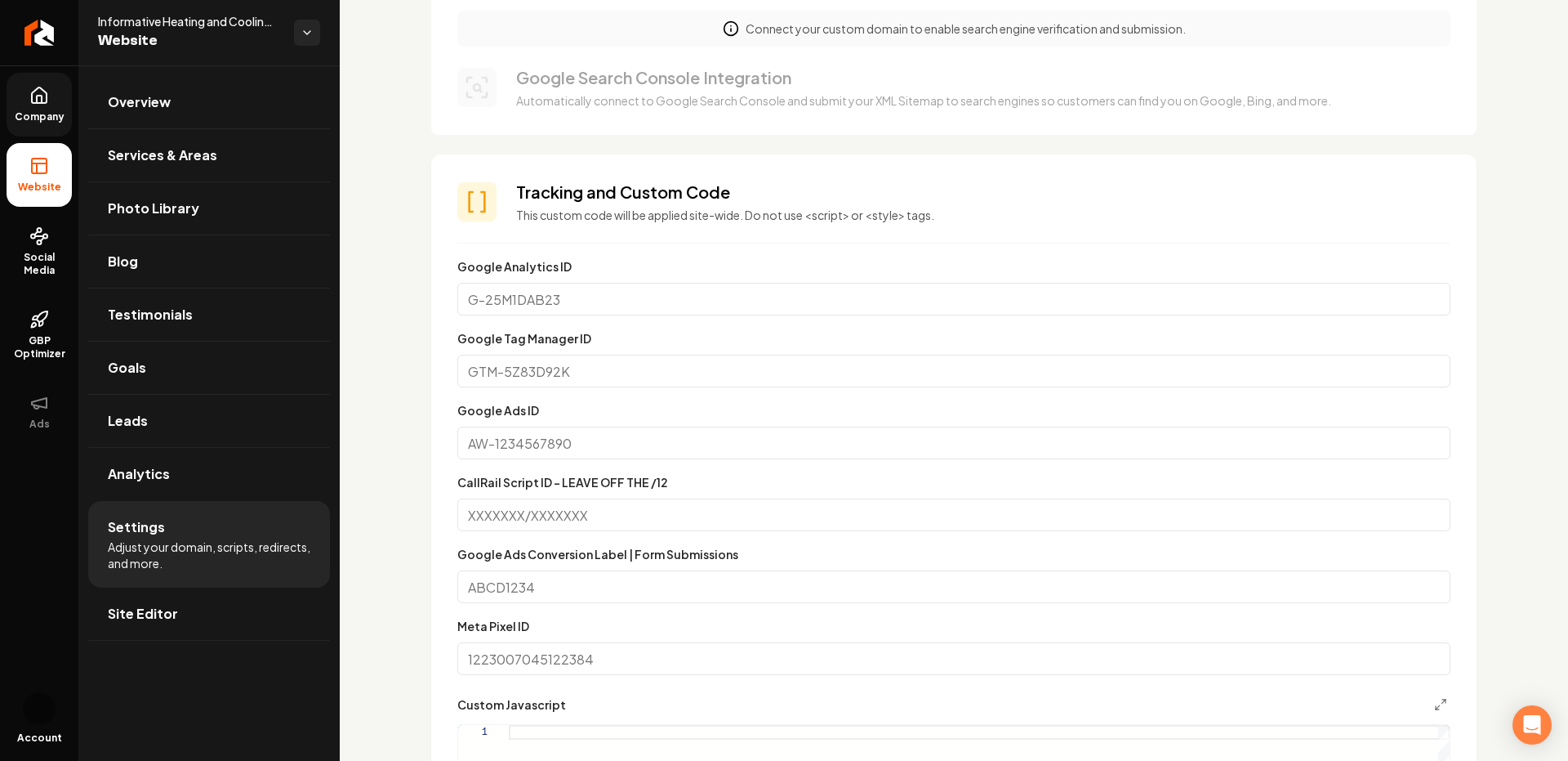
scroll to position [654, 0]
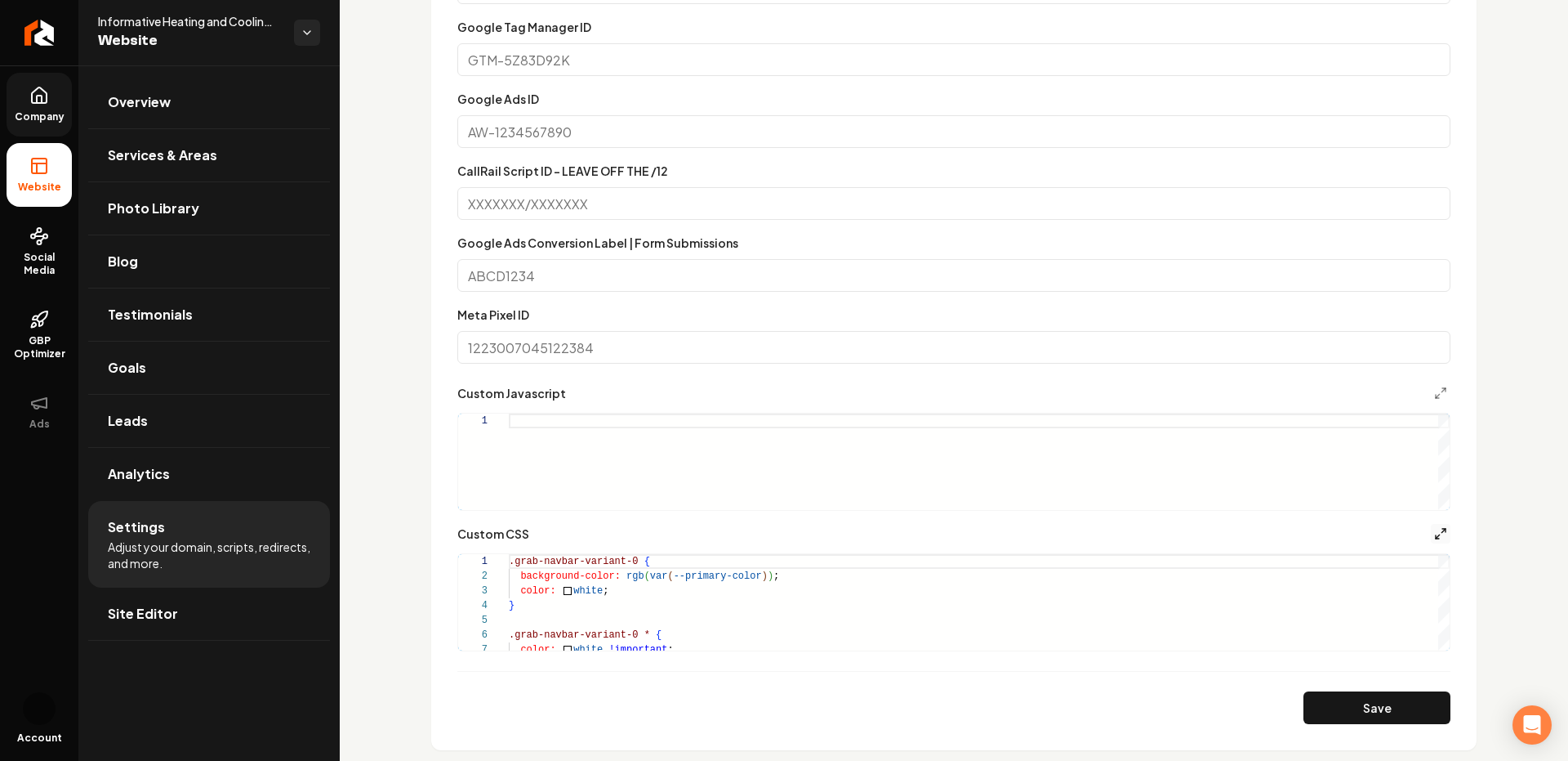
click at [1445, 532] on icon "Main content area" at bounding box center [1441, 534] width 13 height 13
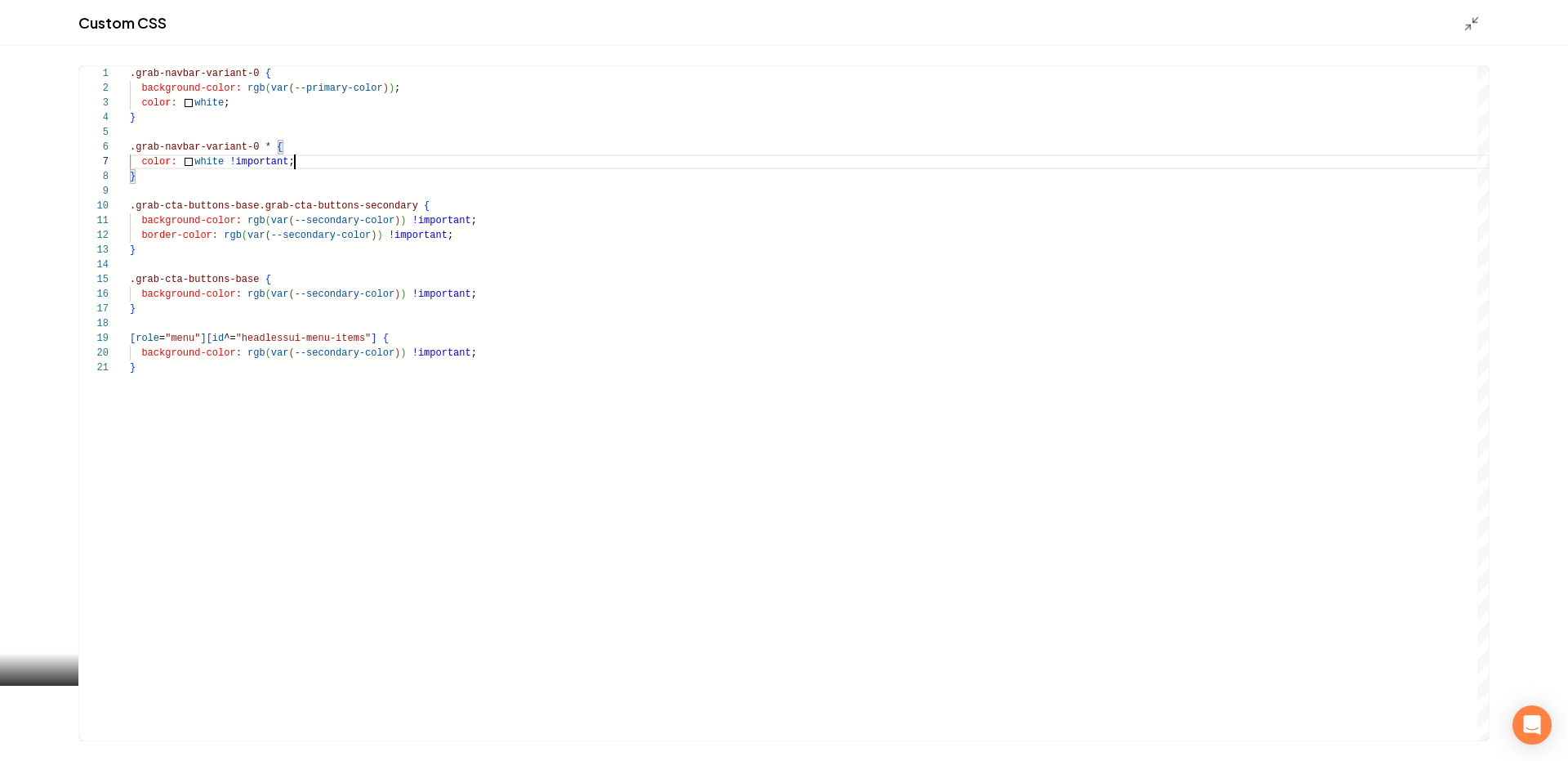
scroll to position [88, 0]
drag, startPoint x: 307, startPoint y: 159, endPoint x: 94, endPoint y: 169, distance: 213.2
click at [94, 169] on div "**********" at bounding box center [784, 402] width 1410 height 674
drag, startPoint x: 554, startPoint y: 286, endPoint x: 132, endPoint y: 245, distance: 424.0
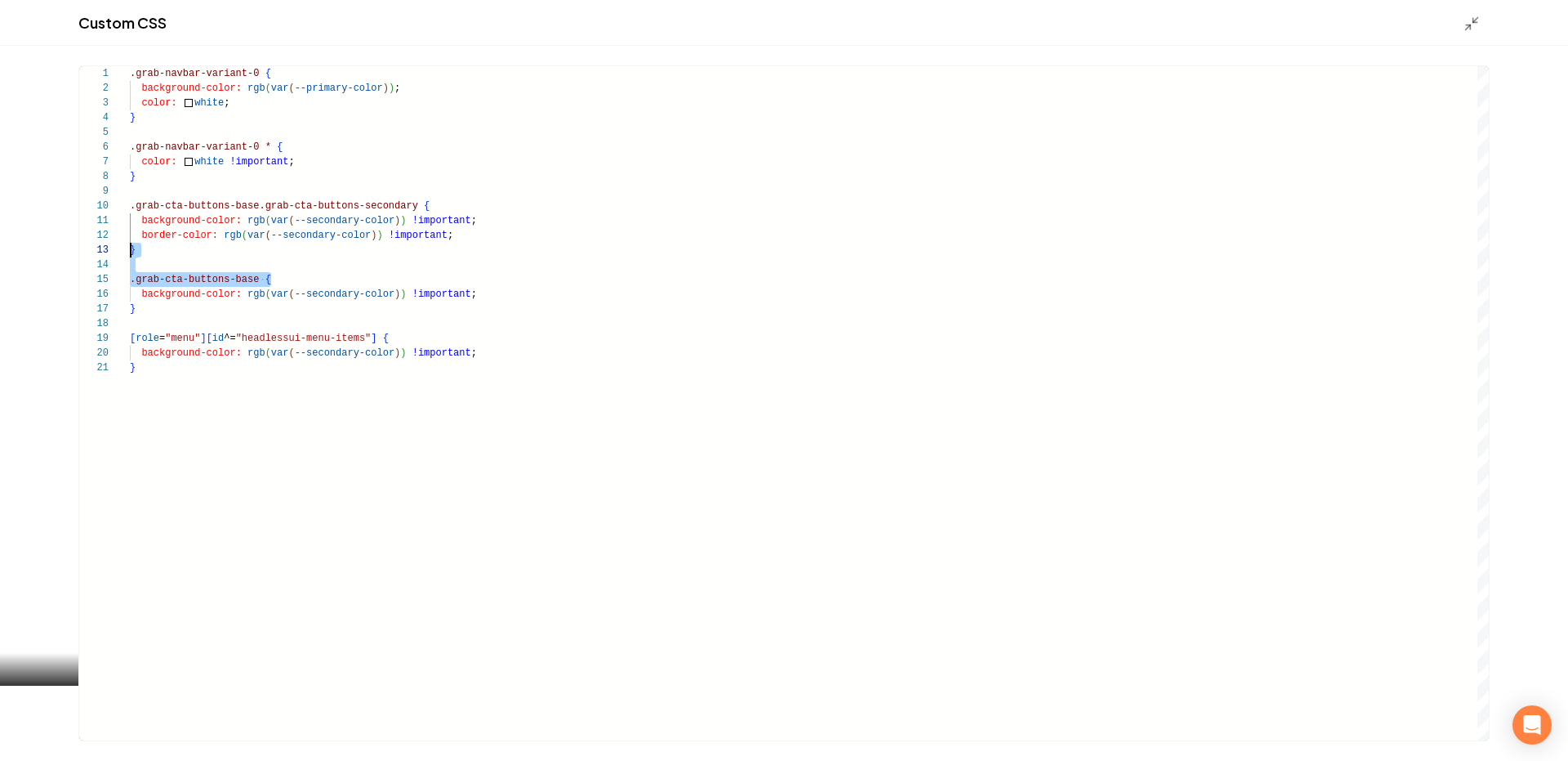
click at [132, 245] on div ".grab-navbar-variant-0 { background-color: rgb ( var ( --primary-color ) ) ; co…" at bounding box center [809, 402] width 1359 height 674
drag, startPoint x: 153, startPoint y: 316, endPoint x: 107, endPoint y: 283, distance: 56.6
click at [107, 281] on div "**********" at bounding box center [784, 402] width 1410 height 674
click at [130, 283] on div ".grab-navbar-variant-0 { background-color: rgb ( var ( --primary-color ) ) ; co…" at bounding box center [809, 402] width 1359 height 674
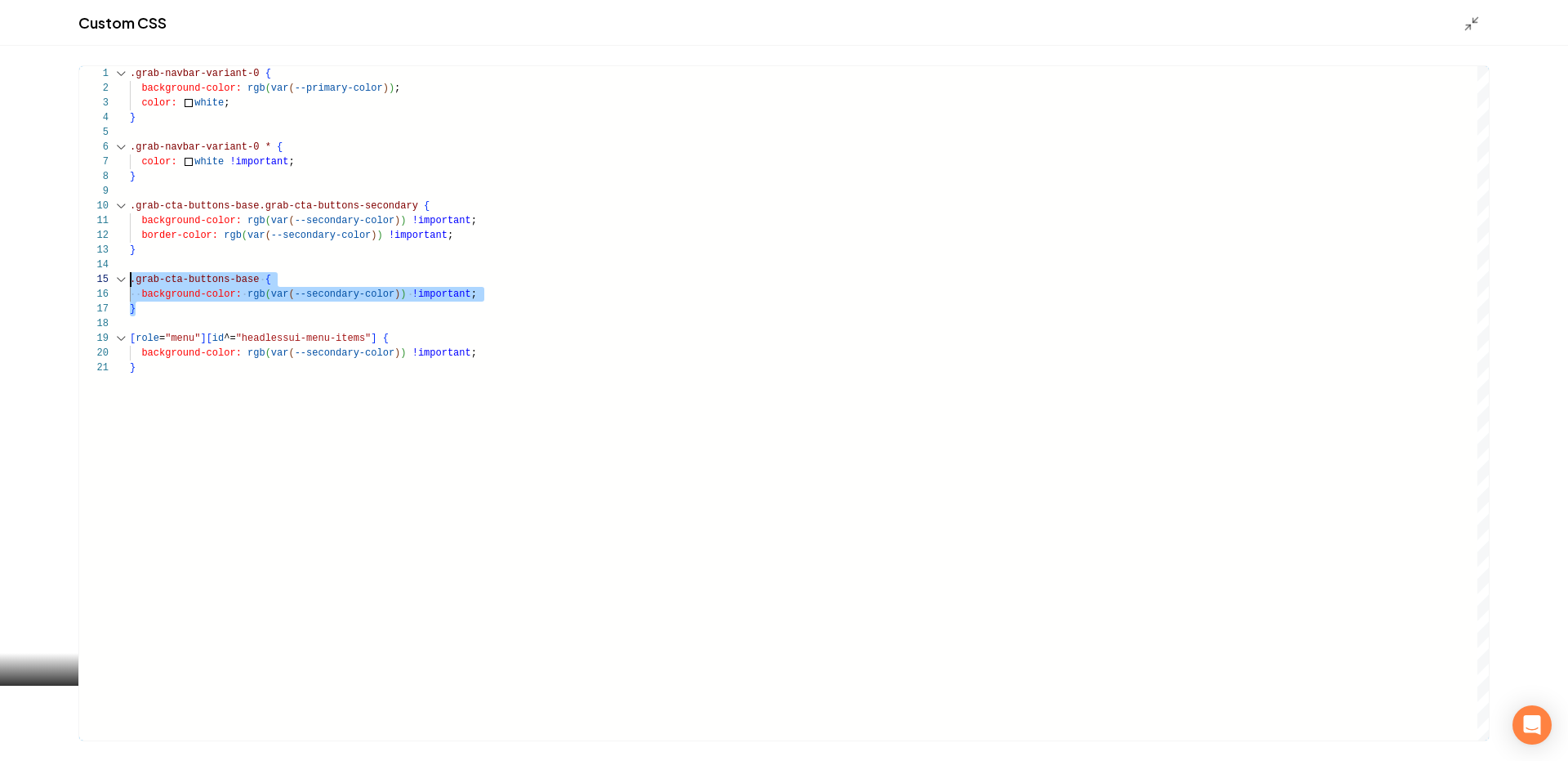
drag, startPoint x: 141, startPoint y: 314, endPoint x: 116, endPoint y: 275, distance: 46.3
click at [130, 275] on div ".grab-navbar-variant-0 { background-color: rgb ( var ( --primary-color ) ) ; co…" at bounding box center [809, 402] width 1359 height 674
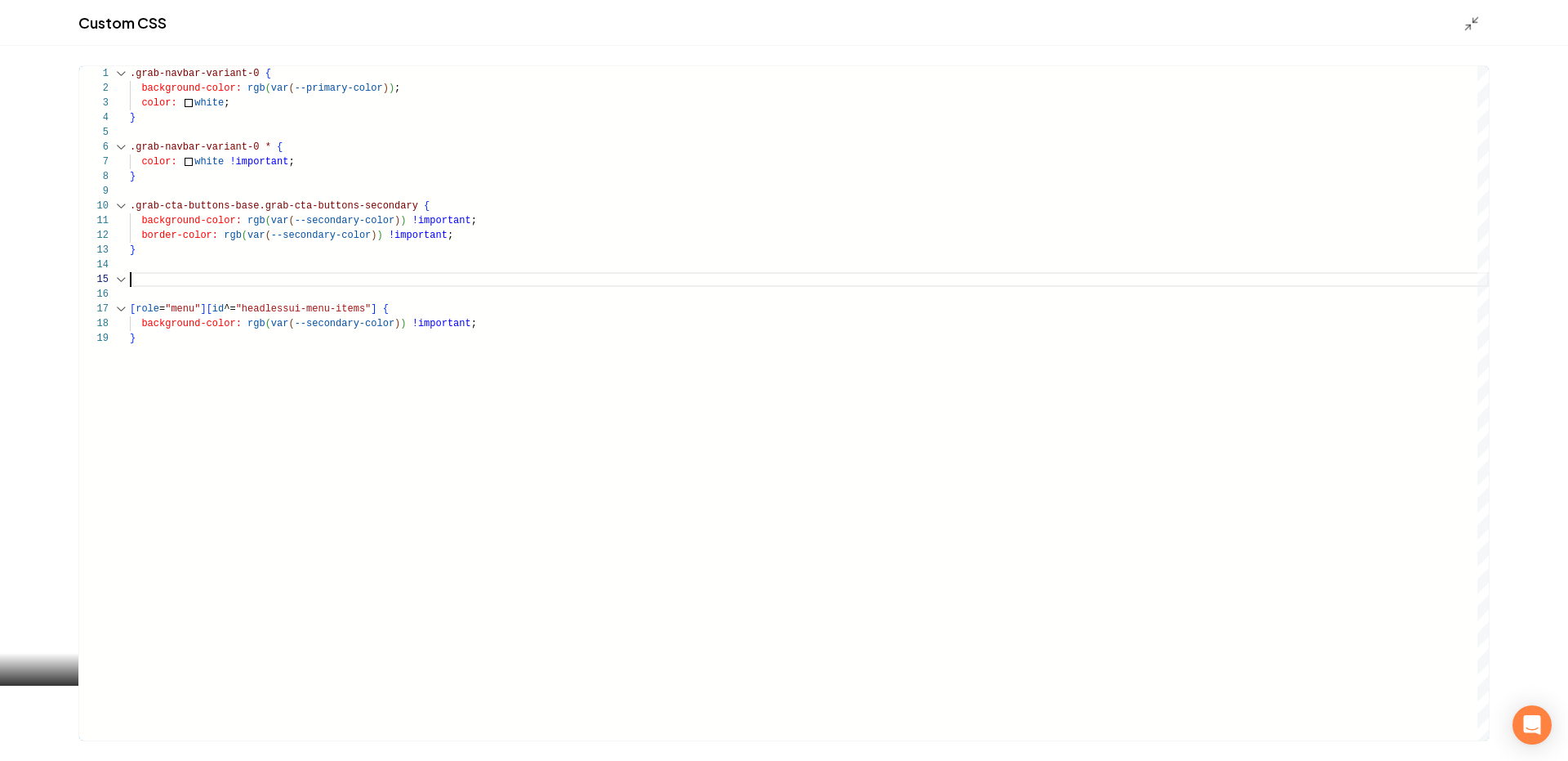
scroll to position [44, 0]
type textarea "**********"
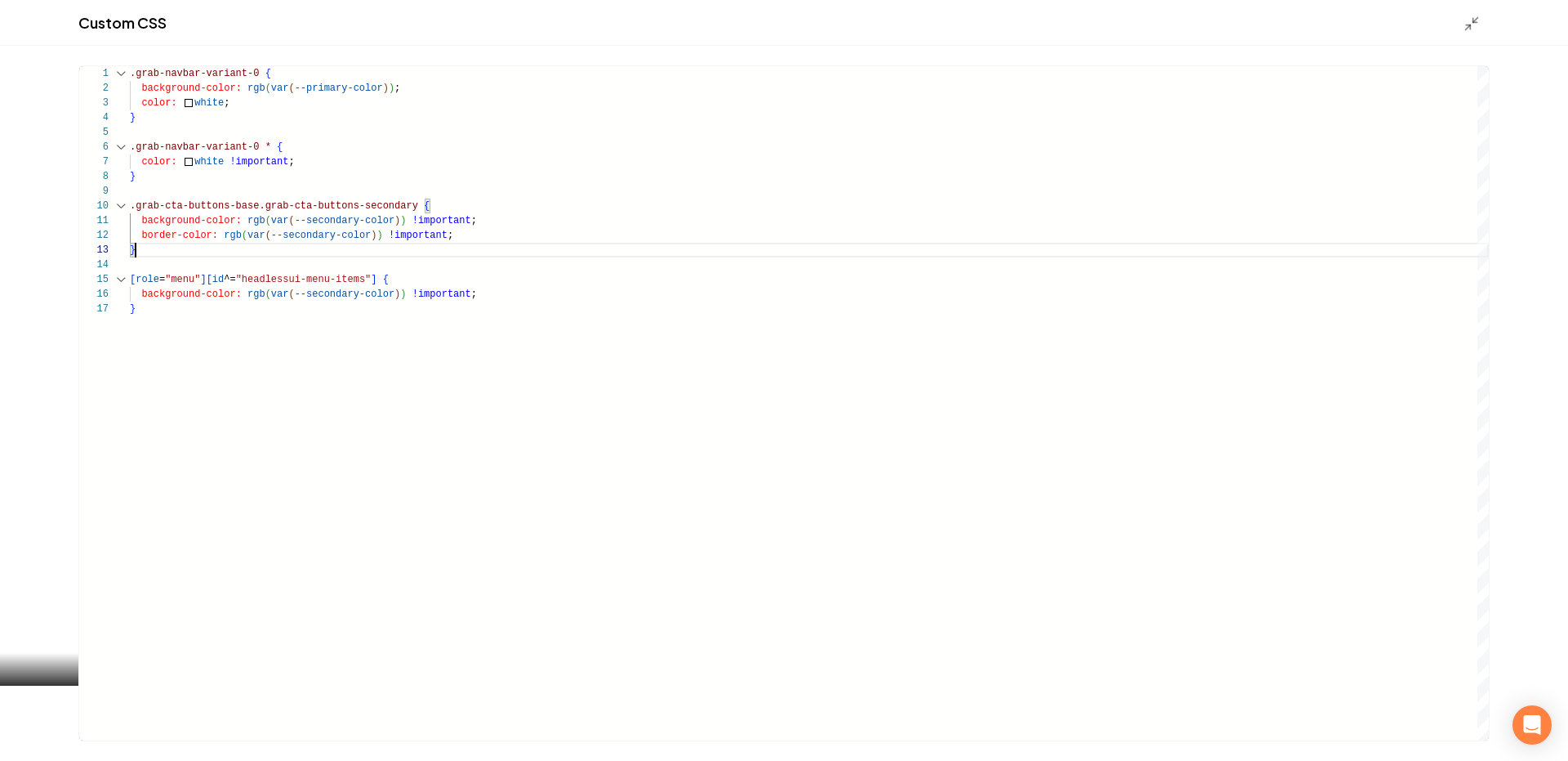
click at [1467, 9] on div "Custom CSS" at bounding box center [784, 22] width 1568 height 45
click at [1467, 22] on icon "Main content area" at bounding box center [1473, 24] width 17 height 17
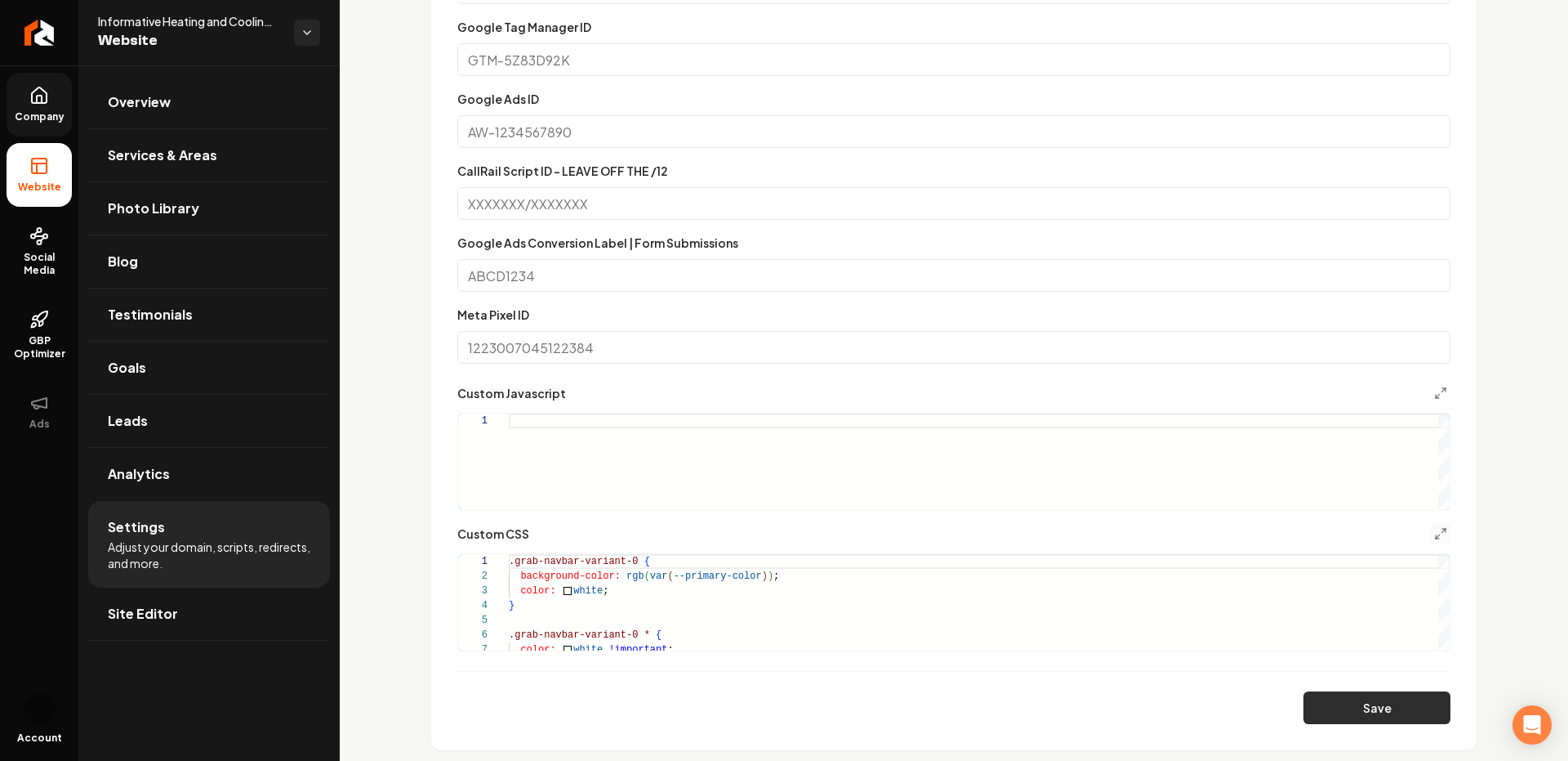
click at [1338, 716] on button "Save" at bounding box center [1377, 707] width 147 height 32
click at [1444, 537] on icon "Main content area" at bounding box center [1441, 534] width 13 height 13
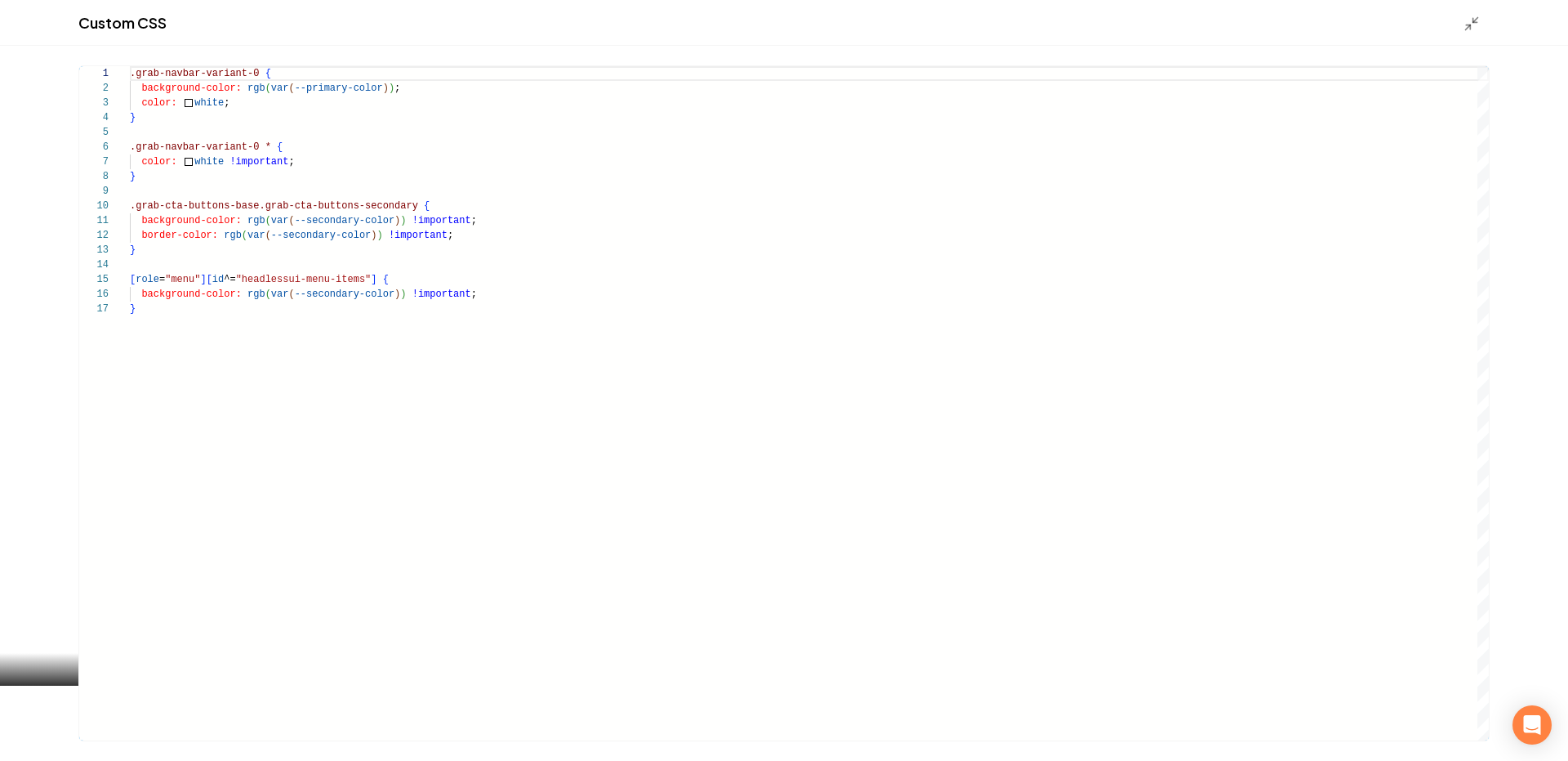
scroll to position [88, 165]
click at [321, 162] on div ".grab-navbar-variant-0 { background-color: rgb ( var ( --primary-color ) ) ; co…" at bounding box center [809, 402] width 1359 height 674
click at [145, 297] on div ".grab-navbar-variant-0 { background-color: rgb ( var ( --primary-color ) ) ; co…" at bounding box center [809, 402] width 1359 height 674
type textarea "**********"
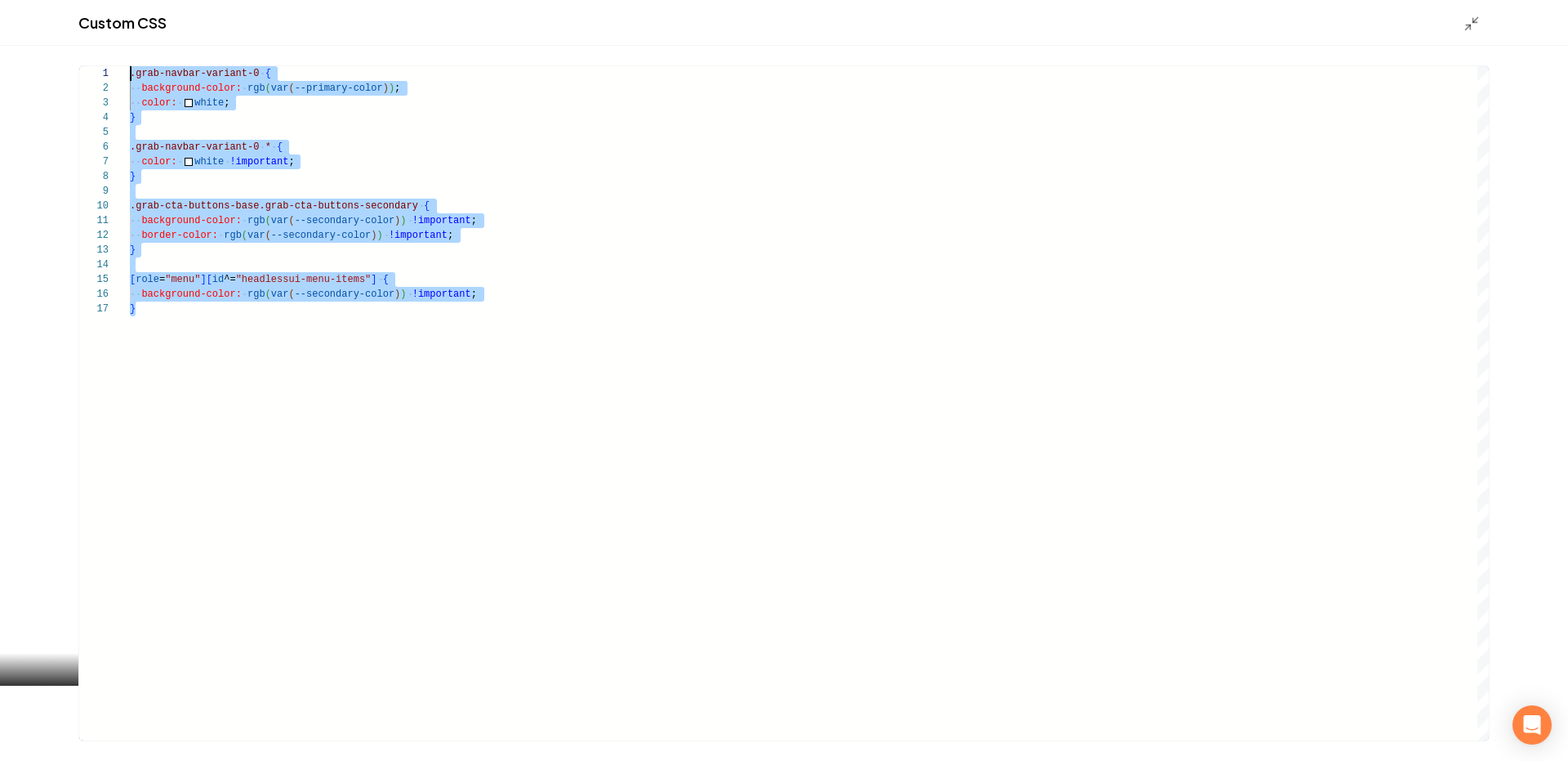
drag, startPoint x: 147, startPoint y: 308, endPoint x: 109, endPoint y: -122, distance: 431.7
click at [109, 0] on html "Company Website Social Media GBP Optimizer Ads Account Informative Heating and …" at bounding box center [784, 380] width 1568 height 761
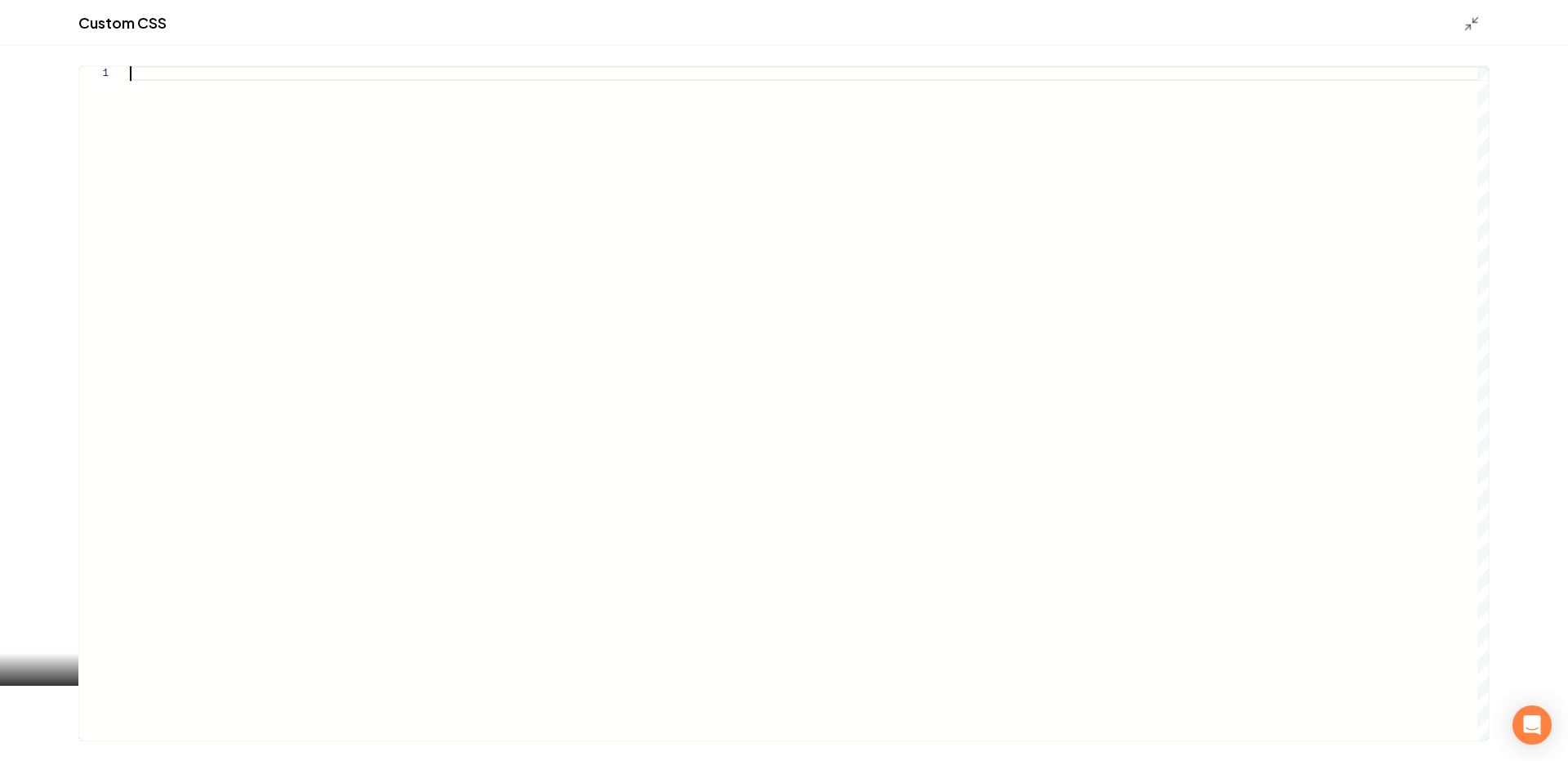
type textarea "**********"
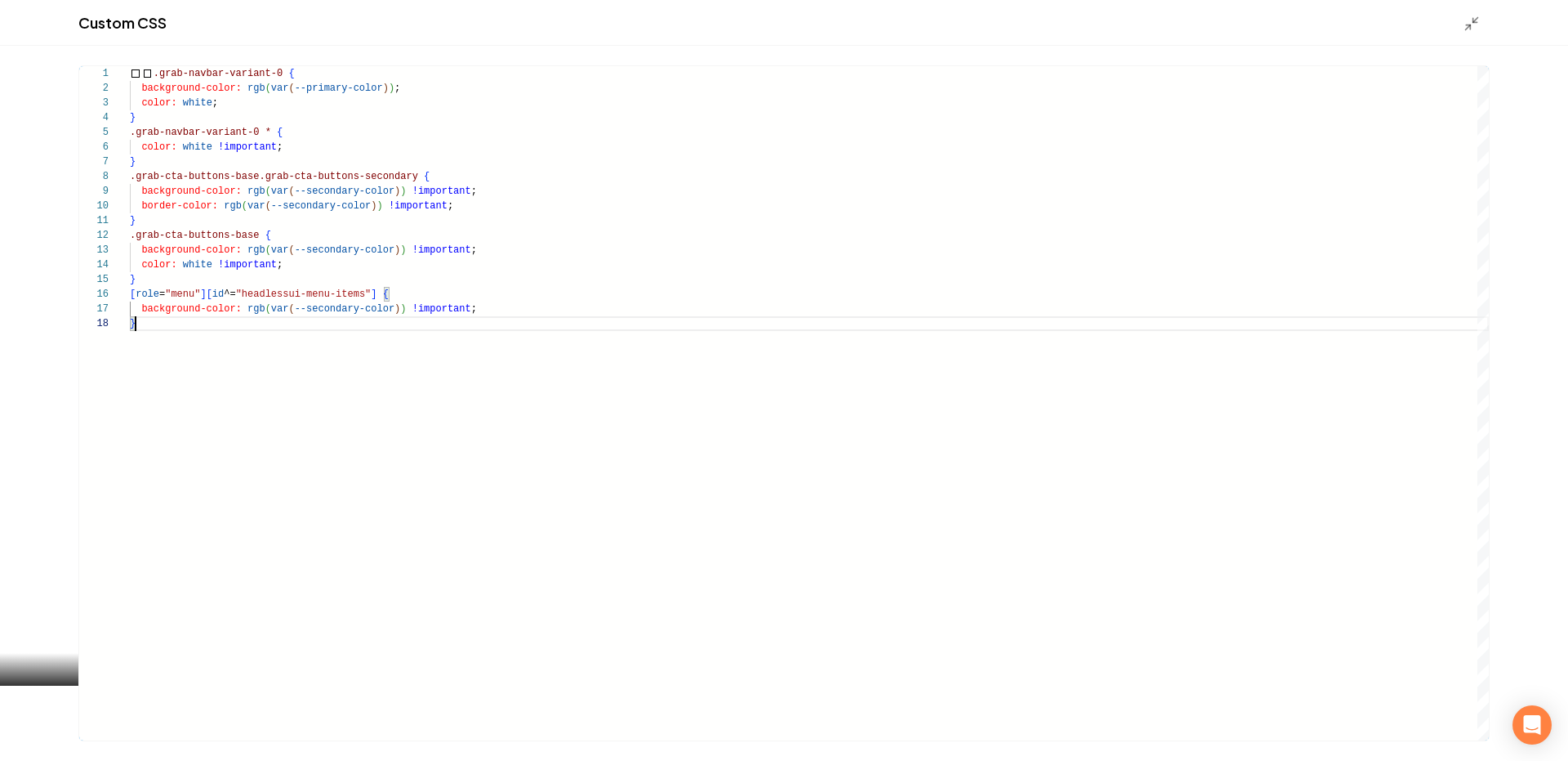
scroll to position [103, 6]
click at [1464, 18] on icon "Main content area" at bounding box center [1473, 24] width 17 height 17
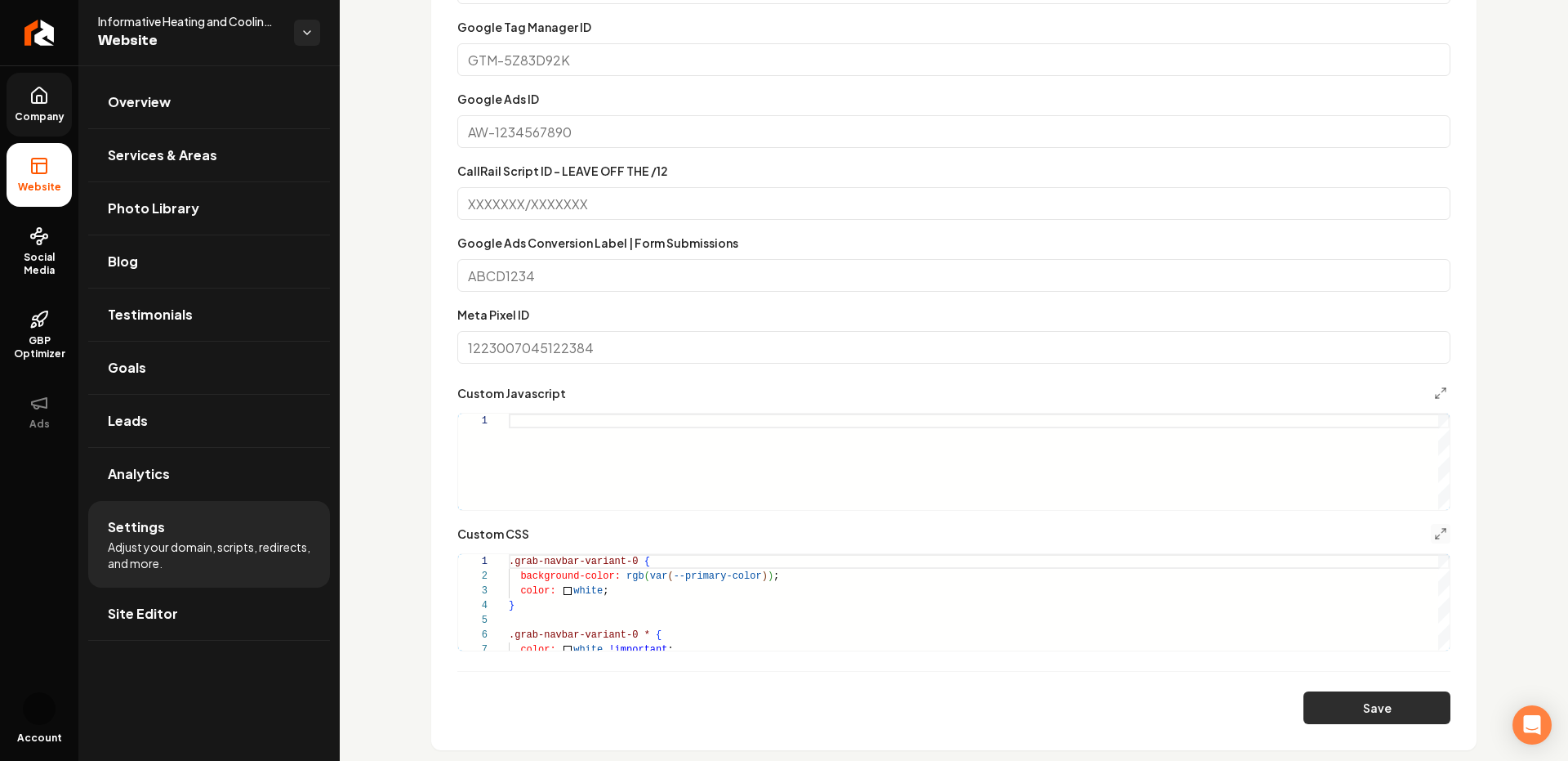
click at [1334, 717] on button "Save" at bounding box center [1377, 707] width 147 height 32
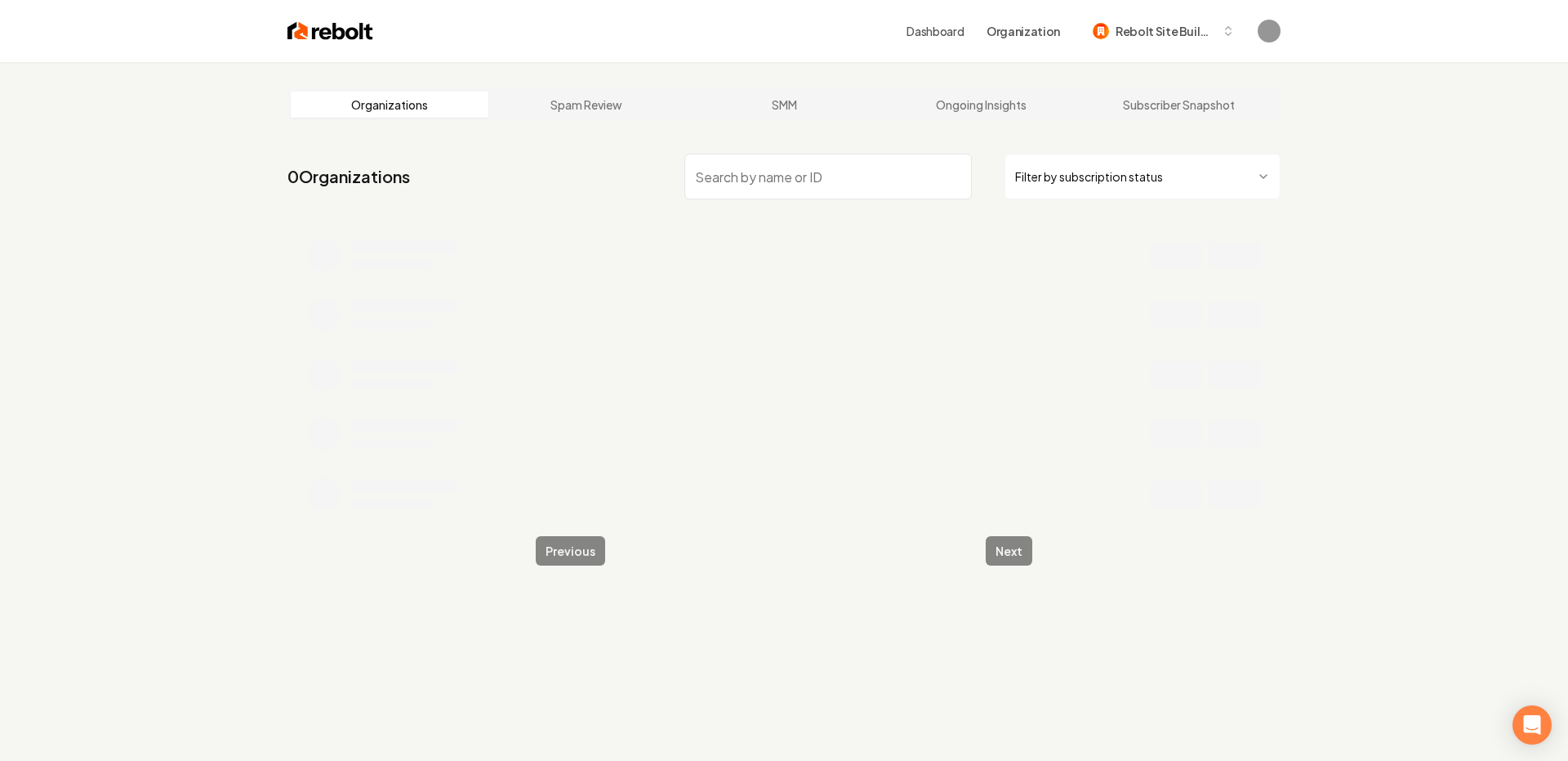
paste input "Yuletide Lights"
type input "Yuletide Lights"
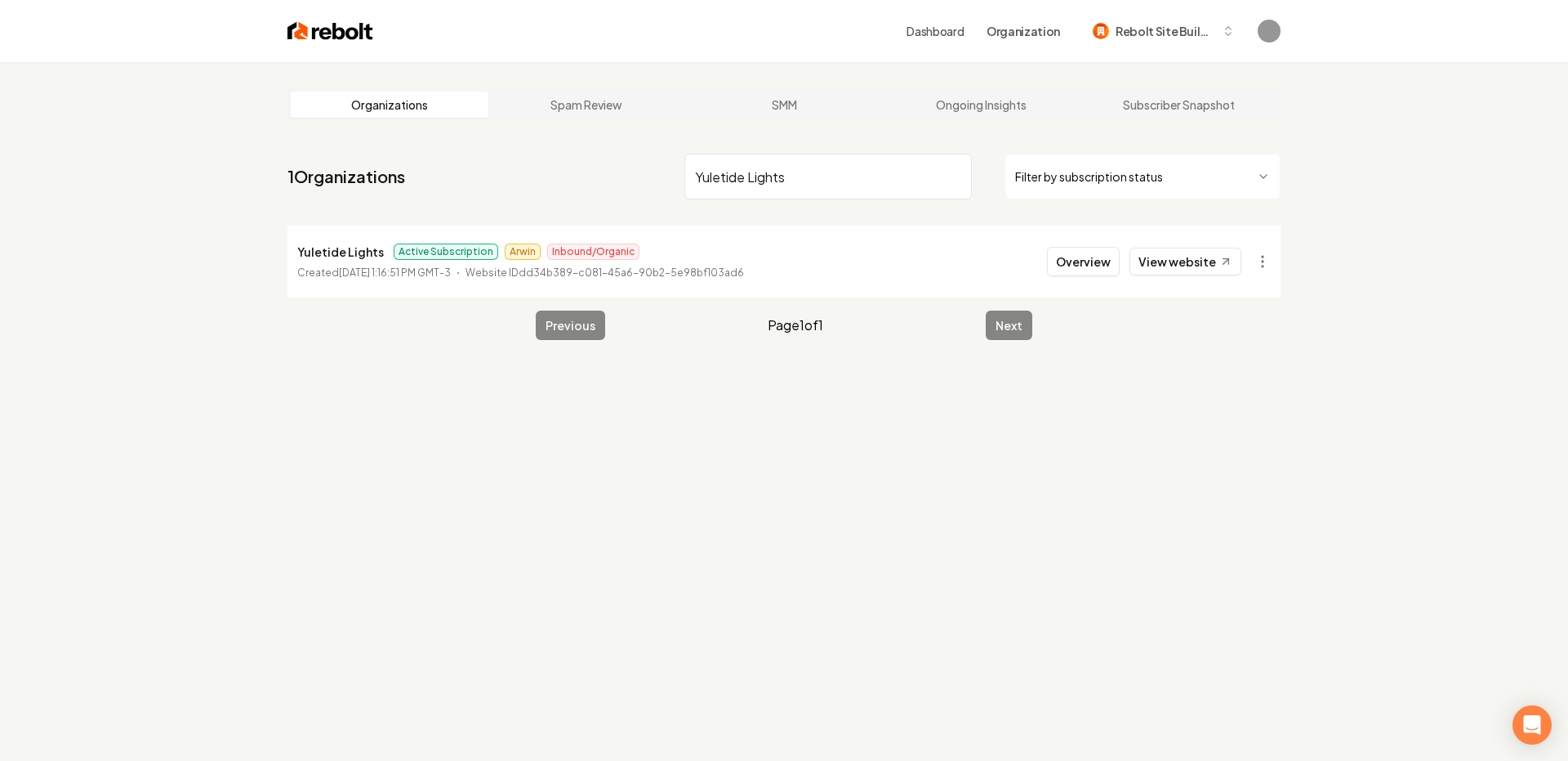
click at [405, 247] on span "Active Subscription" at bounding box center [446, 252] width 105 height 17
click at [1175, 255] on link "View website" at bounding box center [1185, 261] width 112 height 28
